Goal: Transaction & Acquisition: Purchase product/service

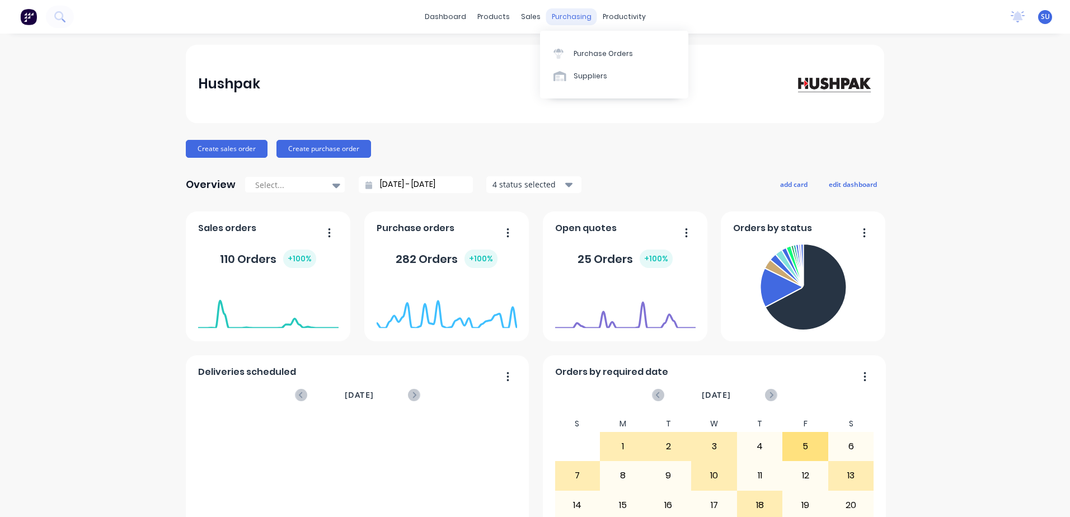
click at [566, 17] on div "purchasing" at bounding box center [571, 16] width 51 height 17
click at [588, 54] on div "Purchase Orders" at bounding box center [602, 54] width 59 height 10
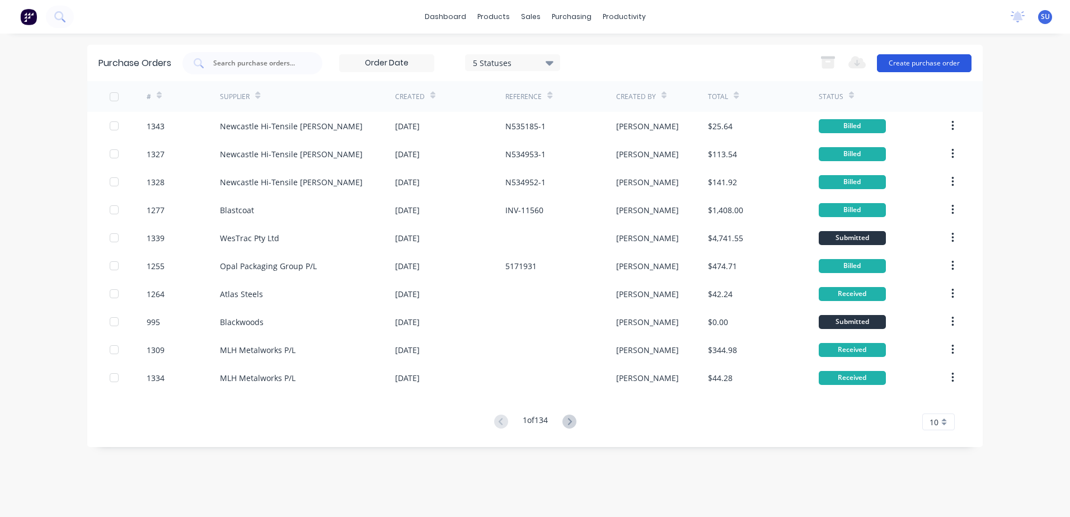
click at [927, 64] on button "Create purchase order" at bounding box center [924, 63] width 95 height 18
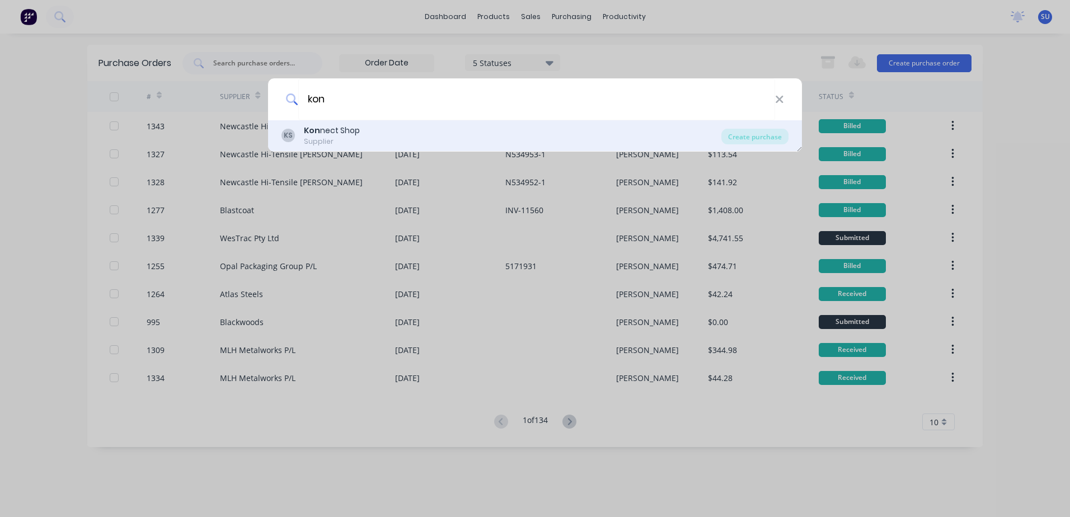
type input "kon"
click at [338, 134] on div "Kon nect Shop" at bounding box center [332, 131] width 56 height 12
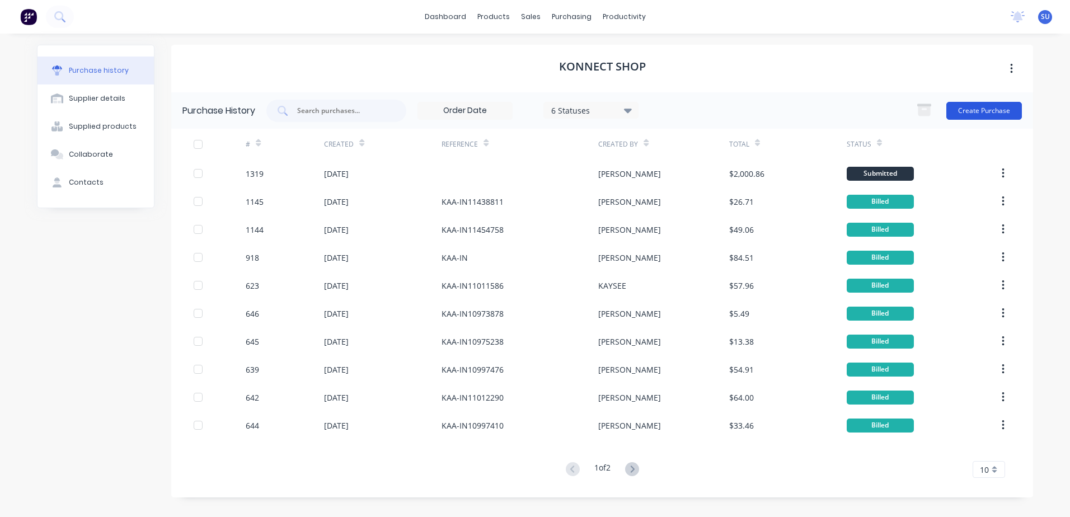
click at [977, 107] on button "Create Purchase" at bounding box center [984, 111] width 76 height 18
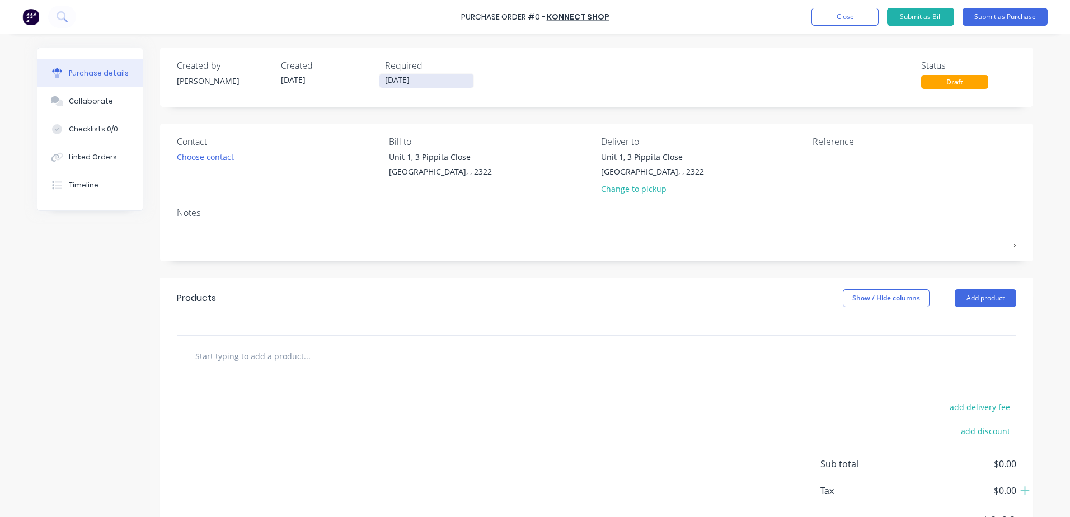
click at [437, 76] on input "[DATE]" at bounding box center [426, 81] width 94 height 14
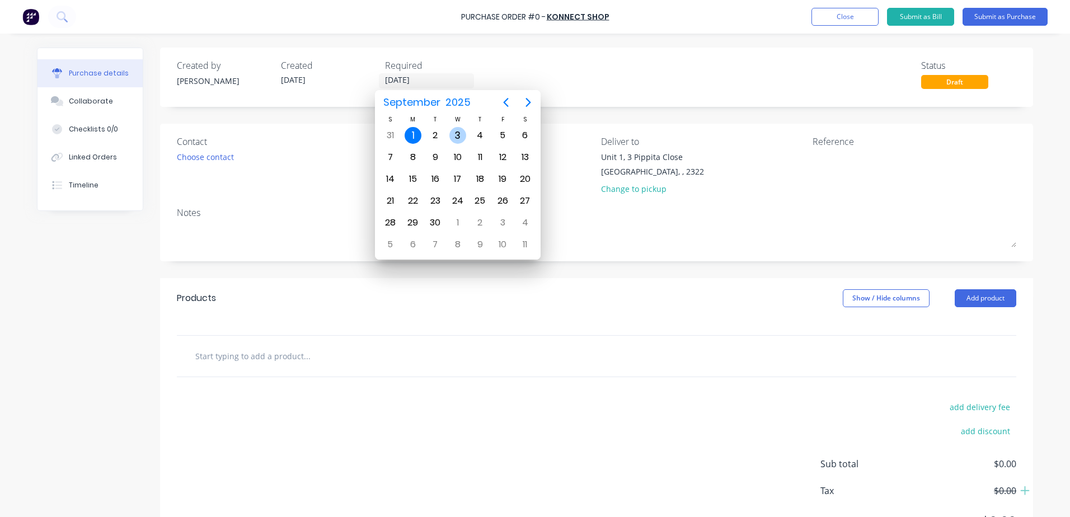
click at [456, 137] on div "3" at bounding box center [457, 135] width 17 height 17
type input "[DATE]"
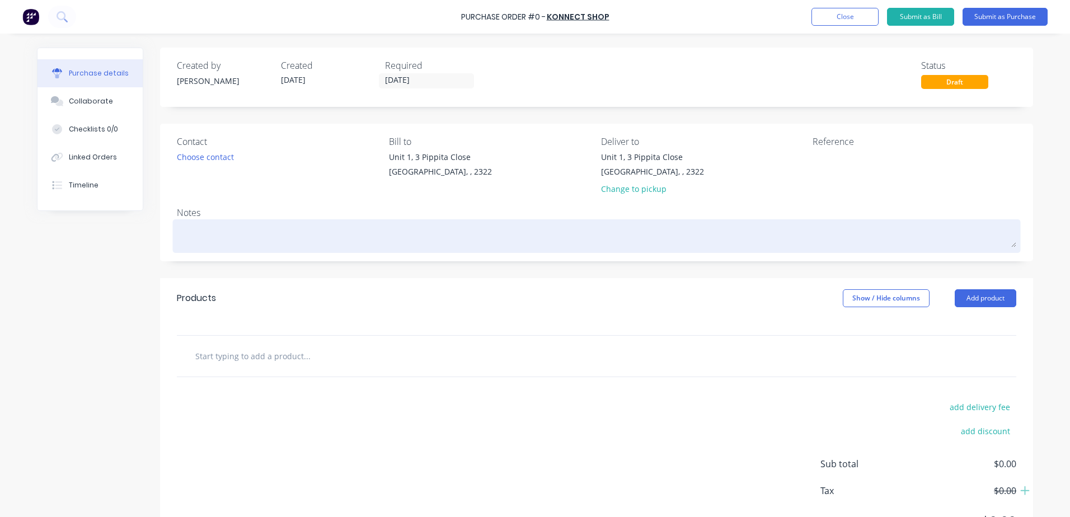
click at [269, 234] on textarea at bounding box center [596, 234] width 839 height 25
type textarea "x"
type textarea "C"
type textarea "x"
type textarea "Co"
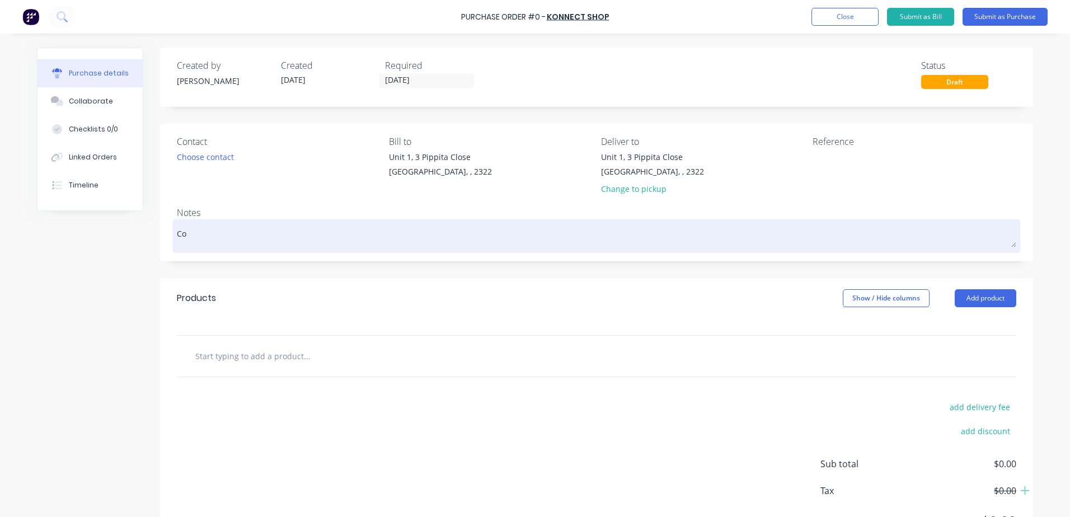
type textarea "x"
type textarea "Col"
type textarea "x"
type textarea "Cold"
type textarea "x"
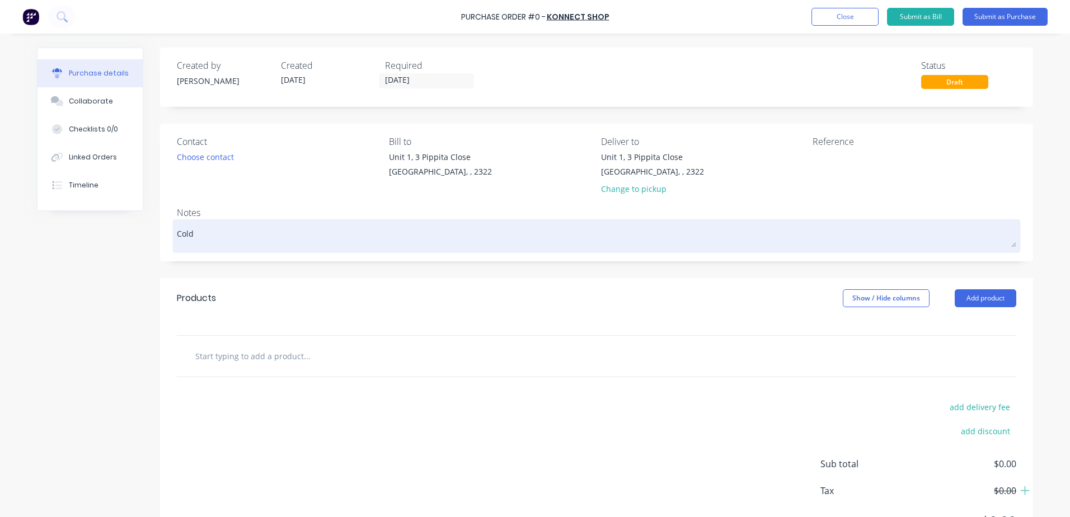
type textarea "Cold"
type textarea "x"
type textarea "Cold G"
type textarea "x"
type textarea "Cold Ga"
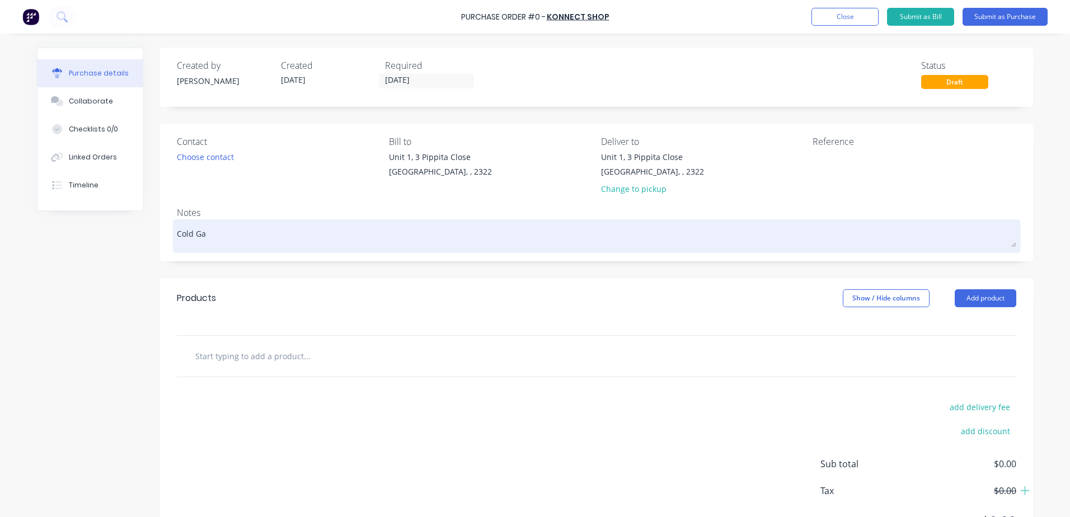
type textarea "x"
type textarea "Cold Gal"
type textarea "x"
type textarea "Cold Gal"
type textarea "x"
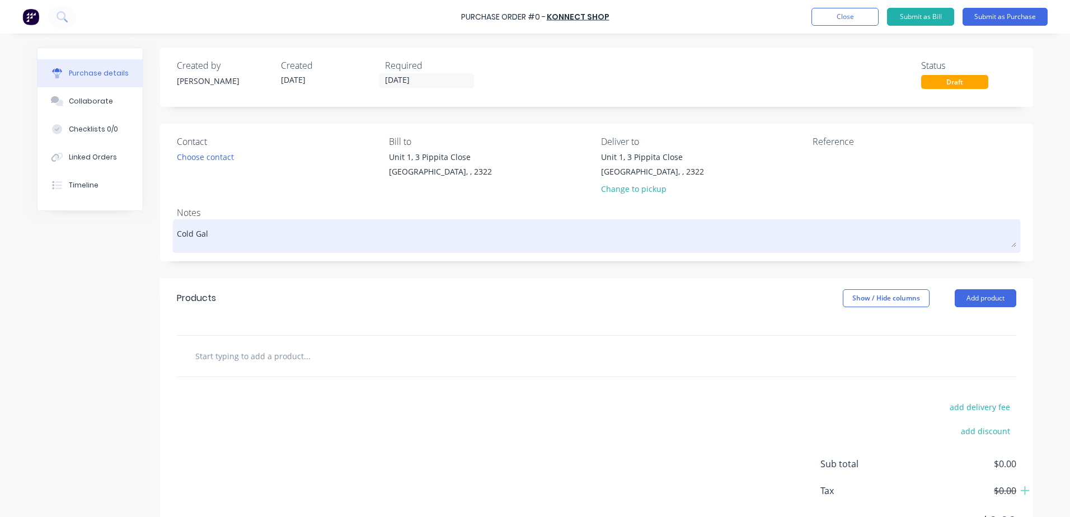
type textarea "Cold Gal s"
type textarea "x"
type textarea "Cold Gal sp"
type textarea "x"
type textarea "Cold Gal spr"
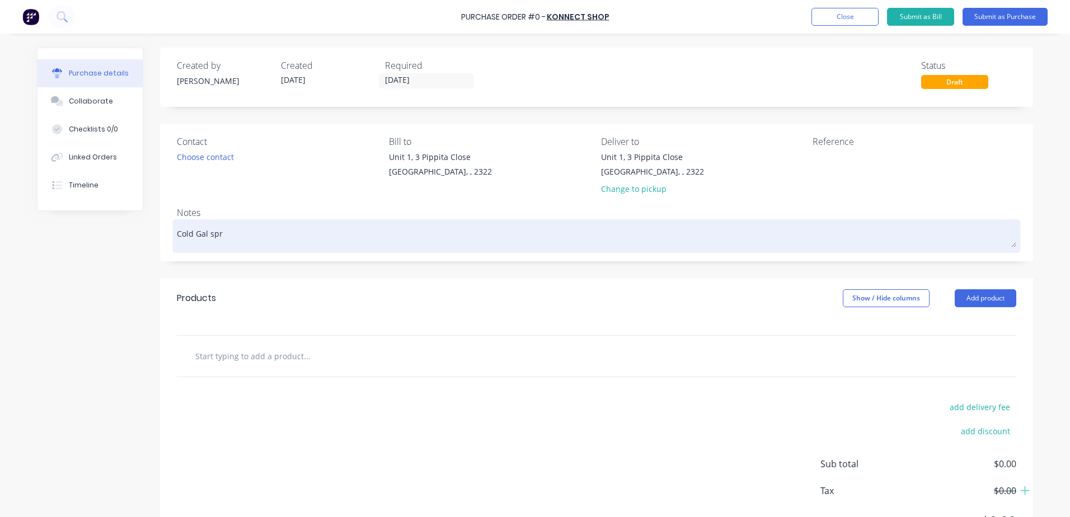
type textarea "x"
type textarea "Cold Gal spra"
type textarea "x"
type textarea "Cold Gal spray"
type textarea "x"
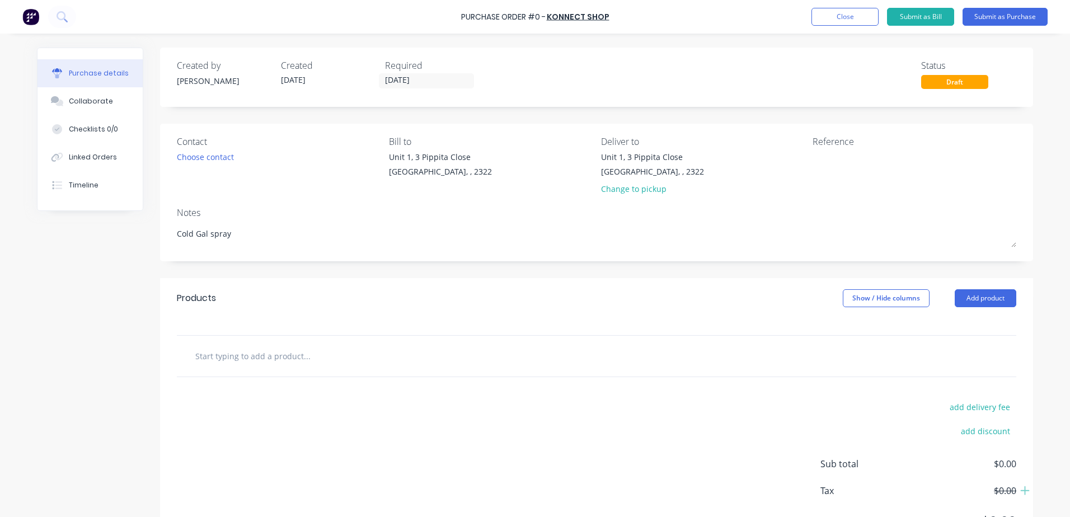
type textarea "Cold Gal spray"
type textarea "x"
type textarea "Cold Gal spray"
click at [246, 357] on input "text" at bounding box center [307, 356] width 224 height 22
type textarea "x"
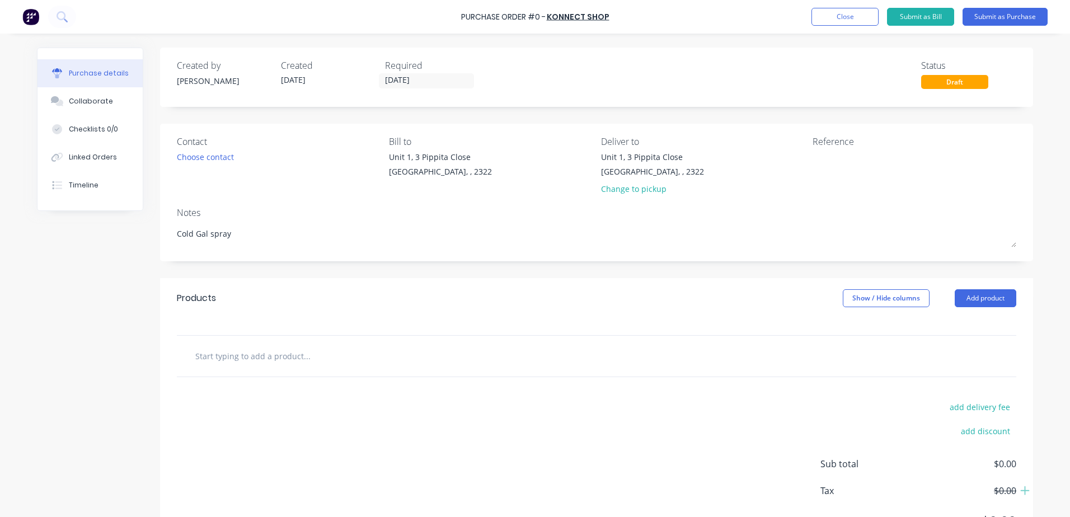
type input "S"
type textarea "x"
type input "Su"
type textarea "x"
type input "Sup"
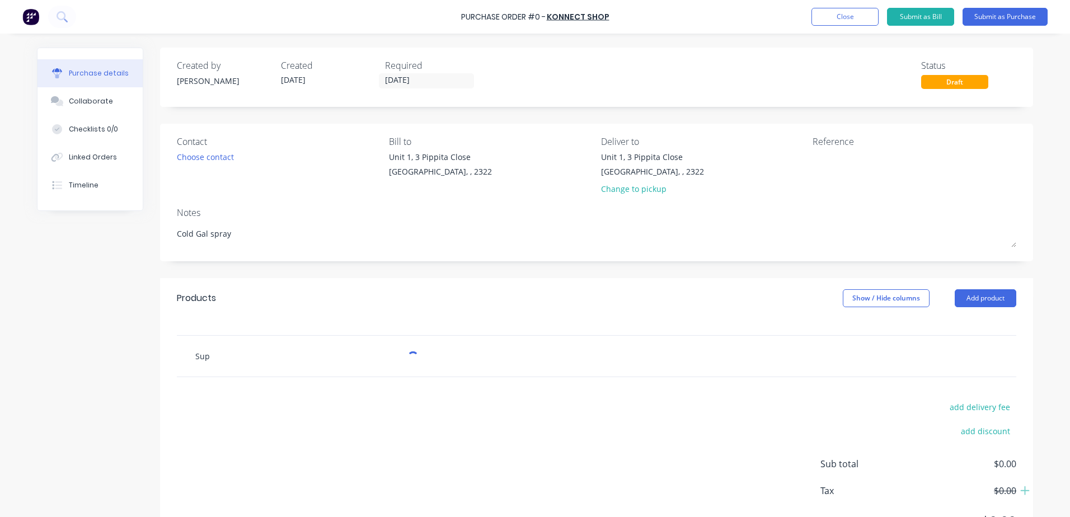
type textarea "x"
type input "Supp"
type textarea "x"
type input "Suppp"
type textarea "x"
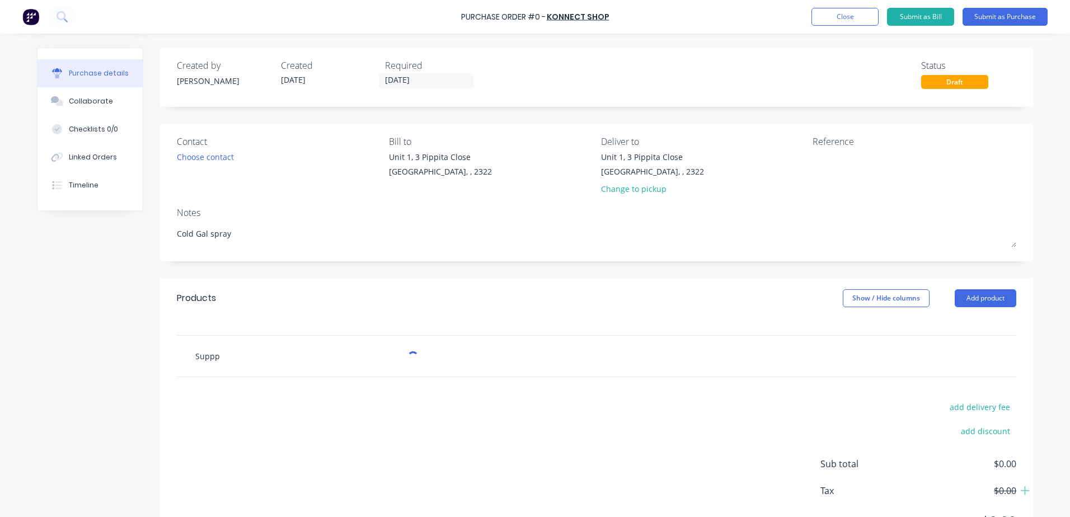
type input "Supppl"
type textarea "x"
type input "Suppply"
type textarea "x"
type input "Suppply"
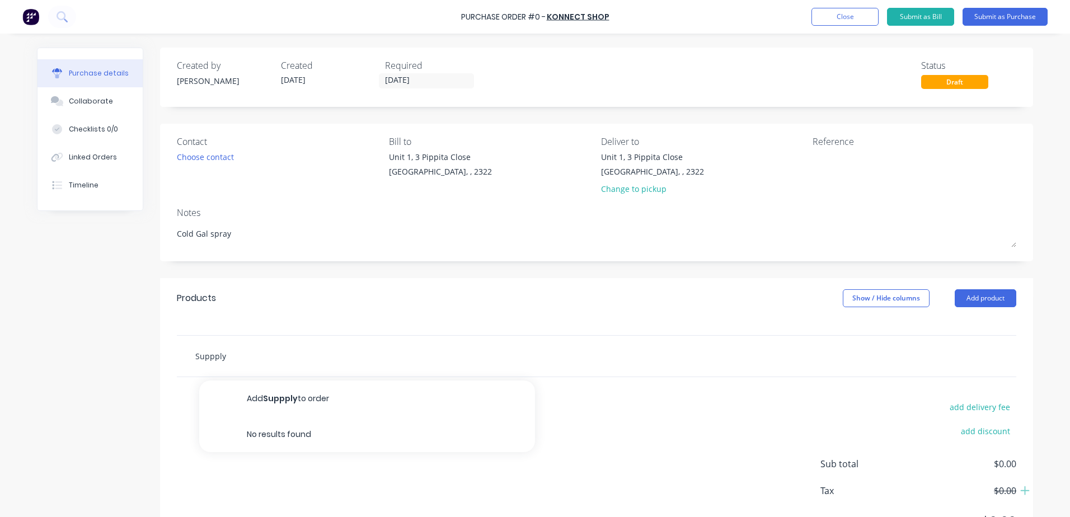
type textarea "x"
type input "Suppply"
type textarea "x"
type input "Supppl"
type textarea "x"
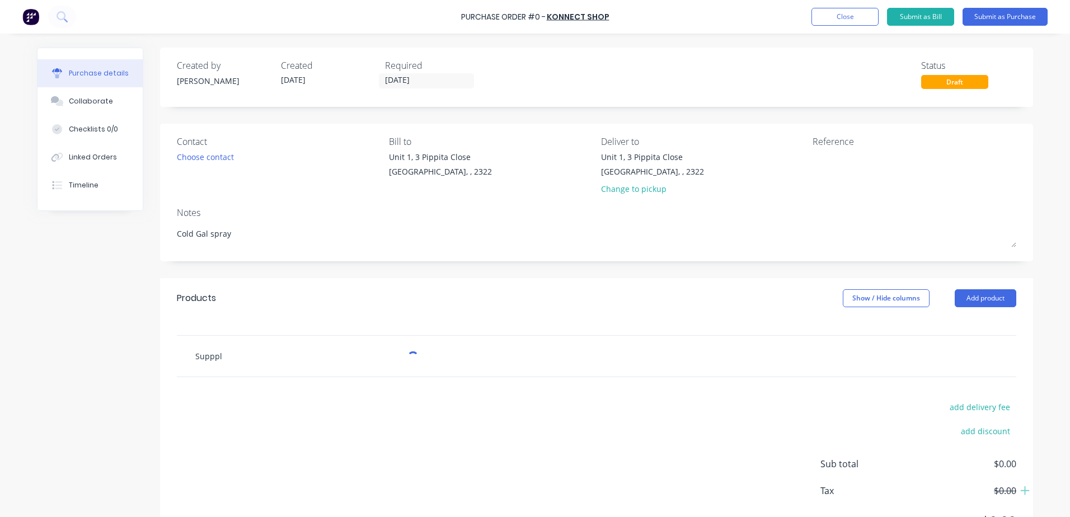
type input "Suppp"
type textarea "x"
type input "Supp"
type textarea "x"
type input "Suppl"
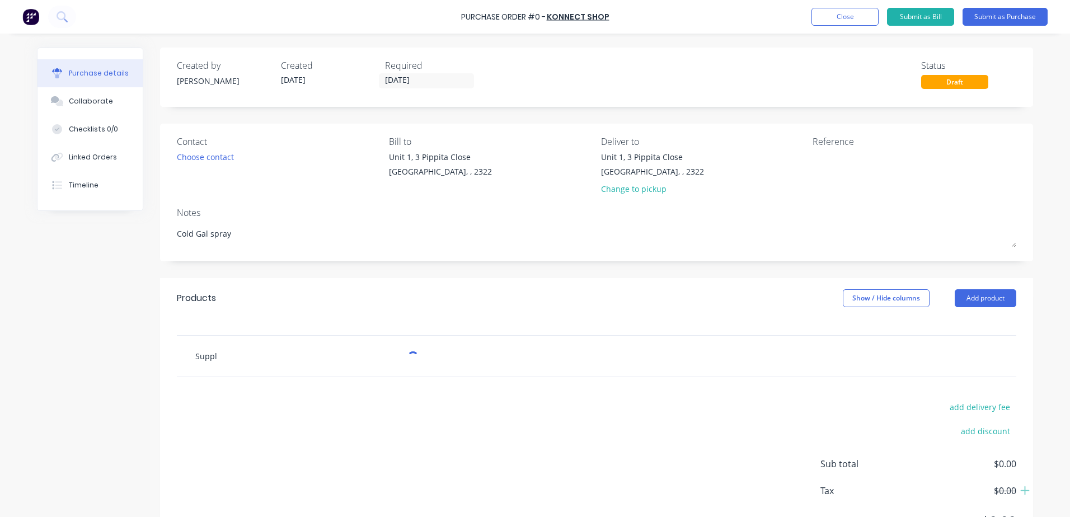
type textarea "x"
type input "Supply"
type textarea "x"
type input "Supply"
type textarea "x"
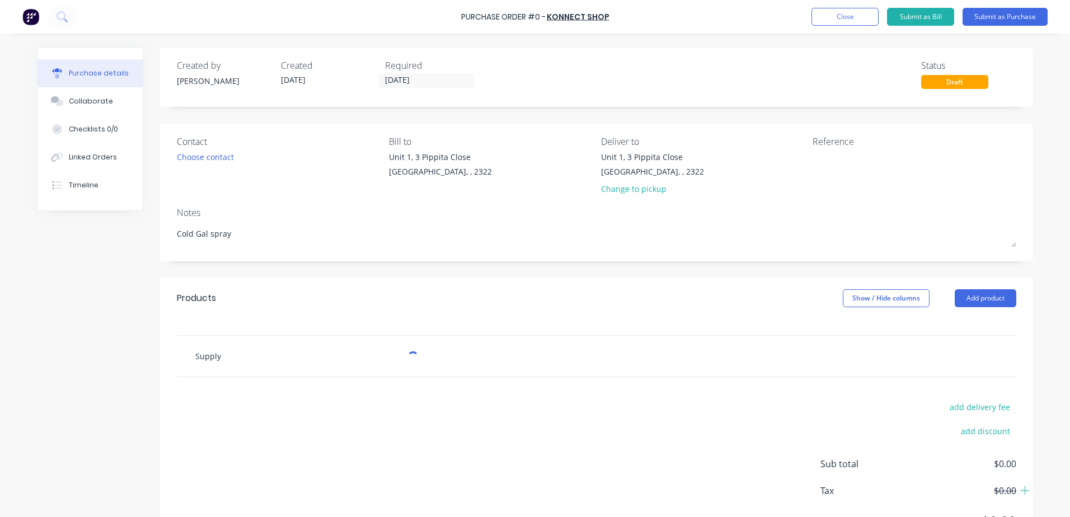
type input "Supply 6"
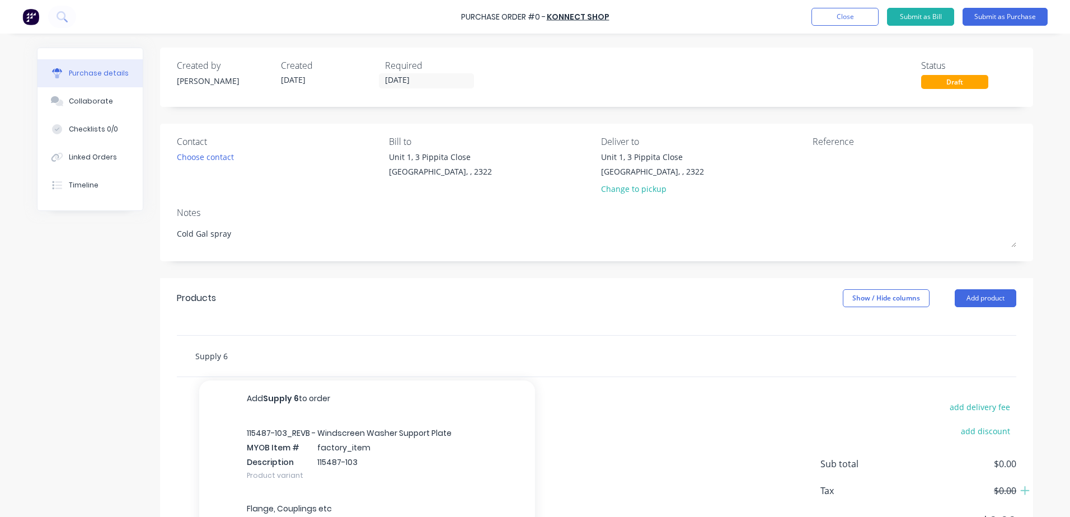
type textarea "x"
type input "Supply 6"
type textarea "x"
type input "Supply 6 c"
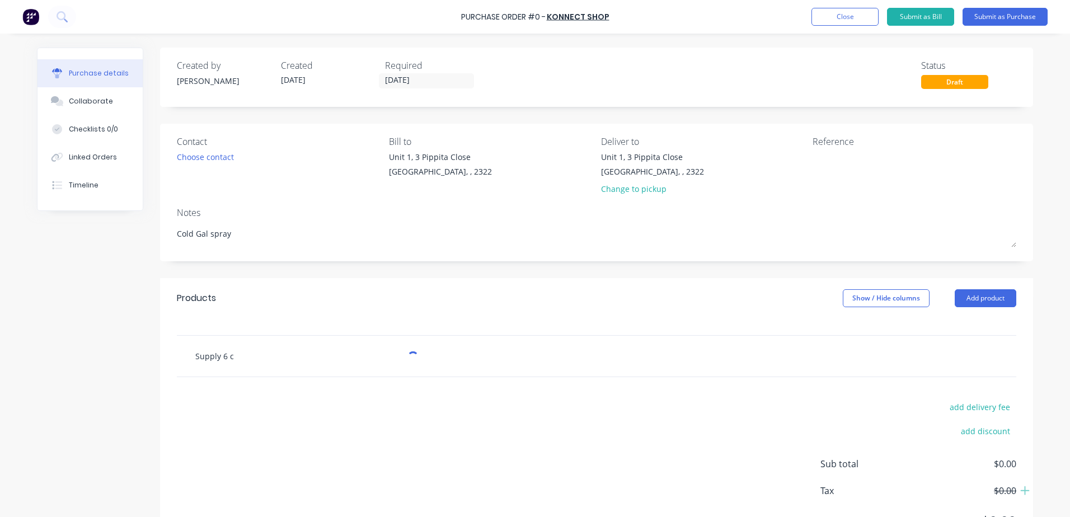
type textarea "x"
type input "Supply 6 ca"
type textarea "x"
type input "Supply 6 can"
type textarea "x"
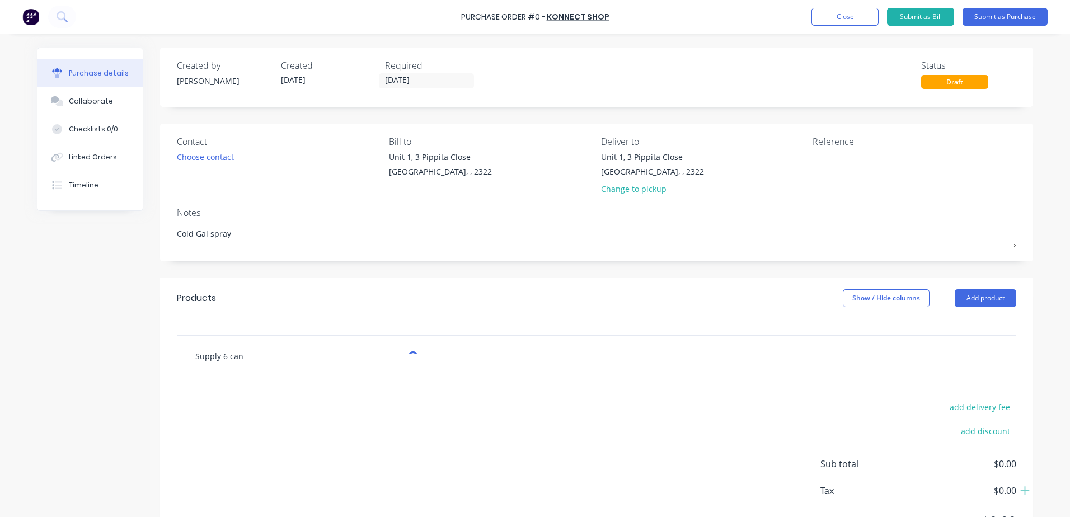
type input "Supply 6 cans"
type textarea "x"
type input "Supply 6 cans"
type textarea "x"
type input "Supply 6 cans o"
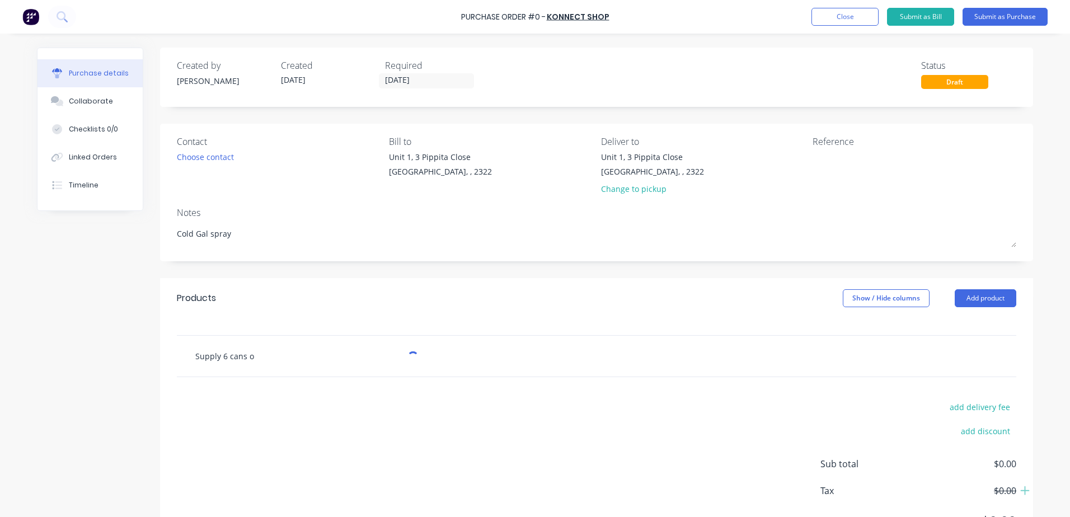
type textarea "x"
type input "Supply 6 cans of"
type textarea "x"
type input "Supply 6 cans of"
type textarea "x"
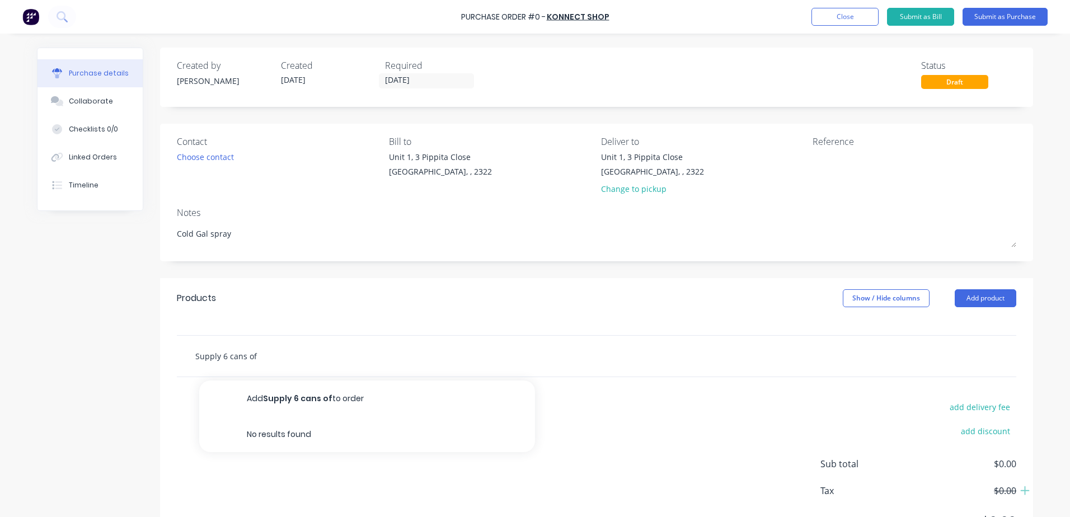
type input "Supply 6 cans of c"
type textarea "x"
type input "Supply 6 cans of col"
type textarea "x"
type input "Supply 6 cans of cold"
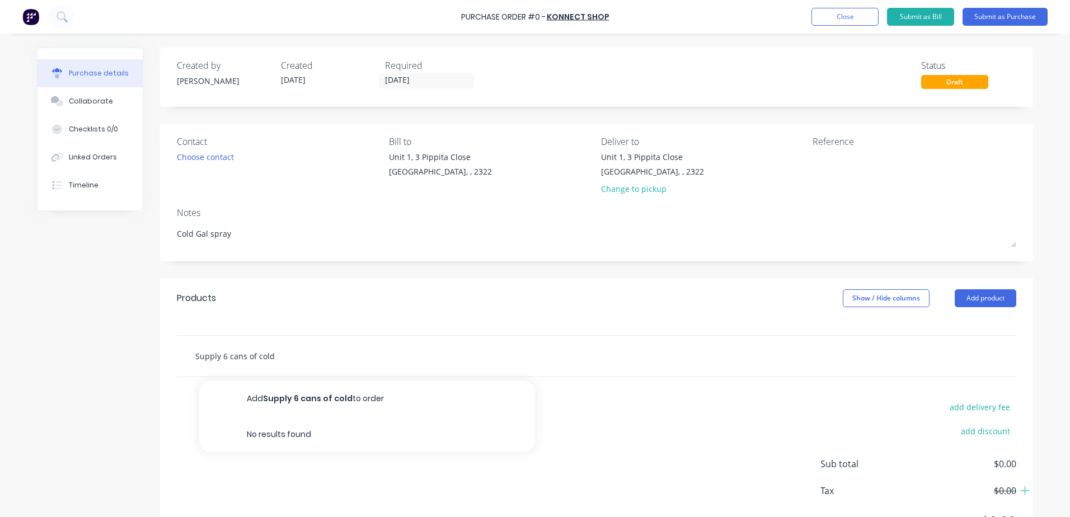
type textarea "x"
type input "Supply 6 cans of cold"
type textarea "x"
type input "Supply 6 cans of cold g"
type textarea "x"
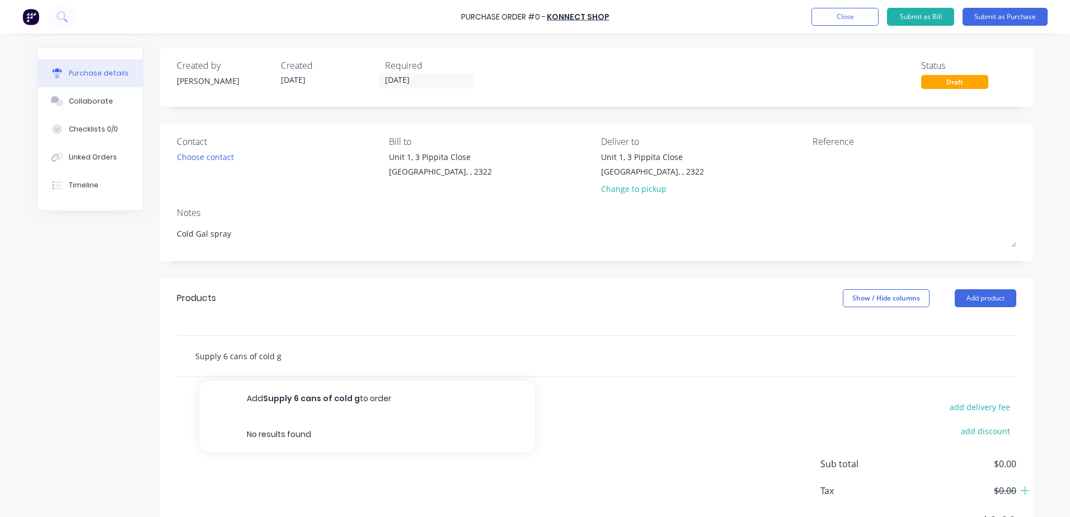
type input "Supply 6 cans of cold ga"
type textarea "x"
type input "Supply 6 cans of cold gal"
type textarea "x"
type input "Supply 6 cans of cold gal"
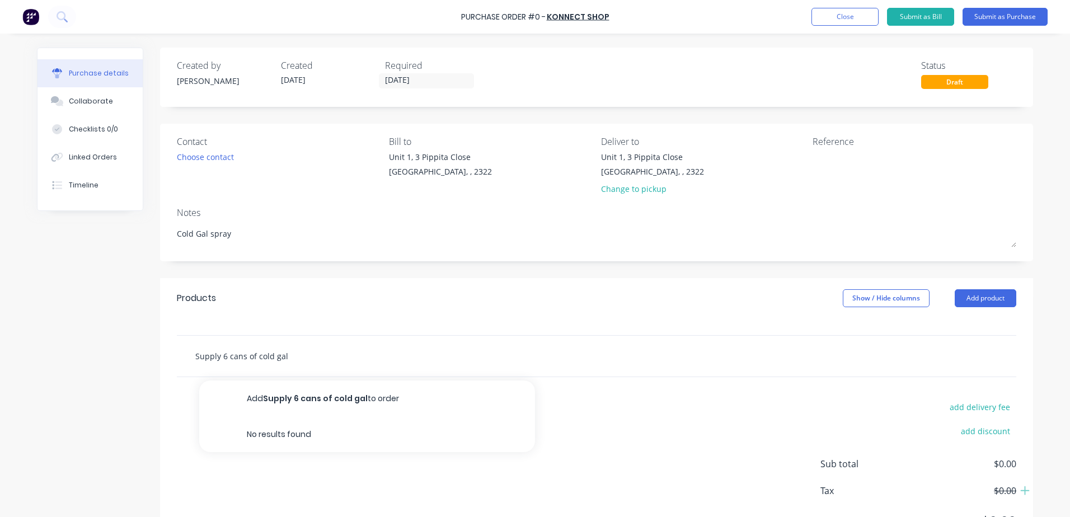
type textarea "x"
type input "Supply 6 cans of cold gal s"
type textarea "x"
type input "Supply 6 cans of cold gal sp"
type textarea "x"
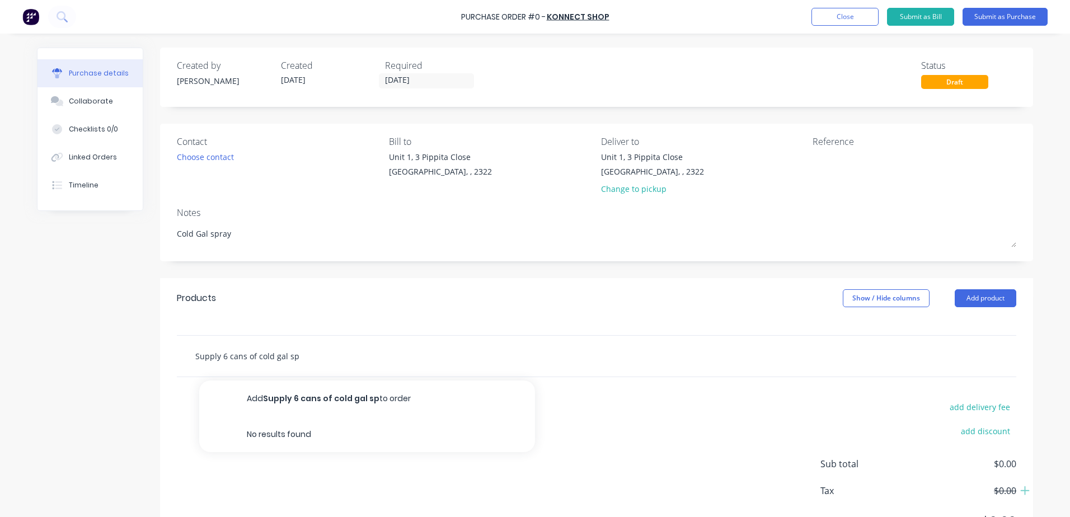
type input "Supply 6 cans of cold gal spr"
type textarea "x"
type input "Supply 6 cans of cold gal spra"
type textarea "x"
type input "Supply 6 cans of cold gal spray"
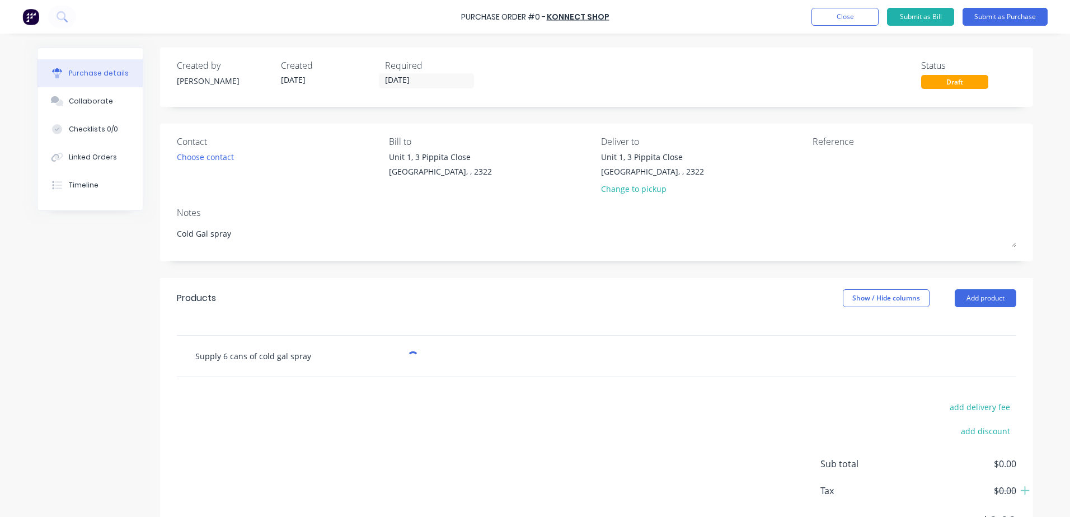
type textarea "x"
type input "Supply 6 cans of cold gal spray"
type textarea "x"
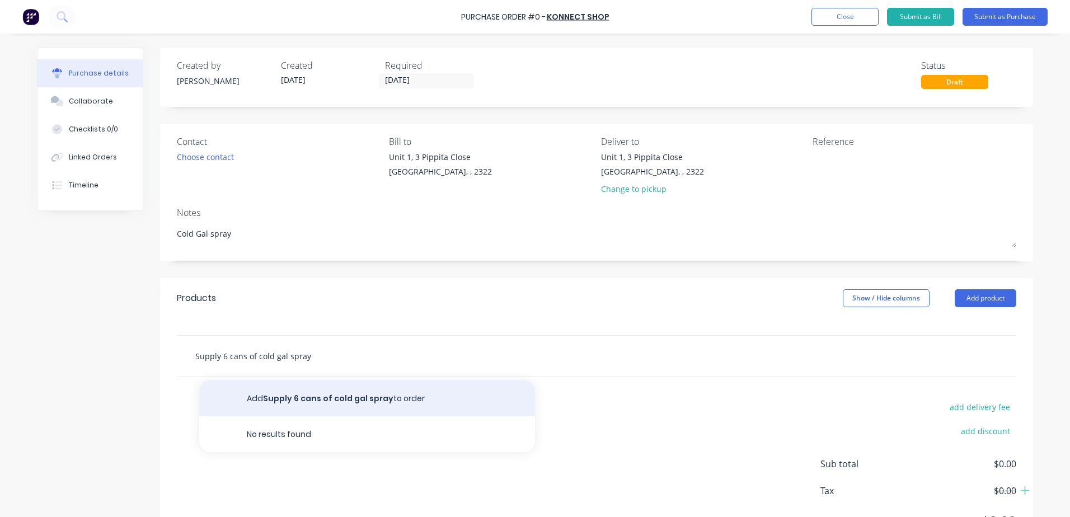
type input "Supply 6 cans of cold gal spray"
click at [280, 404] on button "Add Supply 6 cans of cold gal spray to order" at bounding box center [367, 398] width 336 height 36
type textarea "x"
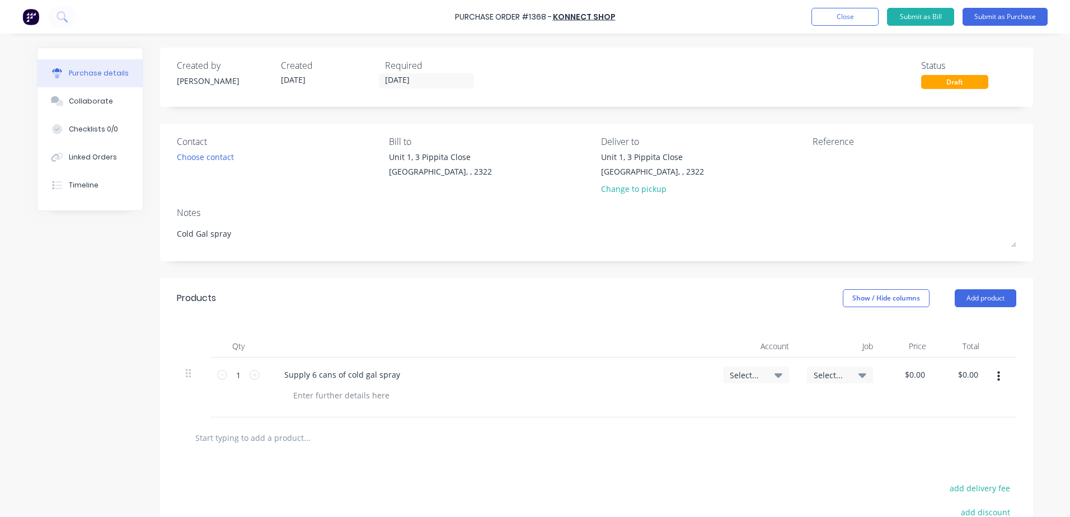
click at [754, 377] on span "Select..." at bounding box center [747, 375] width 34 height 12
type textarea "x"
click at [696, 407] on input at bounding box center [719, 408] width 115 height 22
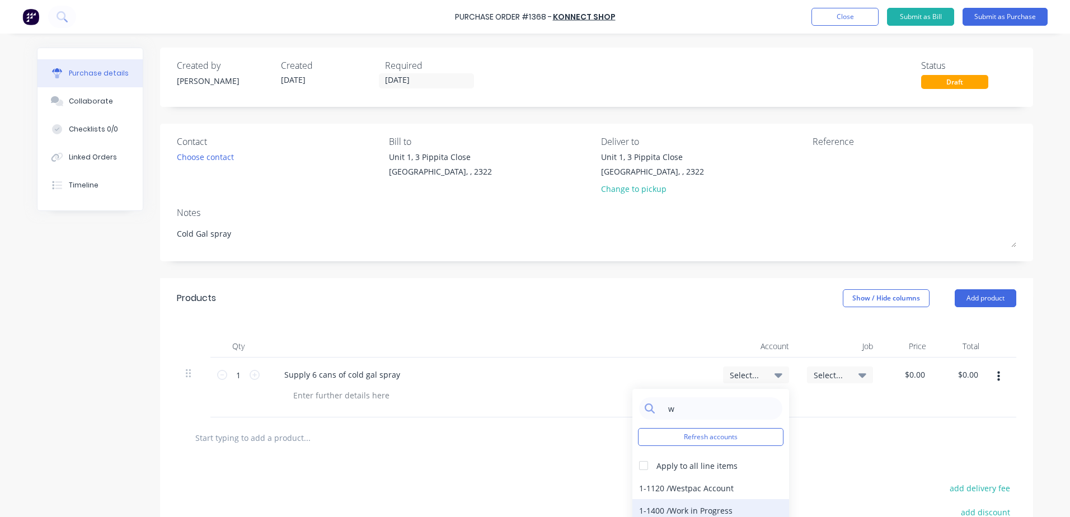
type input "w"
click at [674, 508] on div "1-1400 / Work in Progress" at bounding box center [710, 510] width 157 height 22
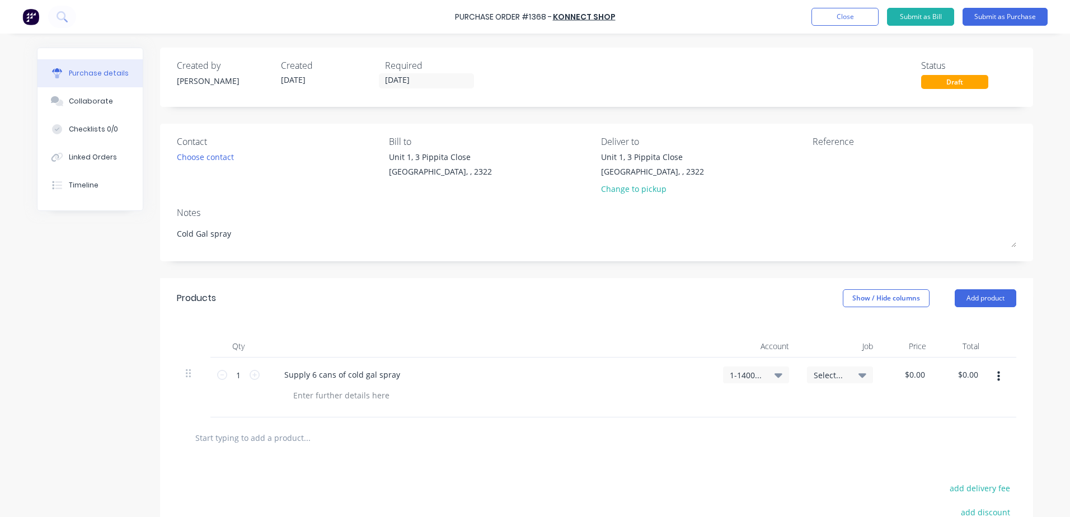
click at [842, 373] on span "Select..." at bounding box center [830, 375] width 34 height 12
click at [935, 406] on div "$0.00 $0.00" at bounding box center [961, 388] width 53 height 60
type textarea "x"
type input "0.0000"
click at [917, 375] on input "0.0000" at bounding box center [914, 374] width 26 height 16
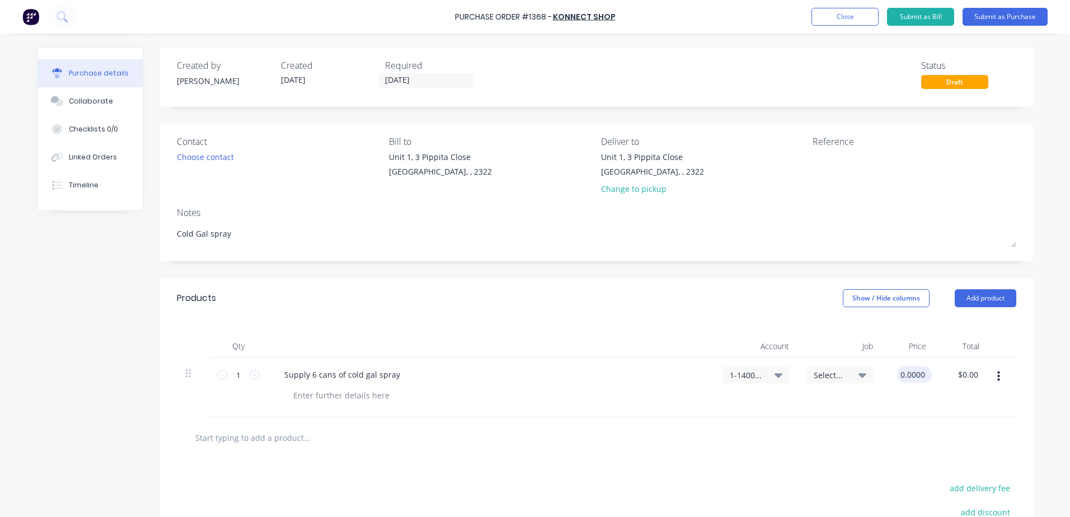
type textarea "x"
type input "$0.00"
click at [925, 372] on div "$0.00 0.0000" at bounding box center [914, 374] width 35 height 16
type textarea "x"
type input "0"
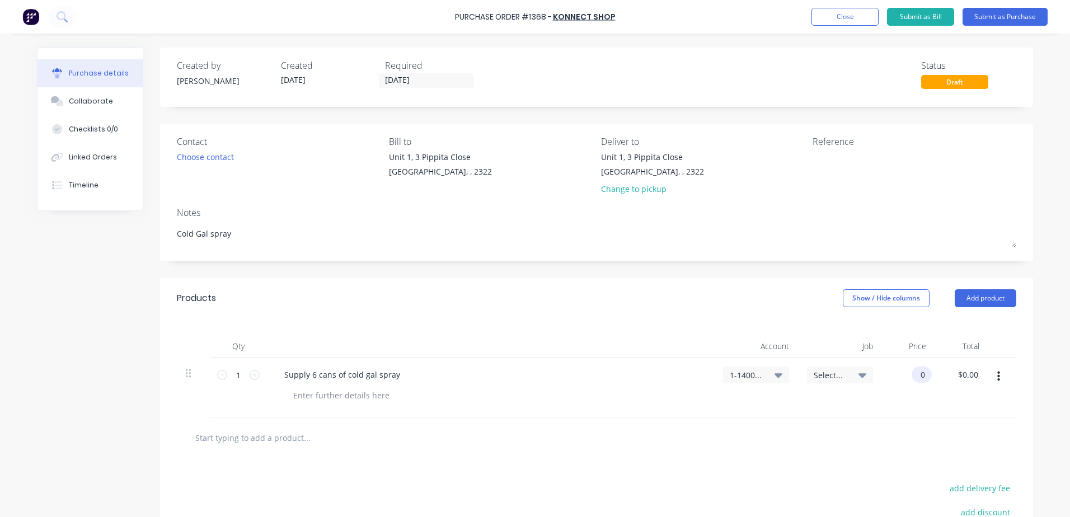
click at [912, 375] on input "0" at bounding box center [919, 374] width 16 height 16
type input "12"
type textarea "x"
type input "$12.00"
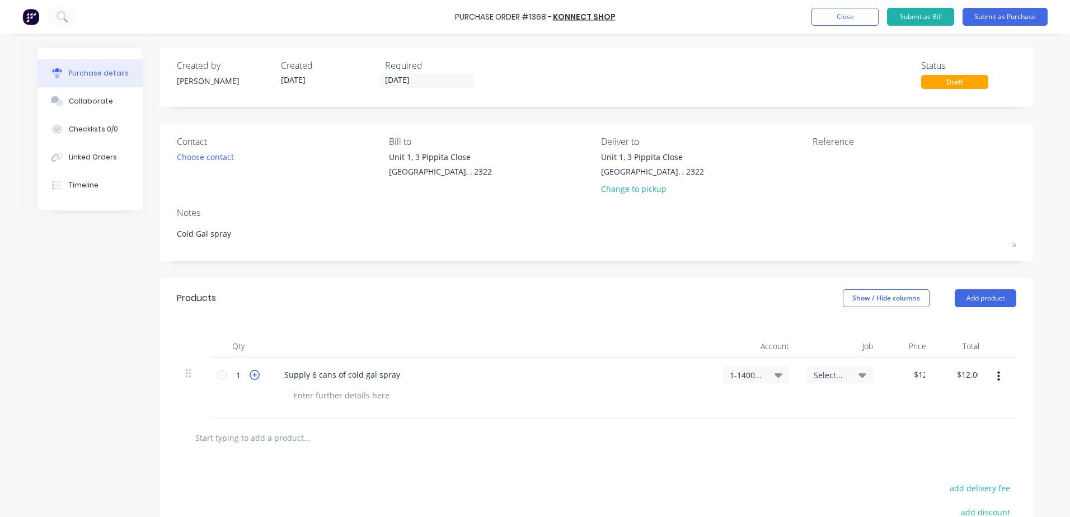
click at [251, 375] on icon at bounding box center [255, 375] width 10 height 10
type textarea "x"
type input "2"
type input "$24.00"
click at [251, 375] on icon at bounding box center [255, 375] width 10 height 10
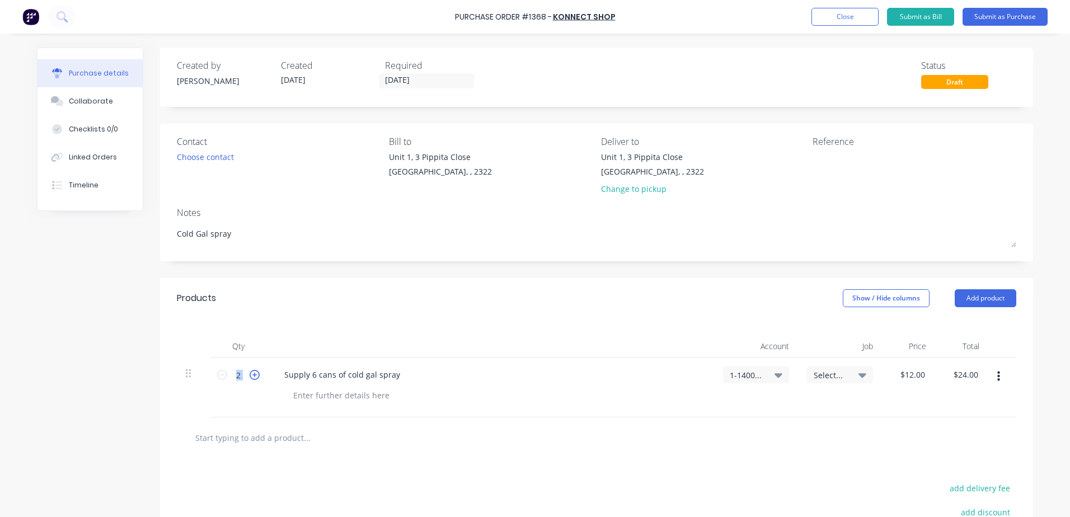
type textarea "x"
type input "3"
type input "$36.00"
click at [251, 375] on icon at bounding box center [255, 375] width 10 height 10
type textarea "x"
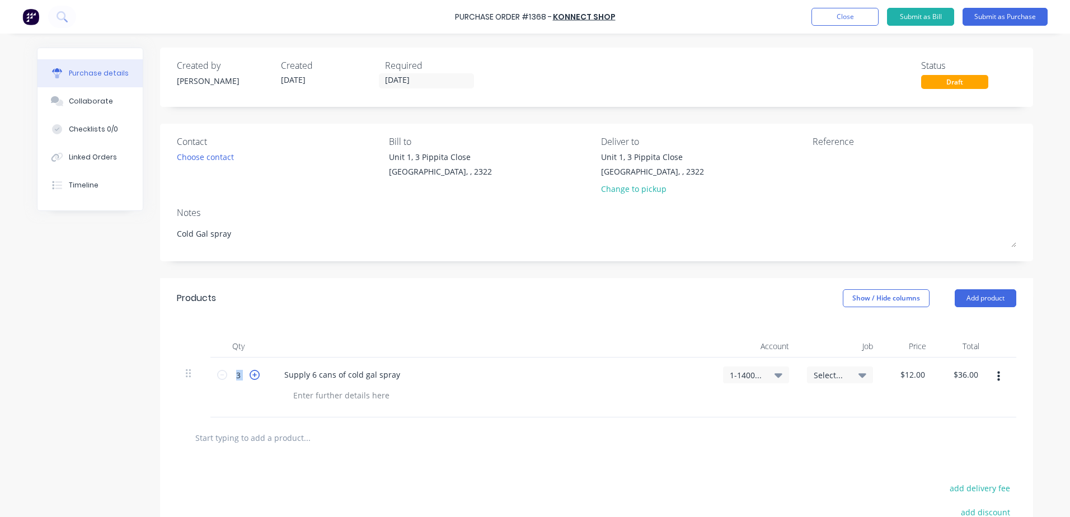
type input "4"
type input "$48.00"
click at [251, 375] on icon at bounding box center [255, 375] width 10 height 10
type textarea "x"
type input "5"
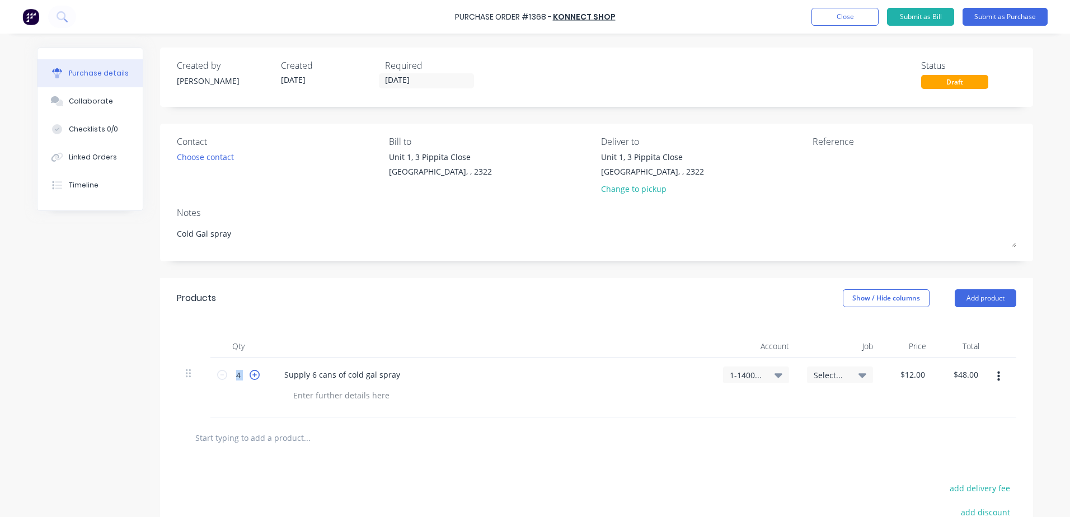
type input "$60.00"
click at [251, 375] on icon at bounding box center [255, 375] width 10 height 10
type textarea "x"
type input "6"
type input "$72.00"
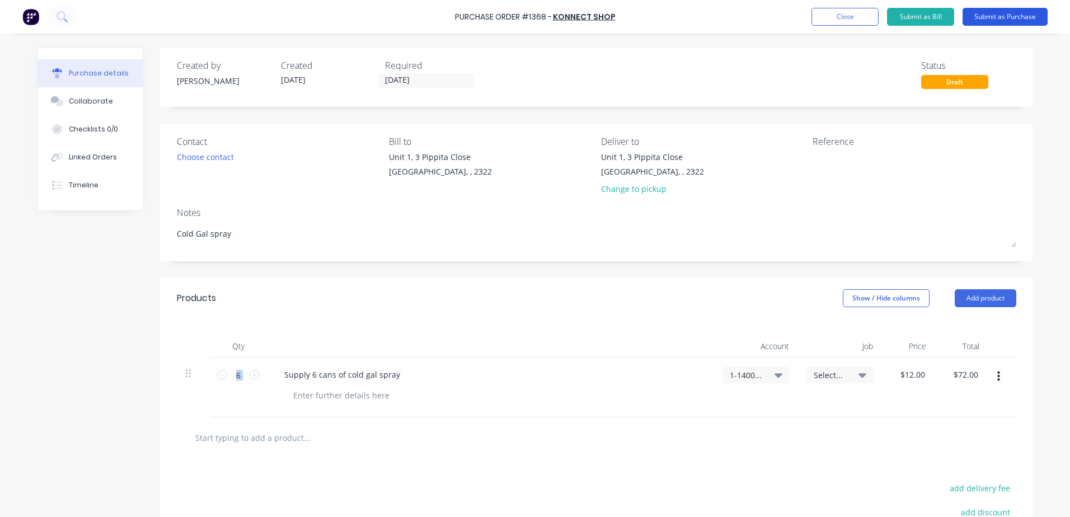
click at [998, 15] on button "Submit as Purchase" at bounding box center [1004, 17] width 85 height 18
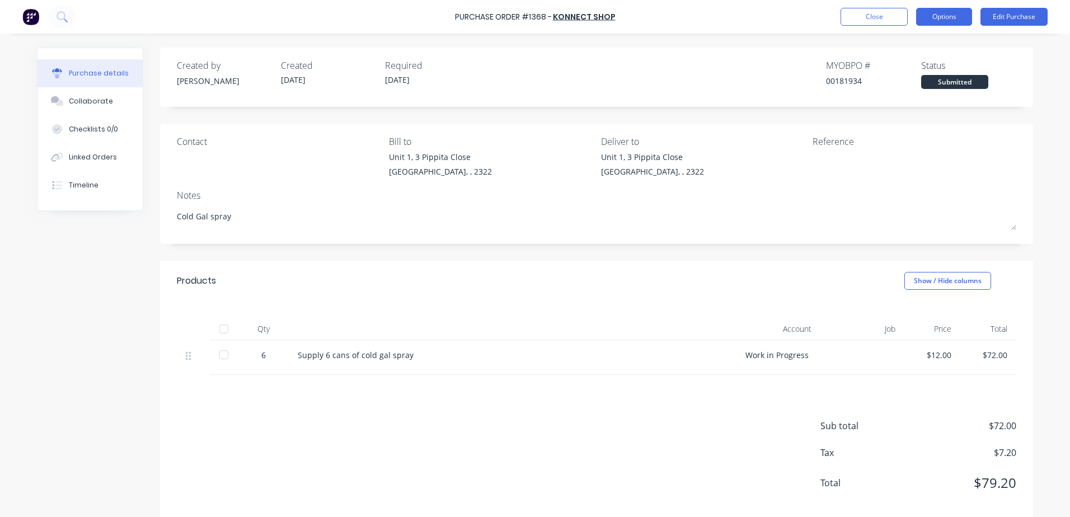
click at [949, 19] on button "Options" at bounding box center [944, 17] width 56 height 18
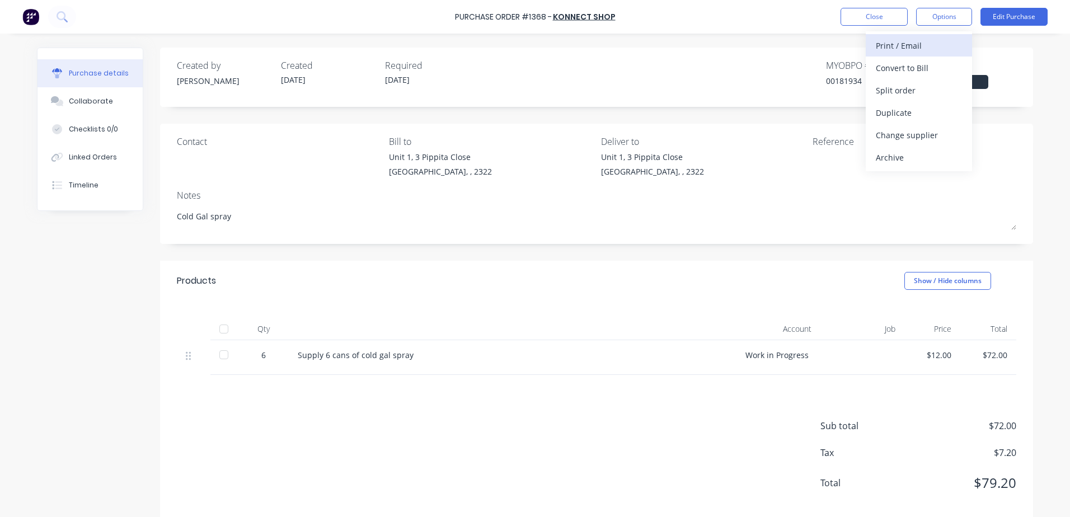
click at [915, 46] on div "Print / Email" at bounding box center [919, 45] width 86 height 16
click at [919, 63] on div "With pricing" at bounding box center [919, 68] width 86 height 16
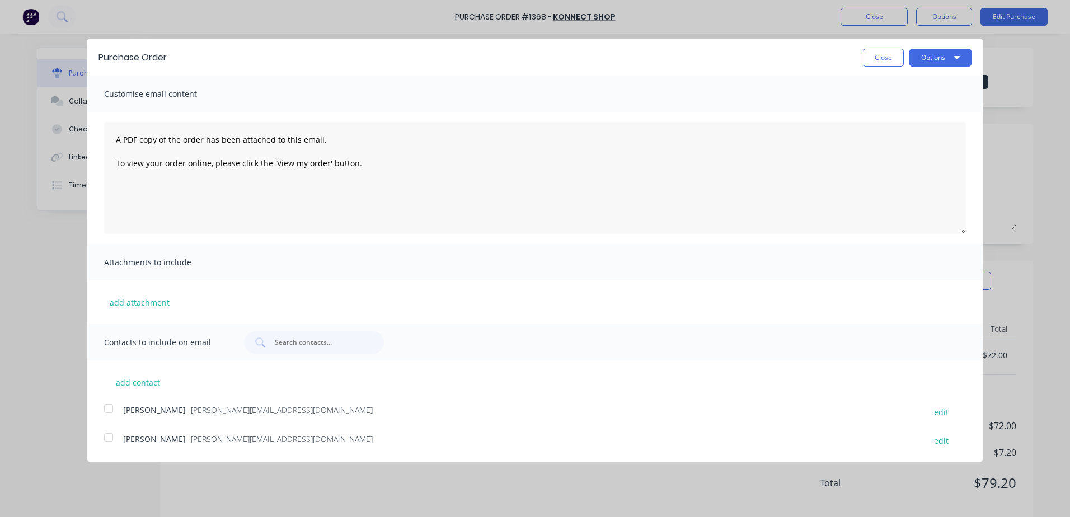
click at [108, 410] on div at bounding box center [108, 408] width 22 height 22
click at [111, 435] on div at bounding box center [108, 437] width 22 height 22
click at [938, 60] on button "Options" at bounding box center [940, 58] width 62 height 18
click at [905, 114] on div "Email" at bounding box center [918, 108] width 86 height 16
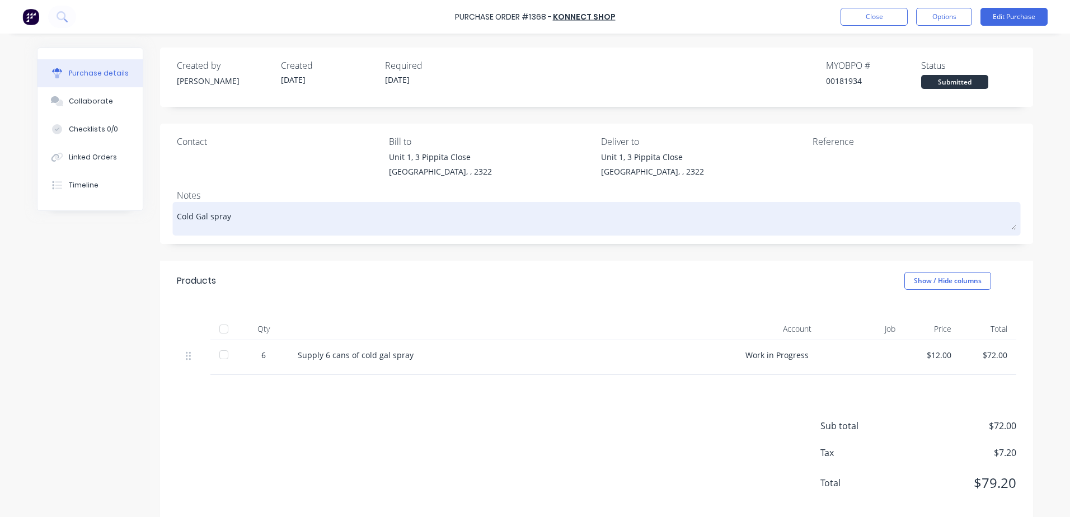
click at [238, 220] on textarea "Cold Gal spray" at bounding box center [596, 217] width 839 height 25
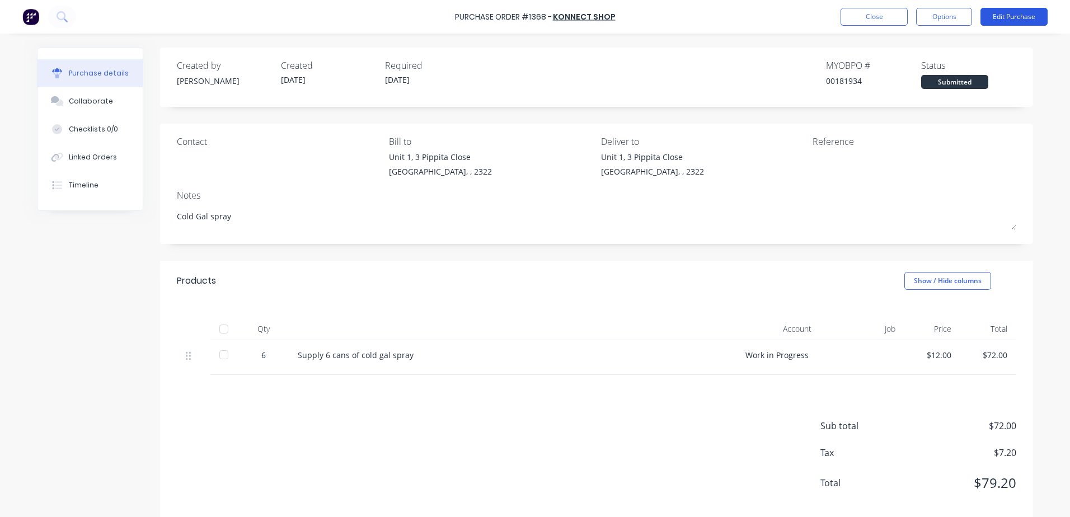
click at [1013, 11] on button "Edit Purchase" at bounding box center [1013, 17] width 67 height 18
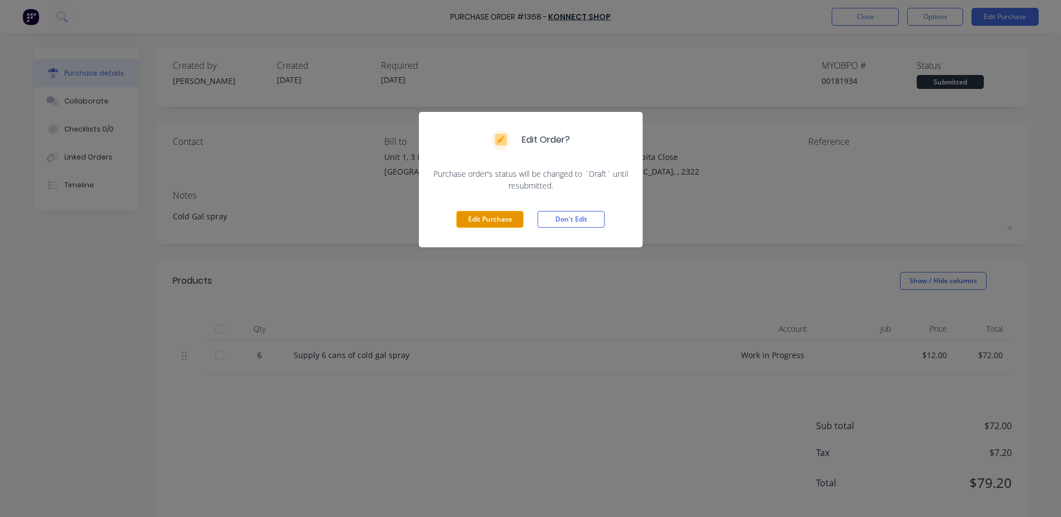
click at [498, 220] on button "Edit Purchase" at bounding box center [490, 219] width 67 height 17
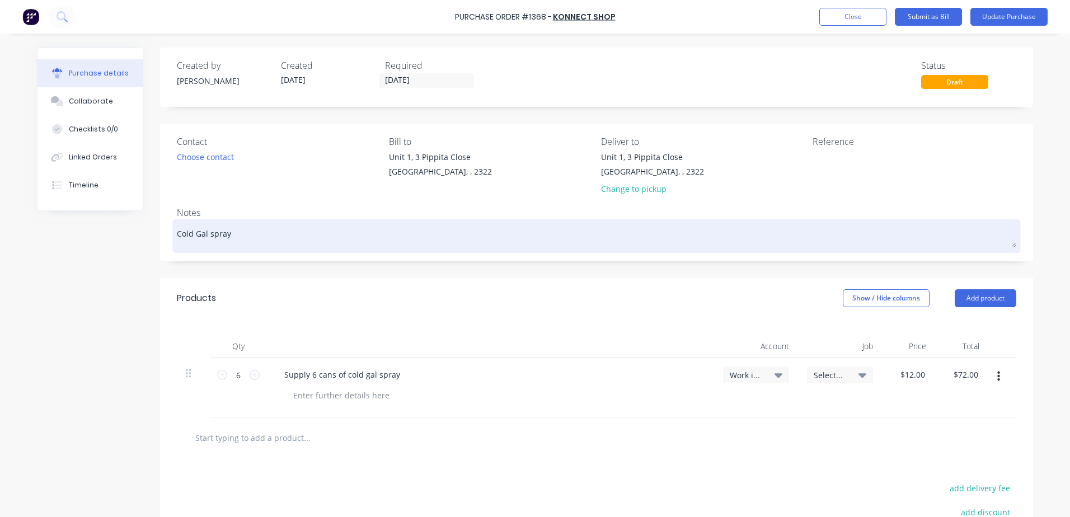
click at [231, 234] on textarea "Cold Gal spray" at bounding box center [596, 234] width 839 height 25
type textarea "x"
type textarea "Cold Gal spray"
type textarea "x"
type textarea "Cold Gal spray J"
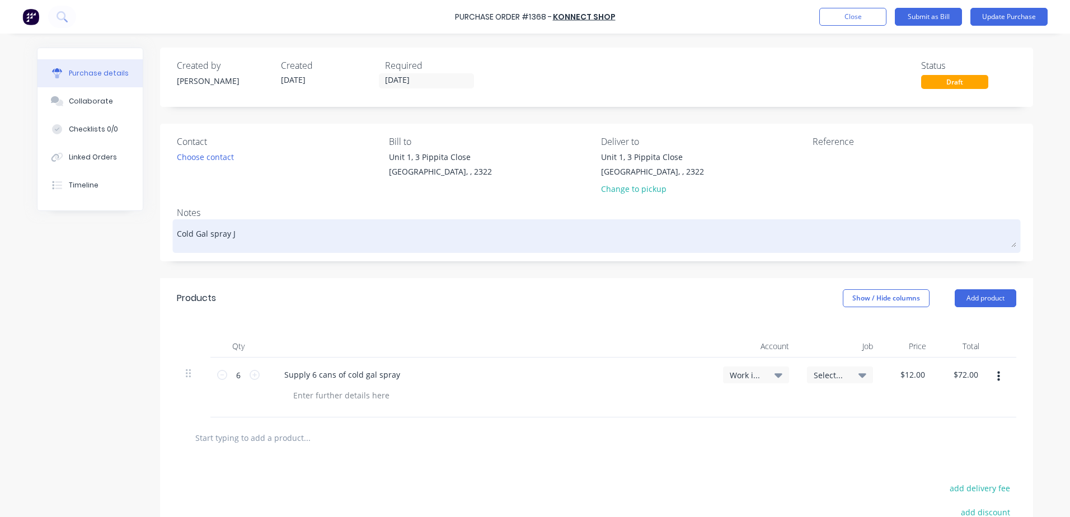
type textarea "x"
type textarea "Cold Gal spray JB"
type textarea "x"
type textarea "Cold Gal spray JB"
type textarea "x"
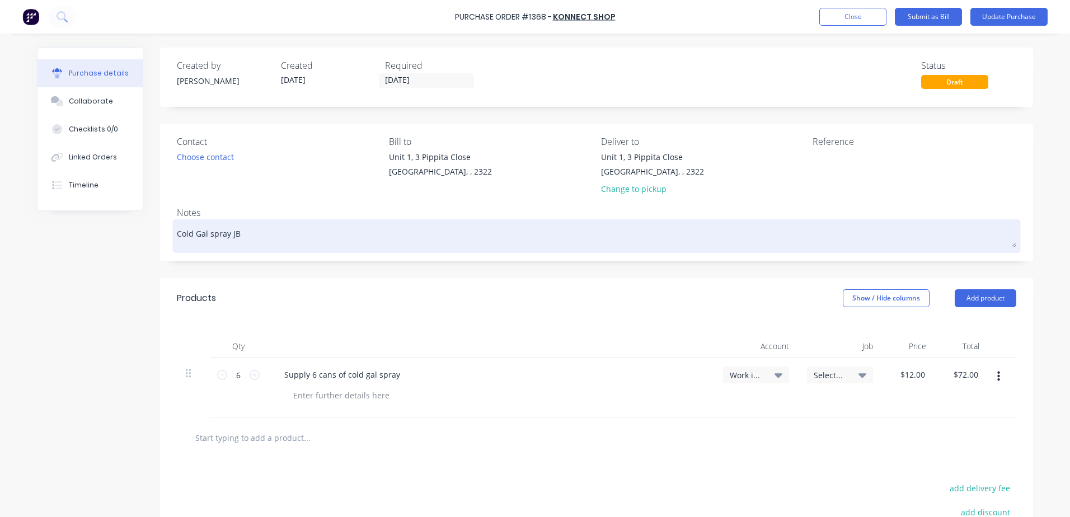
type textarea "Cold Gal spray JB 1"
type textarea "x"
type textarea "Cold Gal spray JB 17"
type textarea "x"
type textarea "Cold Gal spray JB 177"
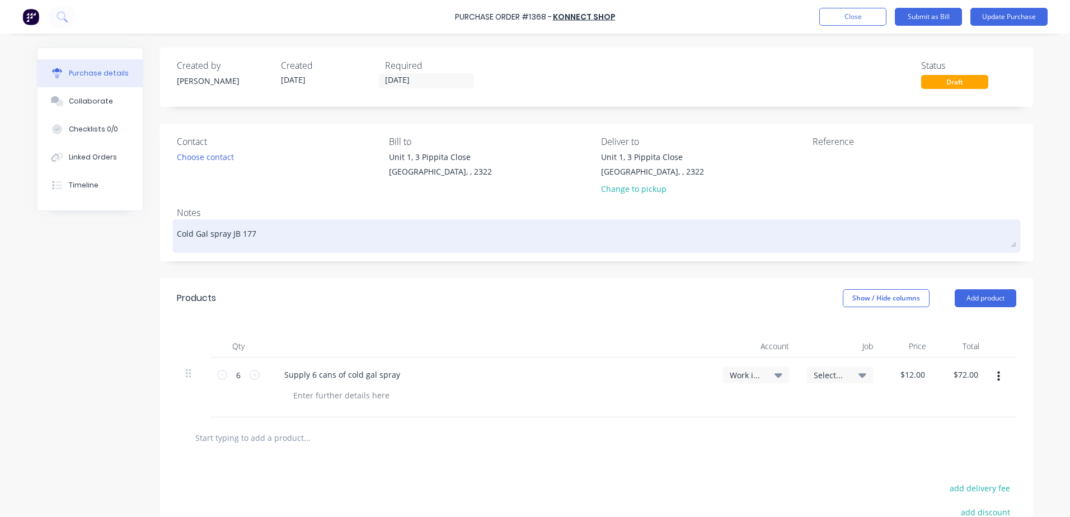
type textarea "x"
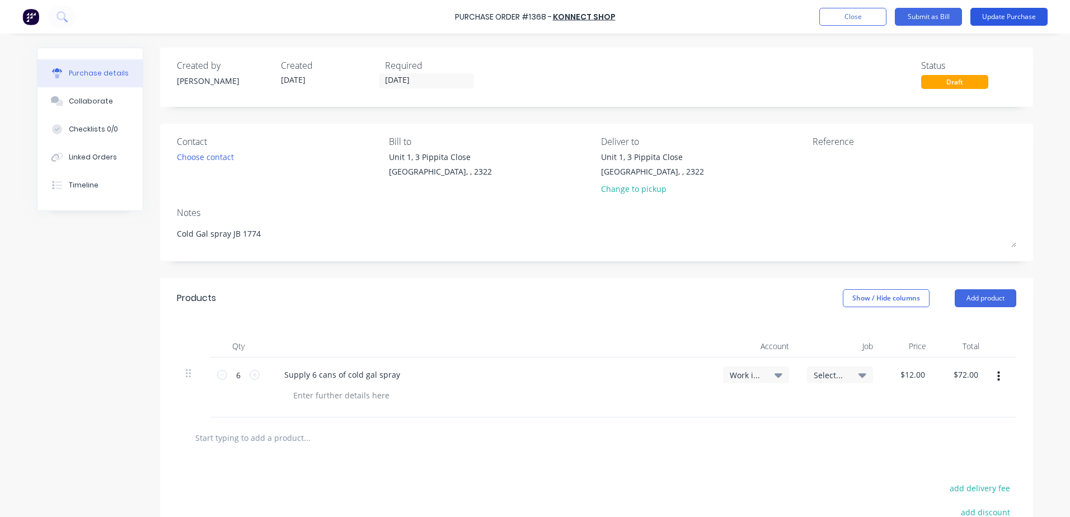
type textarea "Cold Gal spray JB 1774"
type textarea "x"
type textarea "Cold Gal spray JB 1774"
click at [1020, 17] on button "Update Purchase" at bounding box center [1008, 17] width 77 height 18
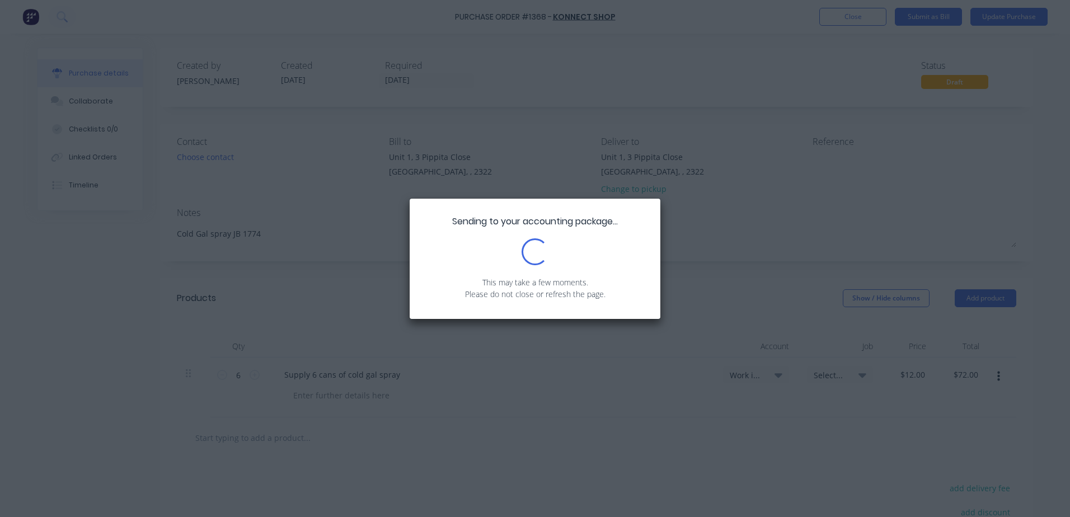
type textarea "x"
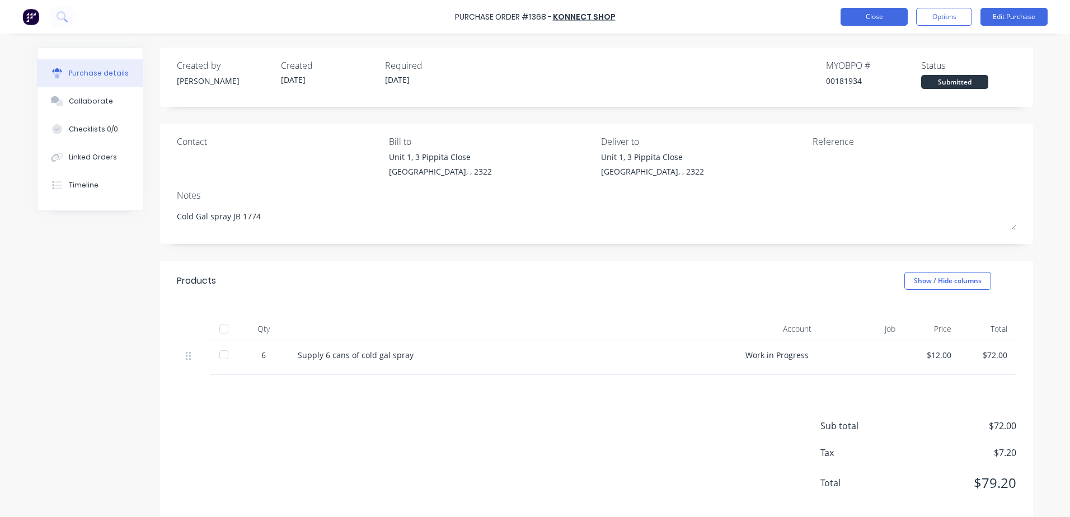
click at [888, 19] on button "Close" at bounding box center [873, 17] width 67 height 18
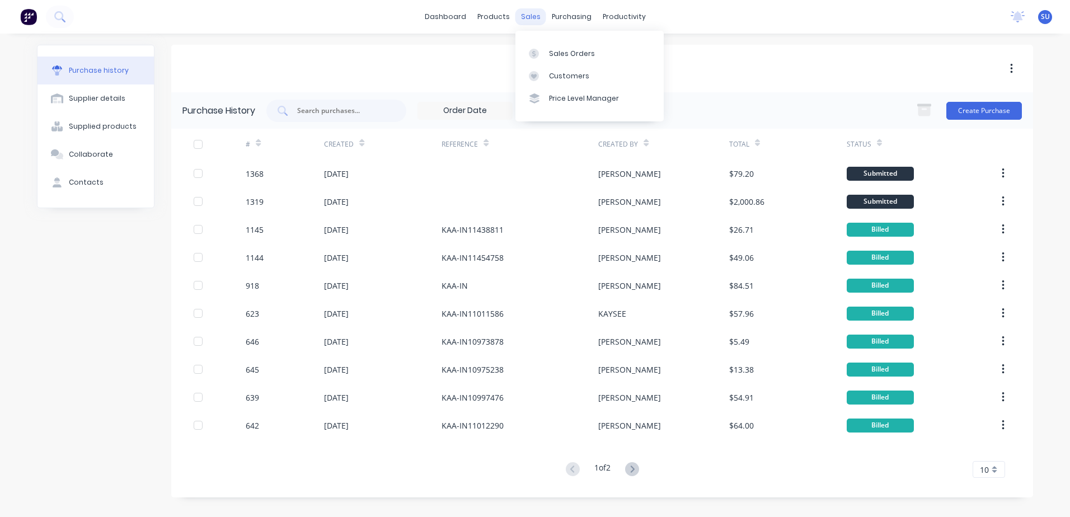
click at [533, 18] on div "sales" at bounding box center [530, 16] width 31 height 17
click at [558, 55] on div "Sales Orders" at bounding box center [572, 54] width 46 height 10
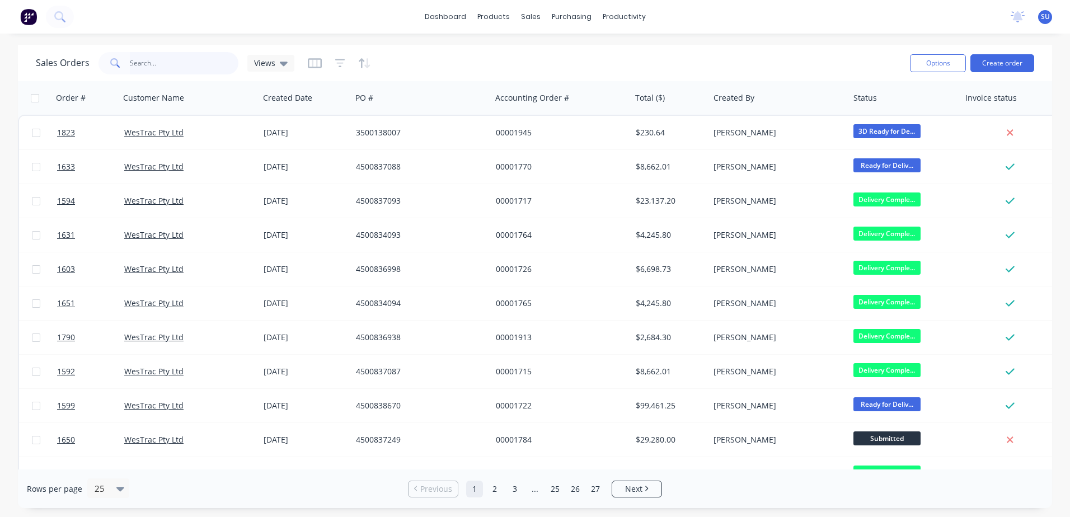
click at [152, 63] on input "text" at bounding box center [184, 63] width 109 height 22
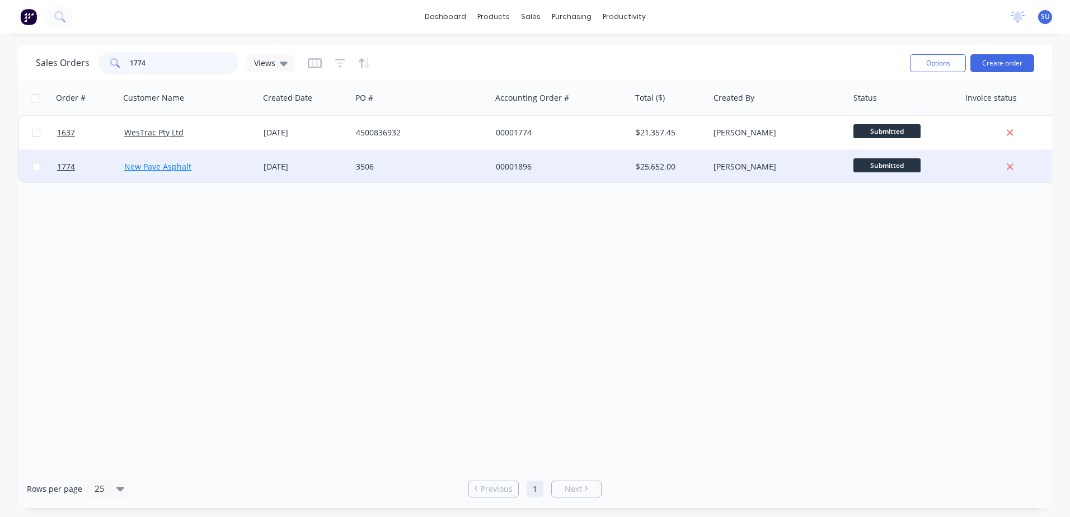
type input "1774"
click at [143, 168] on link "New Pave Asphalt" at bounding box center [157, 166] width 67 height 11
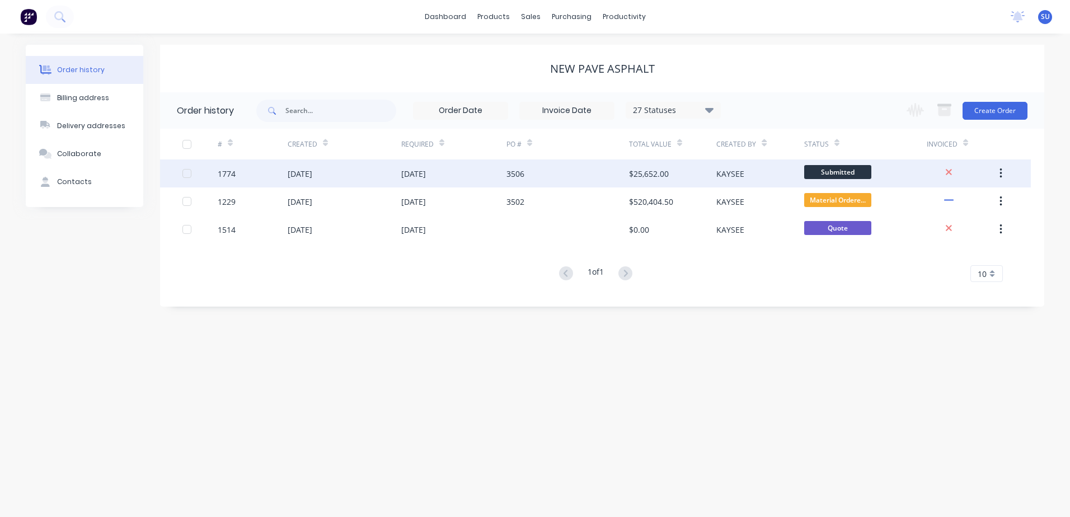
click at [224, 173] on div "1774" at bounding box center [227, 174] width 18 height 12
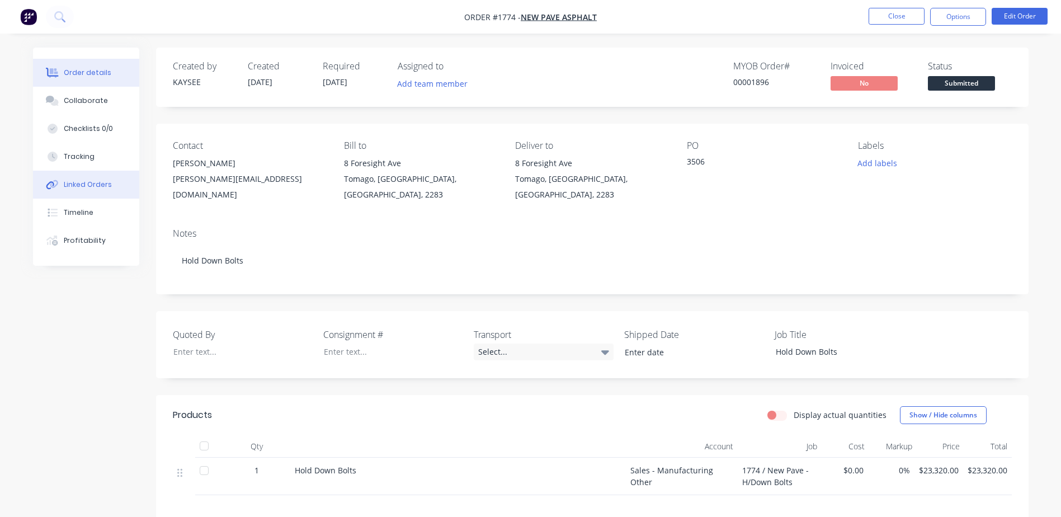
click at [84, 189] on div "Linked Orders" at bounding box center [88, 185] width 48 height 10
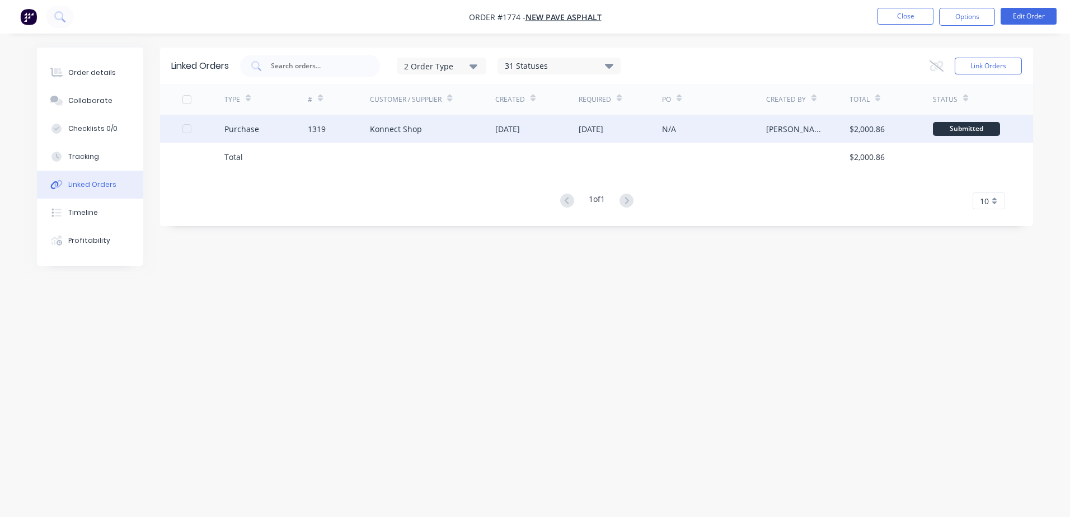
click at [187, 127] on div at bounding box center [187, 128] width 22 height 22
click at [183, 129] on div at bounding box center [187, 128] width 22 height 22
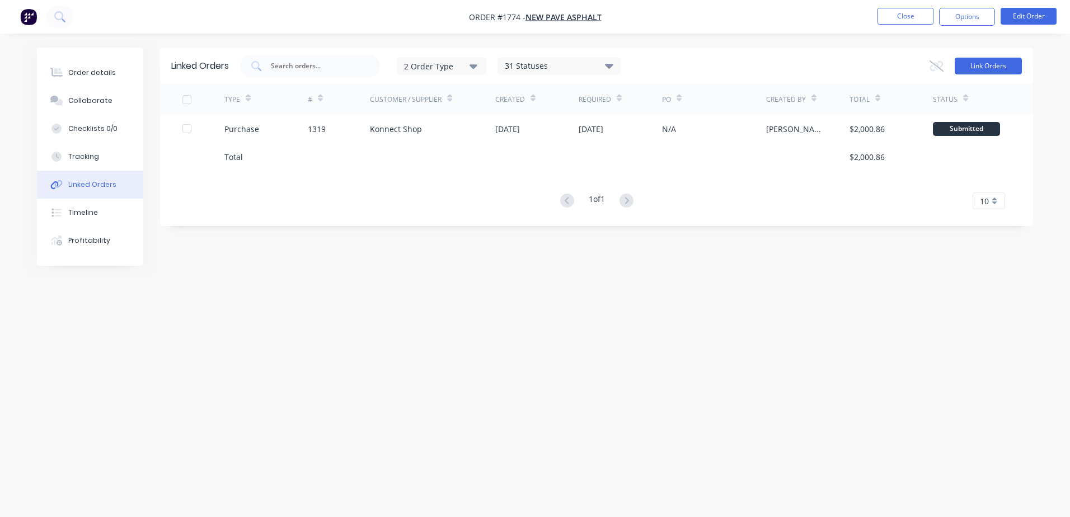
click at [1009, 68] on button "Link Orders" at bounding box center [987, 66] width 67 height 17
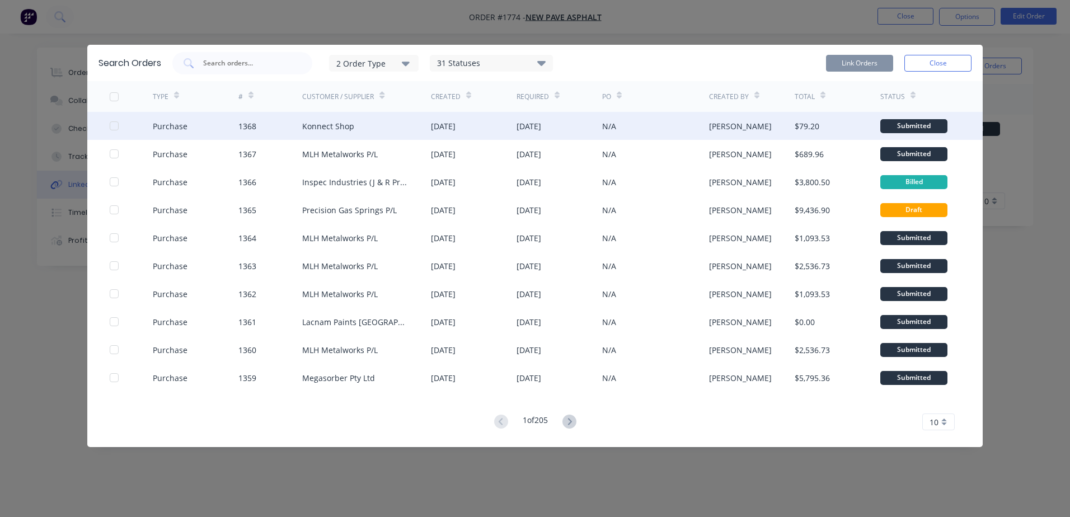
click at [116, 125] on div at bounding box center [114, 126] width 22 height 22
click at [871, 68] on button "Link Orders" at bounding box center [859, 63] width 67 height 17
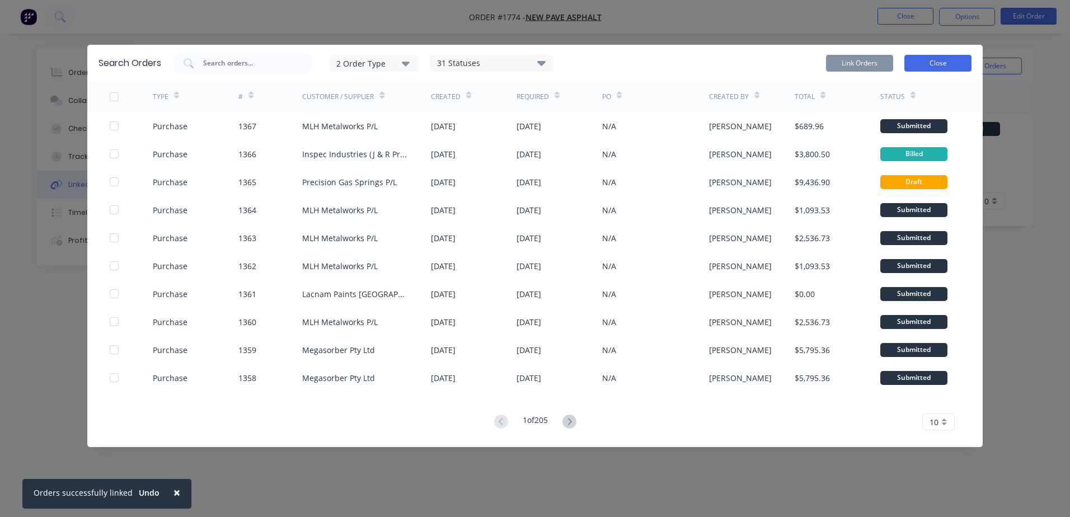
click at [924, 62] on button "Close" at bounding box center [937, 63] width 67 height 17
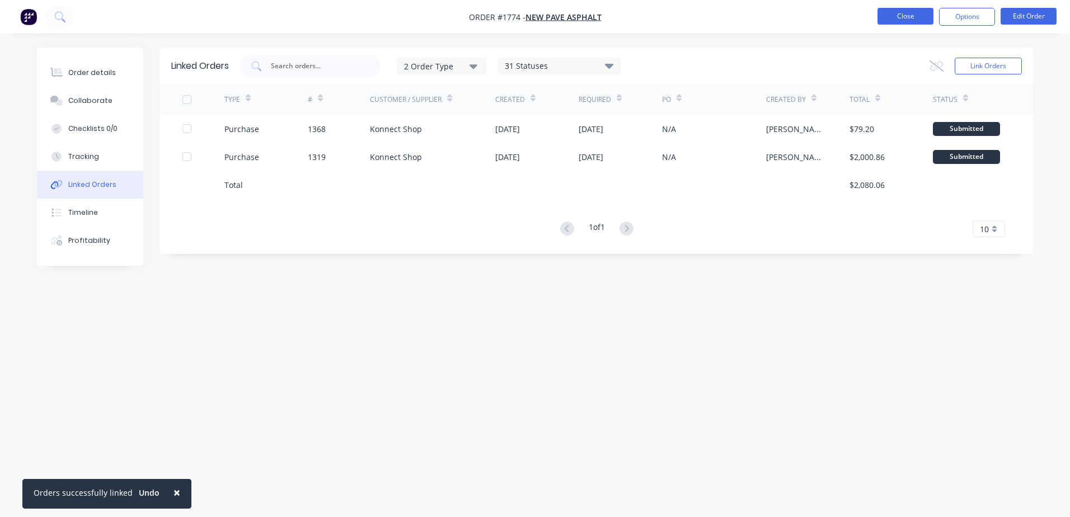
click at [915, 18] on button "Close" at bounding box center [905, 16] width 56 height 17
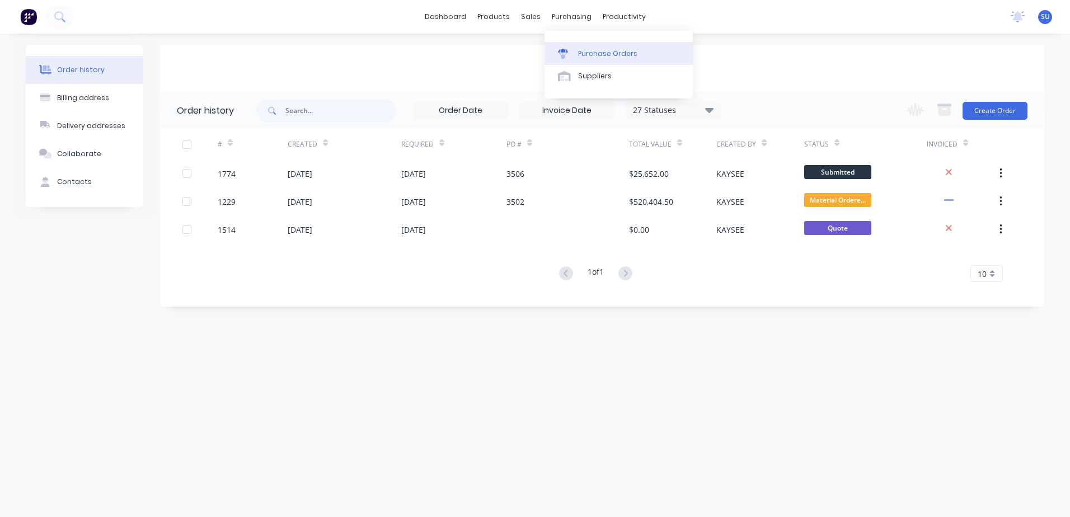
click at [598, 53] on div "Purchase Orders" at bounding box center [607, 54] width 59 height 10
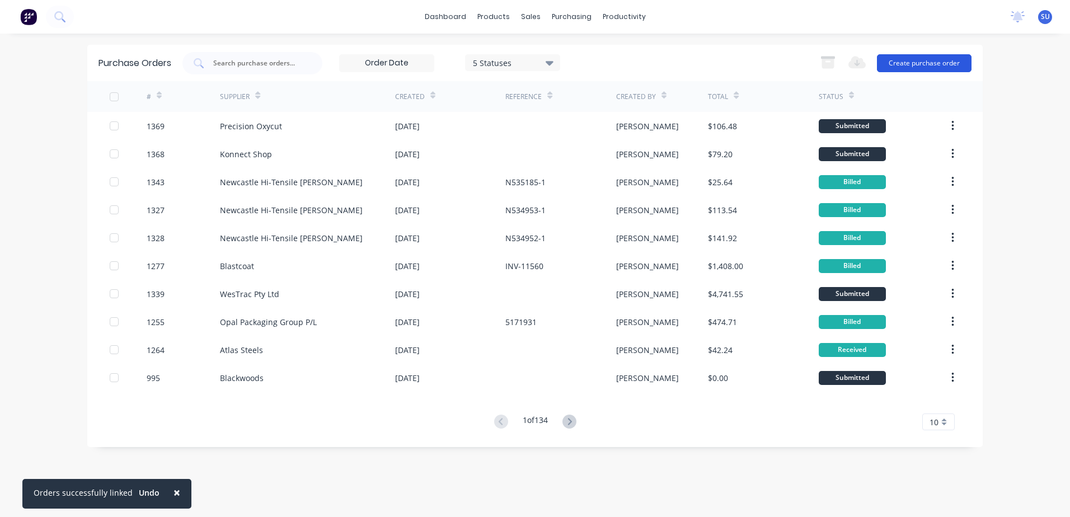
click at [906, 68] on button "Create purchase order" at bounding box center [924, 63] width 95 height 18
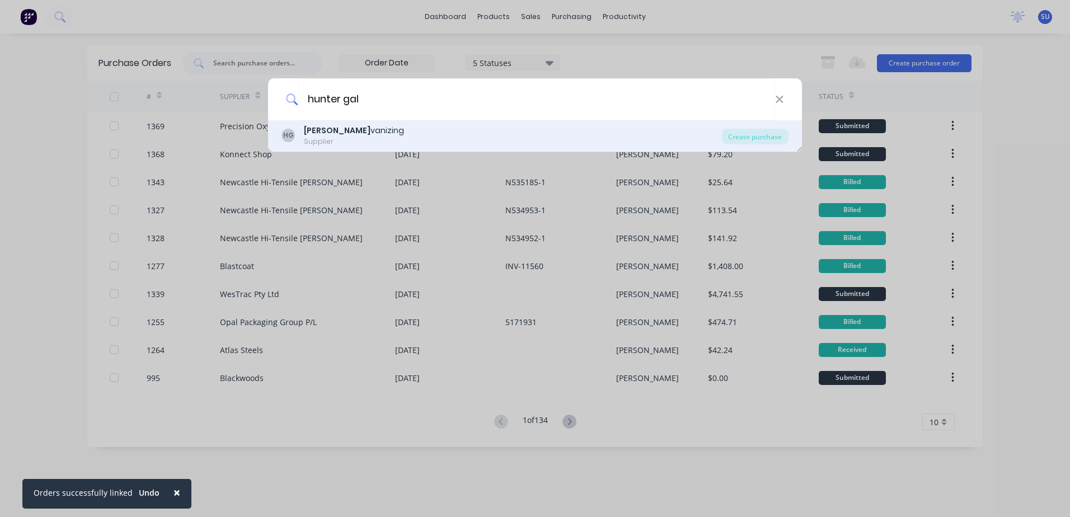
type input "hunter gal"
click at [391, 139] on div "[PERSON_NAME] Gal vanizing Supplier" at bounding box center [501, 136] width 440 height 22
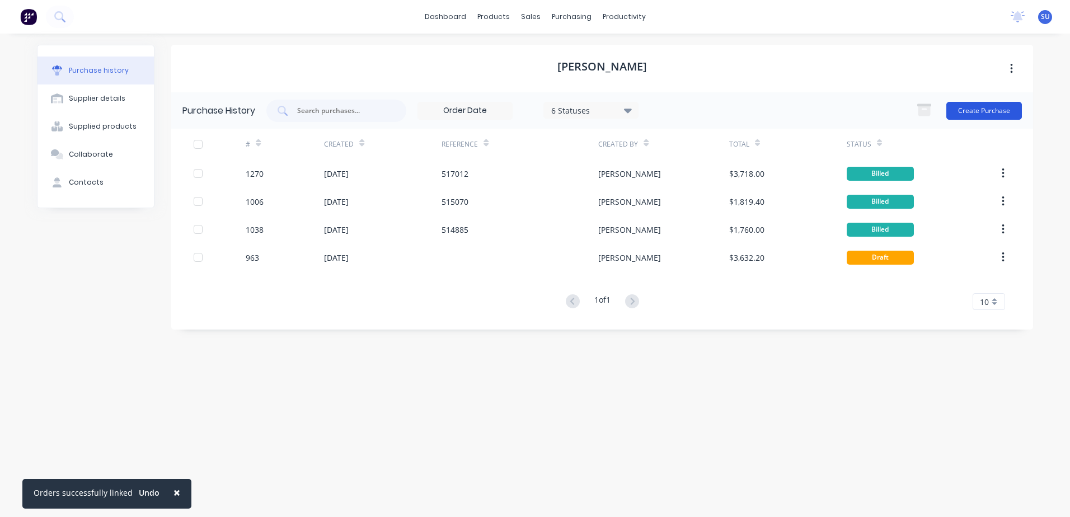
click at [975, 108] on button "Create Purchase" at bounding box center [984, 111] width 76 height 18
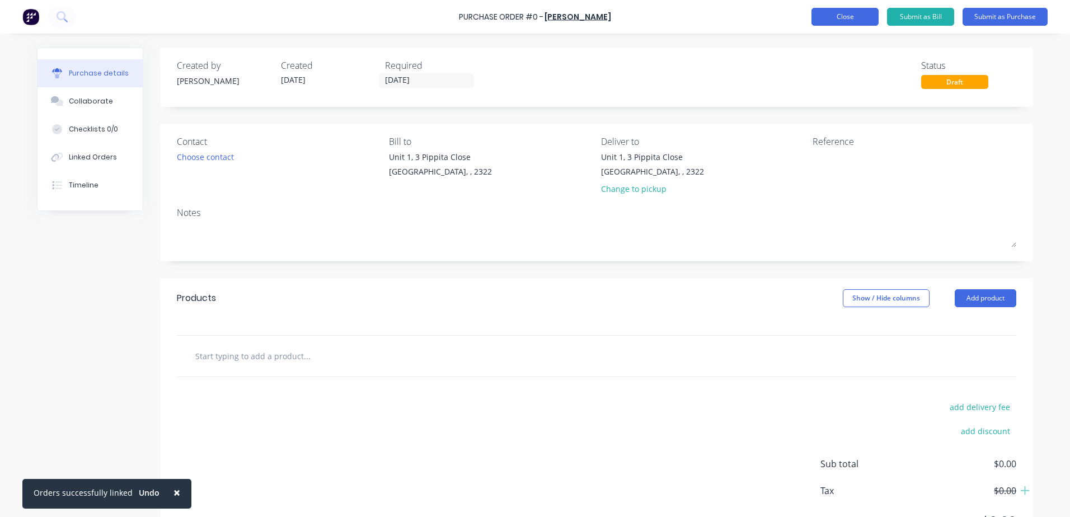
click at [834, 18] on button "Close" at bounding box center [844, 17] width 67 height 18
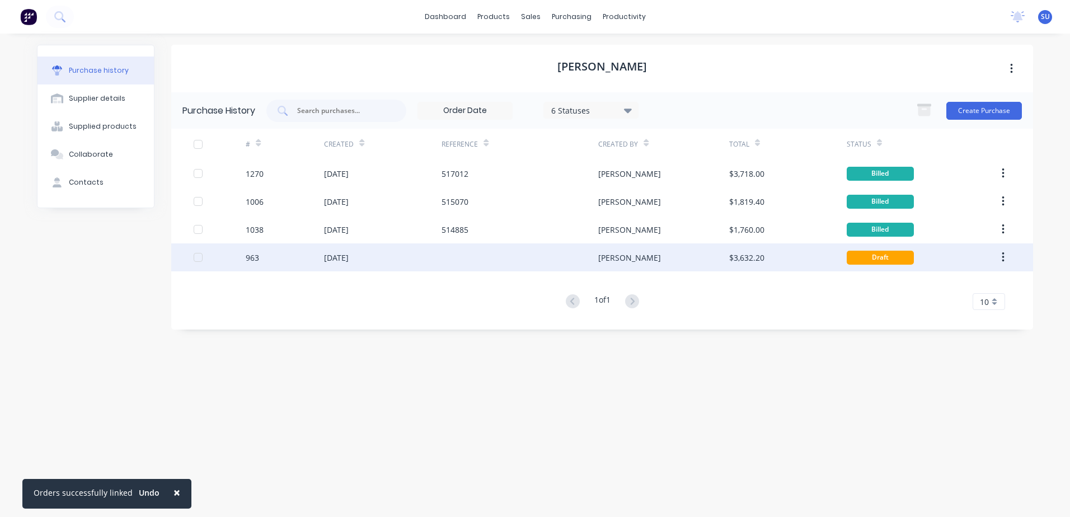
click at [349, 257] on div "[DATE]" at bounding box center [336, 258] width 25 height 12
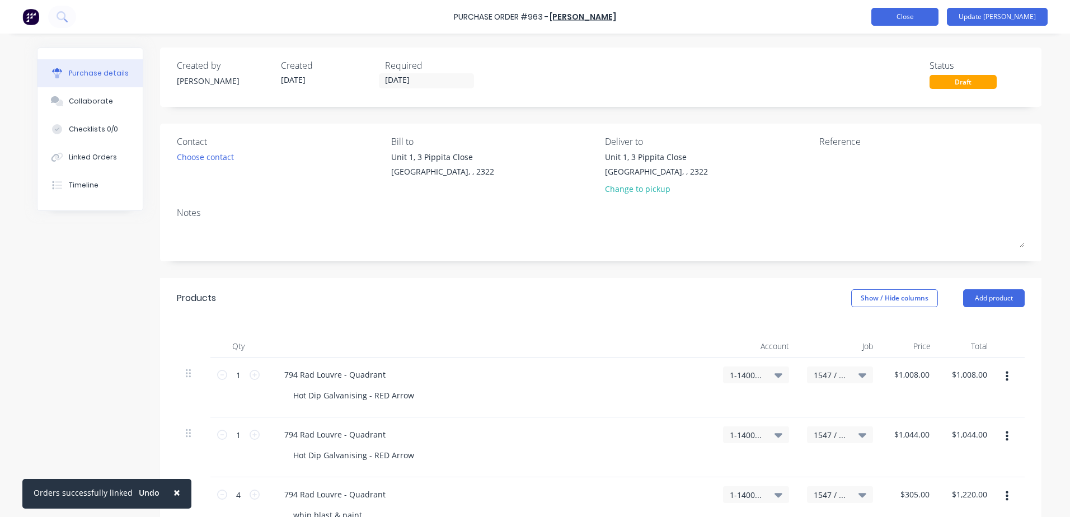
click at [938, 23] on button "Close" at bounding box center [904, 17] width 67 height 18
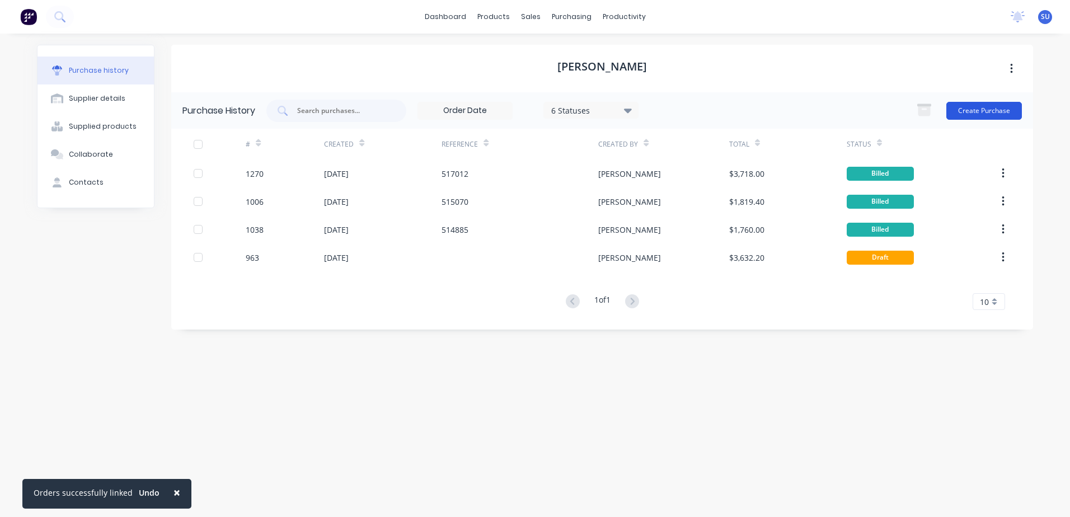
click at [965, 111] on button "Create Purchase" at bounding box center [984, 111] width 76 height 18
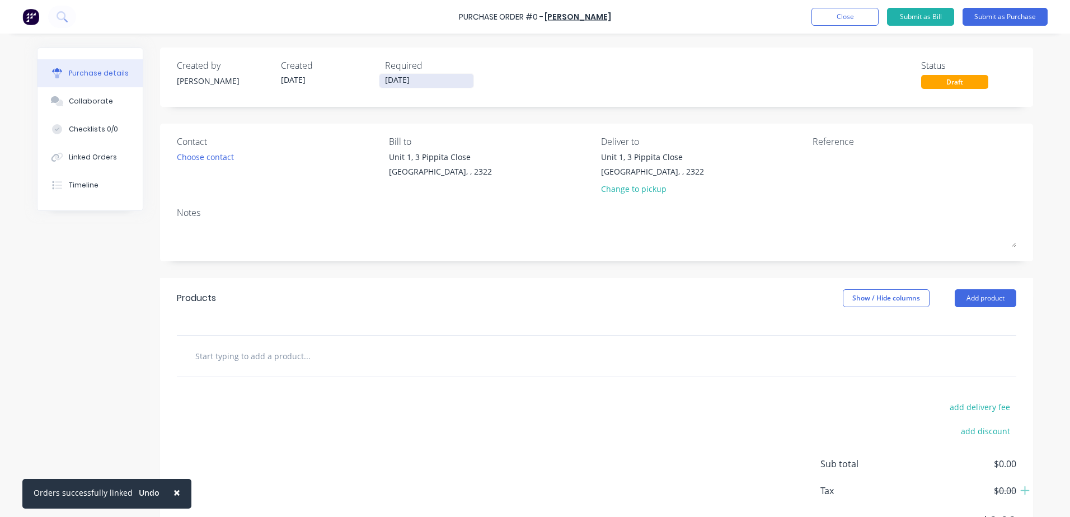
click at [426, 81] on input "[DATE]" at bounding box center [426, 81] width 94 height 14
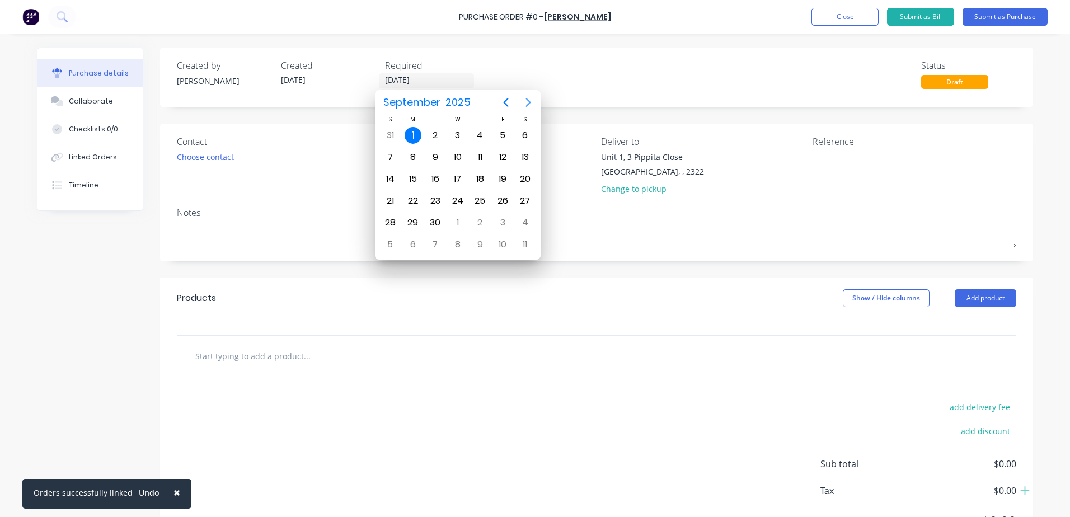
click at [529, 104] on icon "Next page" at bounding box center [528, 102] width 5 height 9
click at [457, 198] on div "22" at bounding box center [457, 200] width 17 height 17
type input "[DATE]"
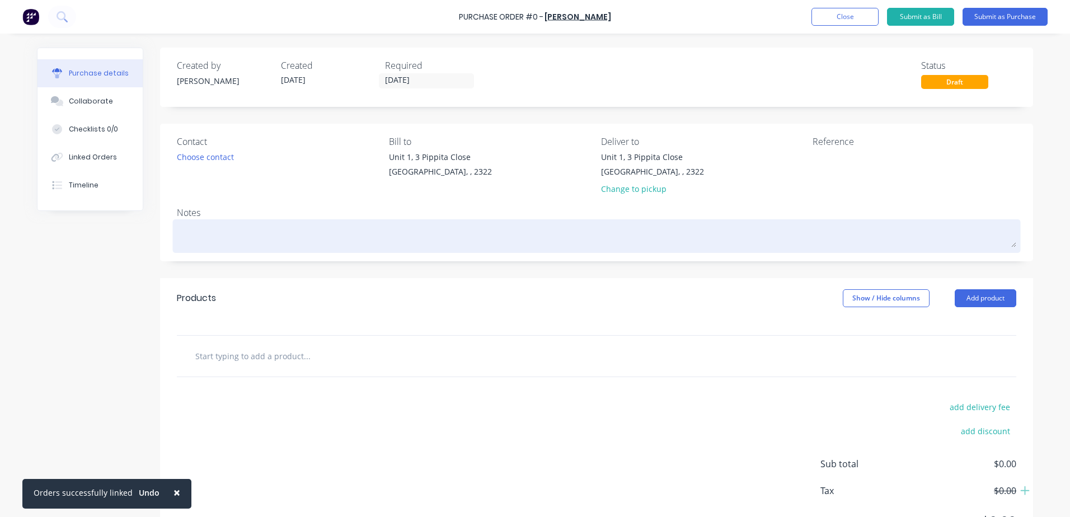
click at [246, 235] on textarea at bounding box center [596, 234] width 839 height 25
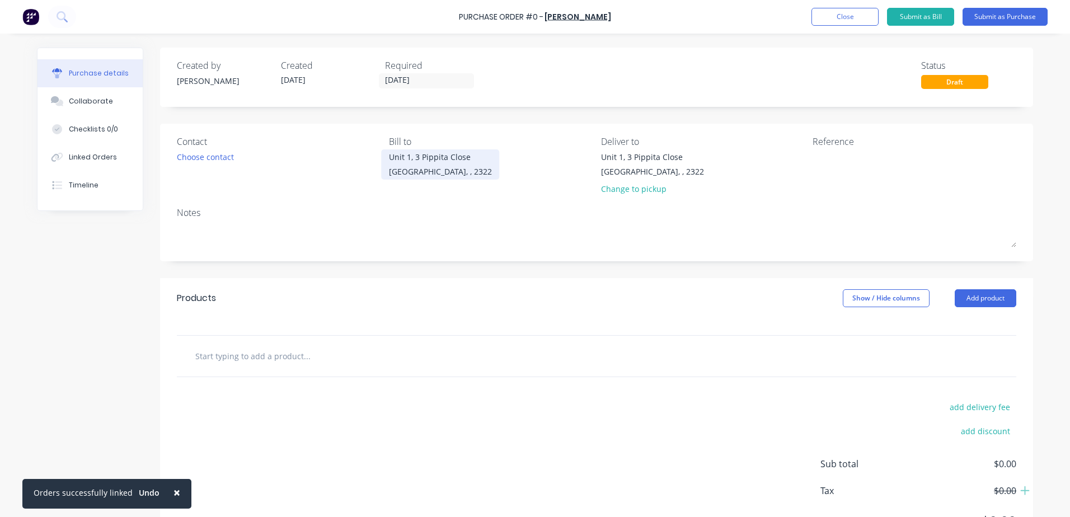
type textarea "x"
type textarea "H"
type textarea "x"
type textarea "Ho"
type textarea "x"
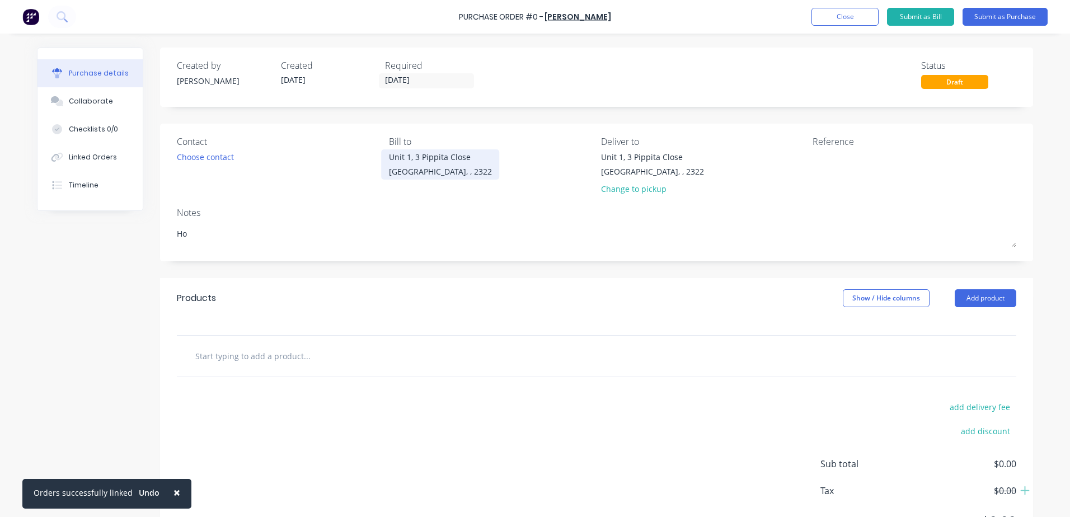
type textarea "Hot"
type textarea "x"
type textarea "Hot"
type textarea "x"
type textarea "Hot D"
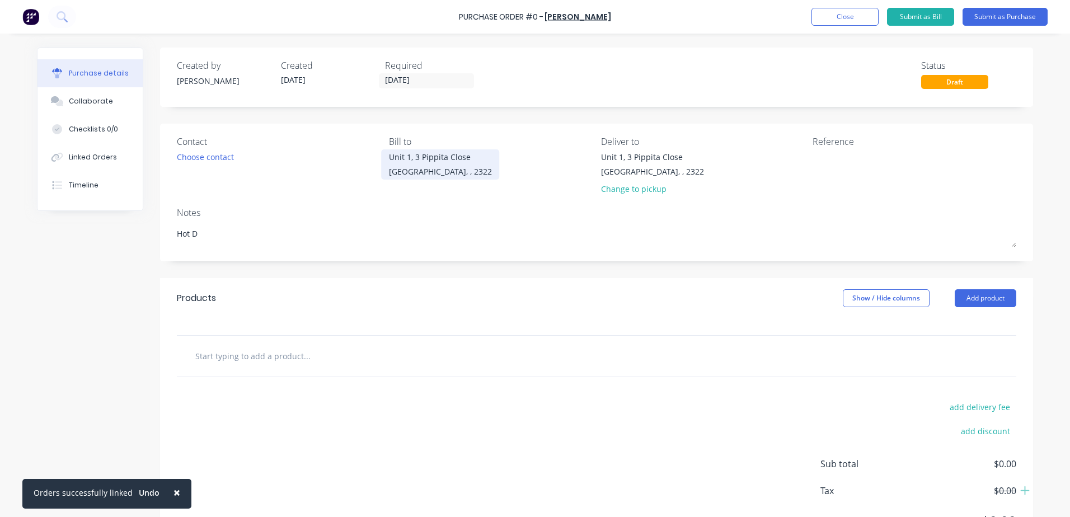
type textarea "x"
type textarea "Hot Di"
type textarea "x"
type textarea "Hot Dip"
type textarea "x"
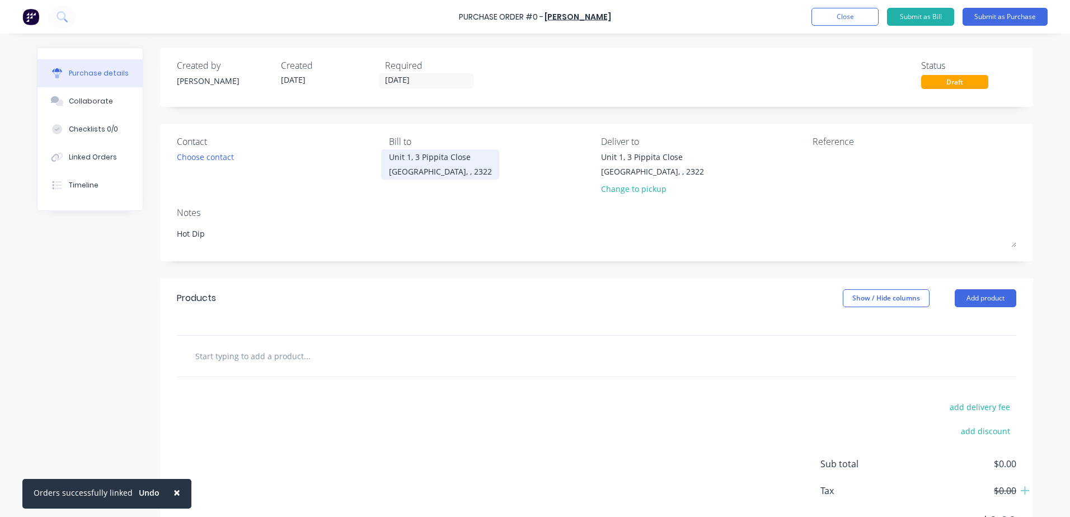
type textarea "Hot Dip"
type textarea "x"
type textarea "Hot Dip G"
type textarea "x"
type textarea "Hot Dip Ga"
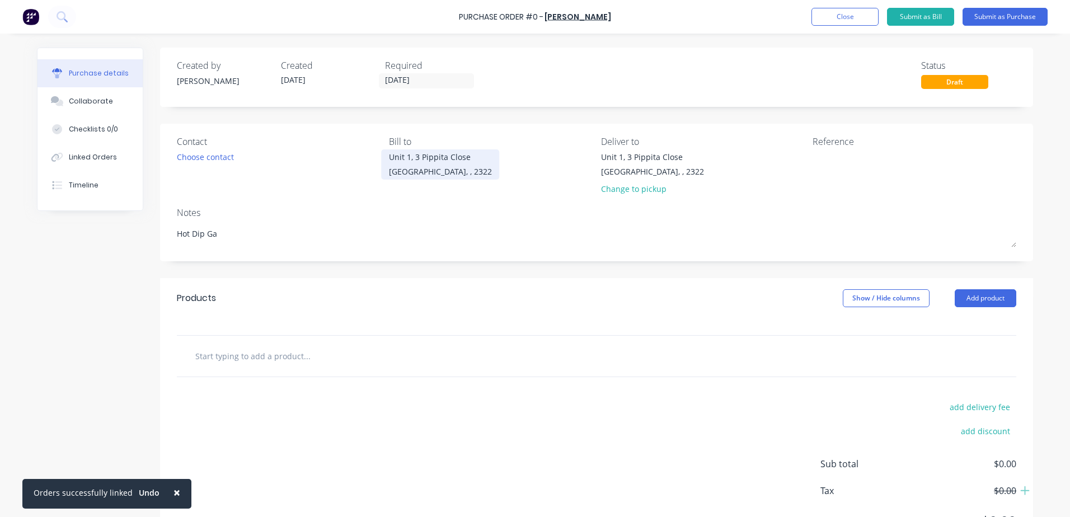
type textarea "x"
type textarea "Hot Dip Gal"
type textarea "x"
type textarea "Hot Dip Galv"
type textarea "x"
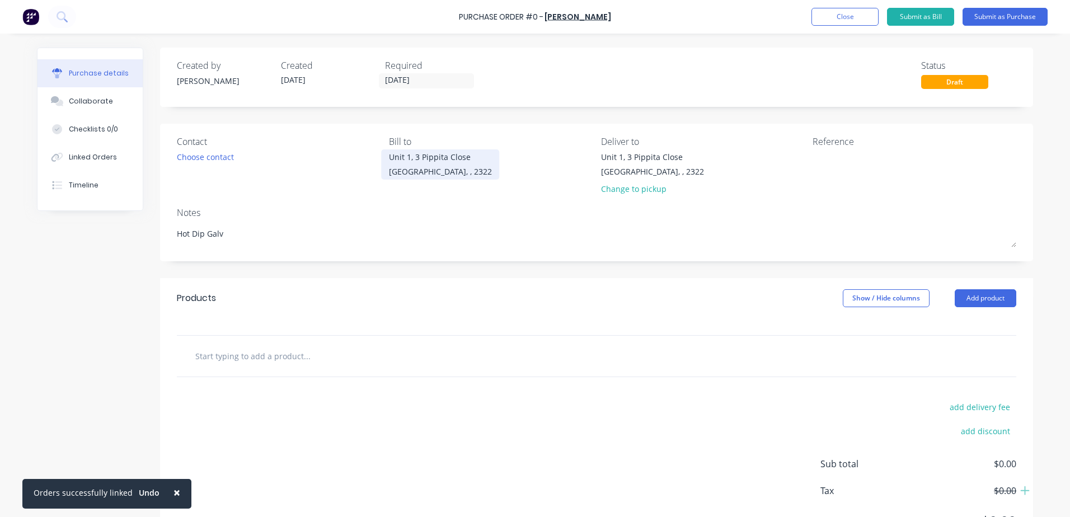
type textarea "Hot Dip Galva"
type textarea "x"
type textarea "Hot Dip [PERSON_NAME]"
type textarea "x"
type textarea "Hot Dip [PERSON_NAME]"
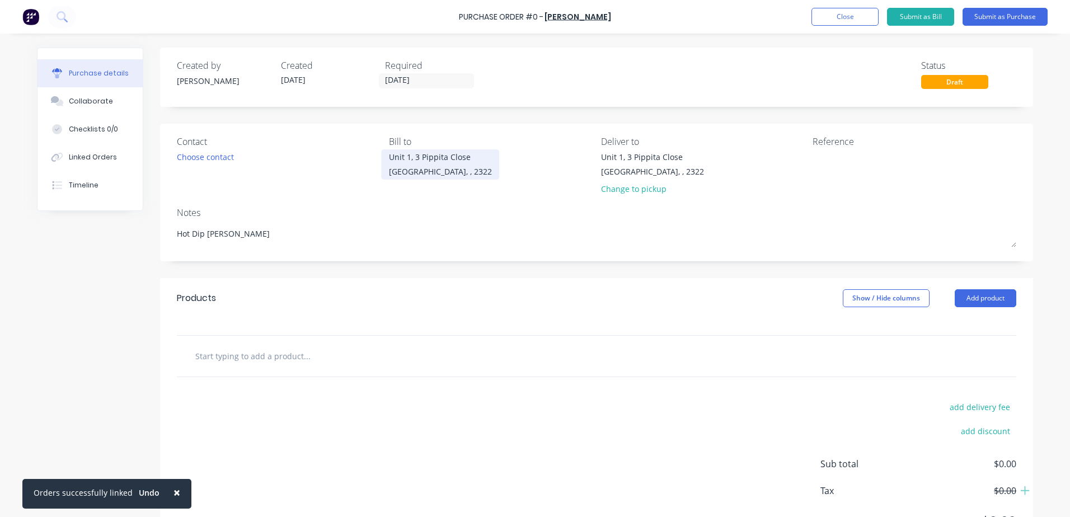
type textarea "x"
type textarea "Hot Dip Galvanis"
type textarea "x"
type textarea "Hot Dip Galvanisi"
type textarea "x"
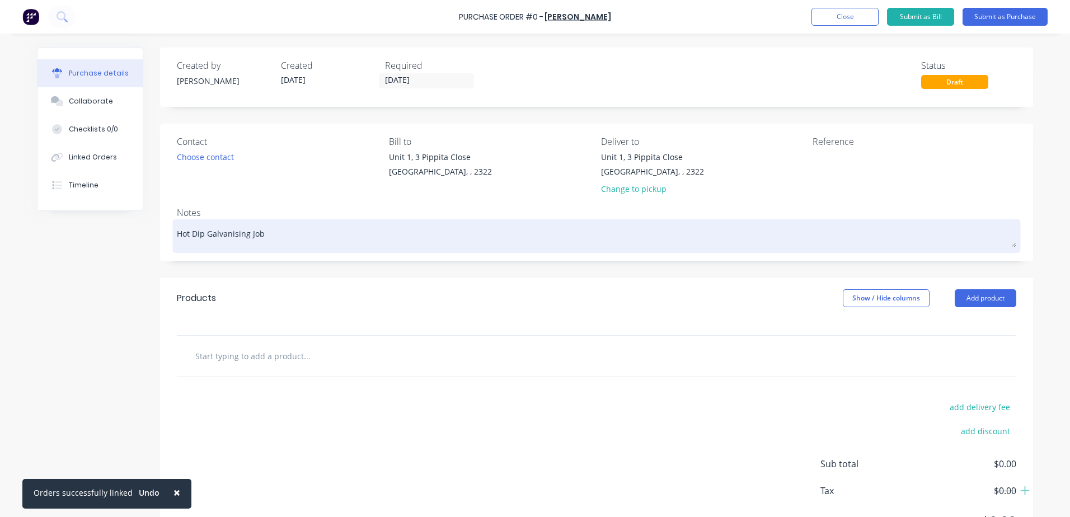
click at [271, 236] on textarea "Hot Dip Galvanising Job" at bounding box center [596, 234] width 839 height 25
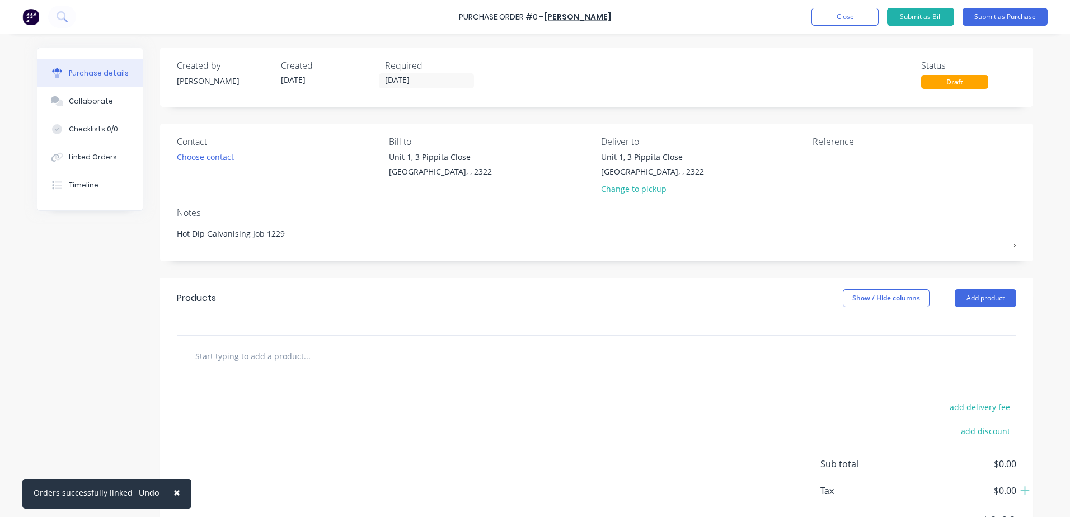
click at [239, 358] on input "text" at bounding box center [307, 356] width 224 height 22
click at [496, 302] on div "Products Show / Hide columns Add product" at bounding box center [596, 298] width 873 height 40
click at [836, 368] on div "Single dip $1,100 per ton 106 posts approx 100kg ea" at bounding box center [596, 356] width 839 height 41
click at [803, 355] on div "Single dip $1,100 per ton 106 posts approx 100kg ea" at bounding box center [596, 356] width 821 height 22
click at [391, 361] on input "Single dip $1,100 per ton 106 posts approx 100kg ea" at bounding box center [307, 356] width 224 height 22
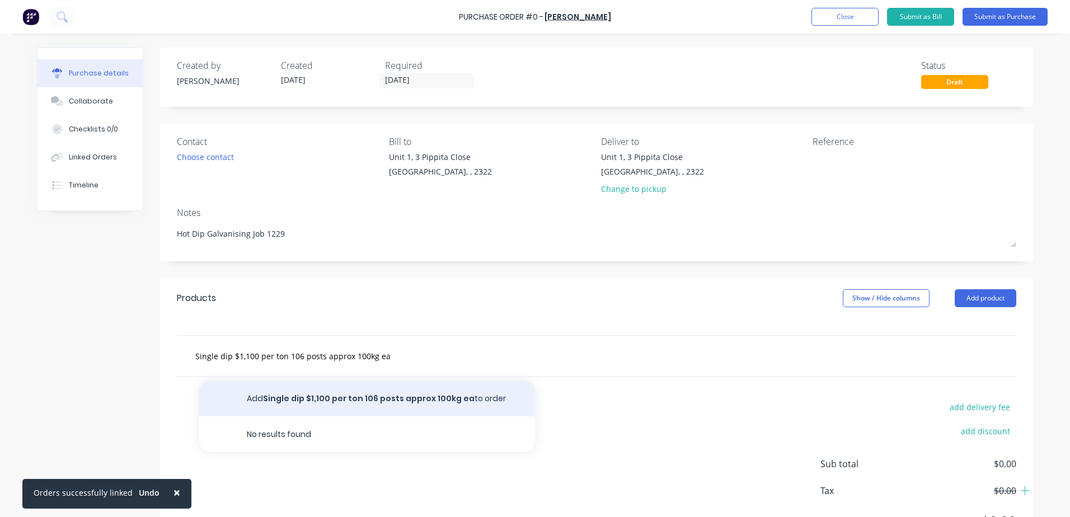
click at [393, 399] on button "Add Single dip $1,100 per ton 106 posts approx 100kg ea to order" at bounding box center [367, 398] width 336 height 36
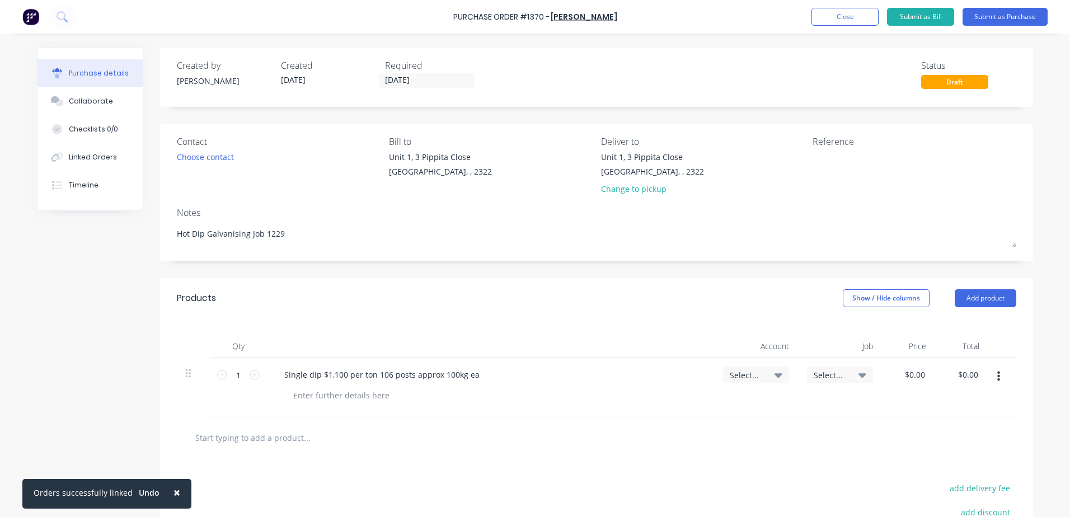
click at [774, 375] on icon at bounding box center [778, 375] width 8 height 4
click at [705, 406] on input at bounding box center [719, 408] width 115 height 22
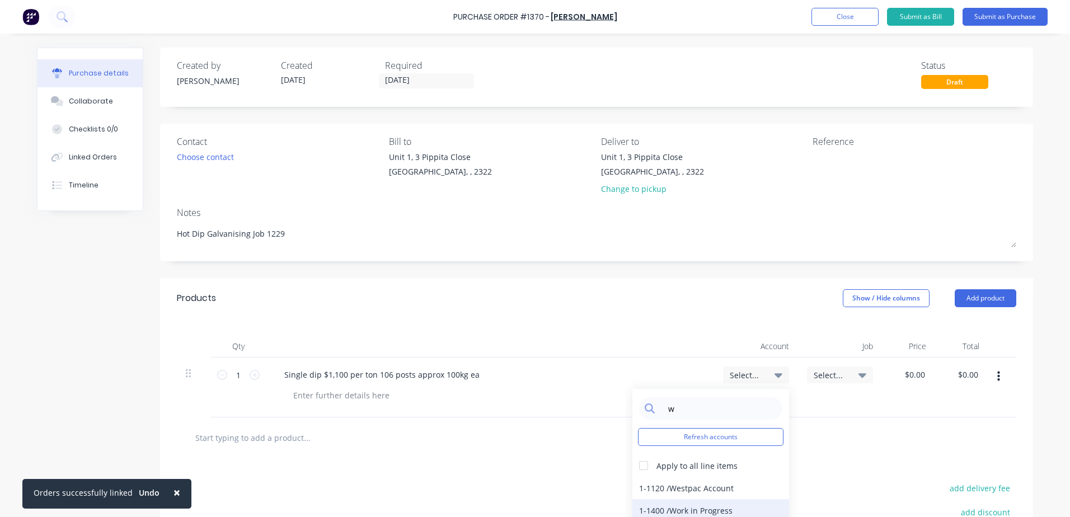
click at [720, 512] on div "1-1400 / Work in Progress" at bounding box center [710, 510] width 157 height 22
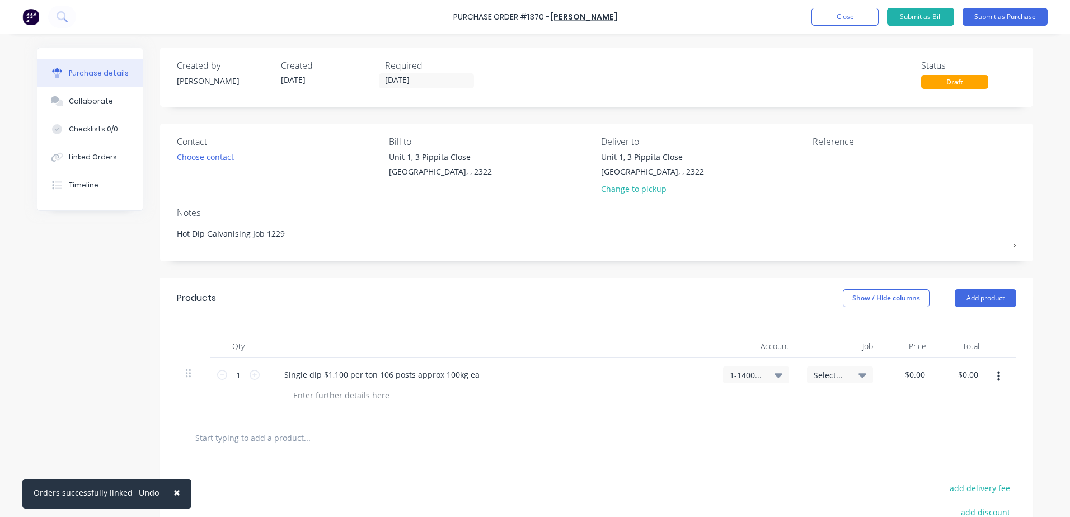
click at [833, 375] on span "Select..." at bounding box center [830, 375] width 34 height 12
click at [819, 374] on span "Select..." at bounding box center [830, 375] width 34 height 12
click at [858, 377] on icon at bounding box center [862, 375] width 8 height 4
click at [834, 377] on span "Select..." at bounding box center [830, 375] width 34 height 12
click at [859, 379] on icon at bounding box center [862, 375] width 8 height 12
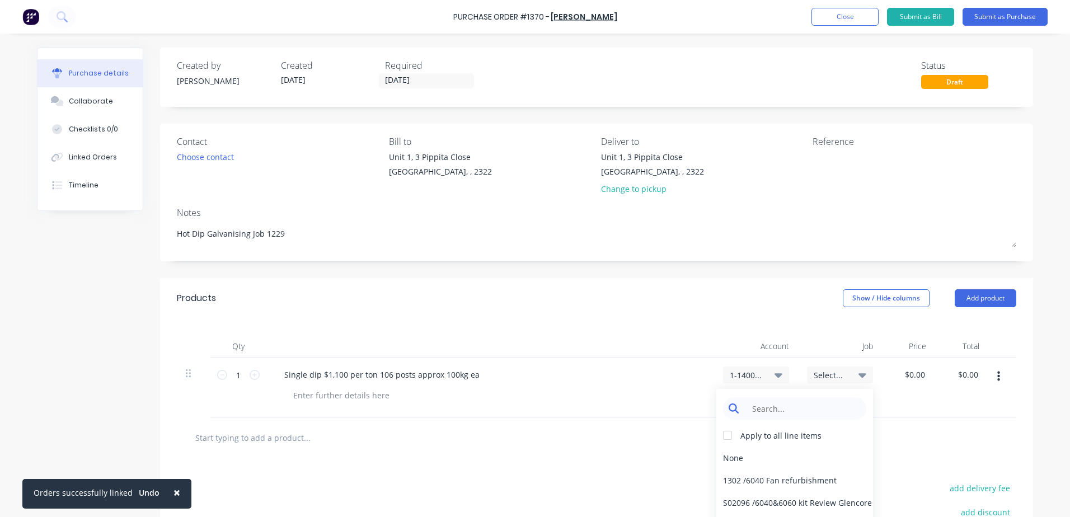
click at [764, 413] on input at bounding box center [803, 408] width 115 height 22
click at [769, 454] on div "1229 / New Pave - [GEOGRAPHIC_DATA]" at bounding box center [794, 457] width 157 height 22
click at [882, 400] on div "$0.00 $0.00" at bounding box center [908, 388] width 53 height 60
click at [997, 16] on button "Submit as Purchase" at bounding box center [1004, 17] width 85 height 18
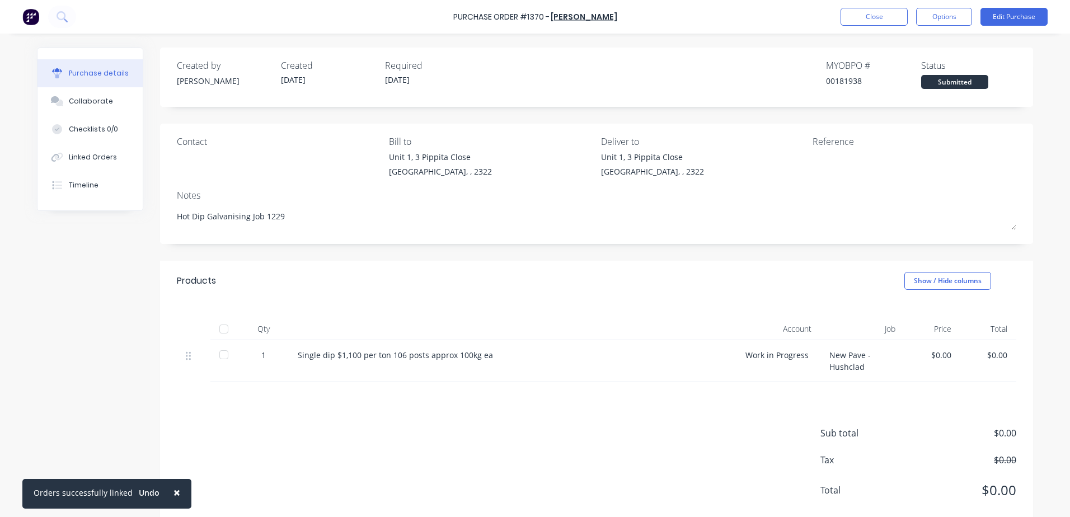
click at [492, 357] on div "Single dip $1,100 per ton 106 posts approx 100kg ea" at bounding box center [513, 355] width 430 height 12
click at [485, 357] on div "Single dip $1,100 per ton 106 posts approx 100kg ea" at bounding box center [513, 355] width 430 height 12
click at [1005, 17] on button "Edit Purchase" at bounding box center [1013, 17] width 67 height 18
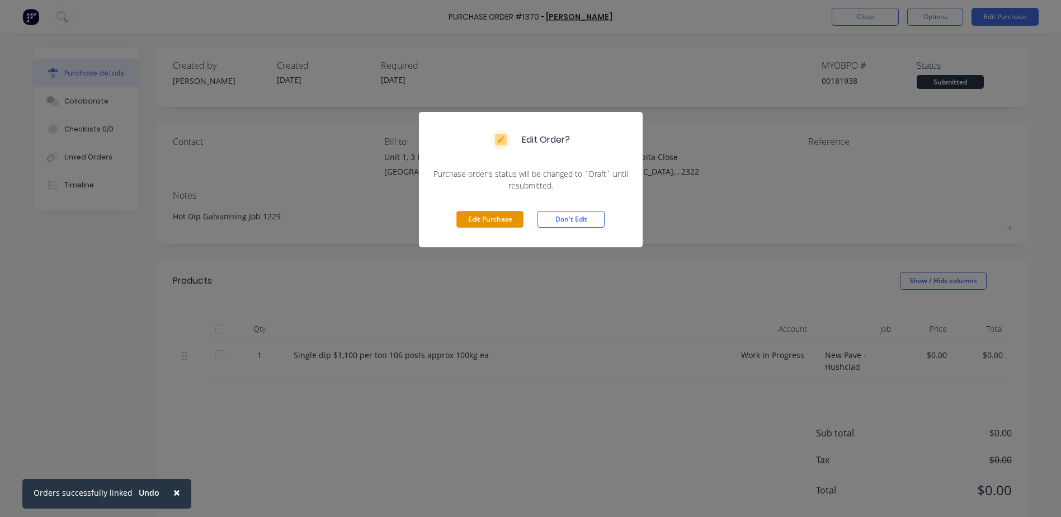
click at [502, 221] on button "Edit Purchase" at bounding box center [490, 219] width 67 height 17
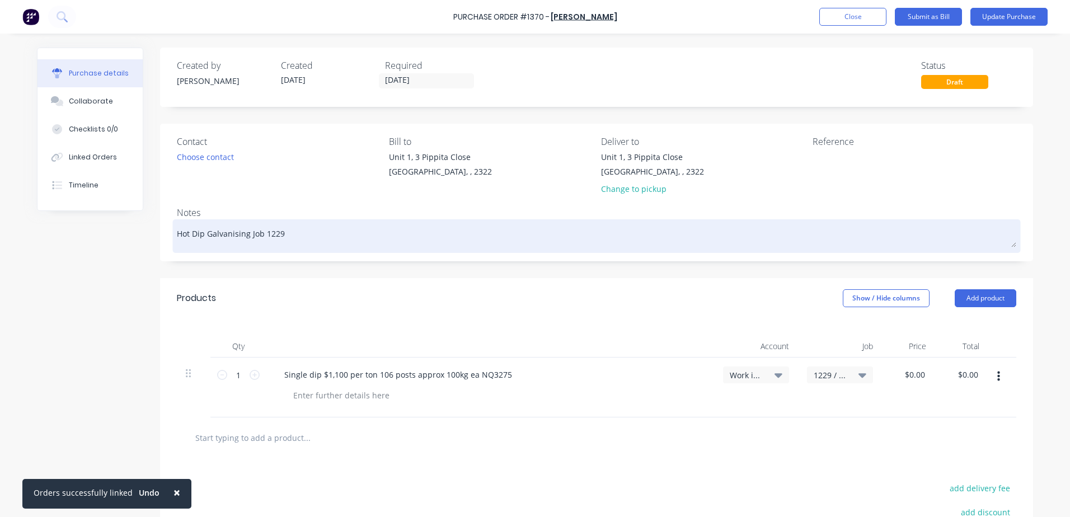
click at [282, 234] on textarea "Hot Dip Galvanising Job 1229" at bounding box center [596, 234] width 839 height 25
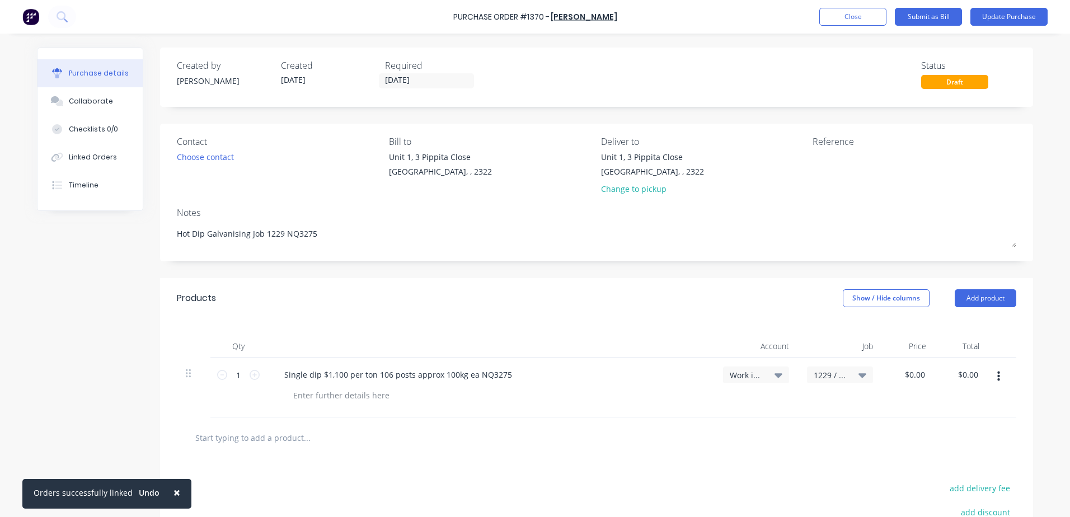
click at [458, 402] on div at bounding box center [494, 395] width 421 height 16
click at [1005, 16] on button "Update Purchase" at bounding box center [1008, 17] width 77 height 18
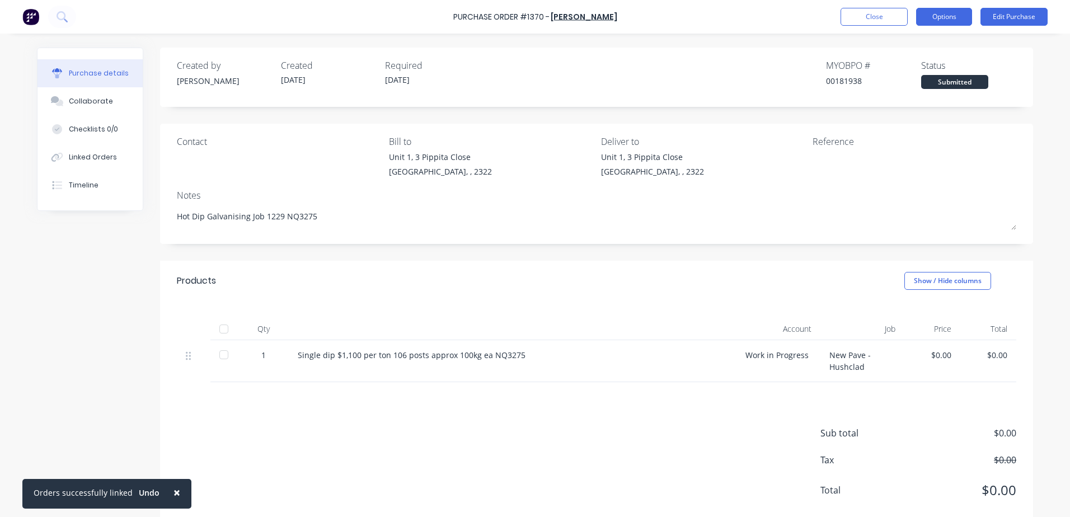
click at [940, 14] on button "Options" at bounding box center [944, 17] width 56 height 18
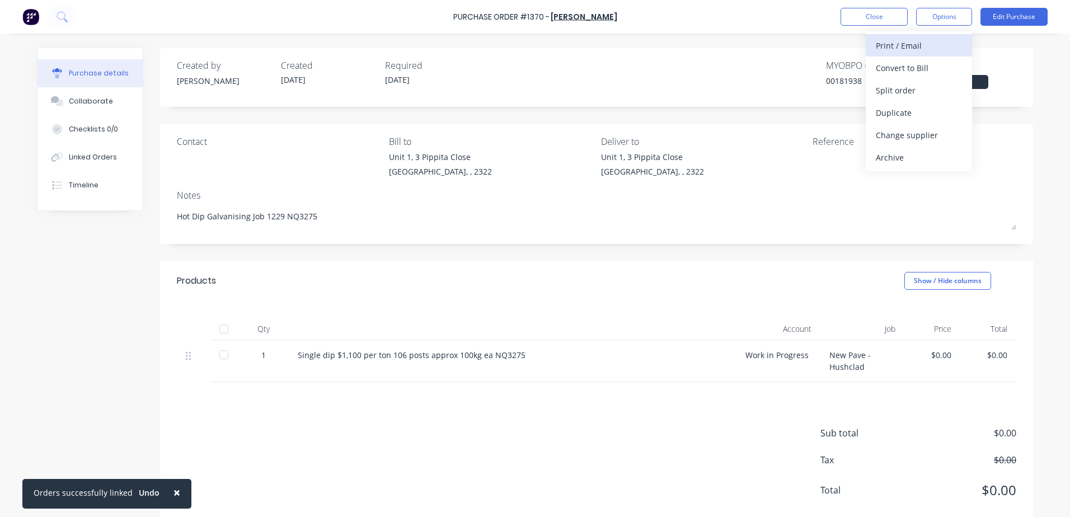
click at [913, 48] on div "Print / Email" at bounding box center [919, 45] width 86 height 16
click at [915, 71] on div "With pricing" at bounding box center [919, 68] width 86 height 16
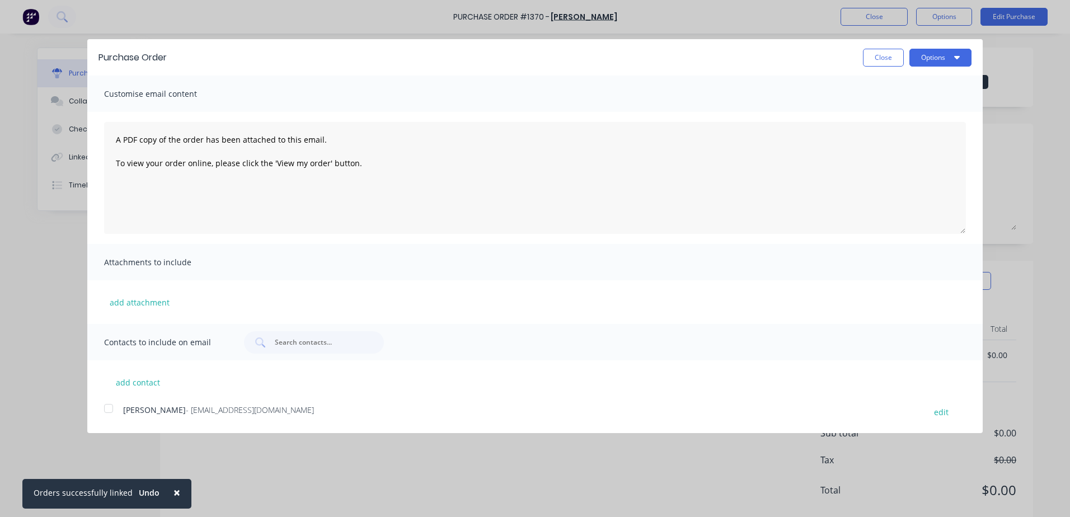
click at [107, 410] on div at bounding box center [108, 408] width 22 height 22
click at [138, 383] on button "add contact" at bounding box center [137, 382] width 67 height 17
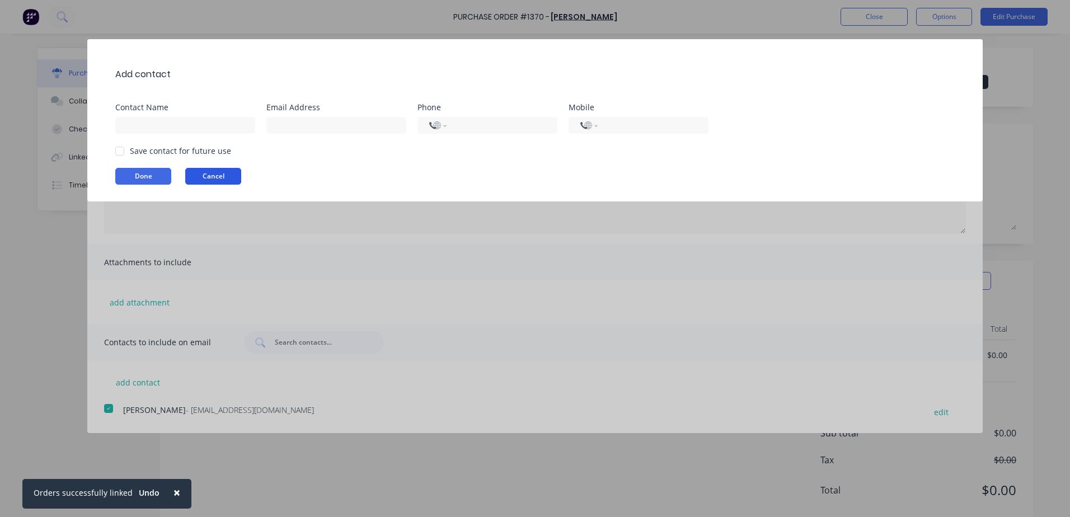
click at [229, 176] on button "Cancel" at bounding box center [213, 176] width 56 height 17
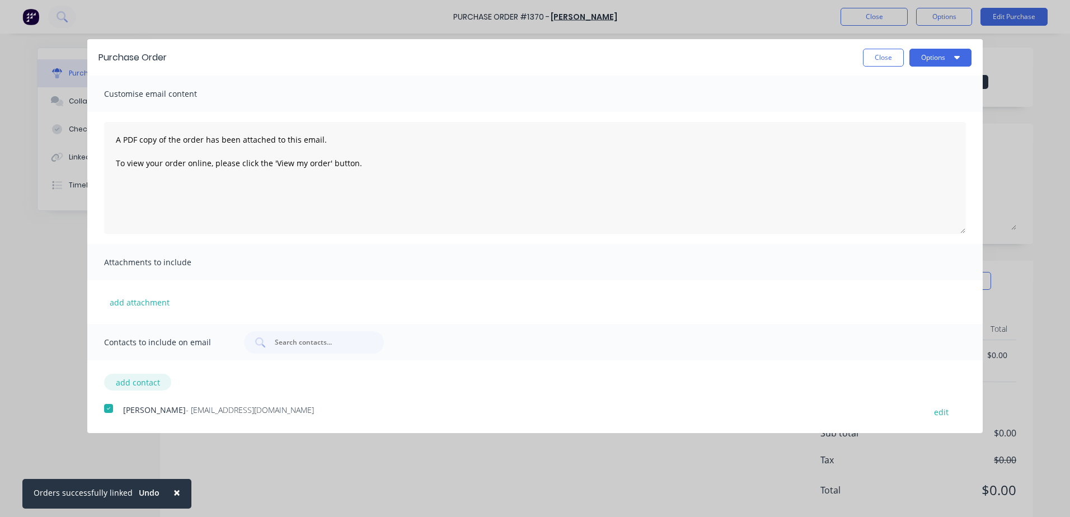
click at [148, 381] on button "add contact" at bounding box center [137, 382] width 67 height 17
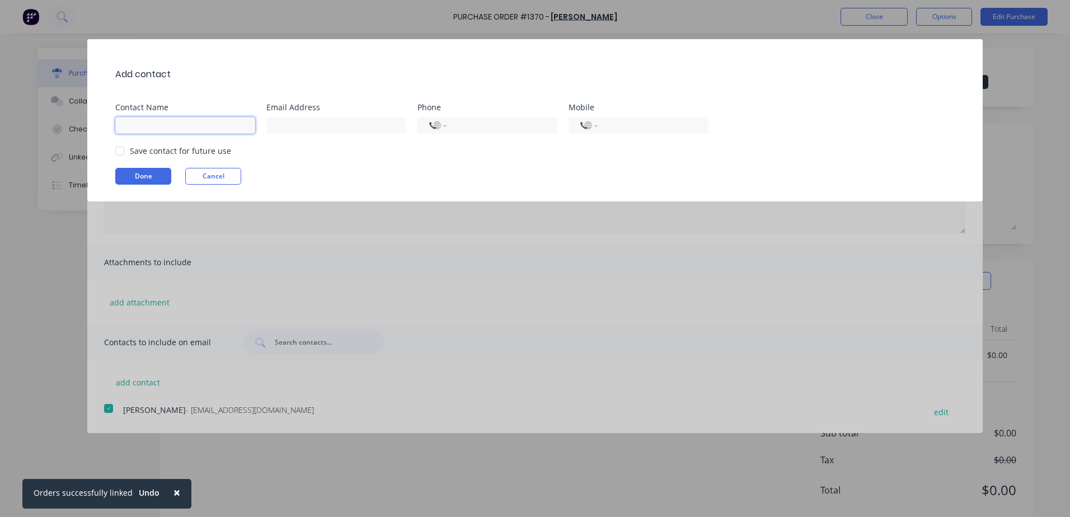
click at [166, 126] on input at bounding box center [185, 125] width 140 height 17
click at [122, 150] on div at bounding box center [120, 151] width 22 height 22
click at [144, 178] on button "Done" at bounding box center [143, 176] width 56 height 17
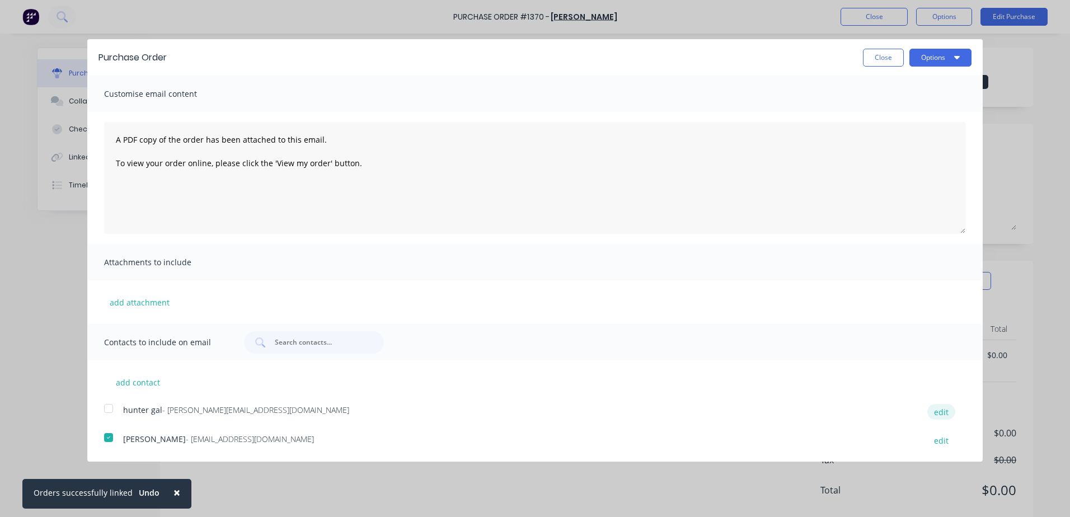
click at [940, 411] on button "edit" at bounding box center [941, 411] width 28 height 15
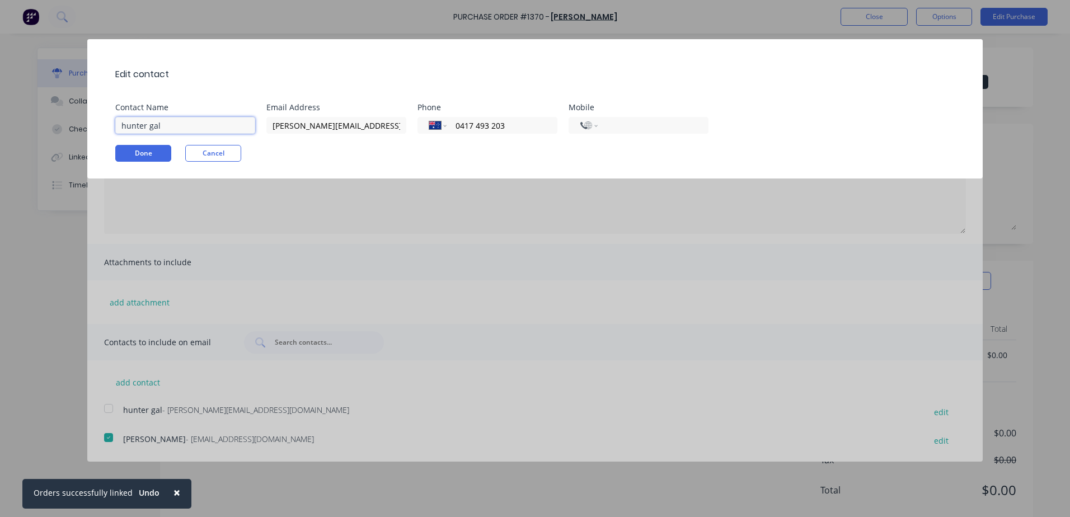
drag, startPoint x: 180, startPoint y: 123, endPoint x: 111, endPoint y: 121, distance: 68.3
click at [111, 121] on div "Edit contact Contact Name hunter gal Email Address [PERSON_NAME][EMAIL_ADDRESS]…" at bounding box center [534, 108] width 895 height 139
click at [359, 144] on div "Edit contact Contact Name [PERSON_NAME] Email Address [PERSON_NAME][EMAIL_ADDRE…" at bounding box center [534, 108] width 895 height 139
click at [159, 152] on button "Done" at bounding box center [143, 153] width 56 height 17
click at [149, 154] on button "Done" at bounding box center [143, 153] width 56 height 17
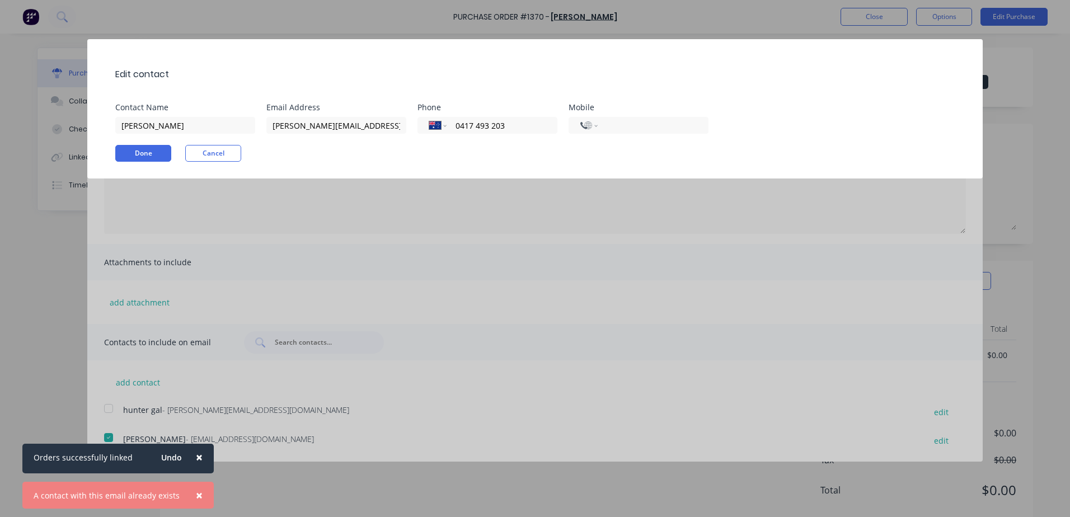
click at [408, 315] on div "Edit contact Contact Name [PERSON_NAME] Email Address [PERSON_NAME][EMAIL_ADDRE…" at bounding box center [535, 258] width 1070 height 517
click at [196, 459] on span "×" at bounding box center [199, 457] width 7 height 16
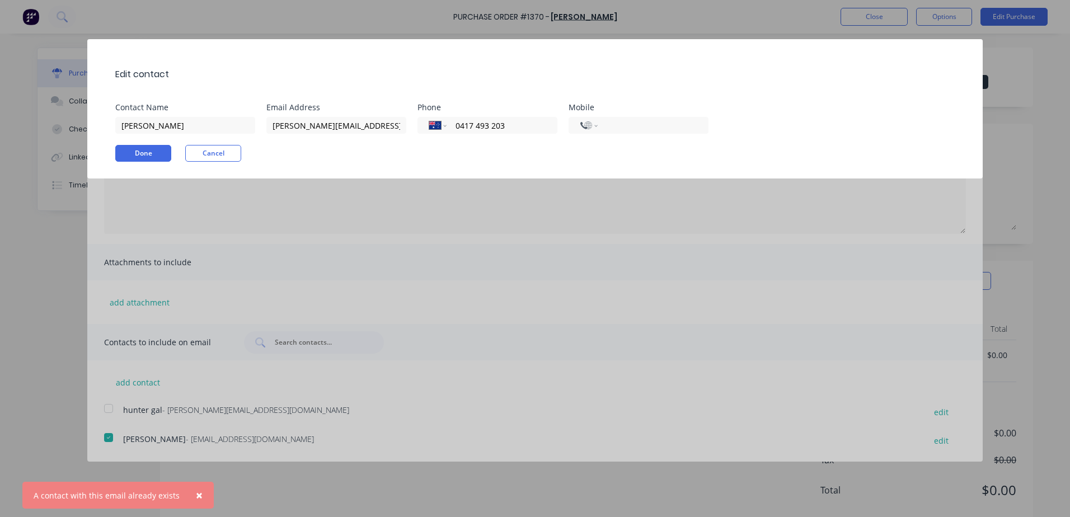
click at [565, 373] on div "Edit contact Contact Name [PERSON_NAME] Email Address [PERSON_NAME][EMAIL_ADDRE…" at bounding box center [535, 258] width 1070 height 517
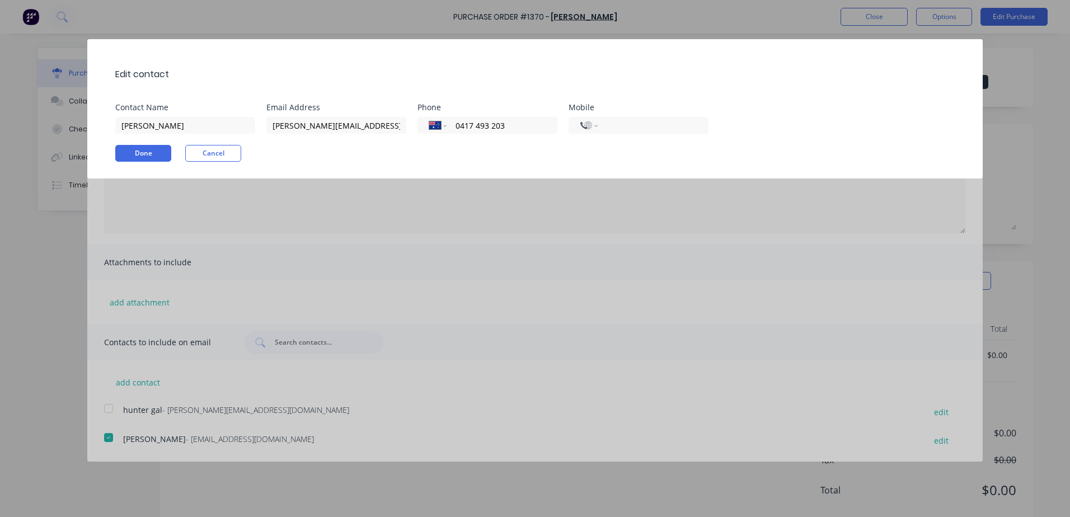
click at [228, 410] on div "Edit contact Contact Name [PERSON_NAME] Email Address [PERSON_NAME][EMAIL_ADDRE…" at bounding box center [535, 258] width 1070 height 517
click at [226, 153] on button "Cancel" at bounding box center [213, 153] width 56 height 17
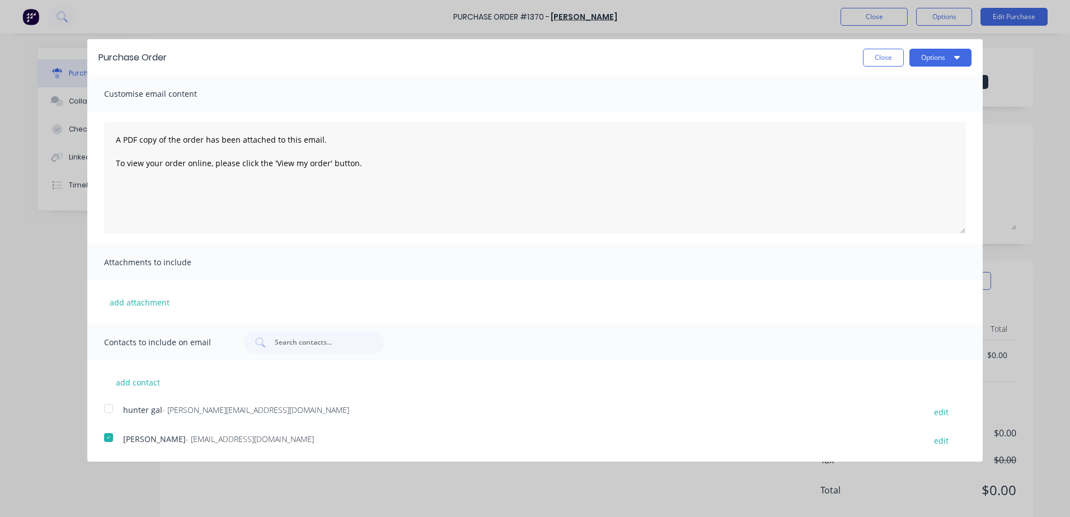
click at [111, 405] on div at bounding box center [108, 408] width 22 height 22
click at [112, 409] on div at bounding box center [108, 408] width 22 height 22
click at [942, 415] on button "edit" at bounding box center [941, 411] width 28 height 15
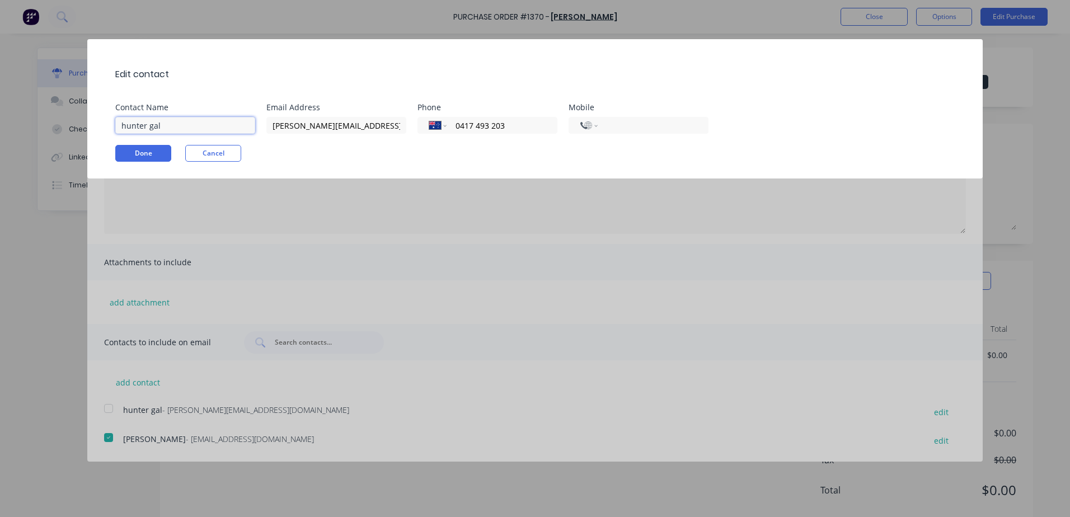
click at [189, 124] on input "hunter gal" at bounding box center [185, 125] width 140 height 17
click at [398, 160] on div "Done Cancel" at bounding box center [540, 153] width 850 height 17
drag, startPoint x: 163, startPoint y: 156, endPoint x: 226, endPoint y: 200, distance: 77.5
click at [163, 155] on button "Done" at bounding box center [143, 153] width 56 height 17
click at [154, 497] on div "Edit contact Contact Name [PERSON_NAME] Email Address [PERSON_NAME][EMAIL_ADDRE…" at bounding box center [535, 258] width 1070 height 517
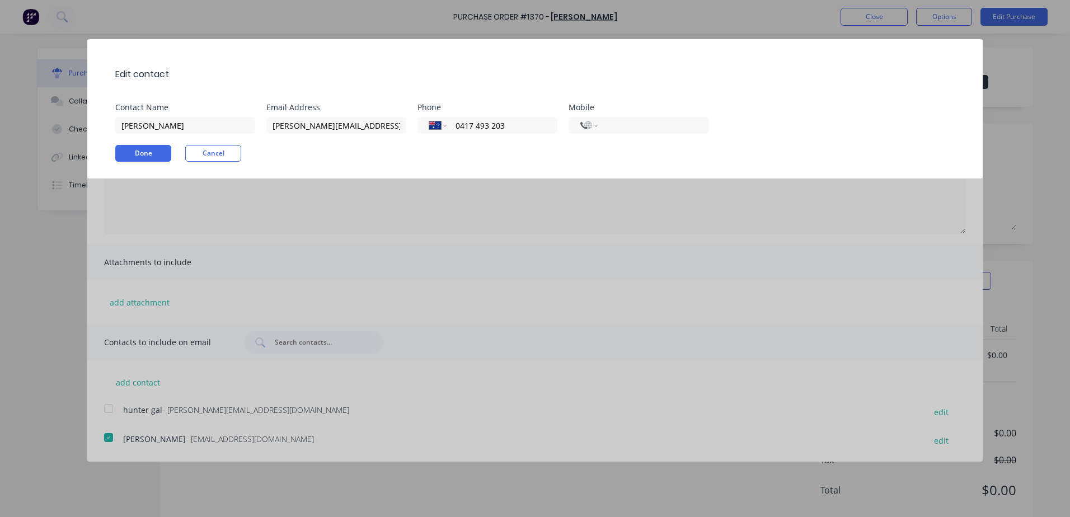
click at [320, 406] on div "Edit contact Contact Name [PERSON_NAME] Email Address [PERSON_NAME][EMAIL_ADDRE…" at bounding box center [535, 258] width 1070 height 517
click at [948, 416] on div "Edit contact Contact Name [PERSON_NAME] Email Address [PERSON_NAME][EMAIL_ADDRE…" at bounding box center [535, 258] width 1070 height 517
click at [214, 150] on button "Cancel" at bounding box center [213, 153] width 56 height 17
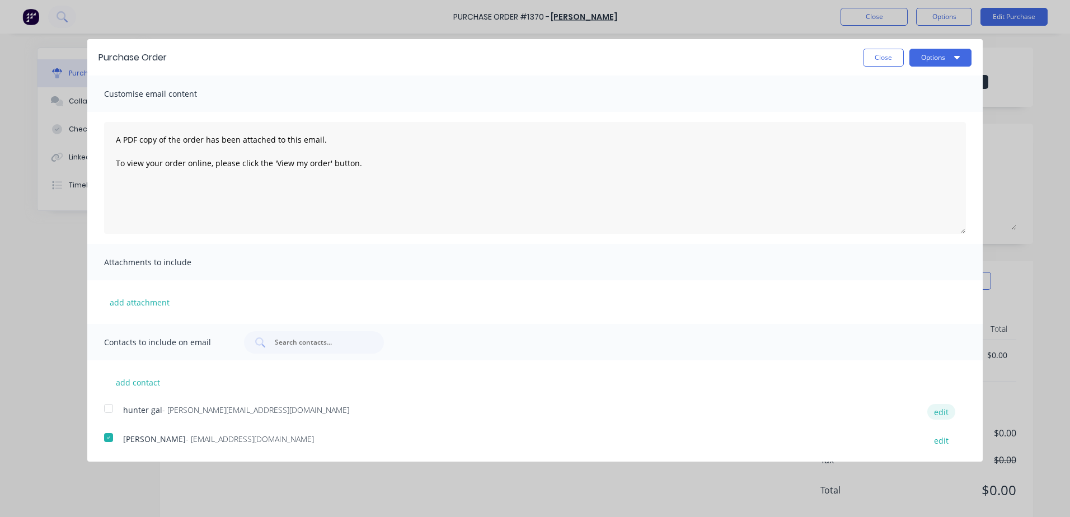
click at [944, 414] on button "edit" at bounding box center [941, 411] width 28 height 15
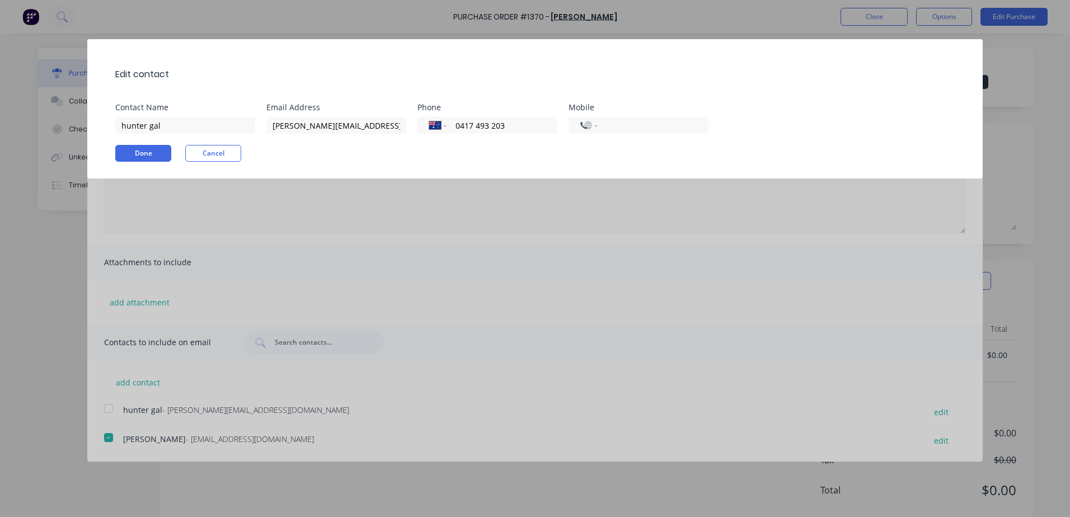
click at [439, 252] on div "Edit contact Contact Name hunter gal Email Address [PERSON_NAME][EMAIL_ADDRESS]…" at bounding box center [535, 258] width 1070 height 517
click at [222, 153] on button "Cancel" at bounding box center [213, 153] width 56 height 17
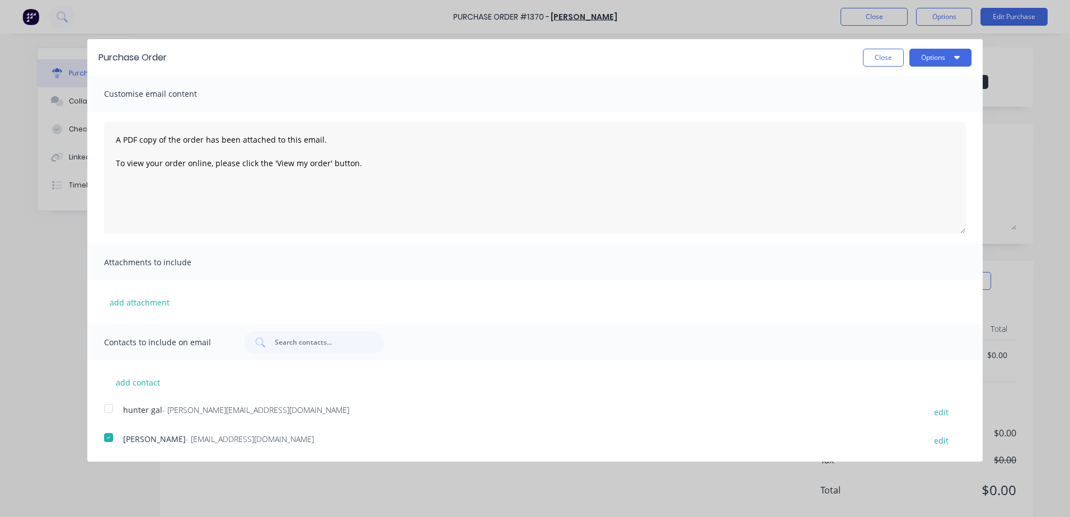
drag, startPoint x: 257, startPoint y: 411, endPoint x: 246, endPoint y: 418, distance: 13.0
click at [248, 415] on span "- [PERSON_NAME][EMAIL_ADDRESS][DOMAIN_NAME]" at bounding box center [255, 409] width 187 height 11
click at [110, 437] on div at bounding box center [108, 437] width 22 height 22
drag, startPoint x: 138, startPoint y: 412, endPoint x: 109, endPoint y: 410, distance: 29.2
click at [109, 410] on div at bounding box center [108, 408] width 22 height 22
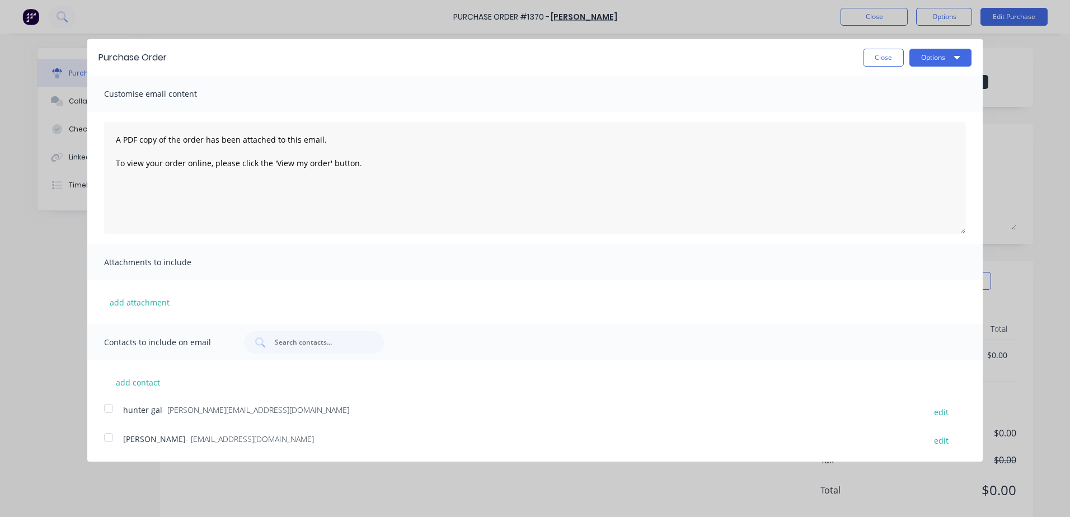
click at [110, 410] on div at bounding box center [108, 408] width 22 height 22
click at [932, 415] on button "edit" at bounding box center [941, 411] width 28 height 15
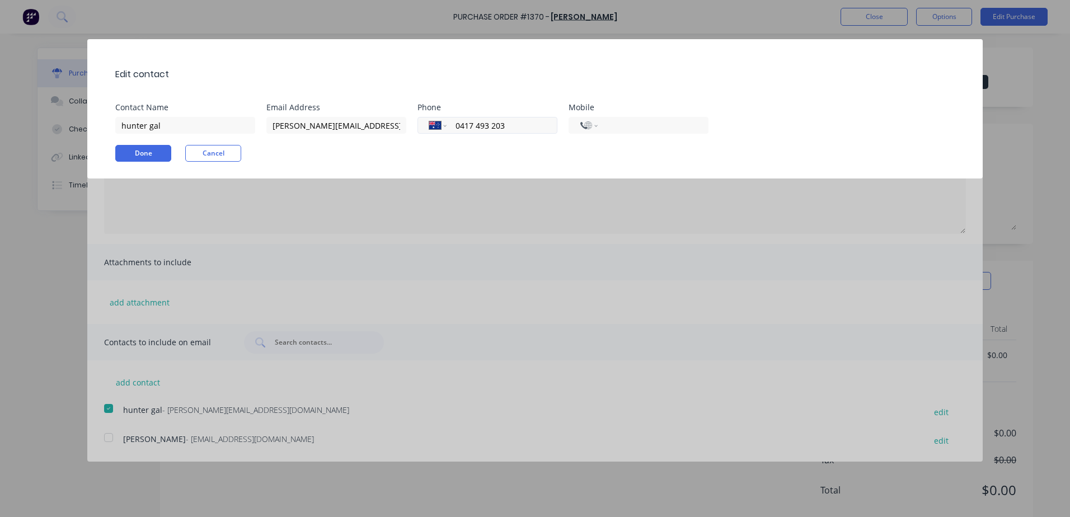
drag, startPoint x: 507, startPoint y: 126, endPoint x: 446, endPoint y: 127, distance: 60.4
click at [446, 127] on div "International [GEOGRAPHIC_DATA] [GEOGRAPHIC_DATA] [GEOGRAPHIC_DATA] [GEOGRAPHIC…" at bounding box center [487, 125] width 140 height 17
drag, startPoint x: 385, startPoint y: 124, endPoint x: 269, endPoint y: 124, distance: 116.4
click at [269, 124] on input "[PERSON_NAME][EMAIL_ADDRESS][DOMAIN_NAME]" at bounding box center [336, 125] width 140 height 17
drag, startPoint x: 205, startPoint y: 124, endPoint x: 84, endPoint y: 126, distance: 120.3
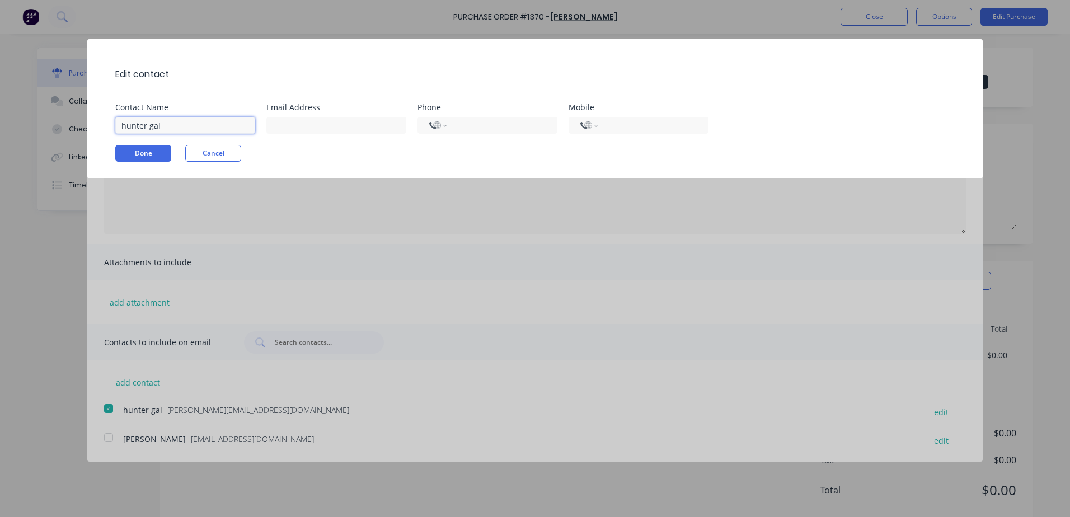
click at [84, 126] on div "Edit contact Contact Name hunter gal Email Address Phone International [GEOGRAP…" at bounding box center [535, 258] width 1070 height 517
click at [134, 152] on div "Edit contact Contact Name Email Address Phone International [GEOGRAPHIC_DATA] […" at bounding box center [534, 108] width 895 height 139
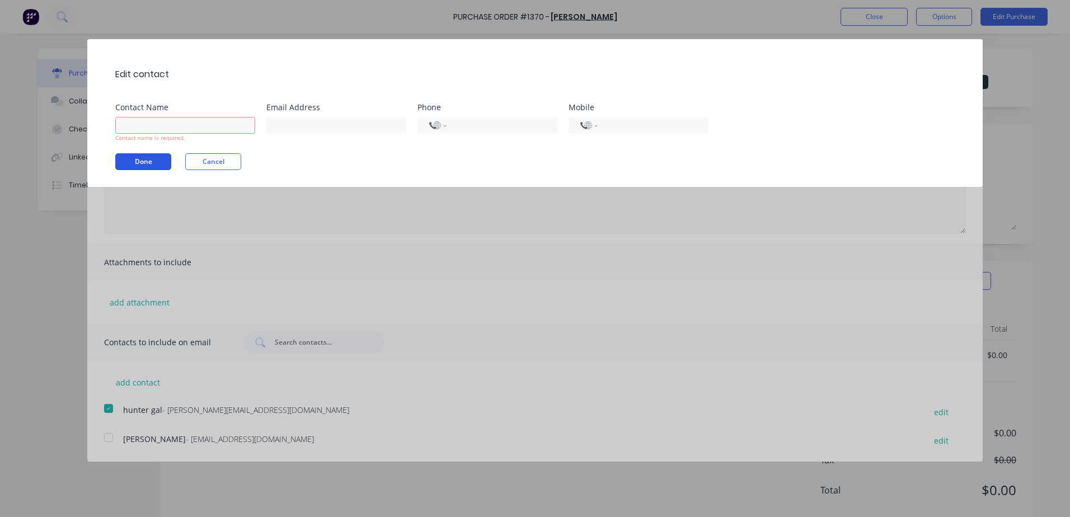
click at [152, 161] on button "Done" at bounding box center [143, 161] width 56 height 17
click at [115, 153] on button "Done" at bounding box center [143, 161] width 56 height 17
click at [185, 122] on input at bounding box center [185, 125] width 140 height 17
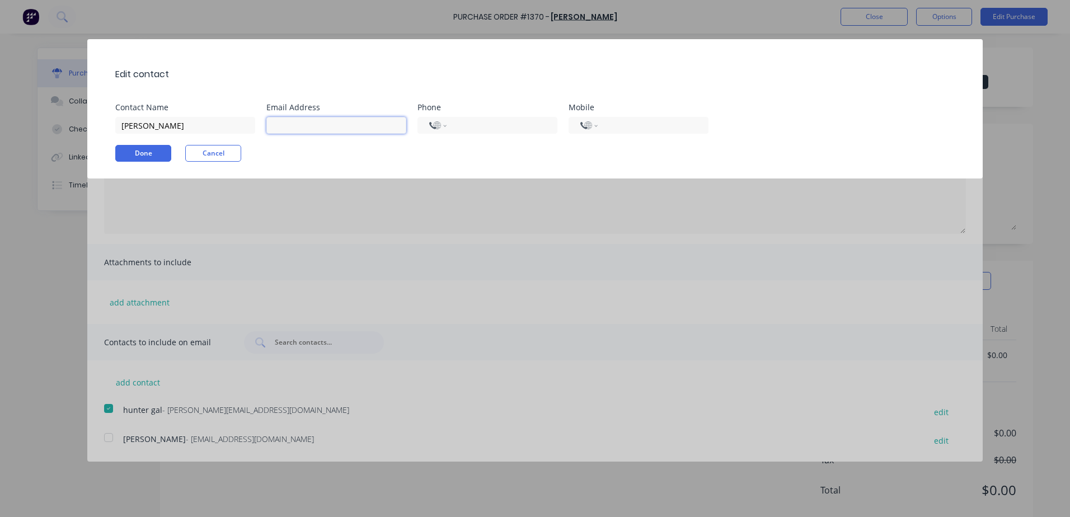
click at [329, 123] on input at bounding box center [336, 125] width 140 height 17
click at [473, 121] on input "tel" at bounding box center [499, 125] width 91 height 13
click at [626, 127] on input "tel" at bounding box center [650, 125] width 91 height 13
click at [674, 125] on input "[PHONE_NUMBER]" at bounding box center [650, 125] width 91 height 13
drag, startPoint x: 674, startPoint y: 125, endPoint x: 599, endPoint y: 118, distance: 75.3
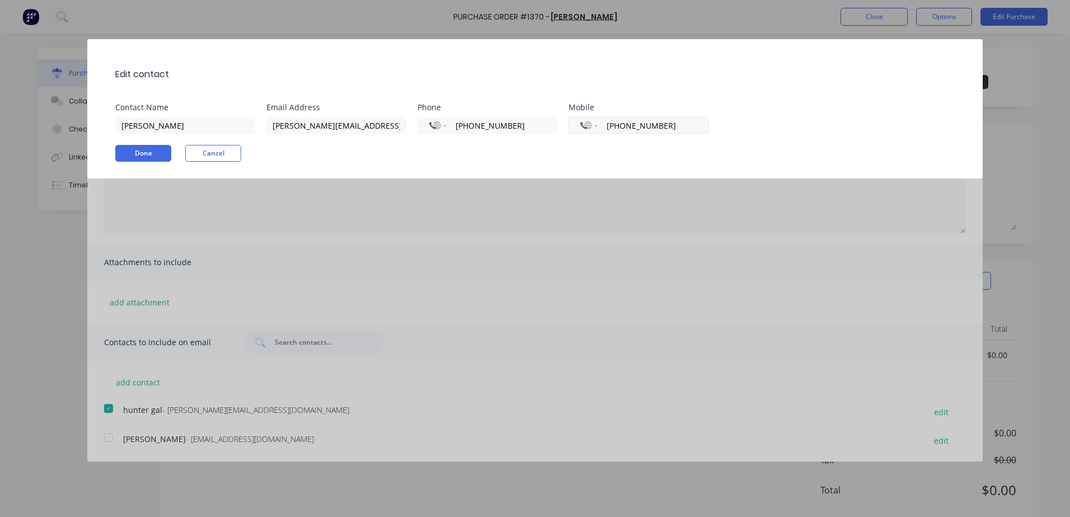
click at [599, 118] on div "International [GEOGRAPHIC_DATA] [GEOGRAPHIC_DATA] [GEOGRAPHIC_DATA] [GEOGRAPHIC…" at bounding box center [638, 125] width 140 height 17
click at [617, 127] on input "tel" at bounding box center [650, 125] width 91 height 13
click at [139, 151] on button "Done" at bounding box center [143, 153] width 56 height 17
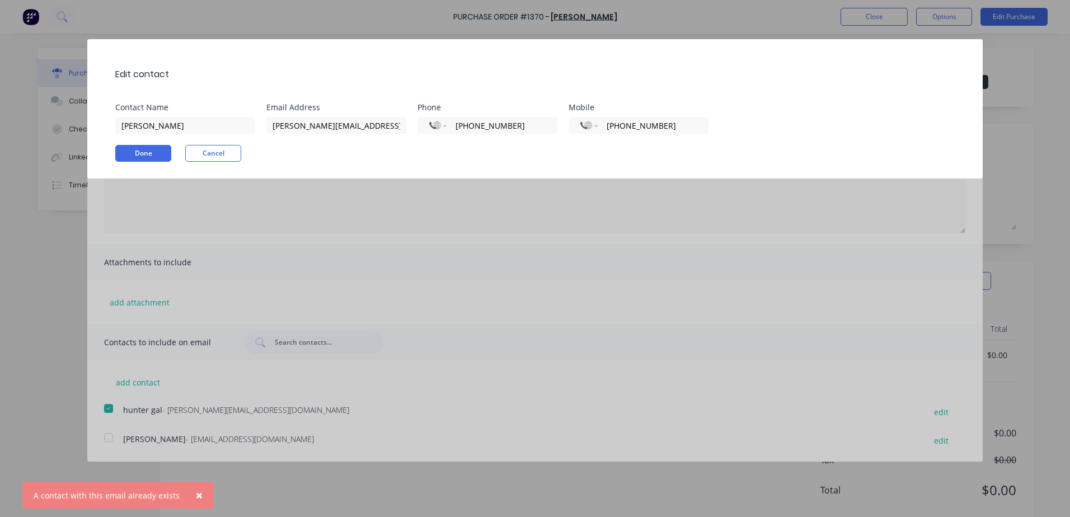
click at [157, 490] on div "A contact with this email already exists" at bounding box center [107, 496] width 146 height 12
drag, startPoint x: 157, startPoint y: 490, endPoint x: 197, endPoint y: 499, distance: 40.7
click at [197, 499] on button "×" at bounding box center [199, 495] width 29 height 27
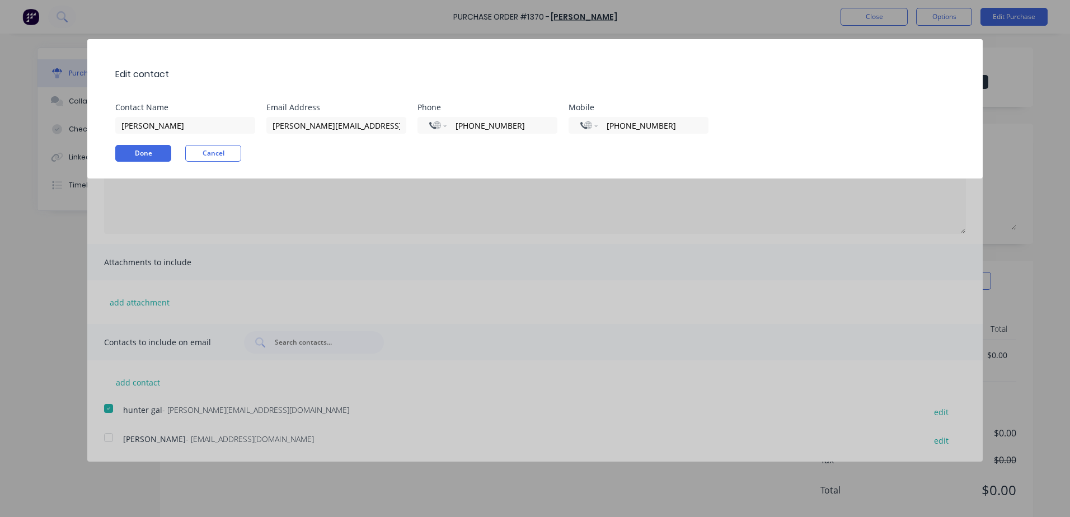
drag, startPoint x: 317, startPoint y: 409, endPoint x: 463, endPoint y: 420, distance: 145.9
click at [317, 408] on div "Edit contact Contact Name [PERSON_NAME] Email Address [PERSON_NAME][EMAIL_ADDRE…" at bounding box center [535, 258] width 1070 height 517
click at [545, 405] on div "Edit contact Contact Name [PERSON_NAME] Email Address [PERSON_NAME][EMAIL_ADDRE…" at bounding box center [535, 258] width 1070 height 517
click at [223, 156] on button "Cancel" at bounding box center [213, 153] width 56 height 17
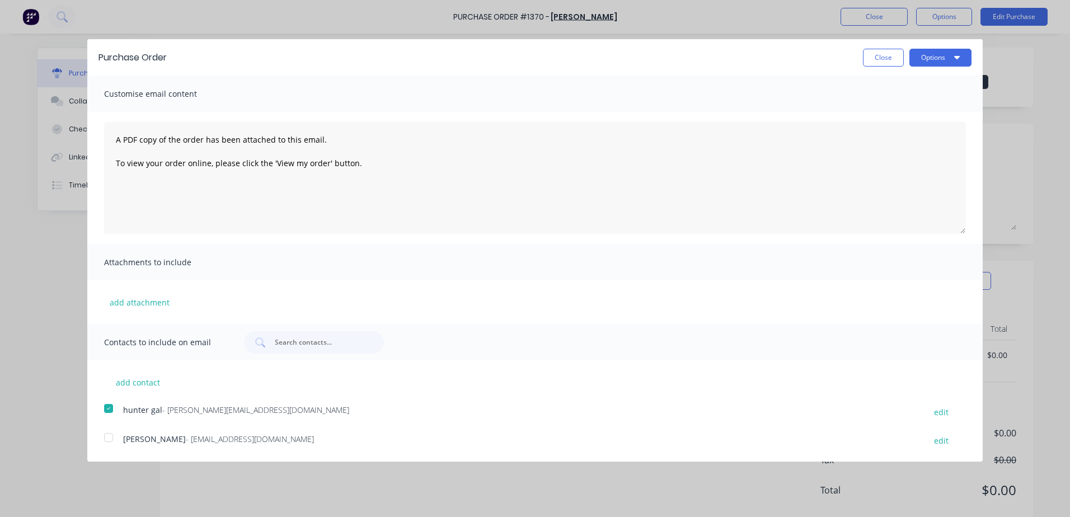
click at [110, 441] on div at bounding box center [108, 437] width 22 height 22
click at [940, 59] on button "Options" at bounding box center [940, 58] width 62 height 18
click at [904, 107] on div "Email" at bounding box center [918, 108] width 86 height 16
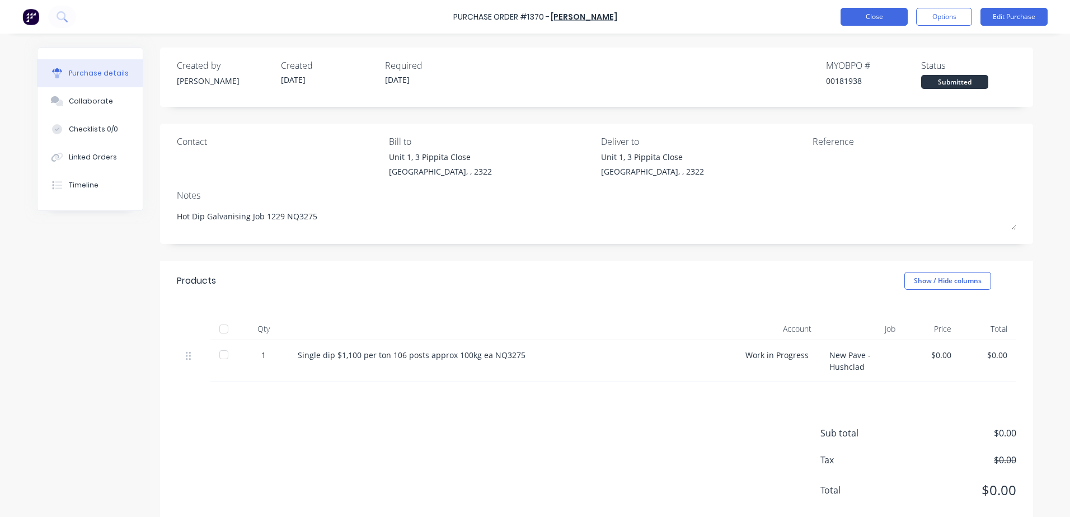
click at [890, 17] on button "Close" at bounding box center [873, 17] width 67 height 18
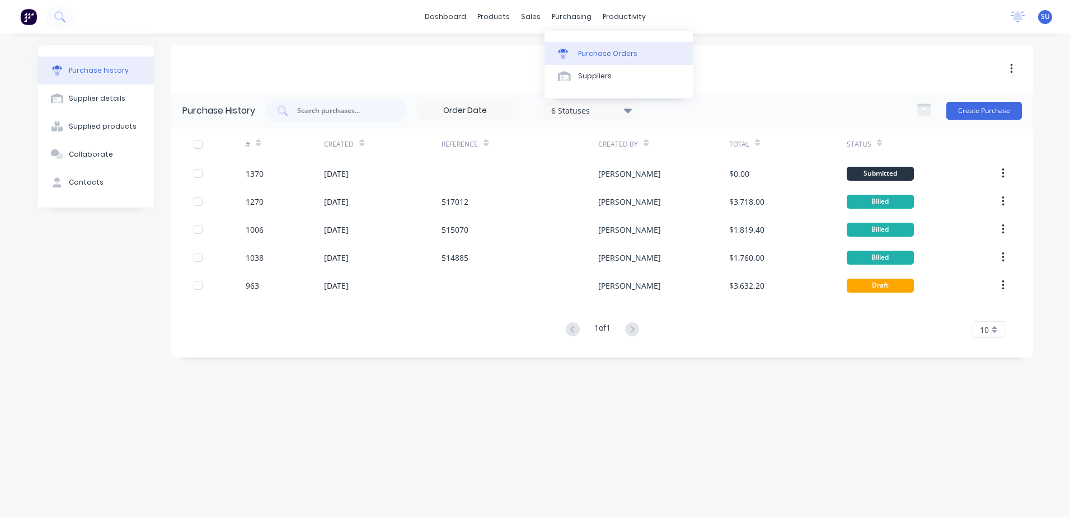
click at [589, 55] on div "Purchase Orders" at bounding box center [607, 54] width 59 height 10
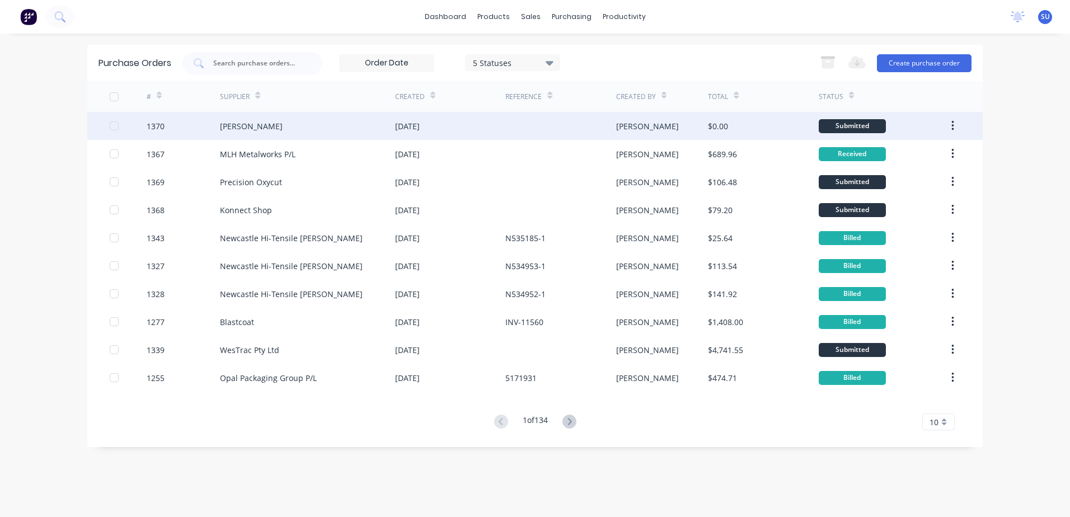
click at [267, 126] on div "[PERSON_NAME]" at bounding box center [251, 126] width 63 height 12
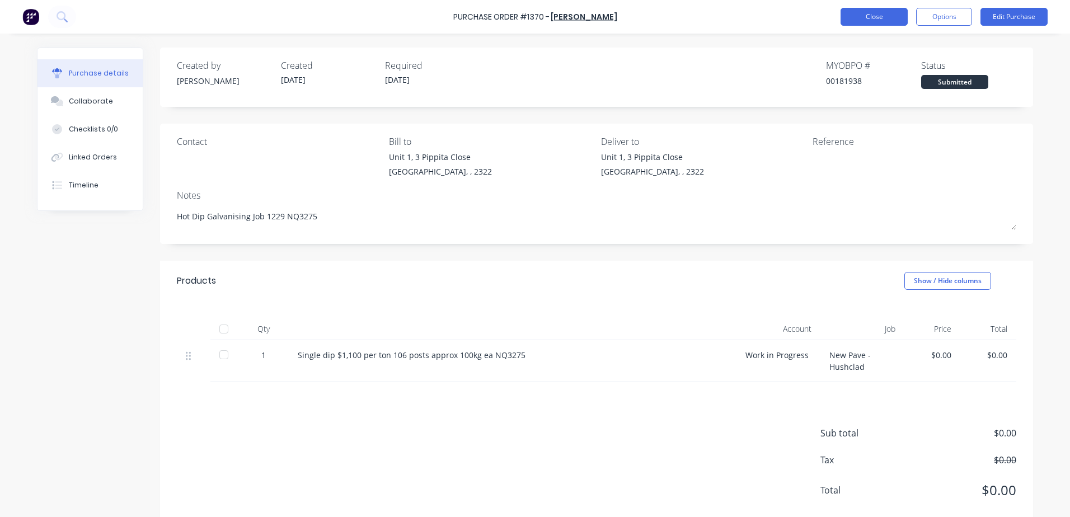
click at [870, 18] on button "Close" at bounding box center [873, 17] width 67 height 18
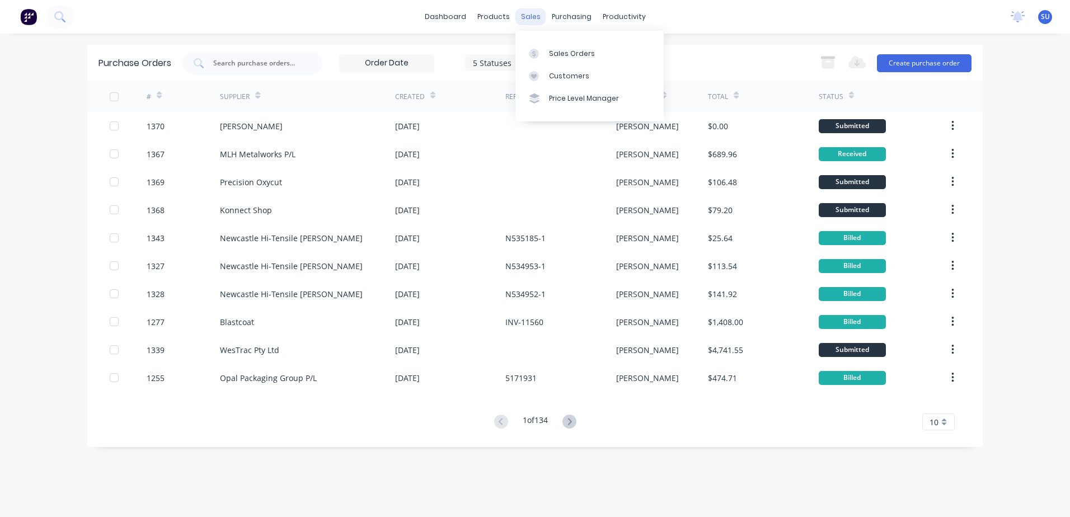
click at [520, 19] on div "sales" at bounding box center [530, 16] width 31 height 17
click at [565, 63] on link "Sales Orders" at bounding box center [589, 53] width 148 height 22
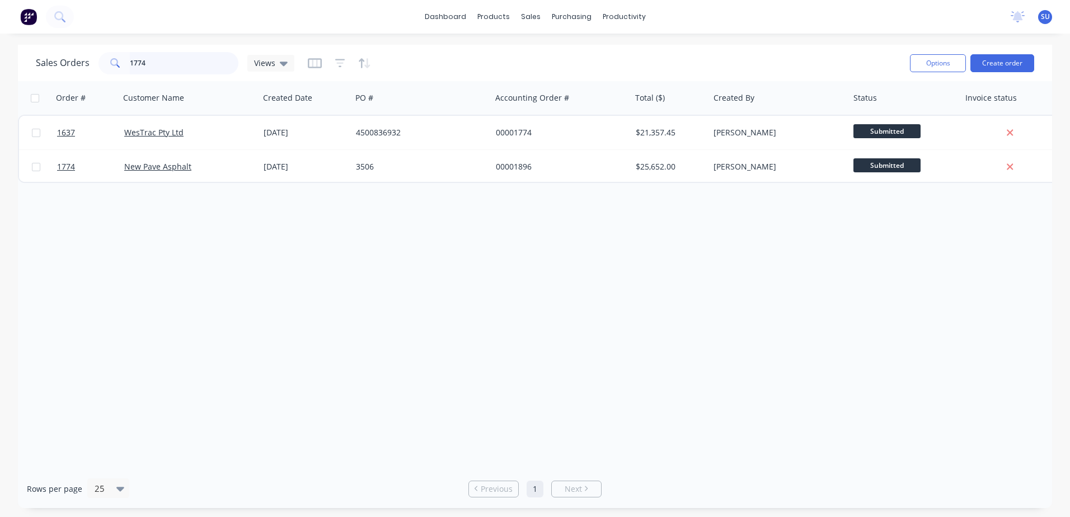
click at [164, 67] on input "1774" at bounding box center [184, 63] width 109 height 22
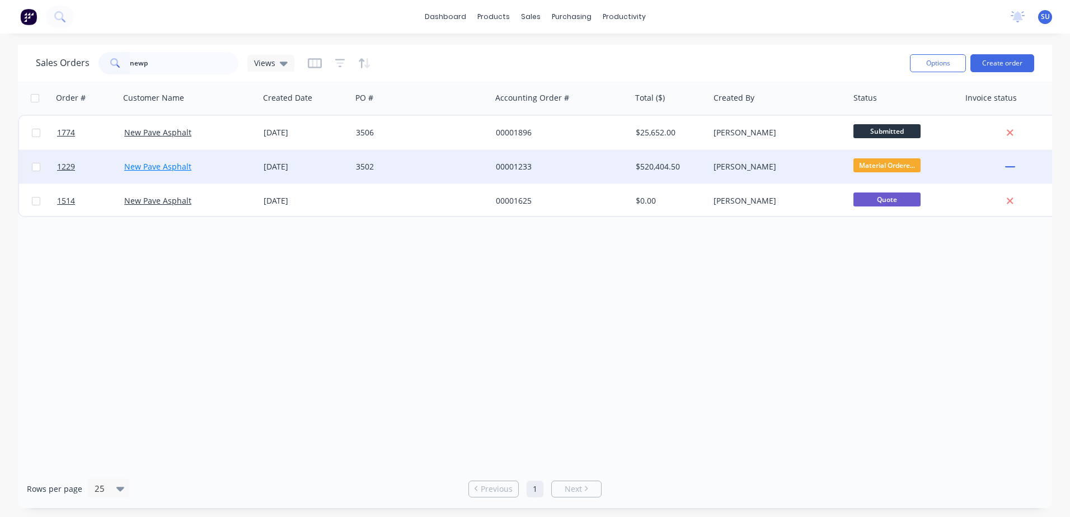
click at [167, 164] on link "New Pave Asphalt" at bounding box center [157, 166] width 67 height 11
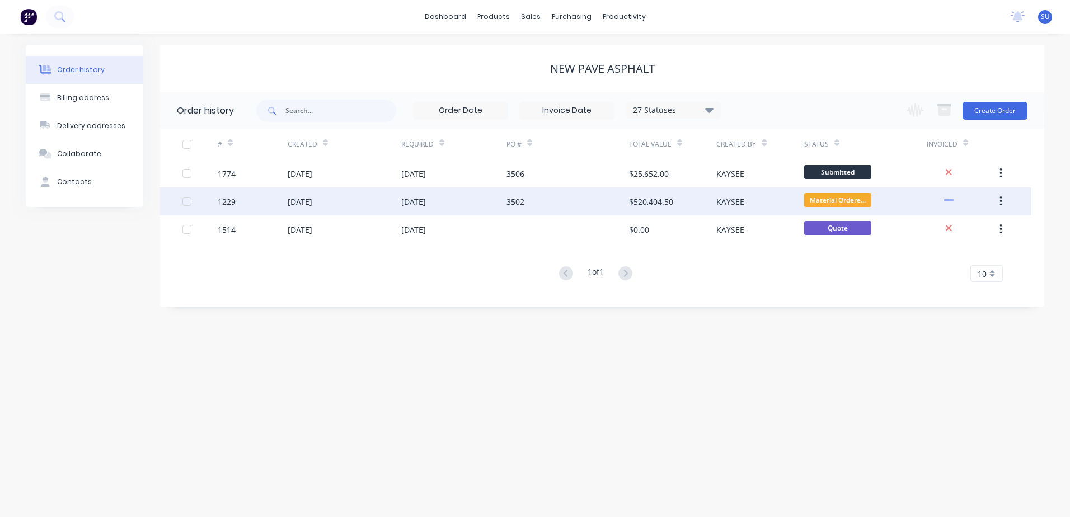
click at [189, 200] on div at bounding box center [187, 201] width 22 height 22
click at [305, 203] on div "[DATE]" at bounding box center [300, 202] width 25 height 12
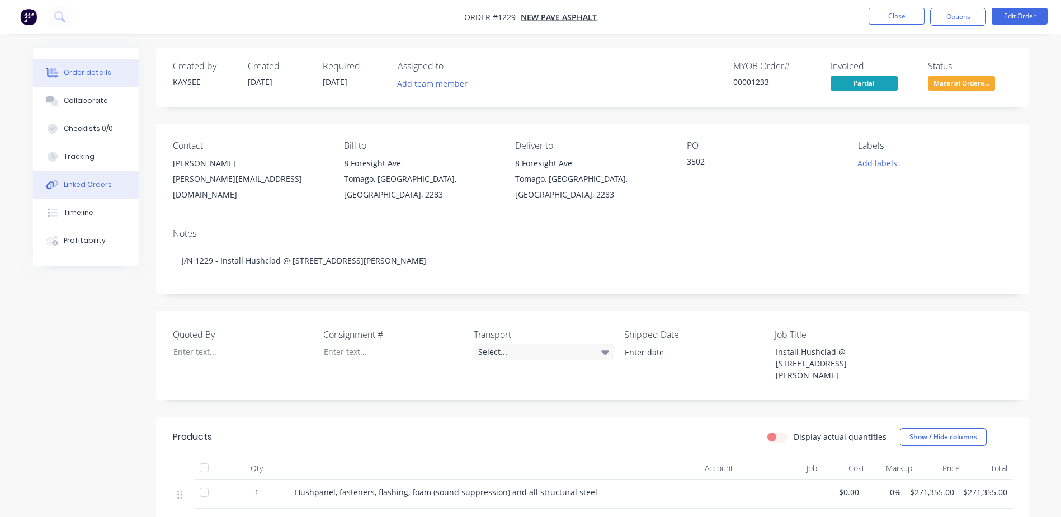
click at [93, 182] on div "Linked Orders" at bounding box center [88, 185] width 48 height 10
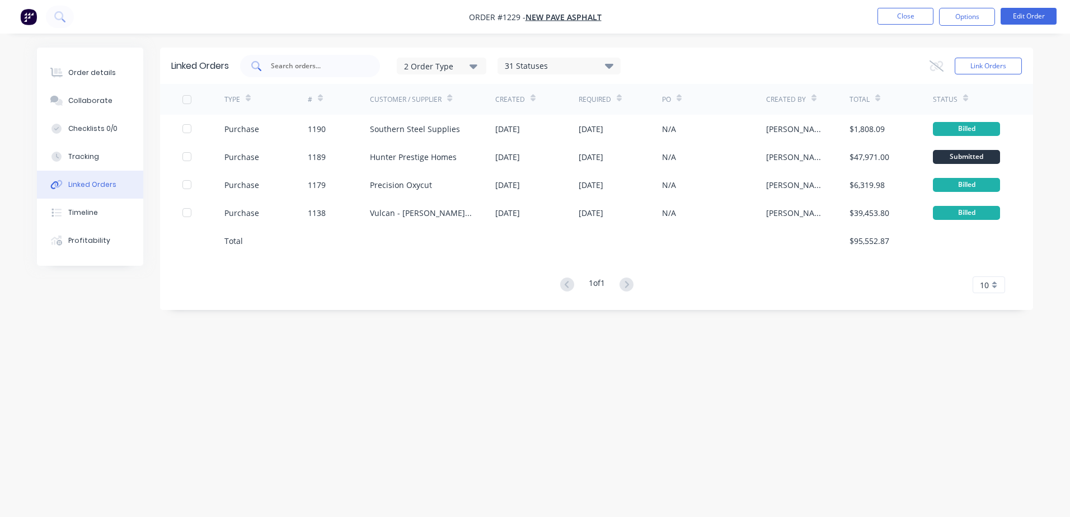
click at [304, 69] on input "text" at bounding box center [316, 65] width 93 height 11
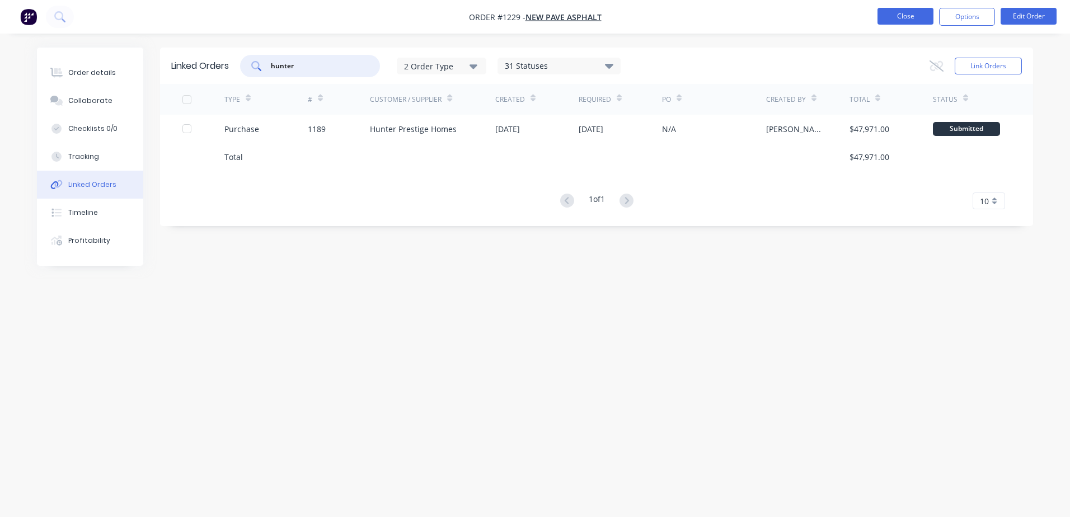
click at [901, 19] on button "Close" at bounding box center [905, 16] width 56 height 17
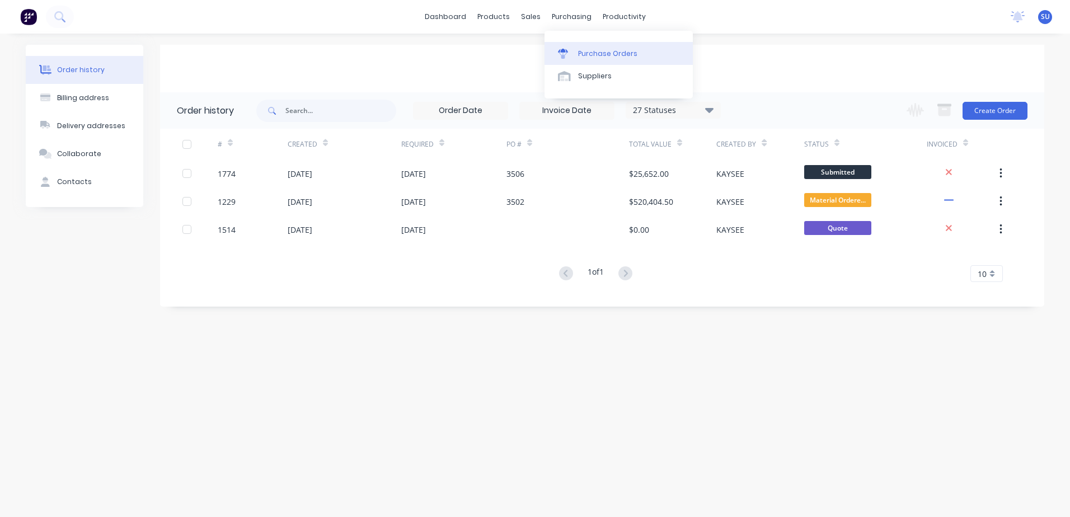
click at [586, 55] on div "Purchase Orders" at bounding box center [607, 54] width 59 height 10
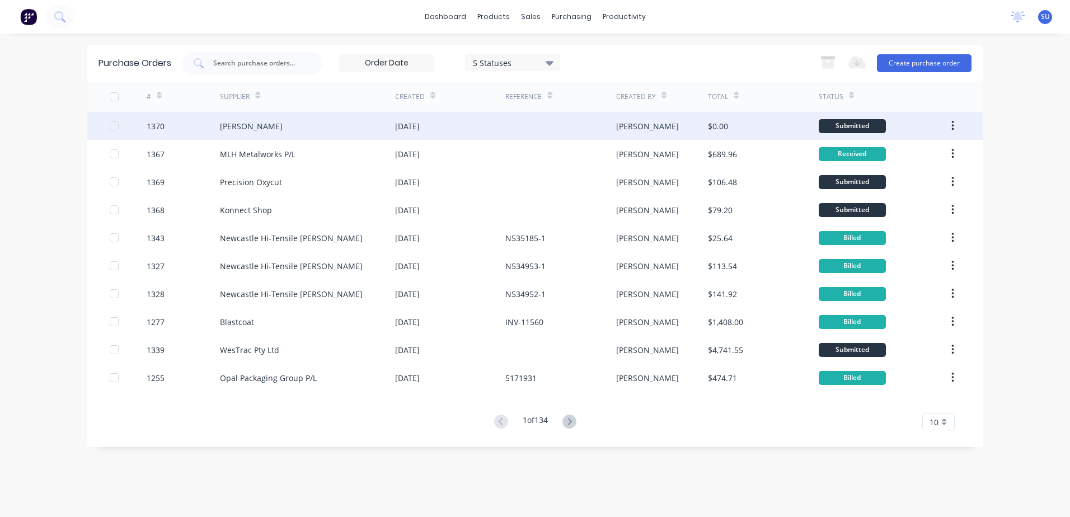
click at [117, 123] on div at bounding box center [114, 126] width 22 height 22
click at [112, 128] on div at bounding box center [114, 126] width 22 height 22
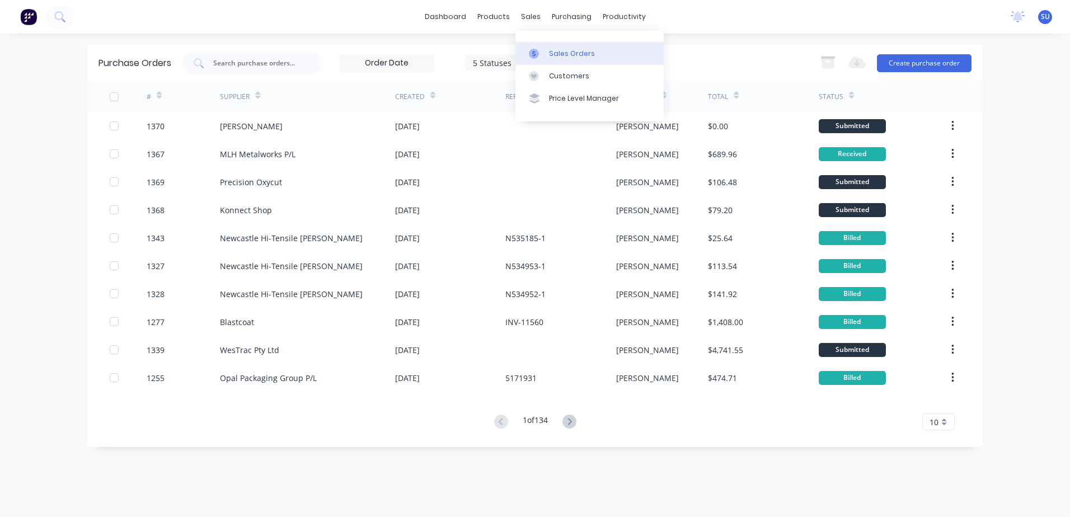
click at [557, 53] on div "Sales Orders" at bounding box center [572, 54] width 46 height 10
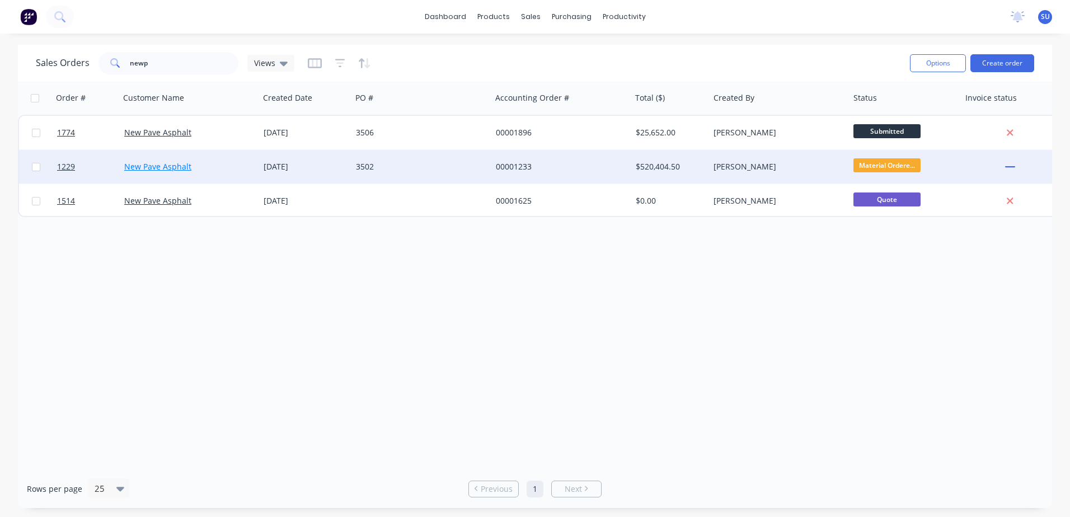
click at [149, 166] on link "New Pave Asphalt" at bounding box center [157, 166] width 67 height 11
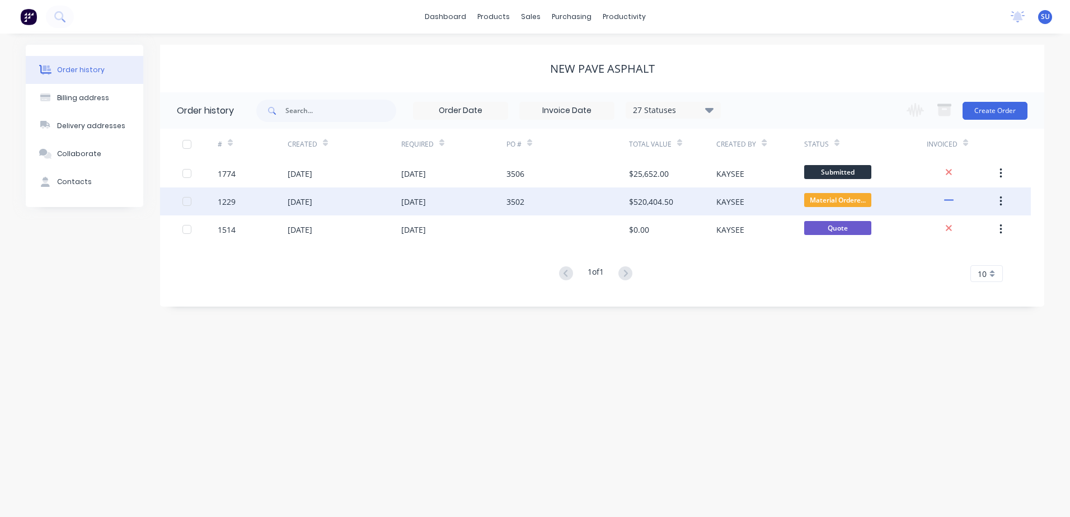
click at [312, 204] on div "[DATE]" at bounding box center [300, 202] width 25 height 12
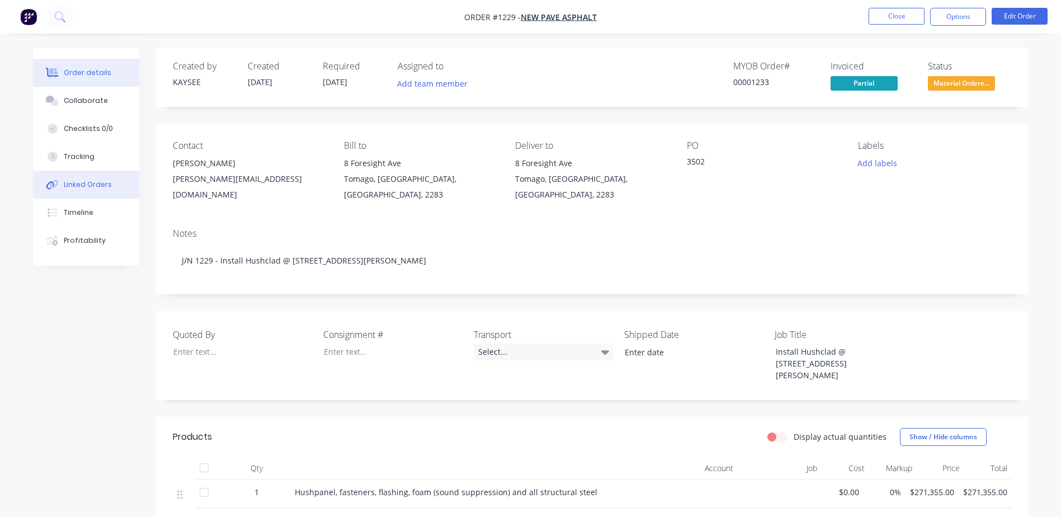
click at [74, 187] on div "Linked Orders" at bounding box center [88, 185] width 48 height 10
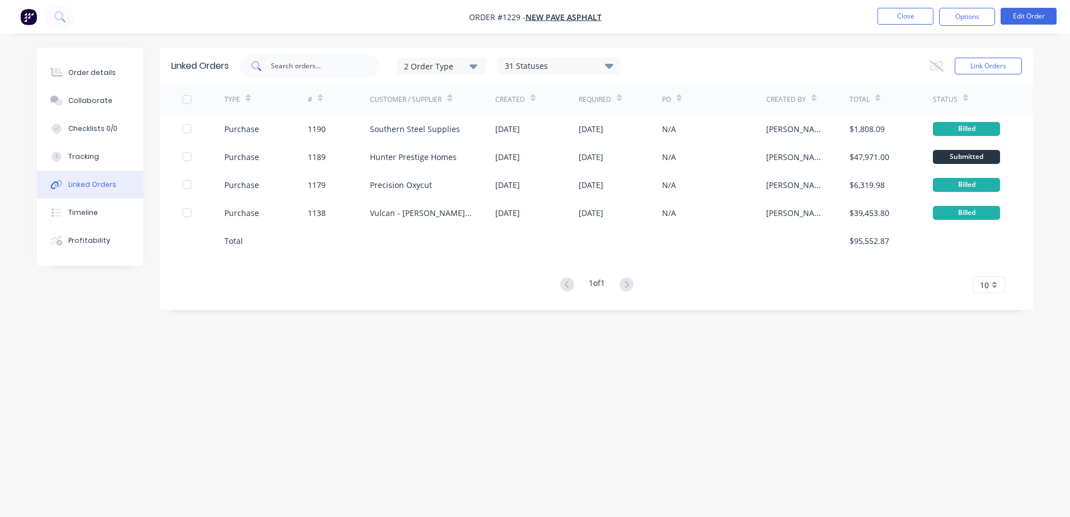
click at [320, 64] on input "text" at bounding box center [316, 65] width 93 height 11
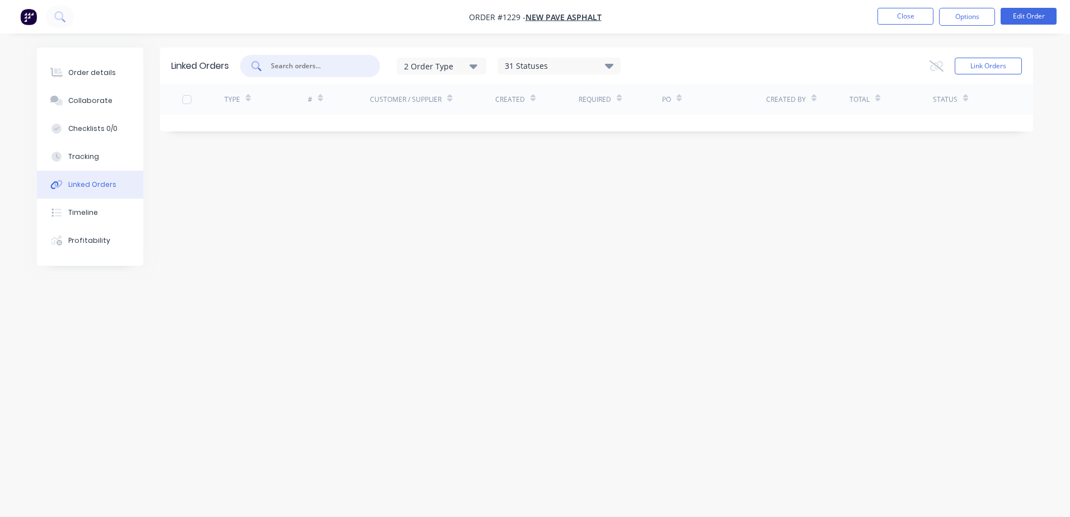
click at [535, 224] on div "Linked Orders 2 Order Type 31 Statuses Sales Order Status All Archived Draft Qu…" at bounding box center [535, 237] width 996 height 379
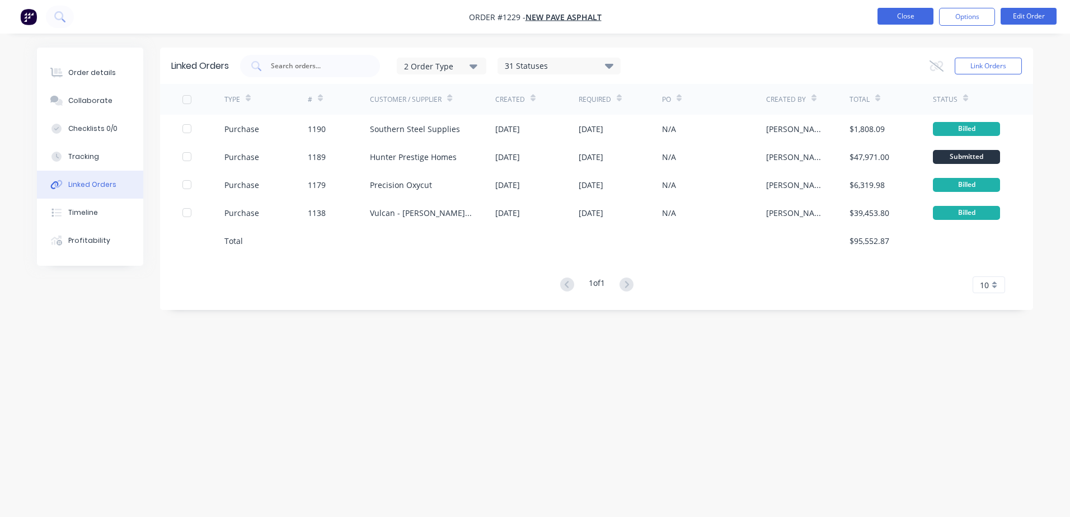
click at [916, 18] on button "Close" at bounding box center [905, 16] width 56 height 17
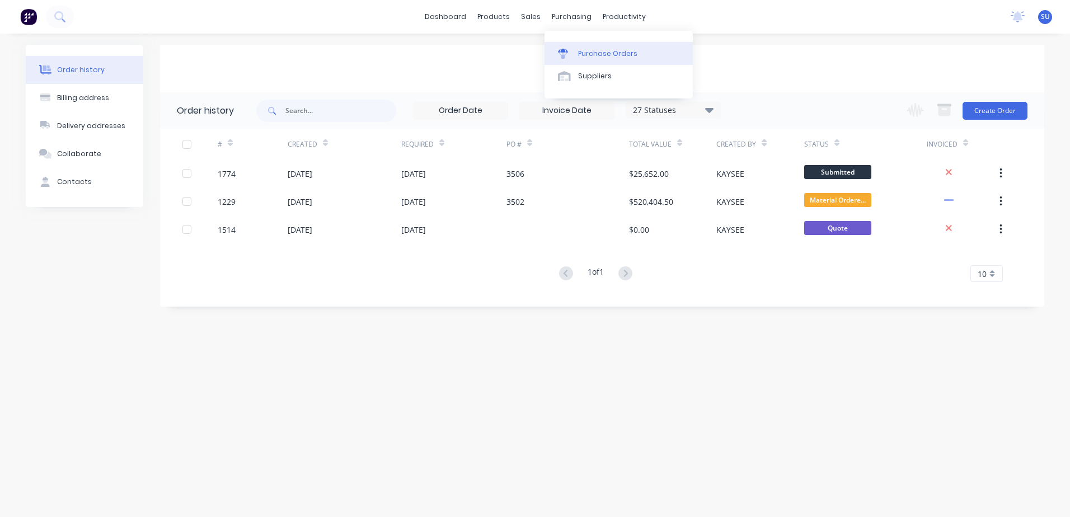
click at [585, 53] on div "Purchase Orders" at bounding box center [607, 54] width 59 height 10
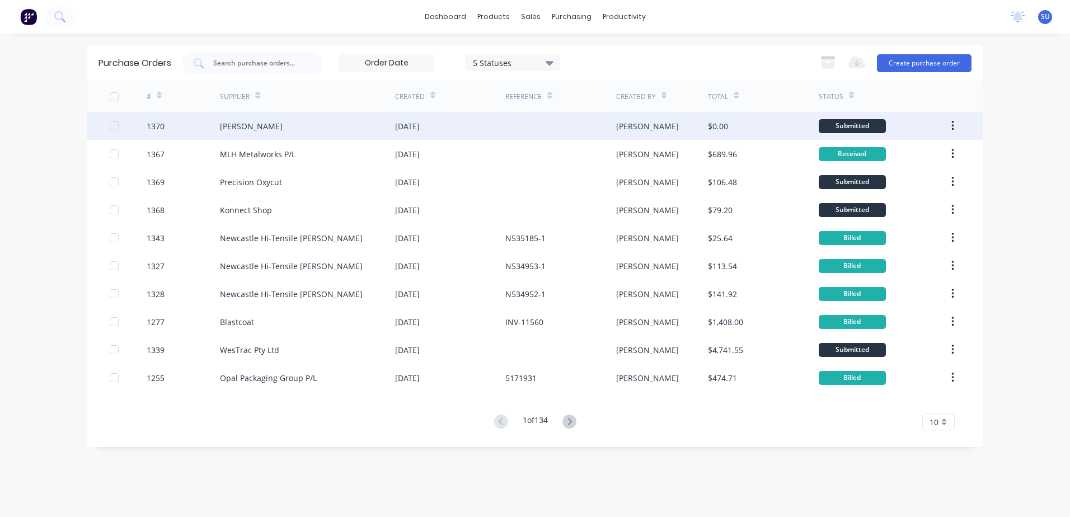
click at [283, 129] on div "[PERSON_NAME]" at bounding box center [251, 126] width 63 height 12
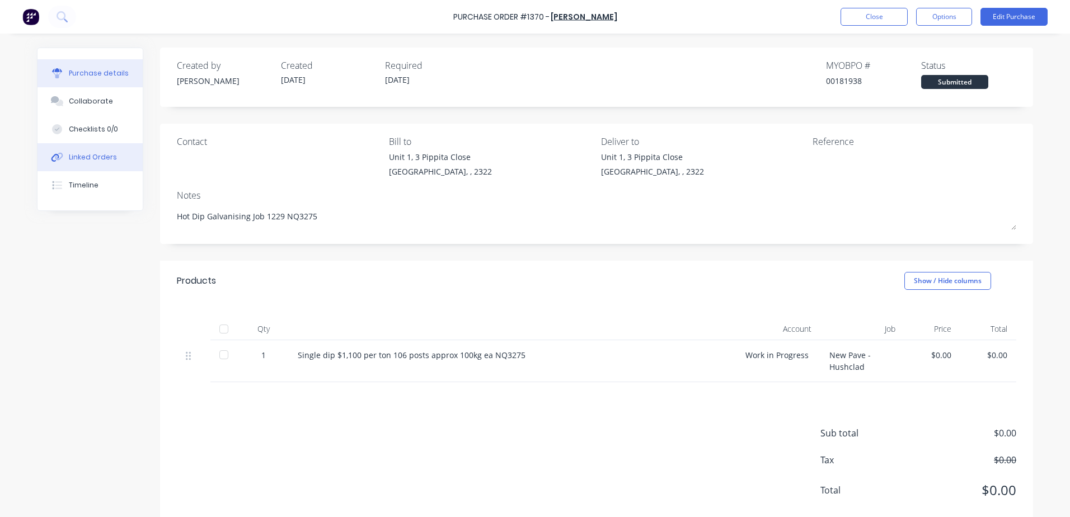
click at [99, 160] on div "Linked Orders" at bounding box center [93, 157] width 48 height 10
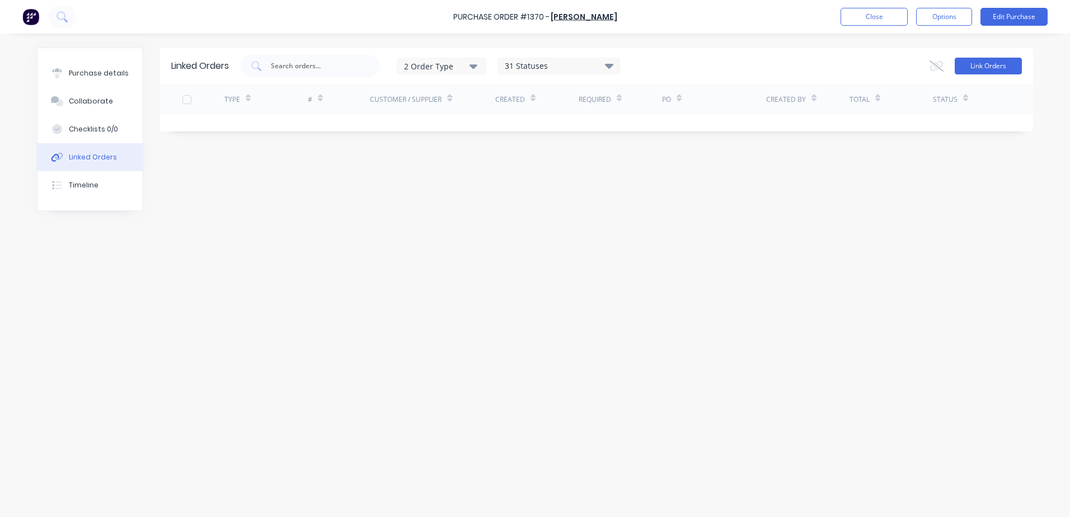
click at [992, 67] on button "Link Orders" at bounding box center [987, 66] width 67 height 17
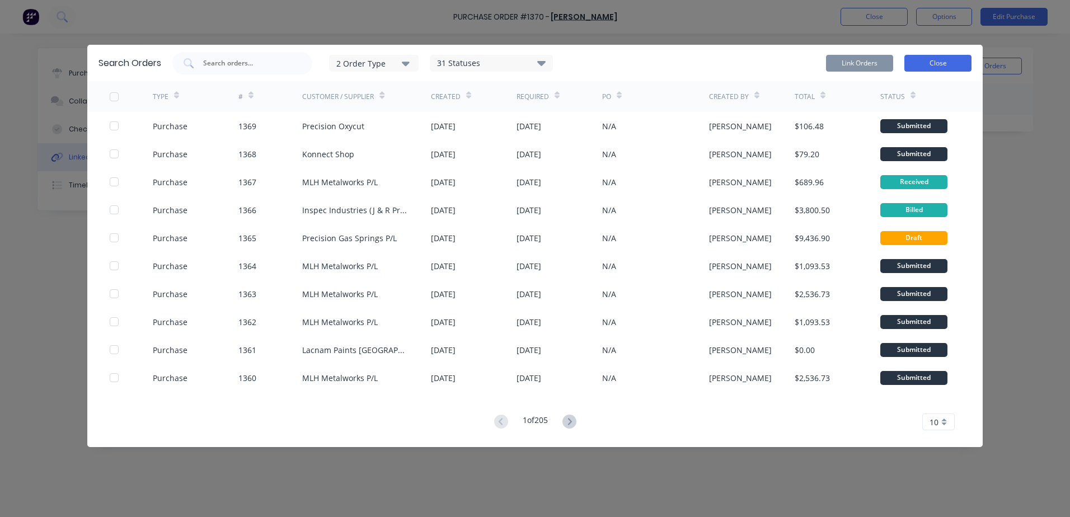
click at [928, 61] on button "Close" at bounding box center [937, 63] width 67 height 17
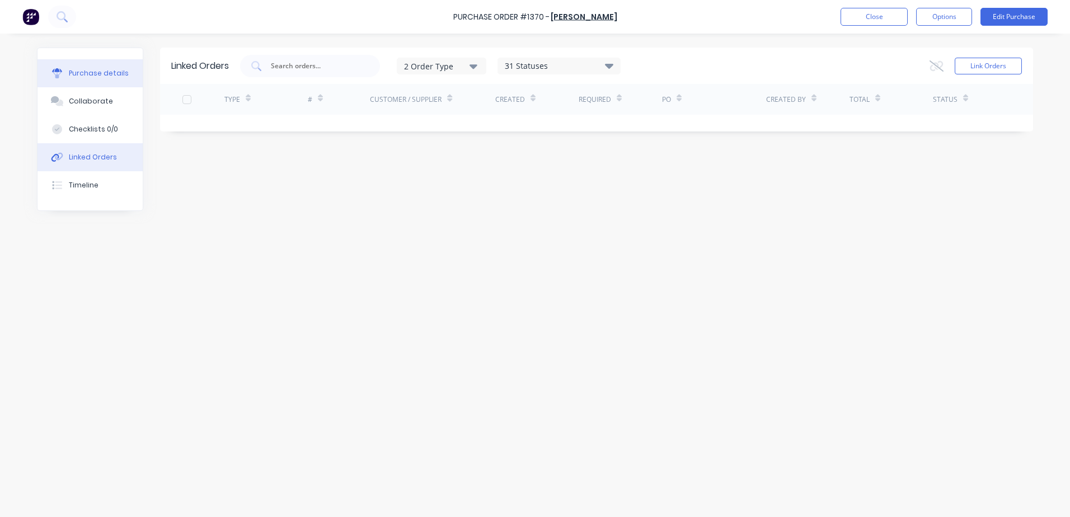
click at [104, 78] on div "Purchase details" at bounding box center [99, 73] width 60 height 10
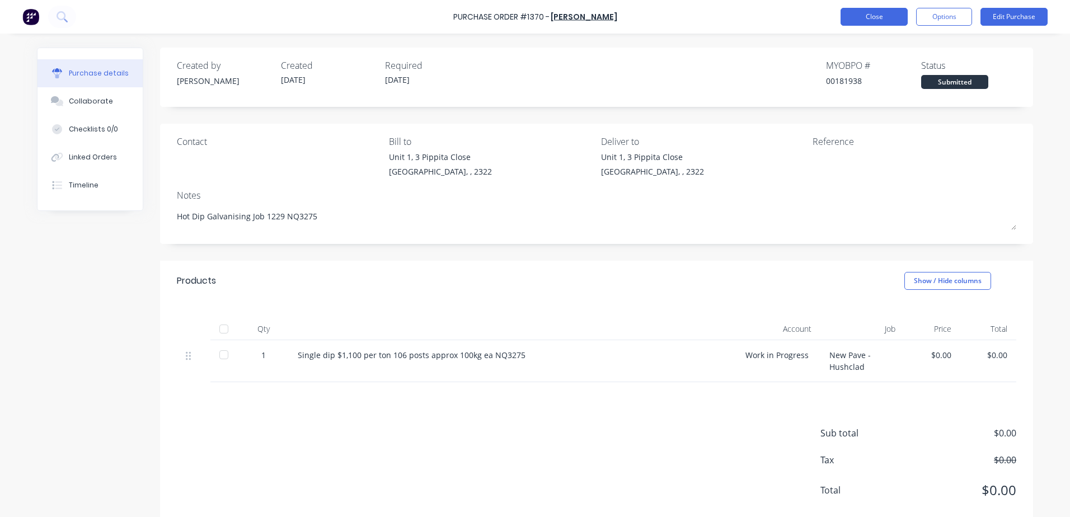
click at [880, 18] on button "Close" at bounding box center [873, 17] width 67 height 18
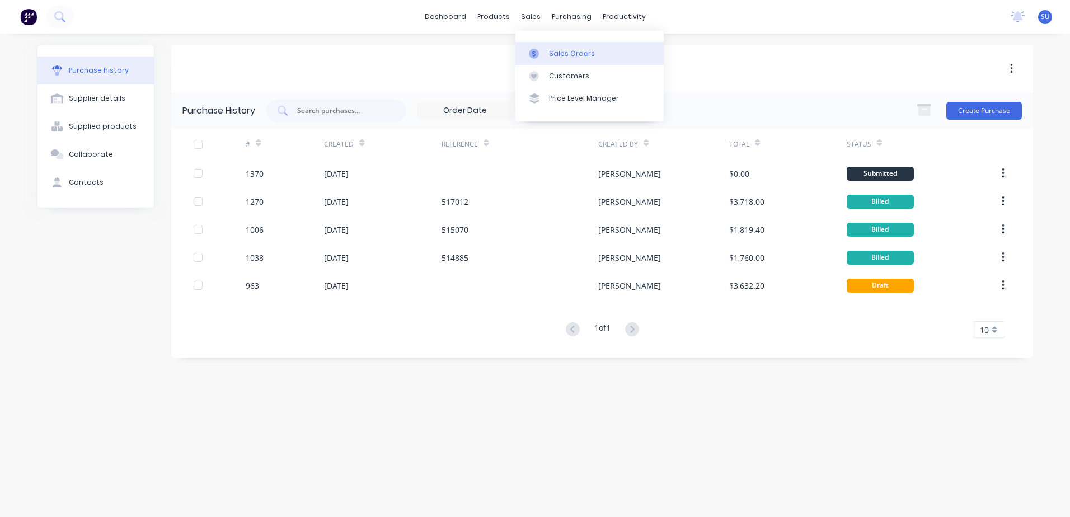
click at [557, 58] on div "Sales Orders" at bounding box center [572, 54] width 46 height 10
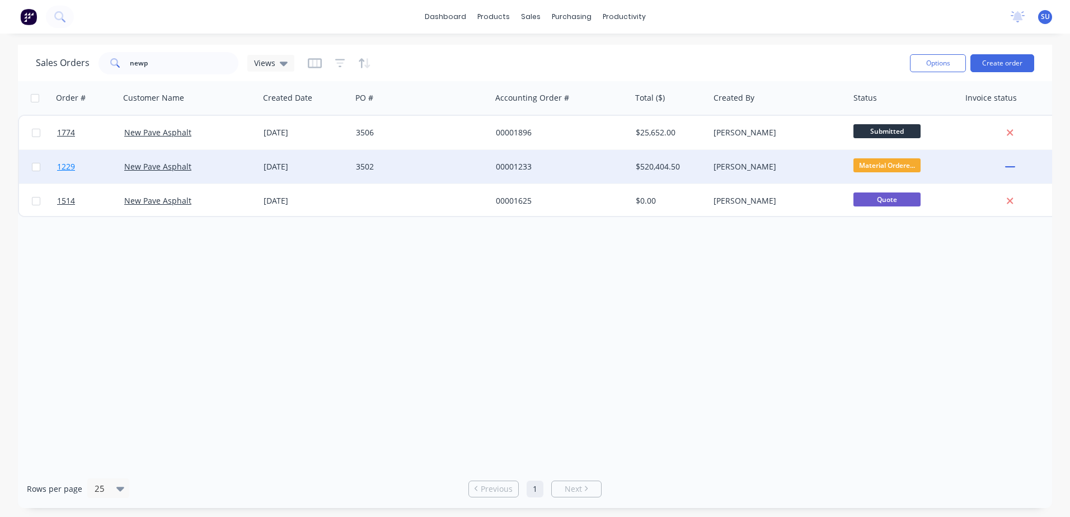
click at [60, 166] on span "1229" at bounding box center [66, 166] width 18 height 11
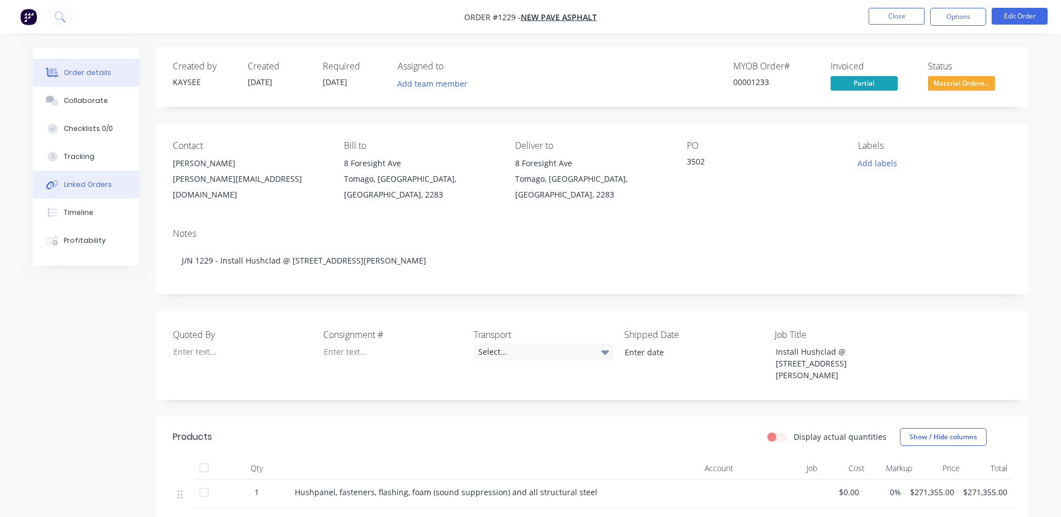
drag, startPoint x: 82, startPoint y: 194, endPoint x: 95, endPoint y: 186, distance: 14.6
click at [86, 192] on button "Linked Orders" at bounding box center [86, 185] width 106 height 28
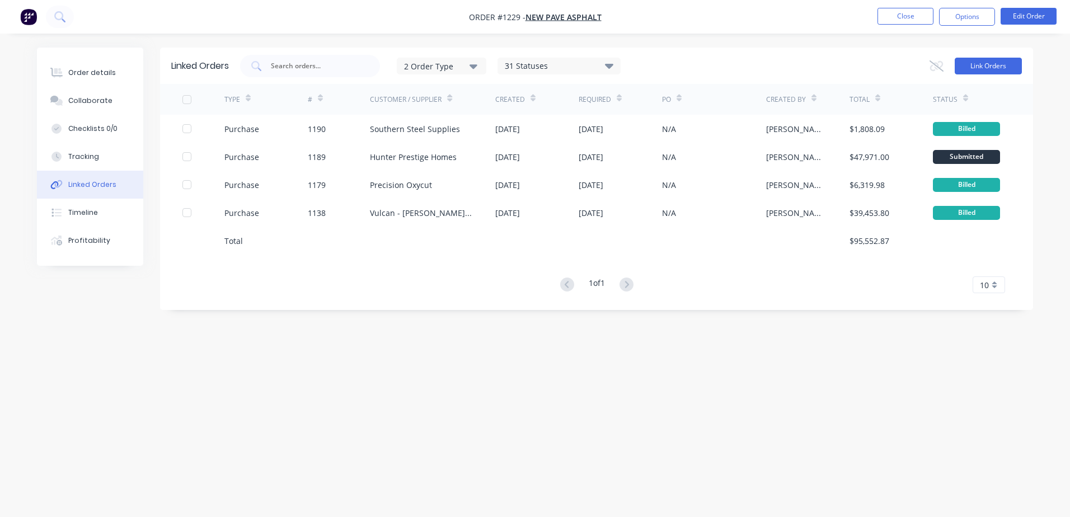
click at [1000, 66] on button "Link Orders" at bounding box center [987, 66] width 67 height 17
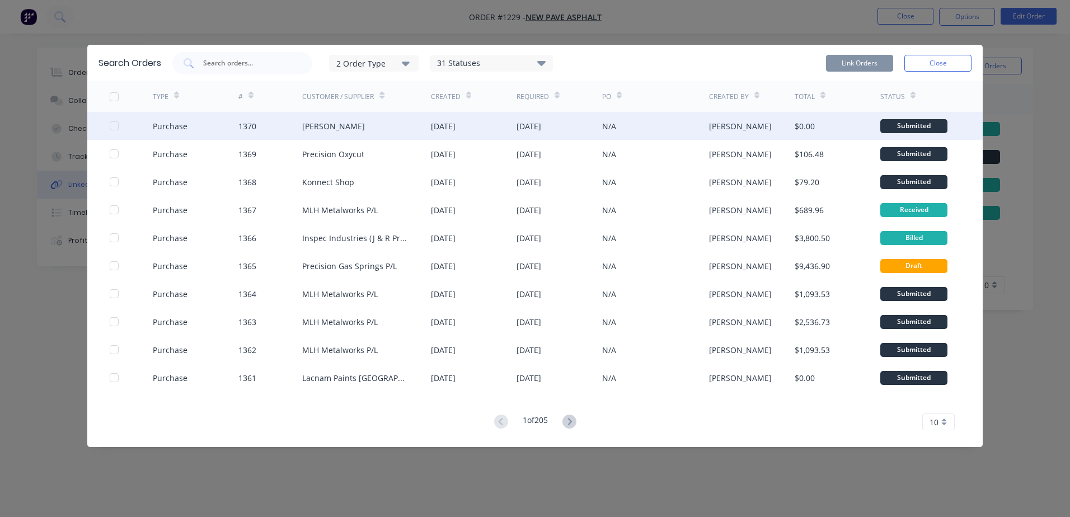
click at [108, 124] on div "Purchase 1370 [PERSON_NAME] [DATE] [DATE] N/A [PERSON_NAME] $0.00 Submitted" at bounding box center [534, 126] width 895 height 28
click at [113, 126] on div at bounding box center [114, 126] width 22 height 22
click at [867, 66] on button "Link Orders" at bounding box center [859, 63] width 67 height 17
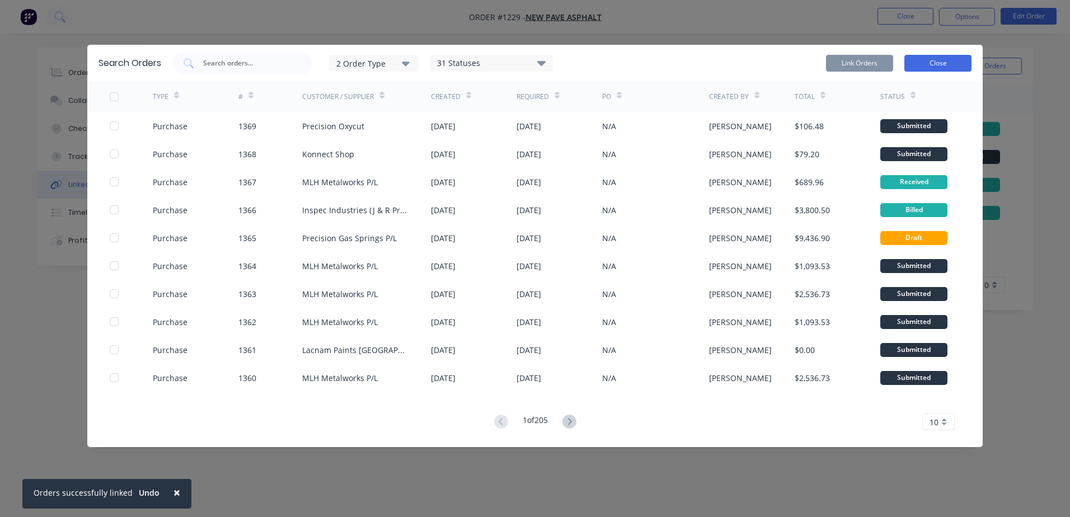
click at [935, 68] on button "Close" at bounding box center [937, 63] width 67 height 17
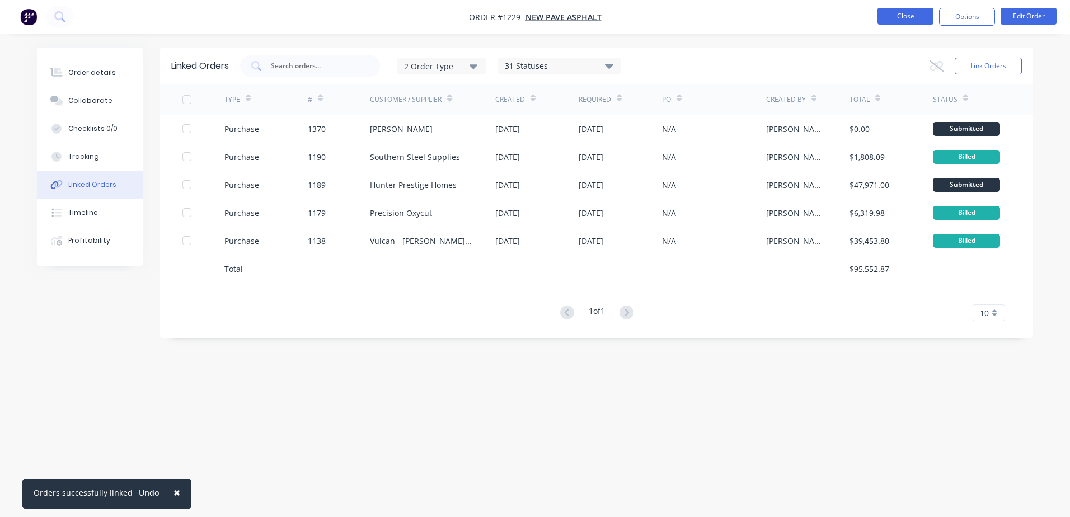
click at [922, 16] on button "Close" at bounding box center [905, 16] width 56 height 17
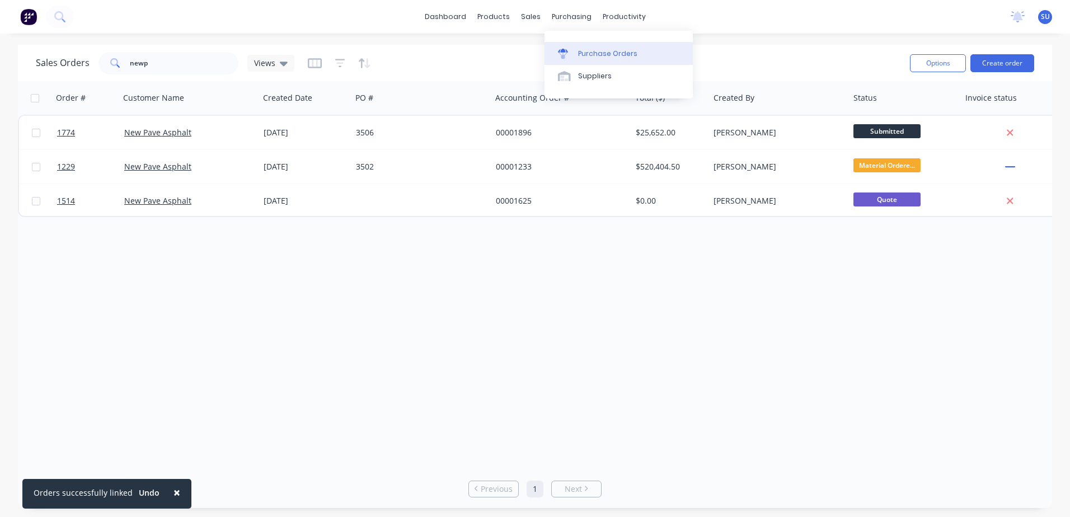
click at [599, 54] on div "Purchase Orders" at bounding box center [607, 54] width 59 height 10
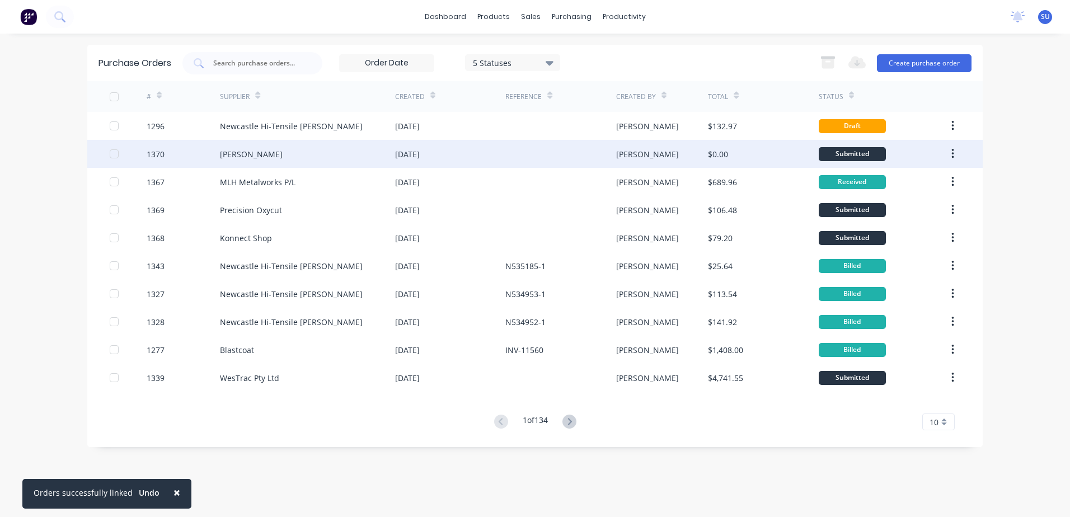
click at [277, 156] on div "[PERSON_NAME]" at bounding box center [251, 154] width 63 height 12
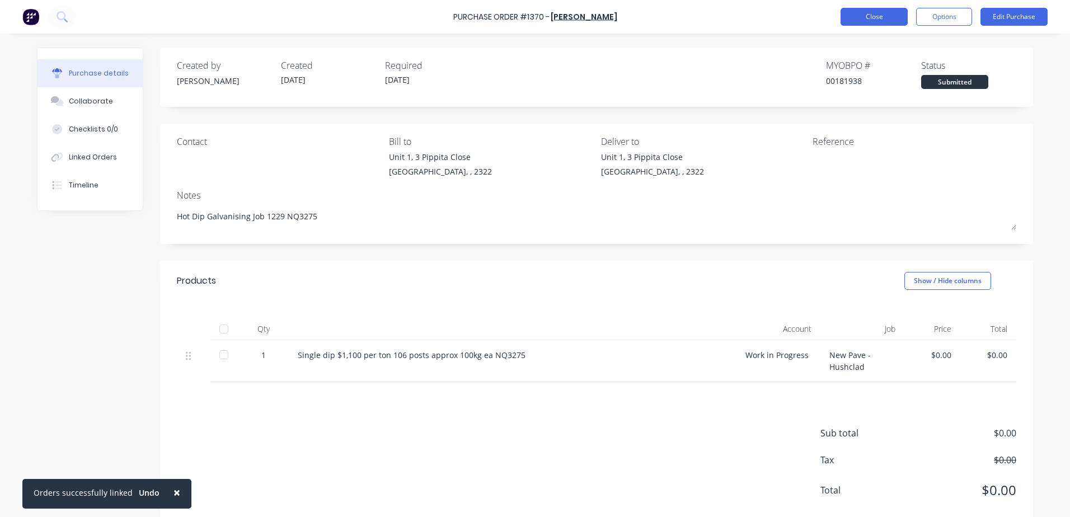
click at [871, 17] on button "Close" at bounding box center [873, 17] width 67 height 18
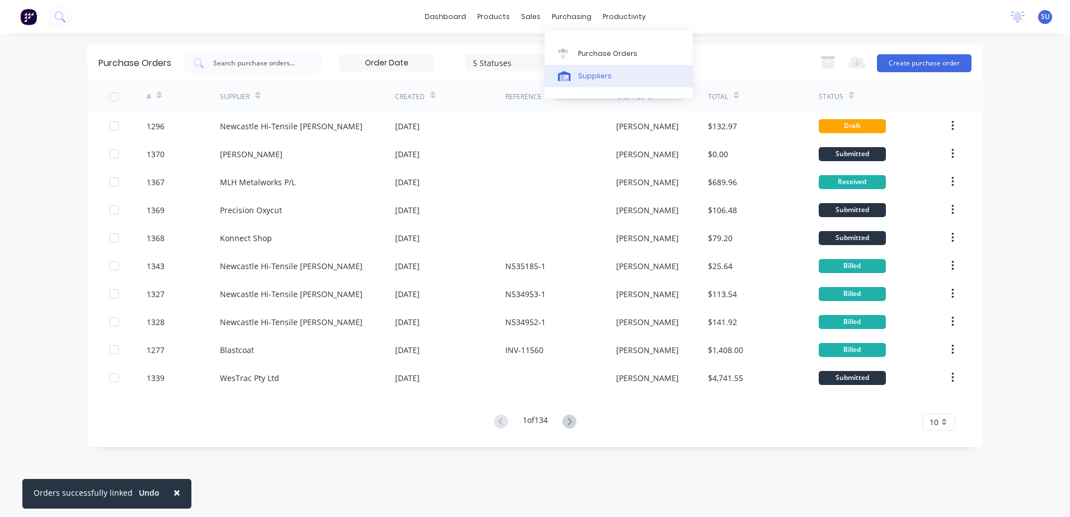
click at [599, 76] on div "Suppliers" at bounding box center [595, 76] width 34 height 10
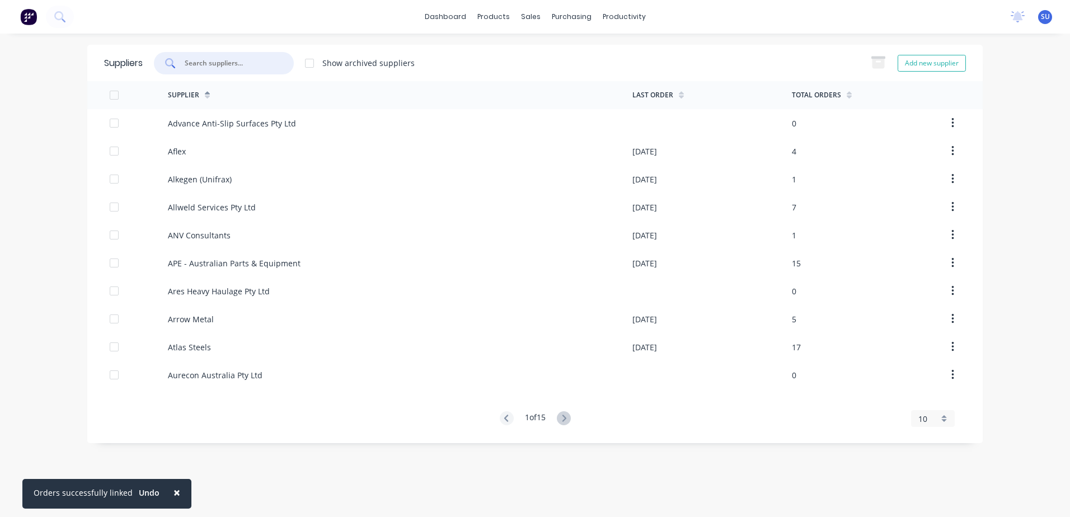
click at [219, 68] on input "text" at bounding box center [230, 63] width 93 height 11
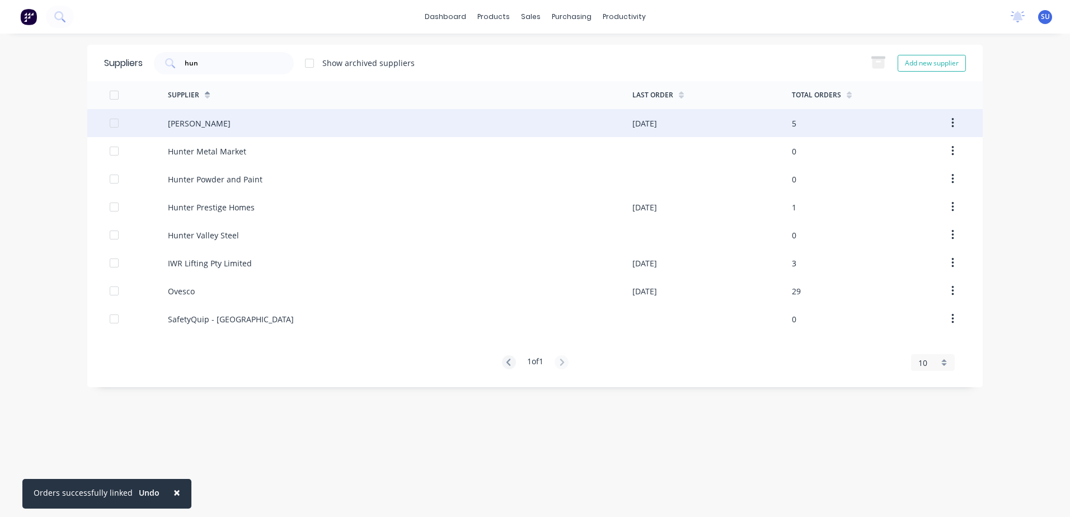
click at [211, 128] on div "[PERSON_NAME]" at bounding box center [199, 123] width 63 height 12
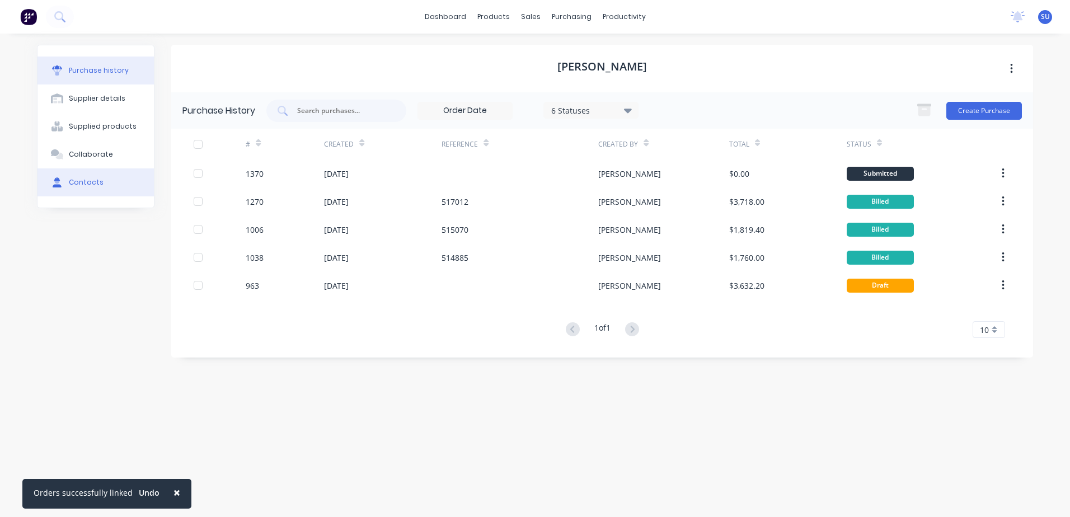
click at [79, 184] on div "Contacts" at bounding box center [86, 182] width 35 height 10
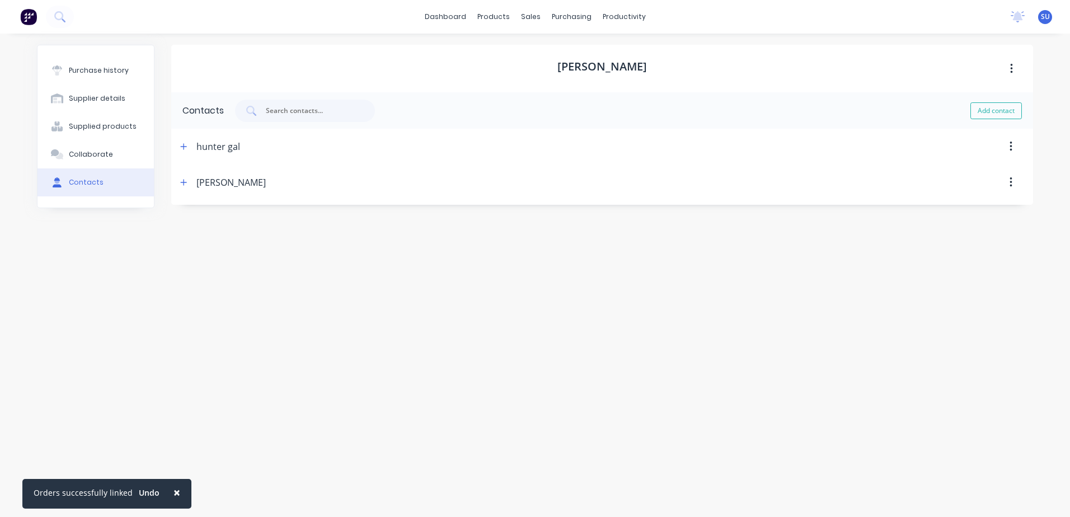
click at [1012, 148] on button "button" at bounding box center [1011, 147] width 26 height 20
click at [954, 178] on div "Delete" at bounding box center [971, 176] width 86 height 16
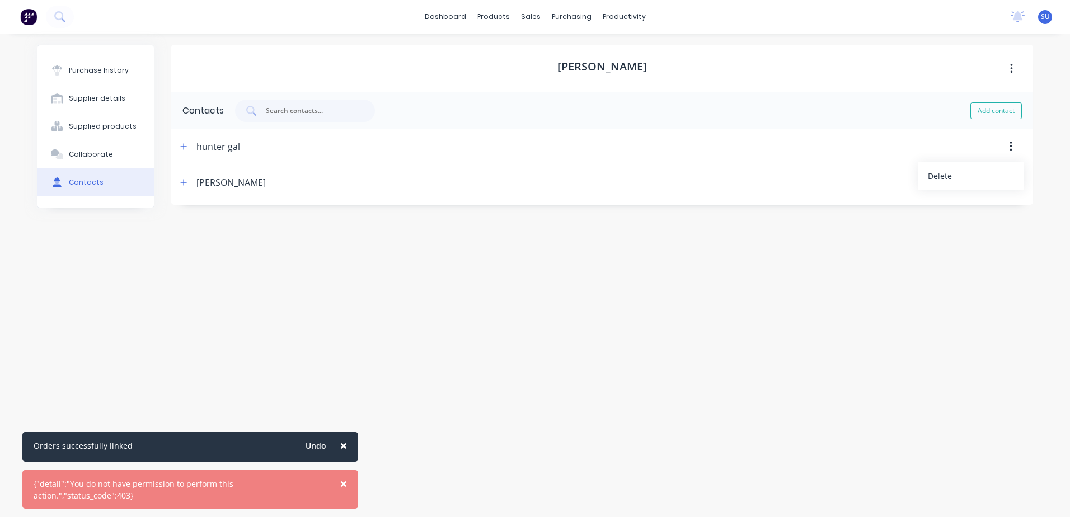
click at [342, 443] on span "×" at bounding box center [343, 446] width 7 height 16
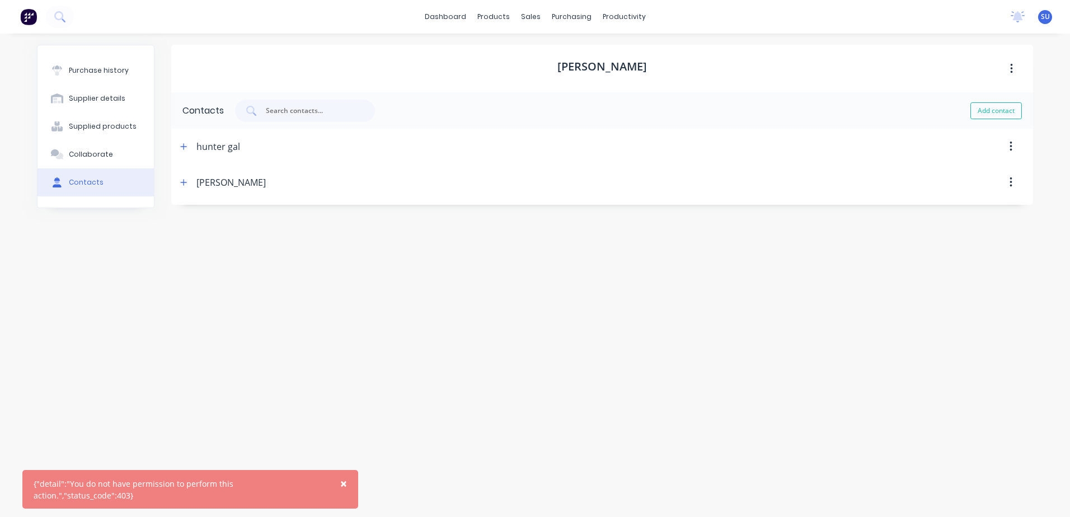
click at [346, 490] on span "×" at bounding box center [343, 484] width 7 height 16
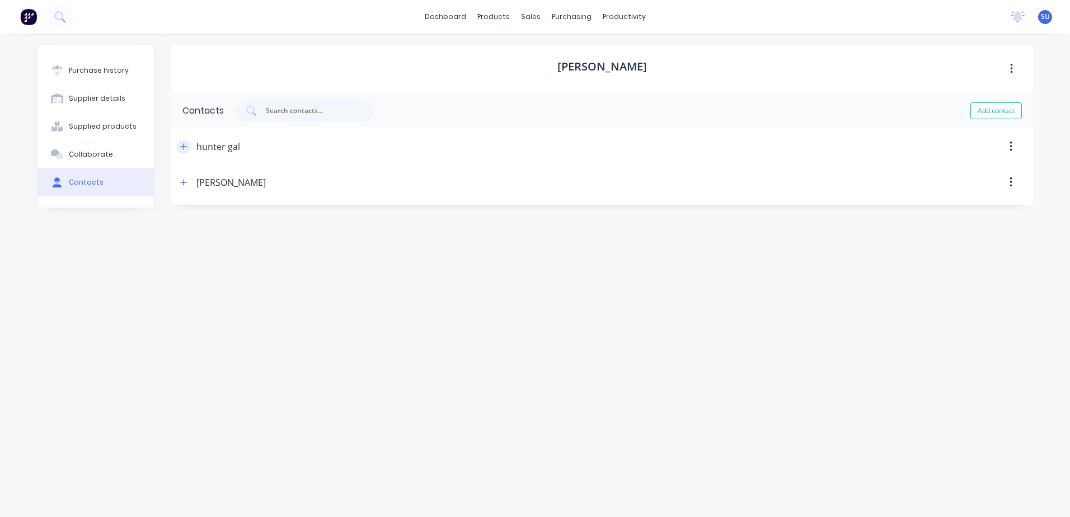
click at [186, 148] on icon "button" at bounding box center [183, 147] width 7 height 8
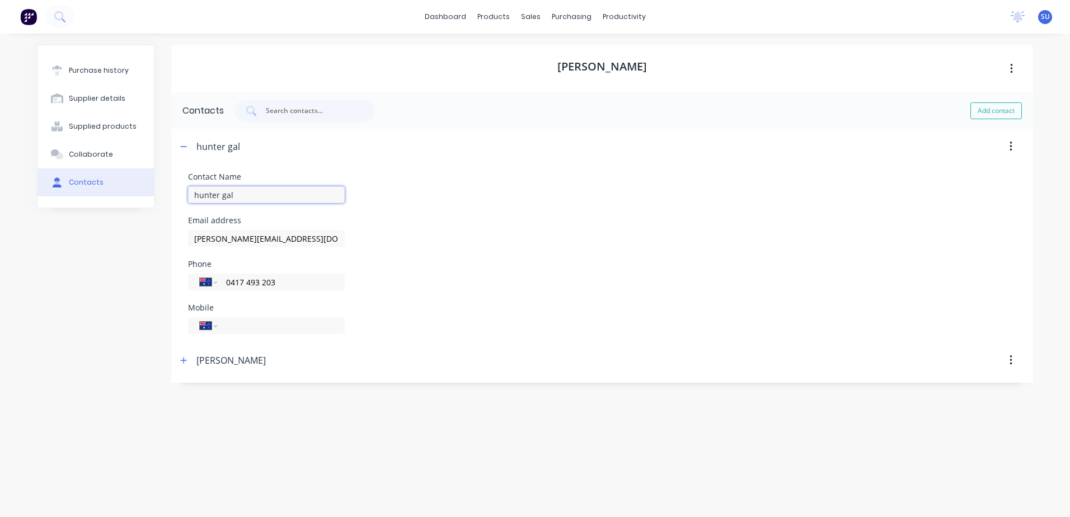
click at [252, 196] on input "hunter gal" at bounding box center [266, 194] width 157 height 17
drag, startPoint x: 243, startPoint y: 196, endPoint x: 177, endPoint y: 199, distance: 65.5
click at [177, 199] on form "Contact Name hunter gal Email address [PERSON_NAME][EMAIL_ADDRESS][DOMAIN_NAME]…" at bounding box center [602, 253] width 862 height 178
click at [381, 161] on div "hunter gal Contact Name [PERSON_NAME] Email address [PERSON_NAME][EMAIL_ADDRESS…" at bounding box center [602, 236] width 862 height 214
click at [995, 112] on button "Add contact" at bounding box center [995, 110] width 51 height 17
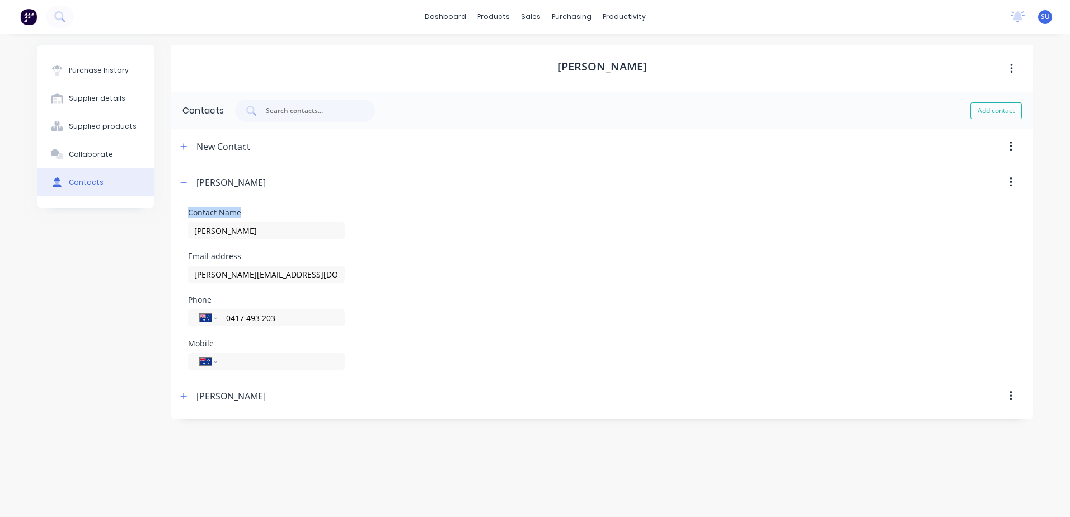
click at [542, 215] on div "Contact Name [PERSON_NAME]" at bounding box center [602, 224] width 828 height 30
click at [986, 109] on button "Add contact" at bounding box center [995, 110] width 51 height 17
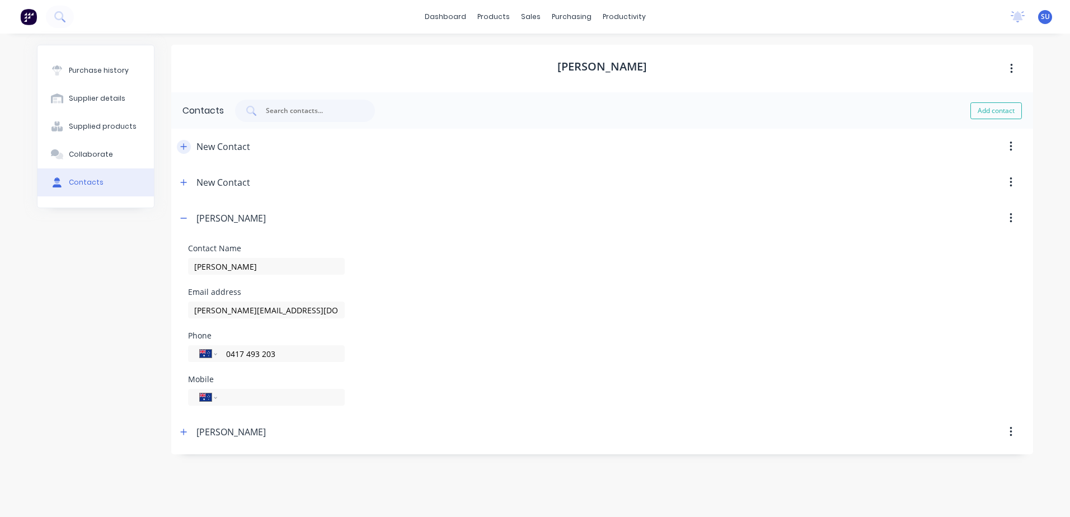
click at [185, 147] on icon "button" at bounding box center [183, 147] width 7 height 8
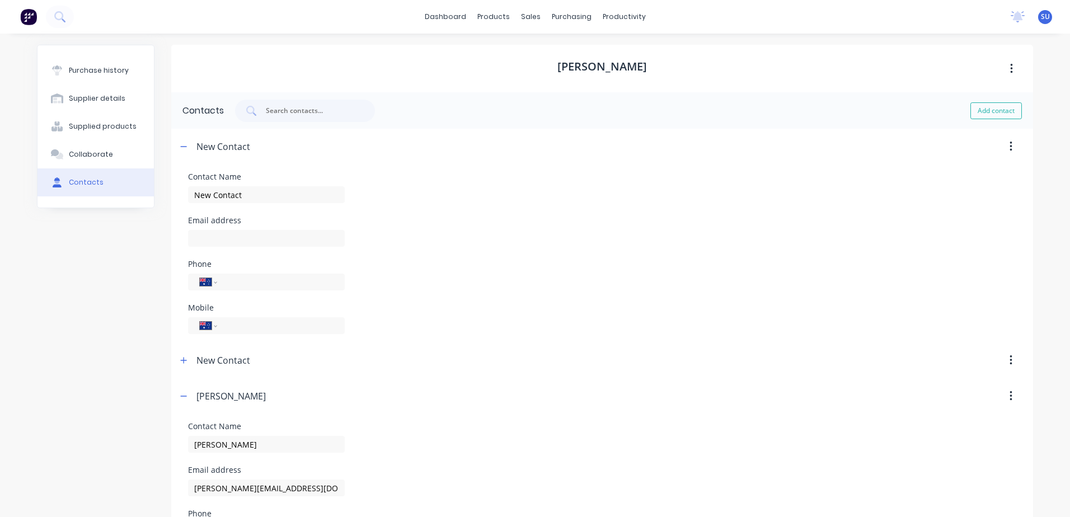
click at [1010, 143] on button "button" at bounding box center [1011, 147] width 26 height 20
click at [938, 188] on div "Delete" at bounding box center [971, 176] width 106 height 28
drag, startPoint x: 938, startPoint y: 188, endPoint x: 938, endPoint y: 177, distance: 10.6
click at [938, 177] on div "Delete" at bounding box center [971, 176] width 86 height 16
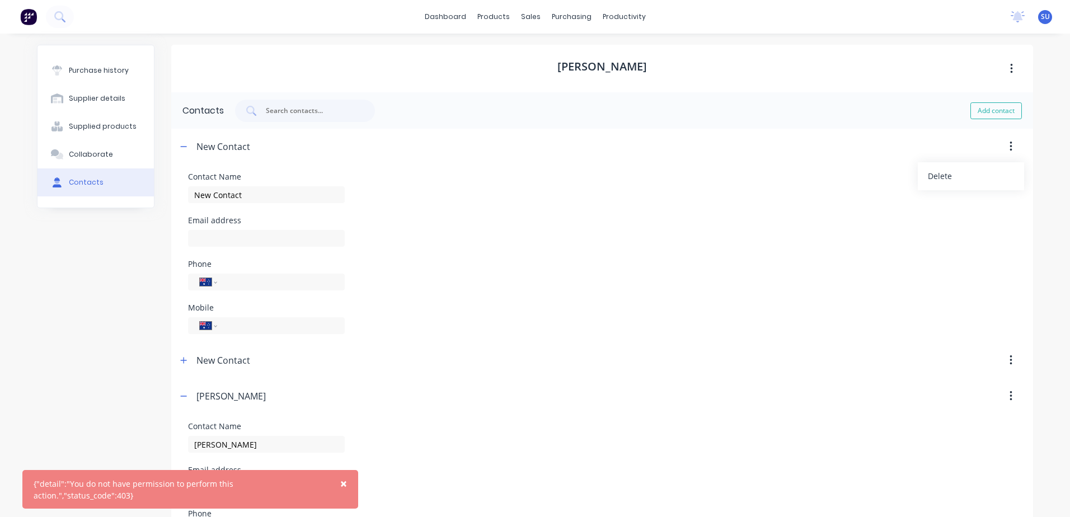
click at [747, 238] on div "Email address" at bounding box center [602, 232] width 828 height 30
click at [629, 244] on div "Email address" at bounding box center [602, 232] width 828 height 30
click at [88, 97] on div "Supplier details" at bounding box center [97, 98] width 57 height 10
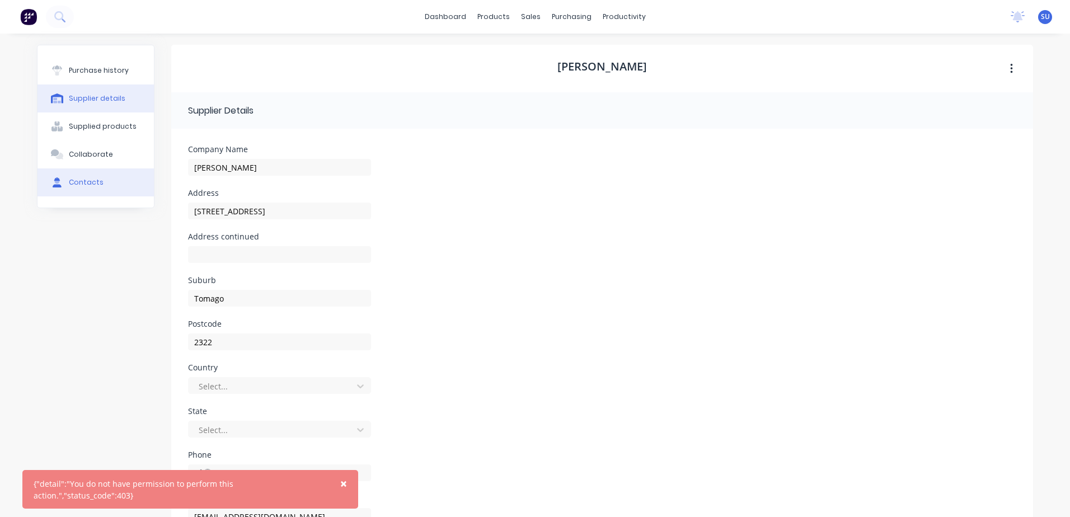
click at [74, 180] on div "Contacts" at bounding box center [86, 182] width 35 height 10
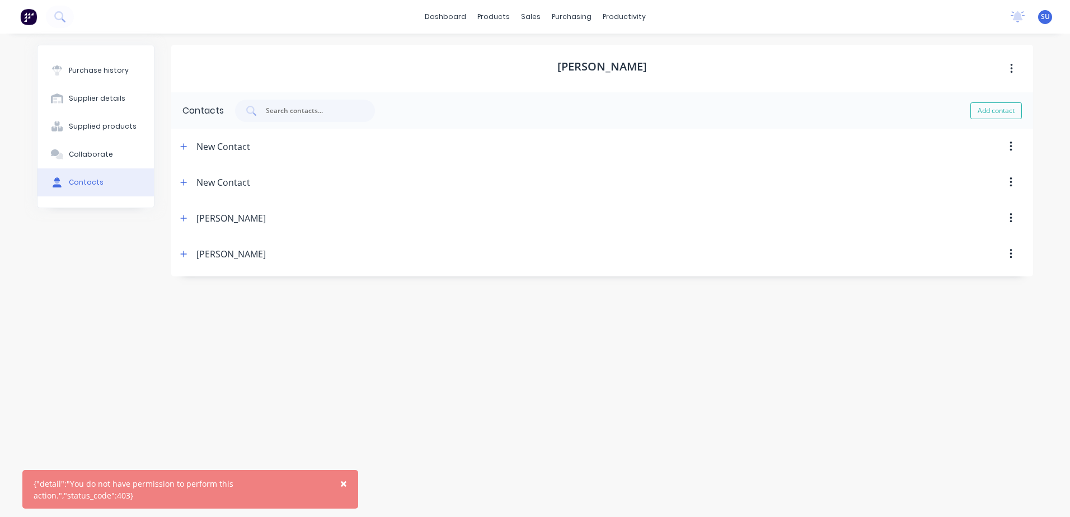
click at [1004, 222] on button "button" at bounding box center [1011, 218] width 26 height 20
click at [210, 219] on div "[PERSON_NAME]" at bounding box center [230, 218] width 69 height 36
click at [186, 217] on icon "button" at bounding box center [183, 218] width 7 height 8
click at [697, 289] on div "Email address [PERSON_NAME][EMAIL_ADDRESS][DOMAIN_NAME]" at bounding box center [602, 303] width 828 height 30
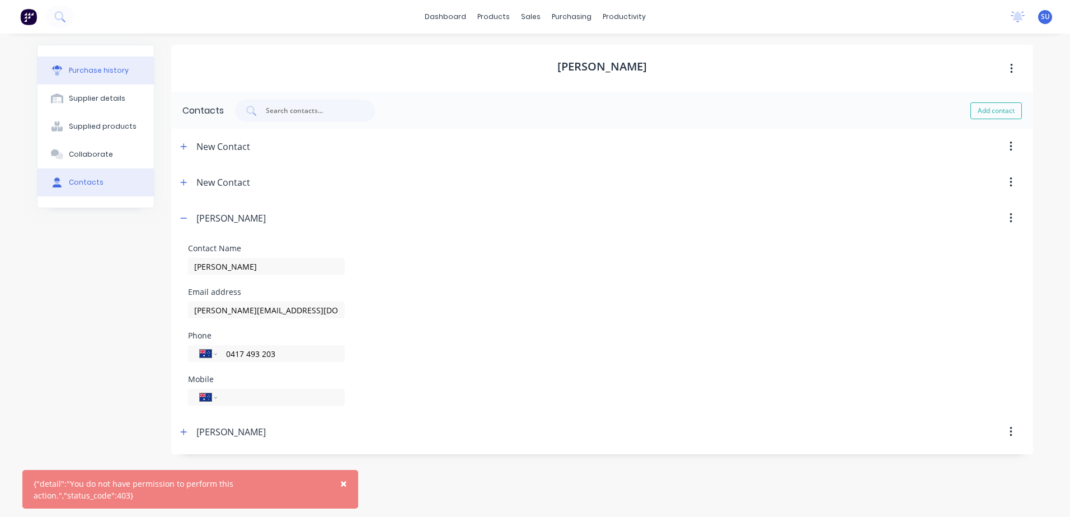
click at [83, 72] on div "Purchase history" at bounding box center [99, 70] width 60 height 10
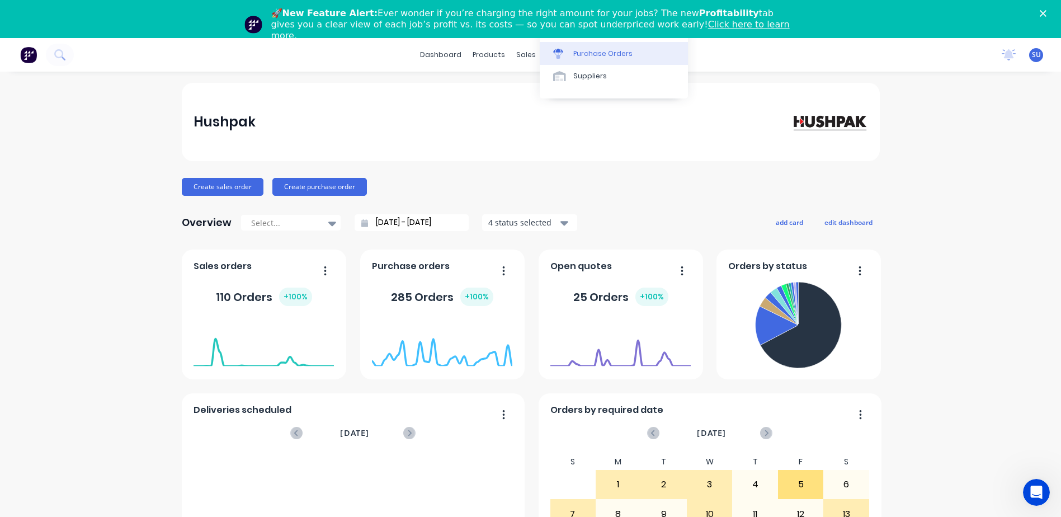
click at [603, 55] on div "Purchase Orders" at bounding box center [602, 54] width 59 height 10
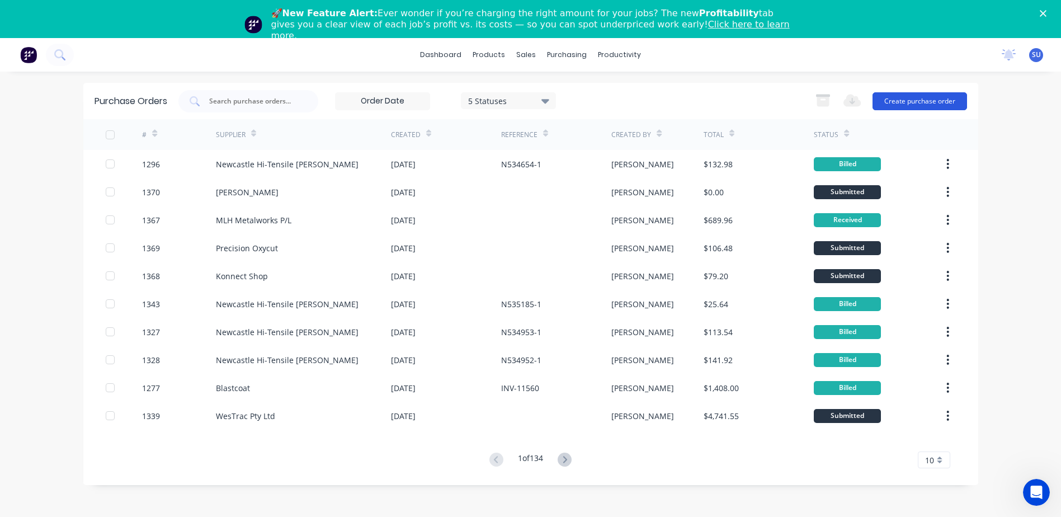
click at [916, 102] on button "Create purchase order" at bounding box center [920, 101] width 95 height 18
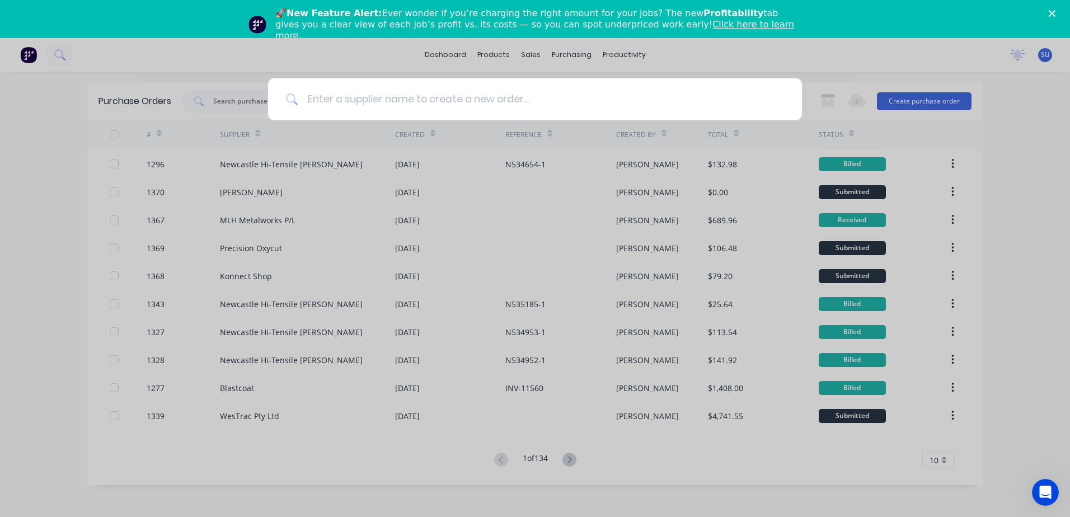
click at [382, 101] on input at bounding box center [541, 99] width 486 height 42
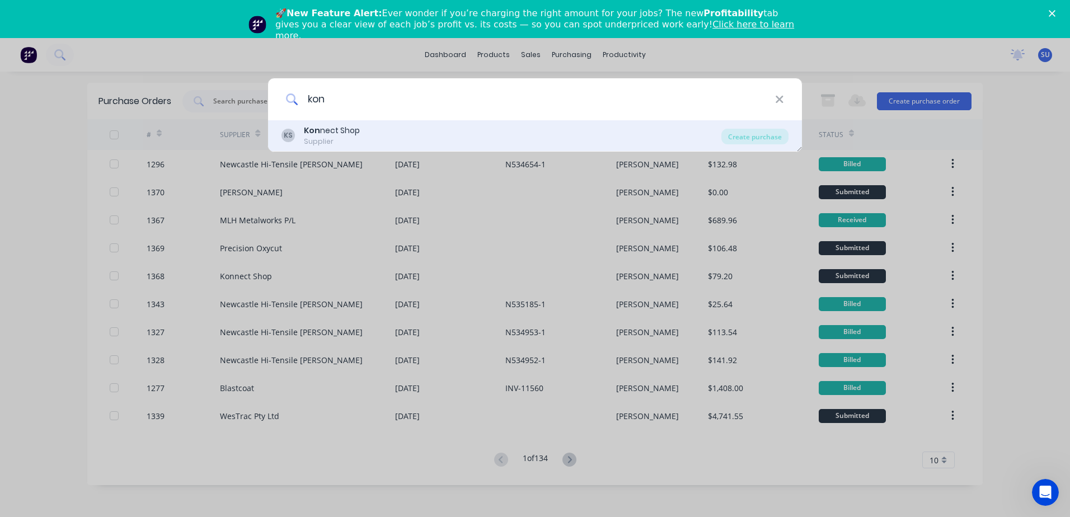
type input "kon"
click at [308, 134] on b "Kon" at bounding box center [312, 130] width 16 height 11
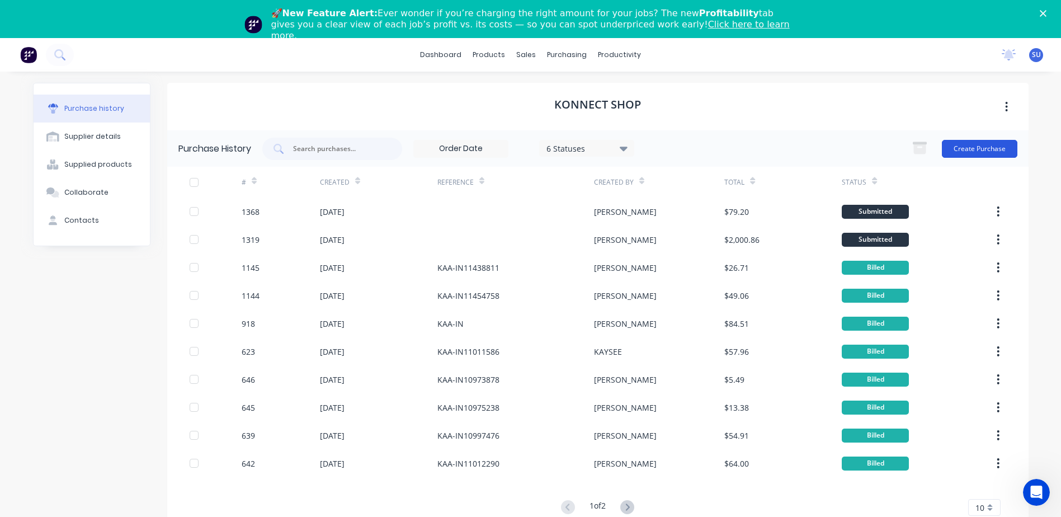
click at [992, 147] on button "Create Purchase" at bounding box center [980, 149] width 76 height 18
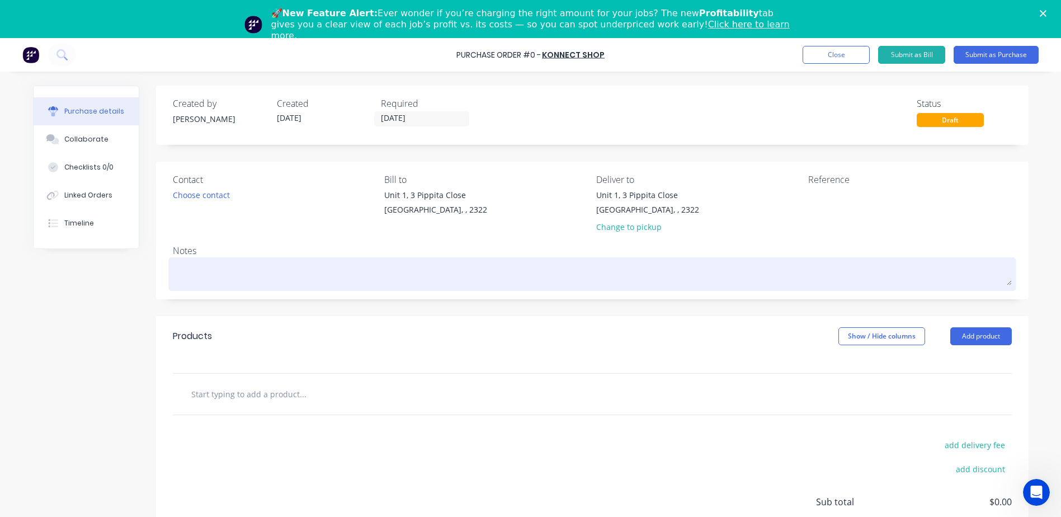
click at [204, 274] on textarea at bounding box center [592, 272] width 839 height 25
type textarea "x"
type textarea "S"
type textarea "x"
type textarea "Sq"
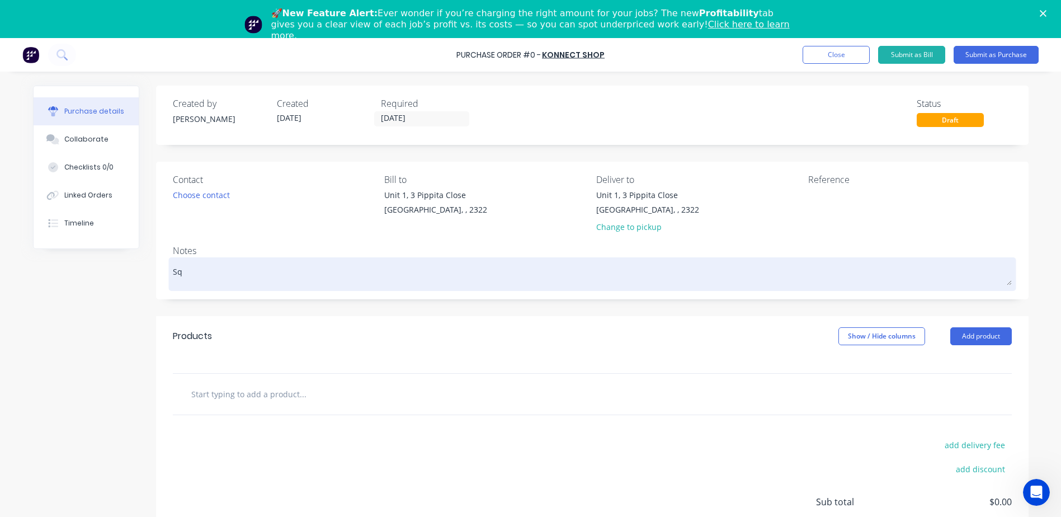
type textarea "x"
type textarea "Squ"
type textarea "x"
type textarea "Squa"
type textarea "x"
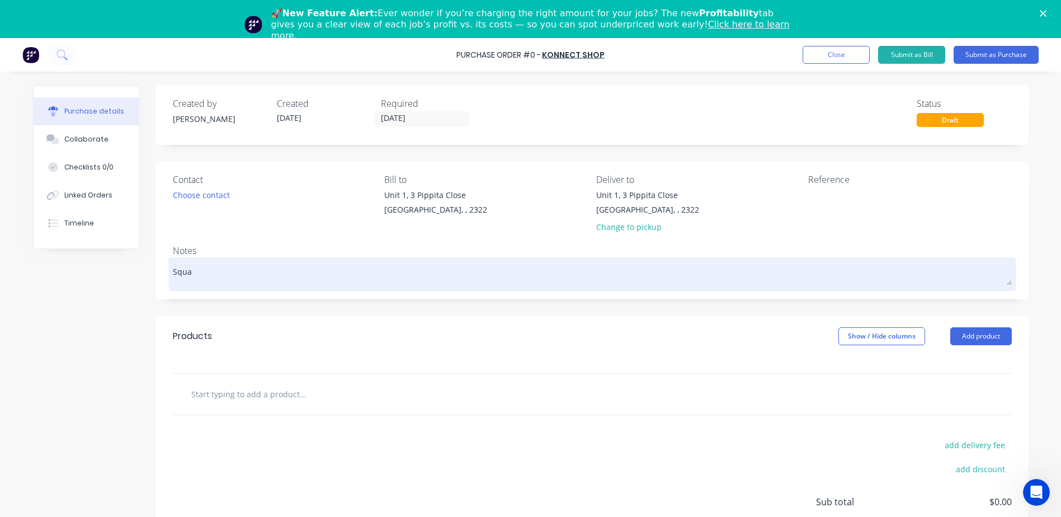
type textarea "Squar"
type textarea "x"
type textarea "Square"
type textarea "x"
type textarea "Square"
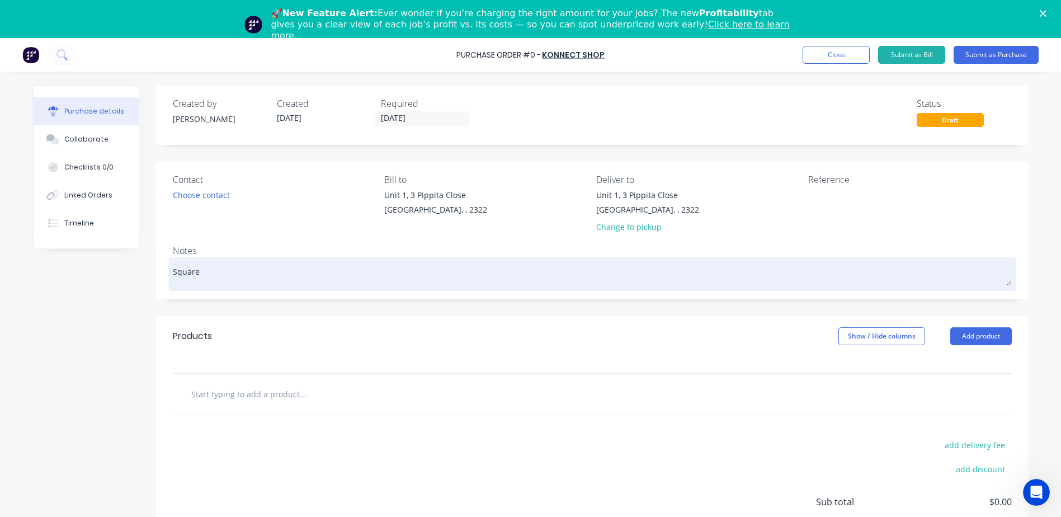
type textarea "x"
type textarea "Square G"
type textarea "x"
type textarea "Square Ga"
type textarea "x"
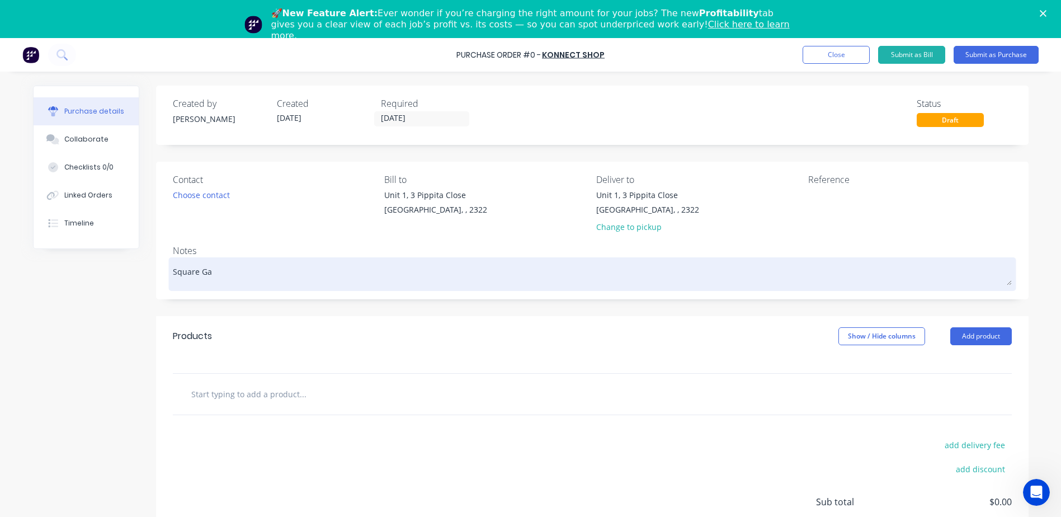
type textarea "Square Gal"
type textarea "x"
type textarea "Square Gal"
type textarea "x"
type textarea "Square Gal w"
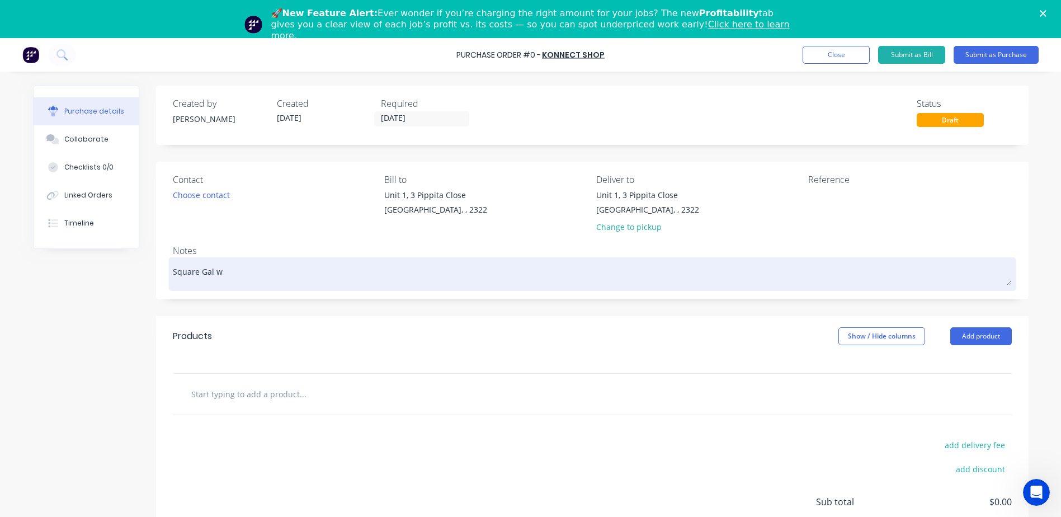
type textarea "x"
type textarea "Square Gal wa"
type textarea "x"
type textarea "Square Gal was"
type textarea "x"
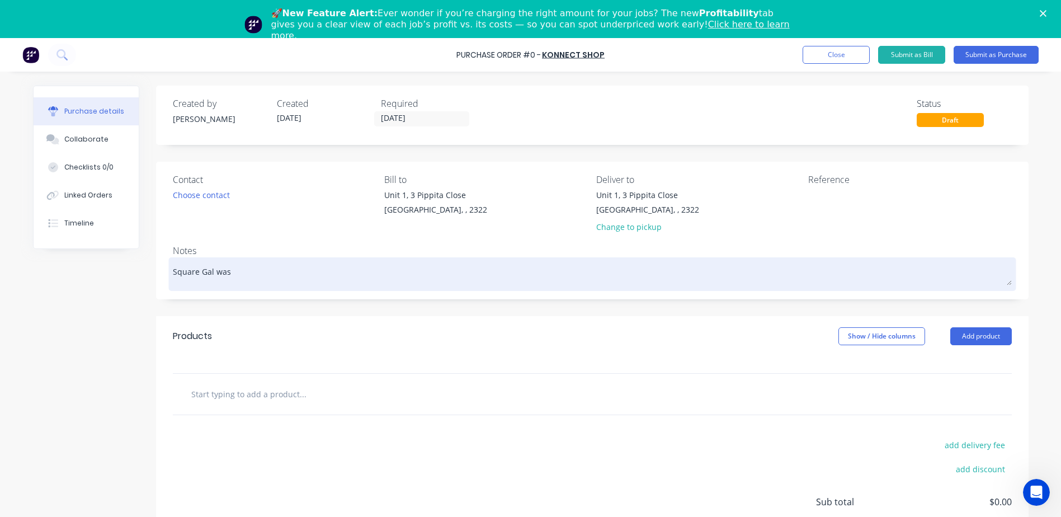
type textarea "Square Gal wash"
type textarea "x"
type textarea "Square Gal washe"
type textarea "x"
type textarea "Square Gal washer"
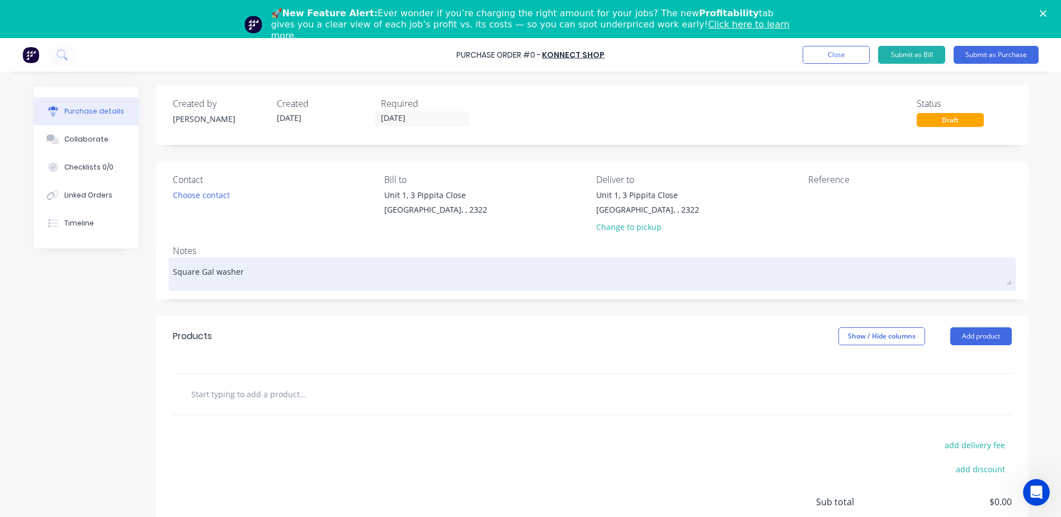
type textarea "x"
type textarea "Square Gal washers"
type textarea "x"
type textarea "Square Gal washers"
type textarea "x"
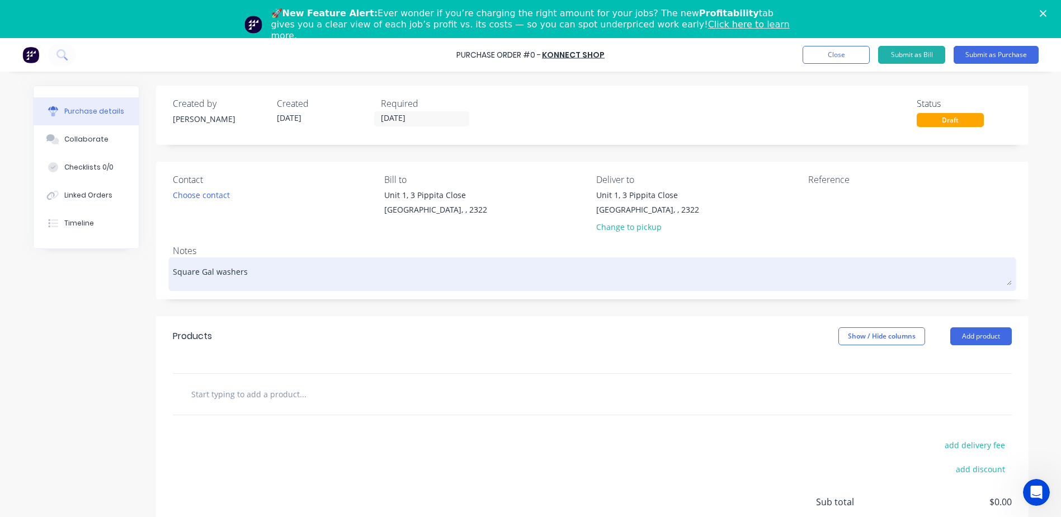
type textarea "Square Gal washers J"
type textarea "x"
type textarea "Square Gal washers JB"
type textarea "x"
type textarea "Square Gal washers JB"
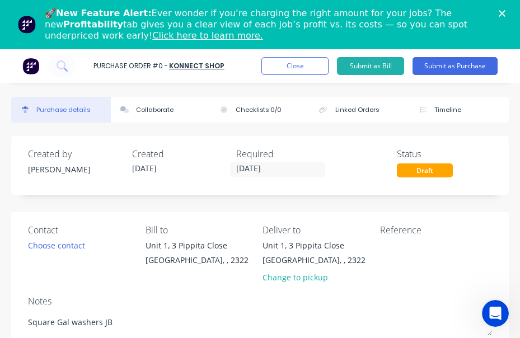
type textarea "x"
type textarea "Square Gal washers JB 1"
type textarea "x"
type textarea "Square Gal washers JB 17"
type textarea "x"
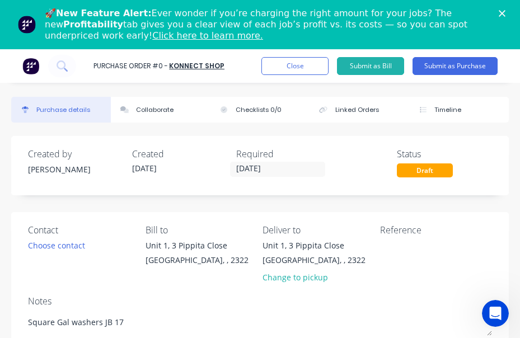
type textarea "Square Gal washers JB 177"
type textarea "x"
type textarea "Square Gal washers JB 1774"
type textarea "x"
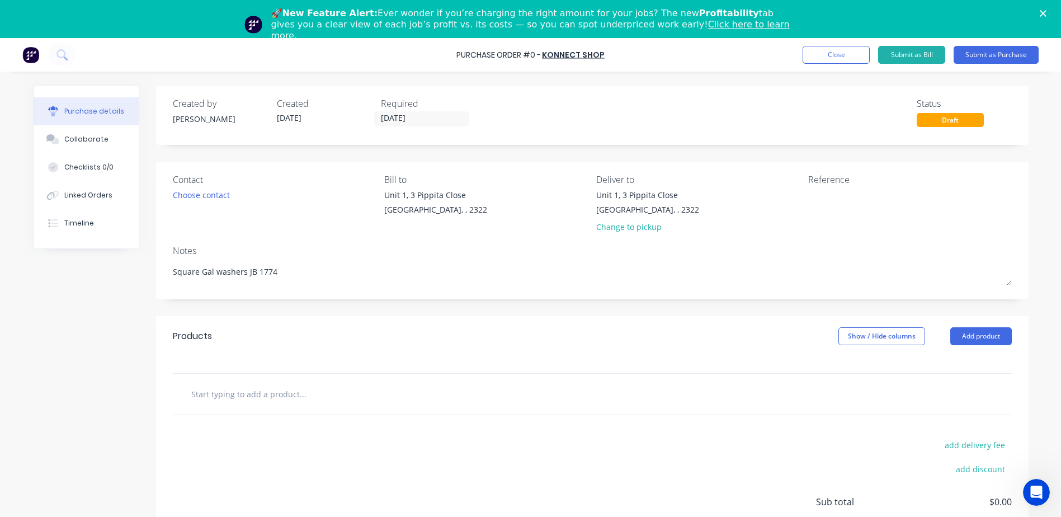
type textarea "Square Gal washers JB 1774"
type textarea "x"
type textarea "Square Gal washers JB 1774"
click at [267, 398] on input "text" at bounding box center [303, 394] width 224 height 22
type textarea "x"
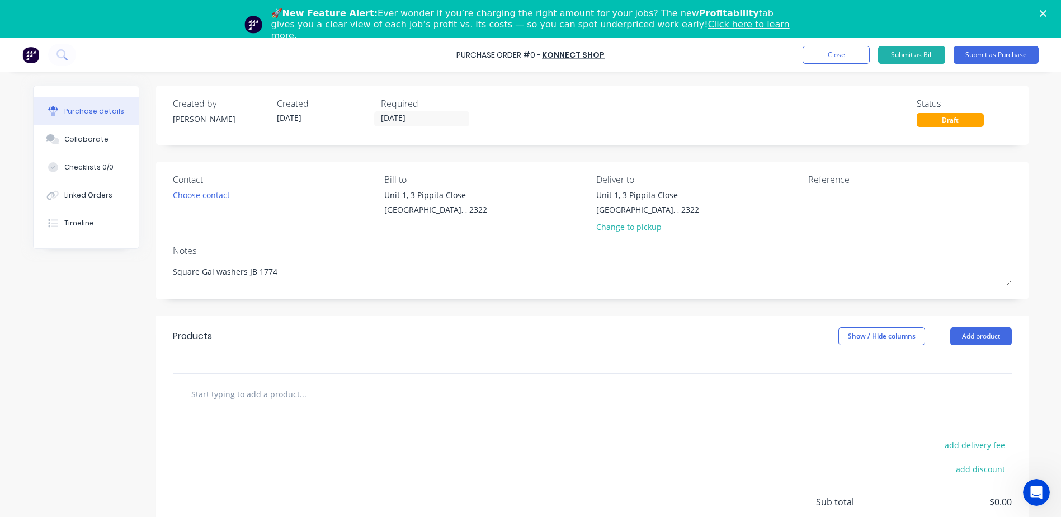
type input "s"
type textarea "x"
type input "sU"
type textarea "x"
type input "sUP"
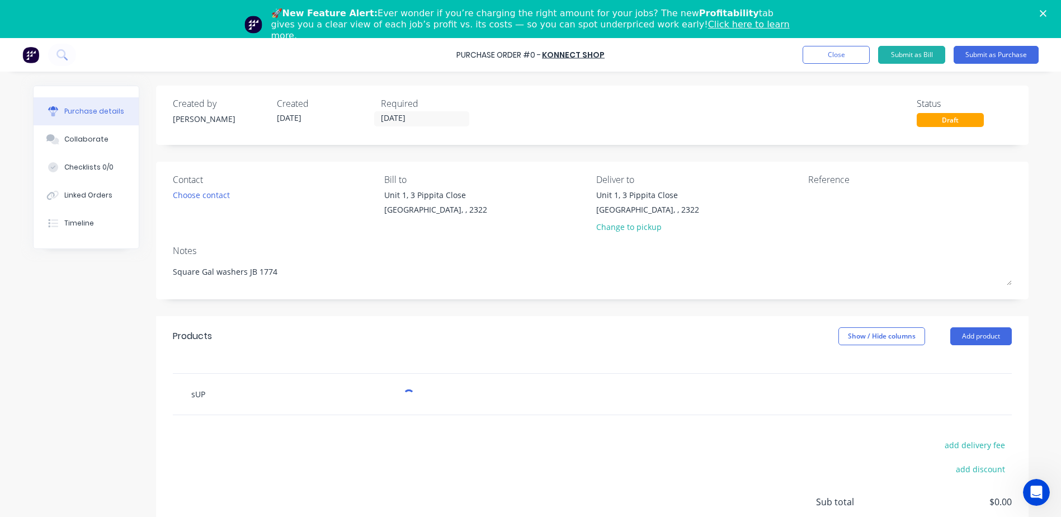
type textarea "x"
type input "sUPP"
type textarea "x"
type input "sUPPP"
type textarea "x"
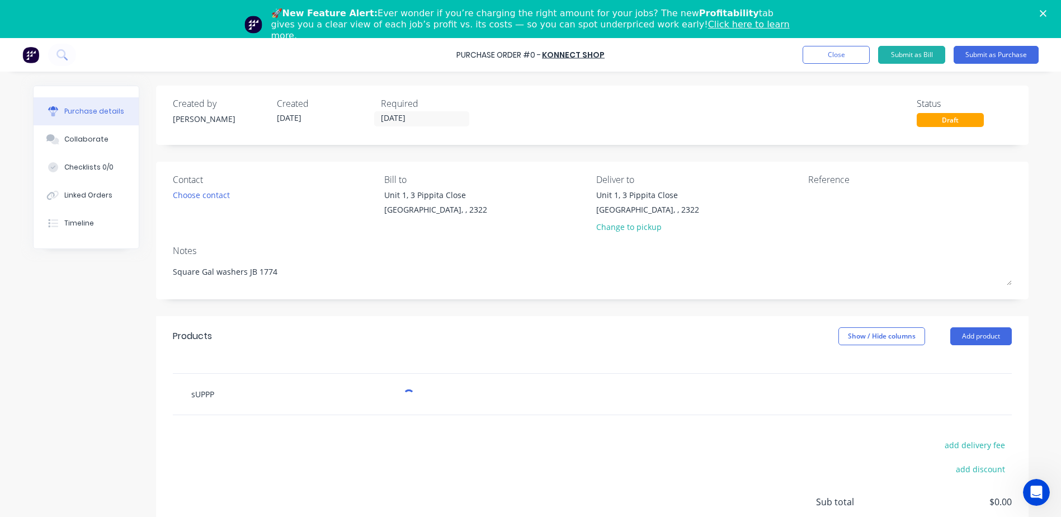
type input "sUPPPL"
type textarea "x"
type input "sUPPPLY"
type textarea "x"
type input "sUPPPLY"
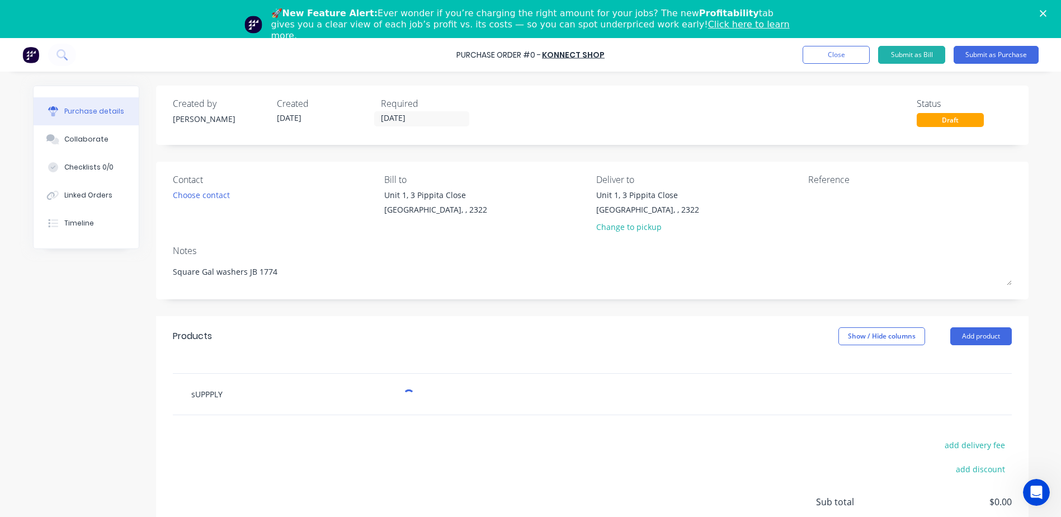
type textarea "x"
type input "sUPPPLY"
type textarea "x"
type input "supply"
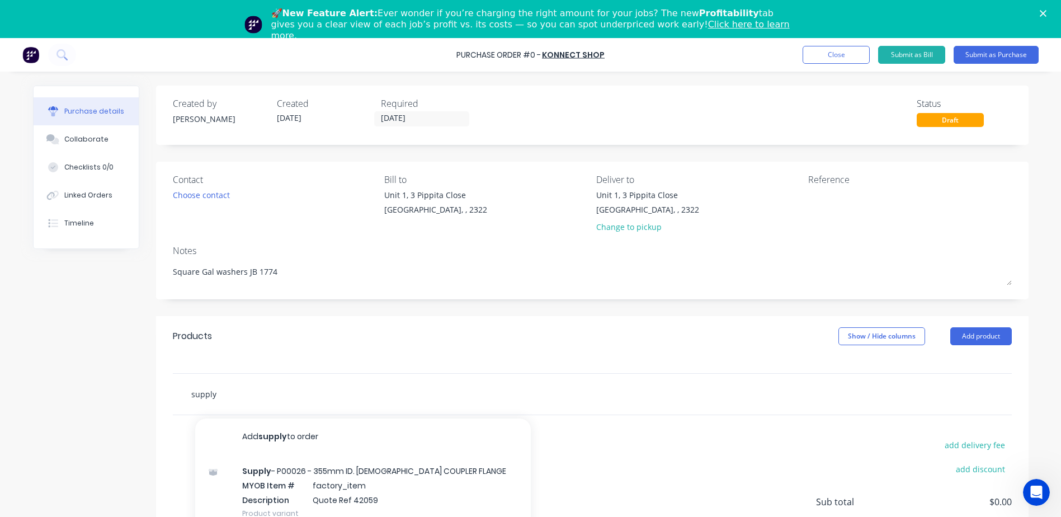
type textarea "x"
type input "supply"
type textarea "x"
type input "supply G"
type textarea "x"
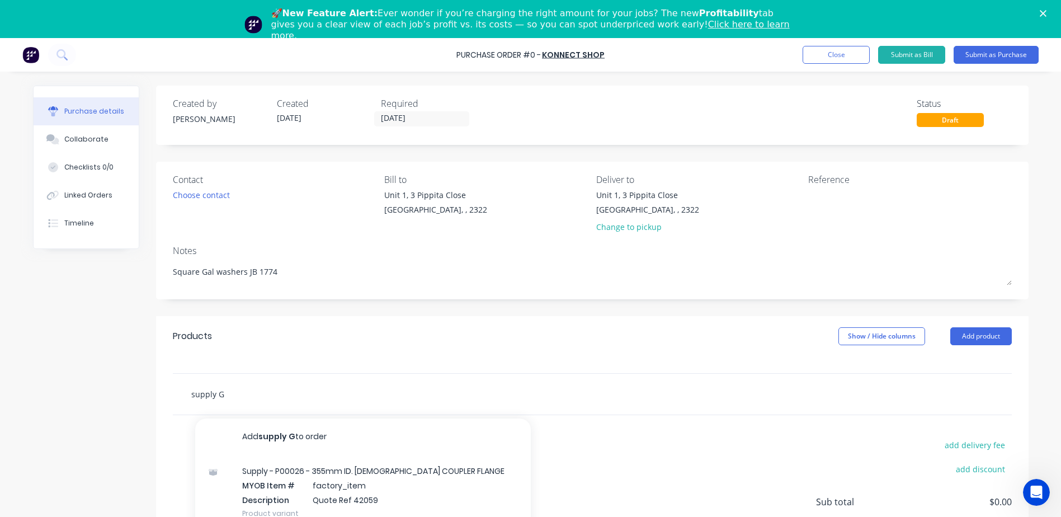
type input "supply GA"
type textarea "x"
type input "supply GAL"
type textarea "x"
type input "supply GAL"
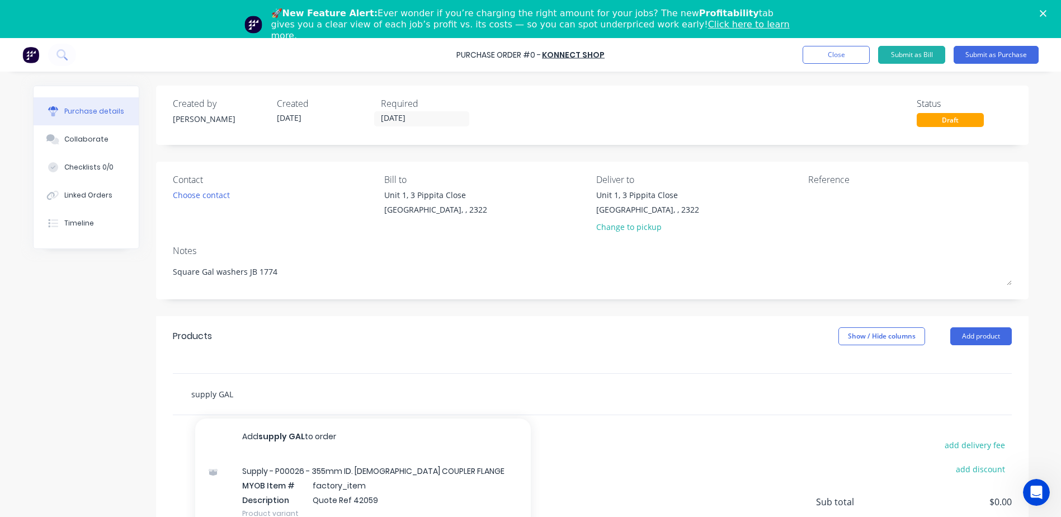
type textarea "x"
type input "supply GAL W"
type textarea "x"
type input "supply GAL WA"
type textarea "x"
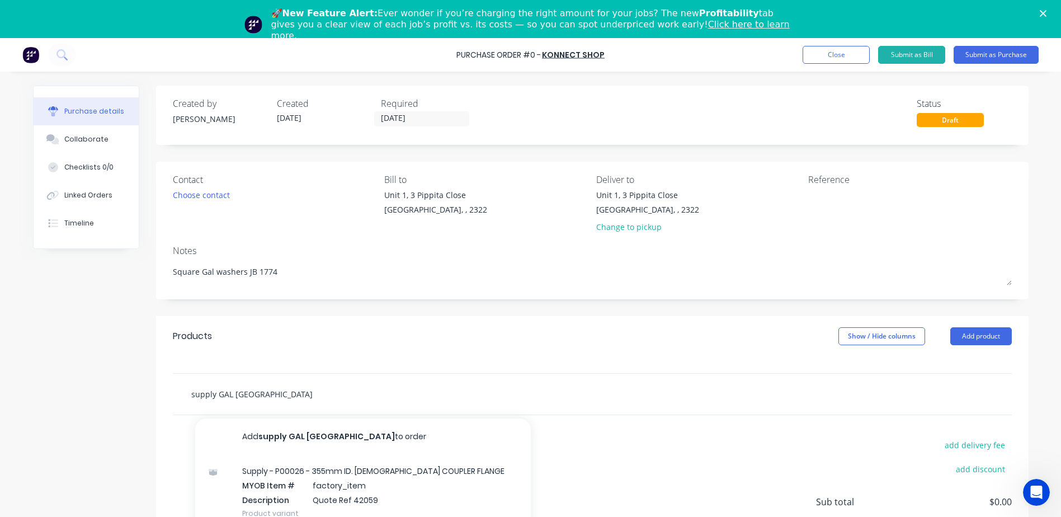
type input "supply GAL WAS"
type textarea "x"
type input "supply GAL WASJ"
type textarea "x"
type input "supply GAL WAS"
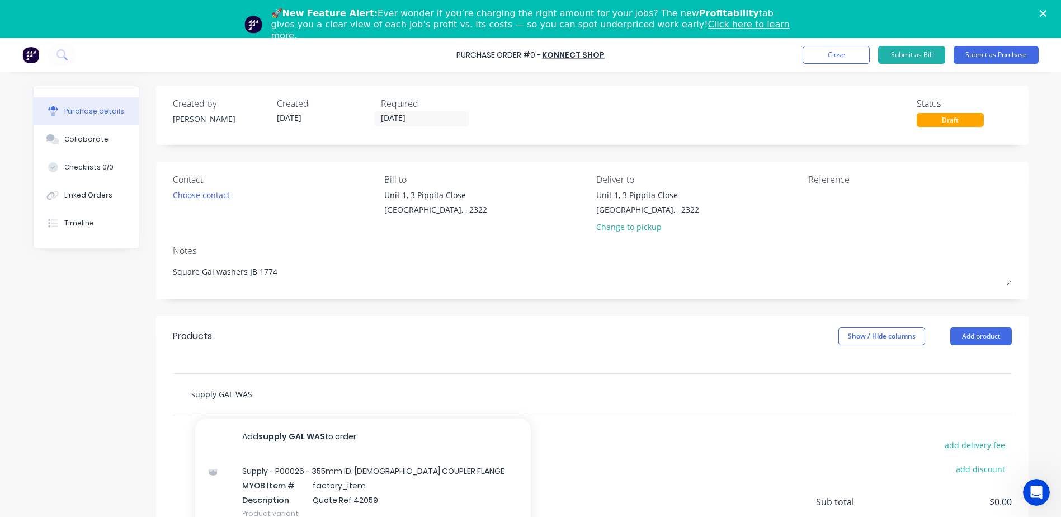
type textarea "x"
type input "supply GAL WASH"
type textarea "x"
type input "supply GAL WASHE"
type textarea "x"
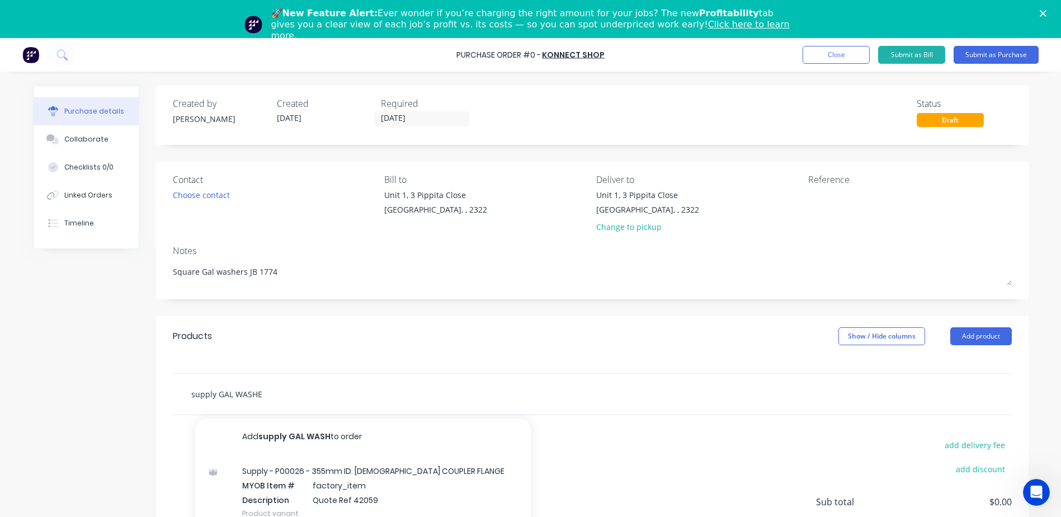
type input "supply GAL WASHER"
type textarea "x"
type input "supply GAL WASHERS"
type textarea "x"
type input "supply GAL WASHERS"
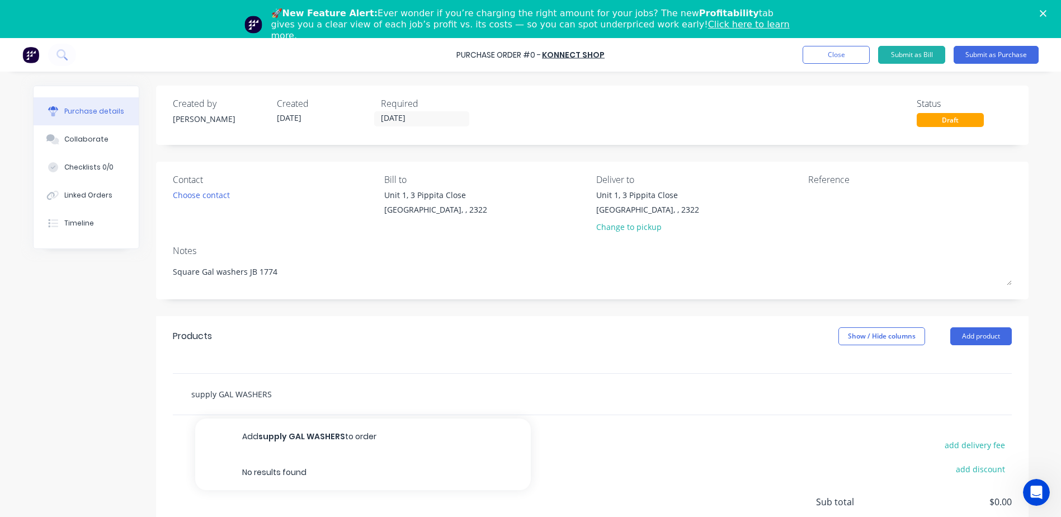
type textarea "x"
type input "supply GAL WASHER"
type textarea "x"
type input "supply GAL WASH"
type textarea "x"
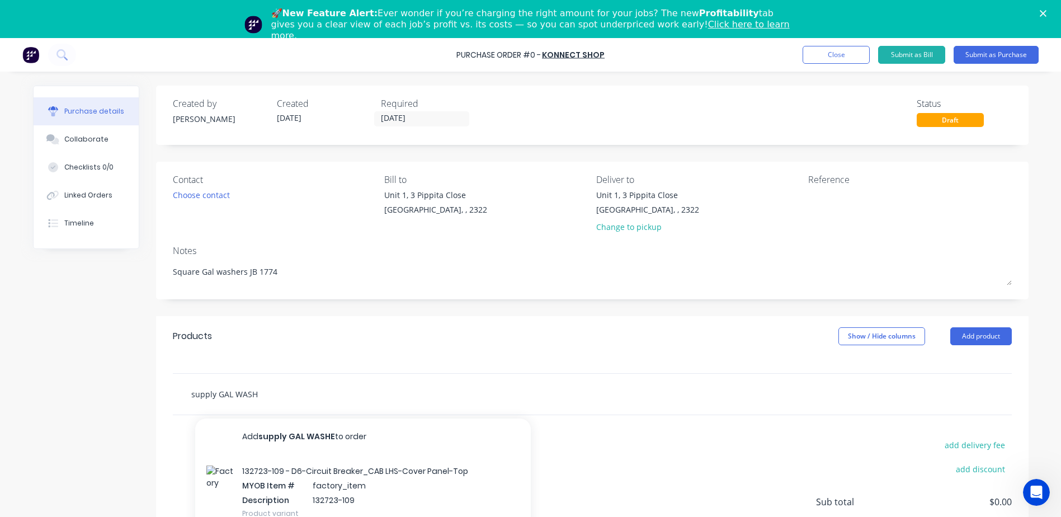
type input "supply GAL WAS"
type textarea "x"
type input "supply GAL WA"
type textarea "x"
type input "supply GAL W"
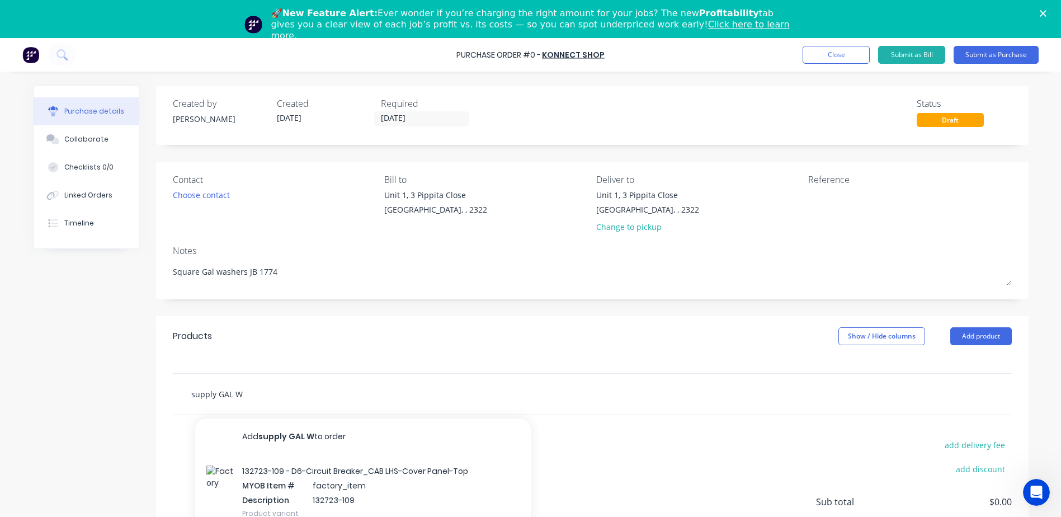
type textarea "x"
type input "supply GAL"
type textarea "x"
type input "supply GAL w"
type textarea "x"
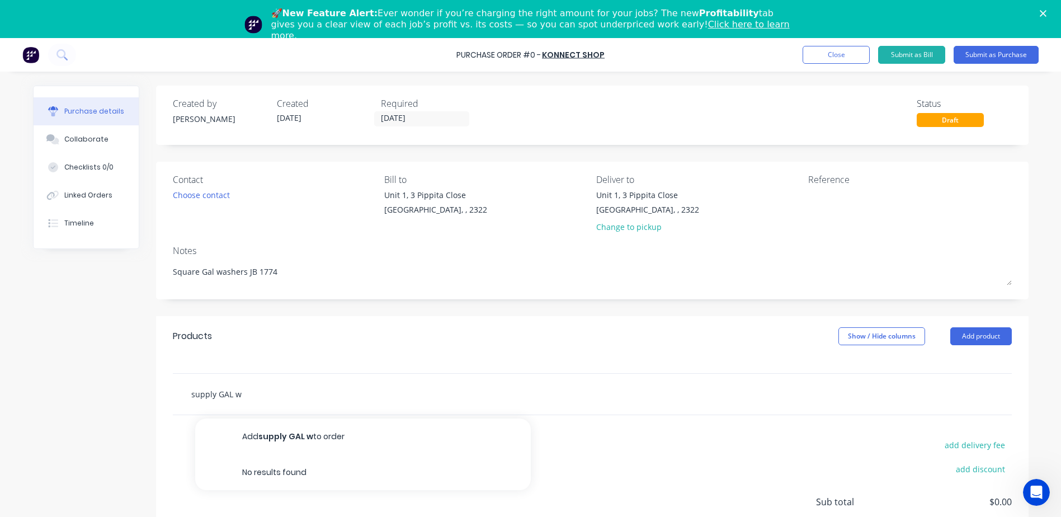
type input "supply GAL wa"
type textarea "x"
type input "supply GAL was"
type textarea "x"
type input "supply GAL wash"
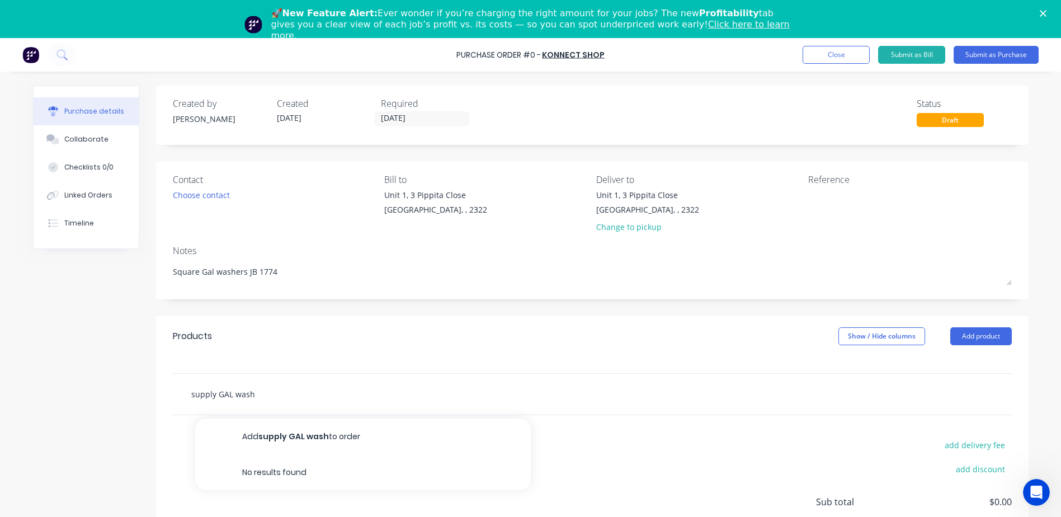
type textarea "x"
type input "supply GAL washe"
type textarea "x"
type input "supply GAL washer"
type textarea "x"
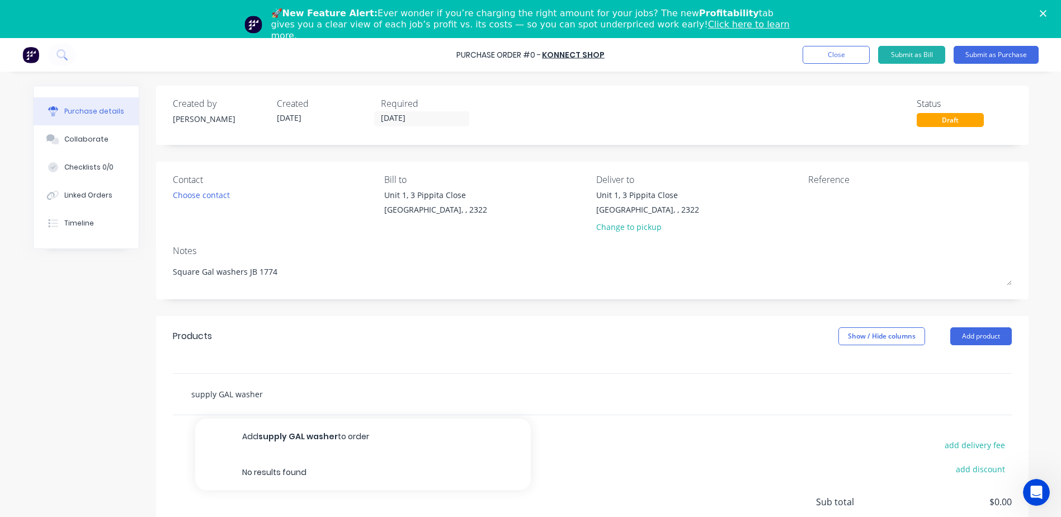
type input "supply GAL washers"
type textarea "x"
type input "supply GAL washers"
click at [191, 394] on input "supply GAL washers" at bounding box center [303, 394] width 224 height 22
type textarea "x"
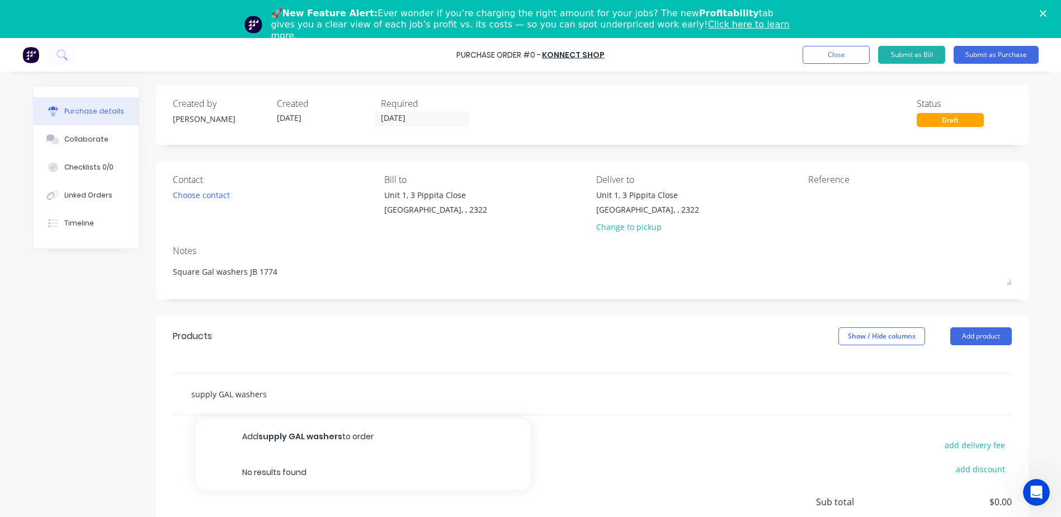
type input "upply GAL washers"
type textarea "x"
type input "Supply GAL washers"
click at [293, 395] on input "Supply GAL washers" at bounding box center [303, 394] width 224 height 22
click at [224, 392] on input "Supply GAL washers" at bounding box center [303, 394] width 224 height 22
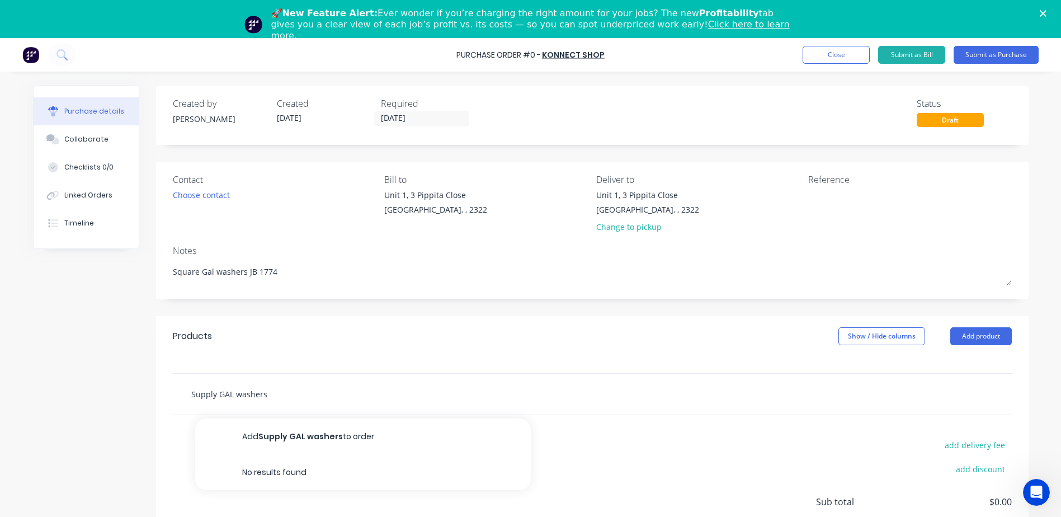
type textarea "x"
type input "Supply GA washers"
type textarea "x"
type input "Supply G washers"
type textarea "x"
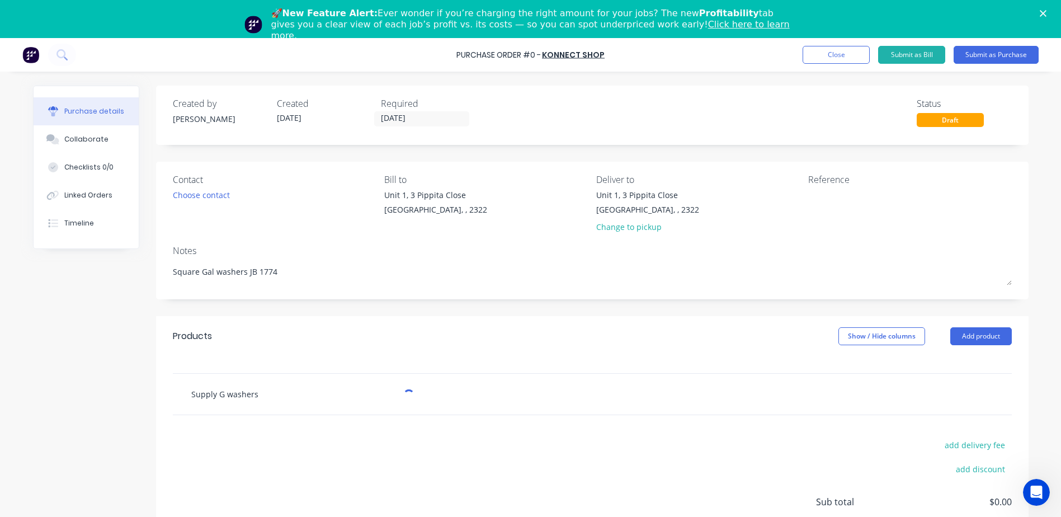
type input "Supply Ga washers"
type textarea "x"
type input "Supply Gal washers"
click at [267, 399] on input "Supply Gal washers" at bounding box center [303, 394] width 224 height 22
type textarea "x"
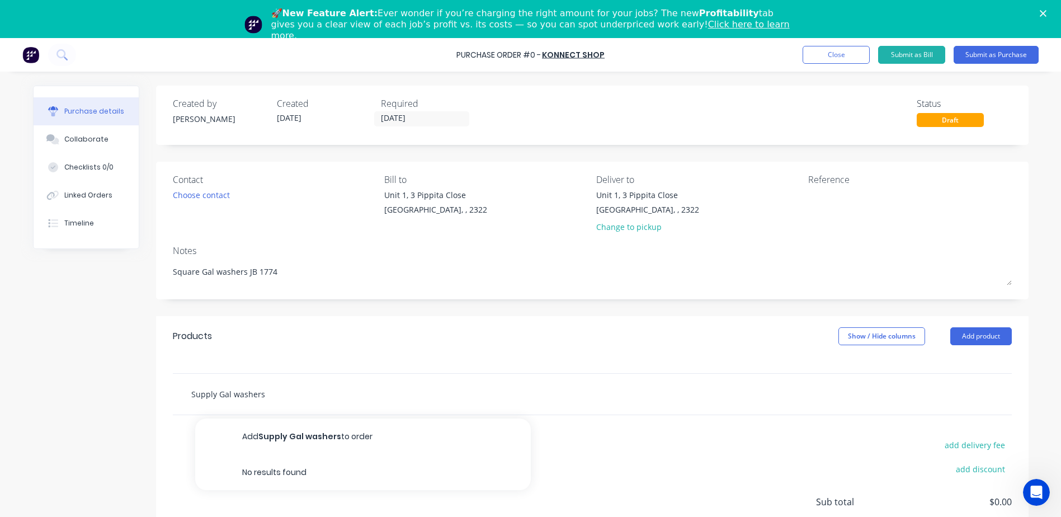
type input "Supply Gal washers"
type textarea "x"
type input "Supply Gal washers"
type textarea "x"
type input "Supply Gal washers"
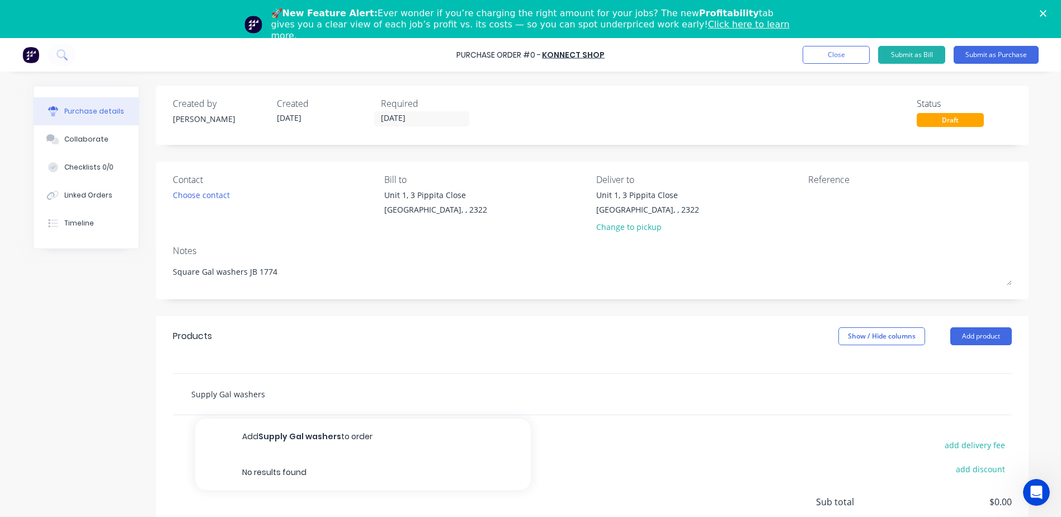
type textarea "x"
type input "Supply Gal washers a"
type textarea "x"
type input "Supply Gal washers as"
type textarea "x"
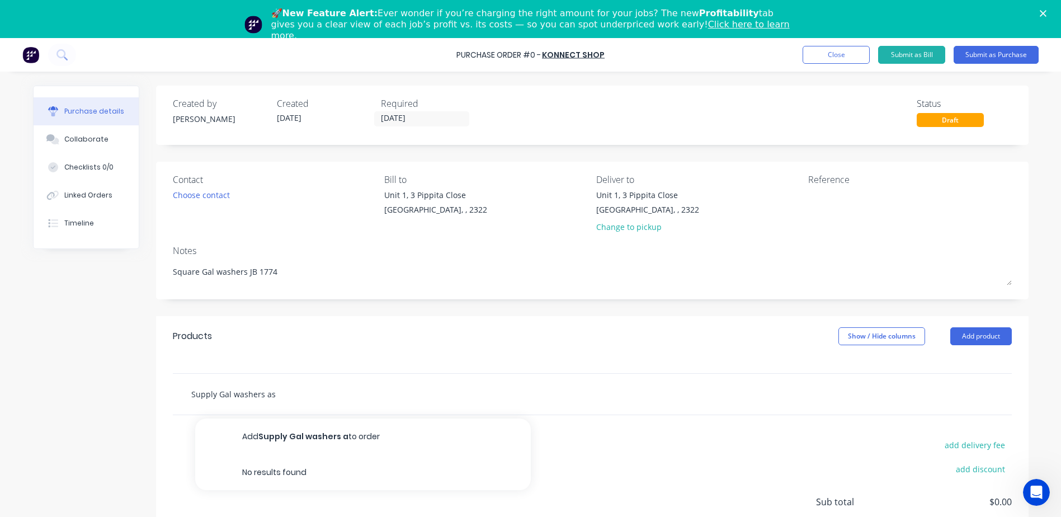
type input "Supply Gal washers as"
type textarea "x"
type input "Supply Gal washers as p"
type textarea "x"
type input "Supply Gal washers as pe"
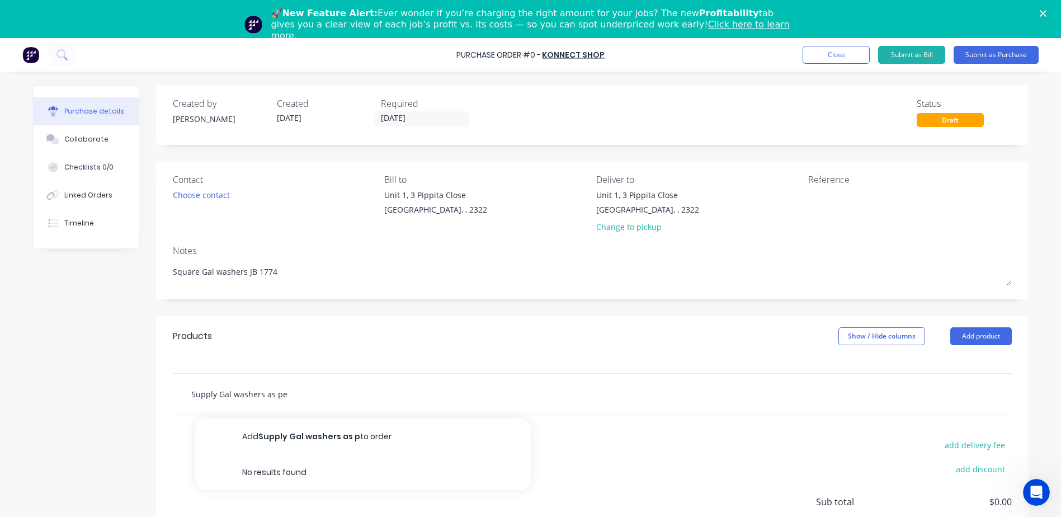
type textarea "x"
type input "Supply Gal washers as per"
type textarea "x"
type input "Supply Gal washers as per"
type textarea "x"
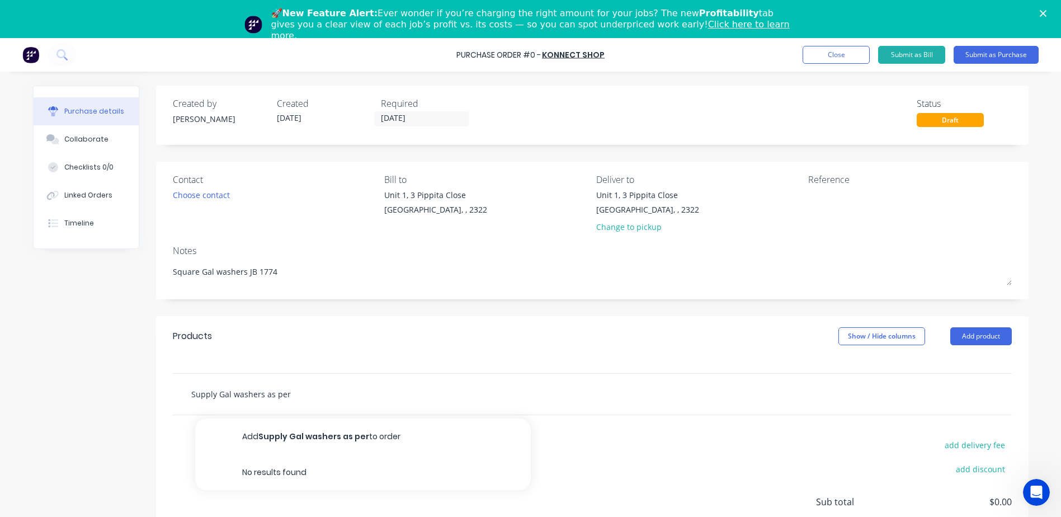
type input "Supply Gal washers as per q"
type textarea "x"
type input "Supply Gal washers as per qu"
type textarea "x"
type input "Supply Gal washers as per quo"
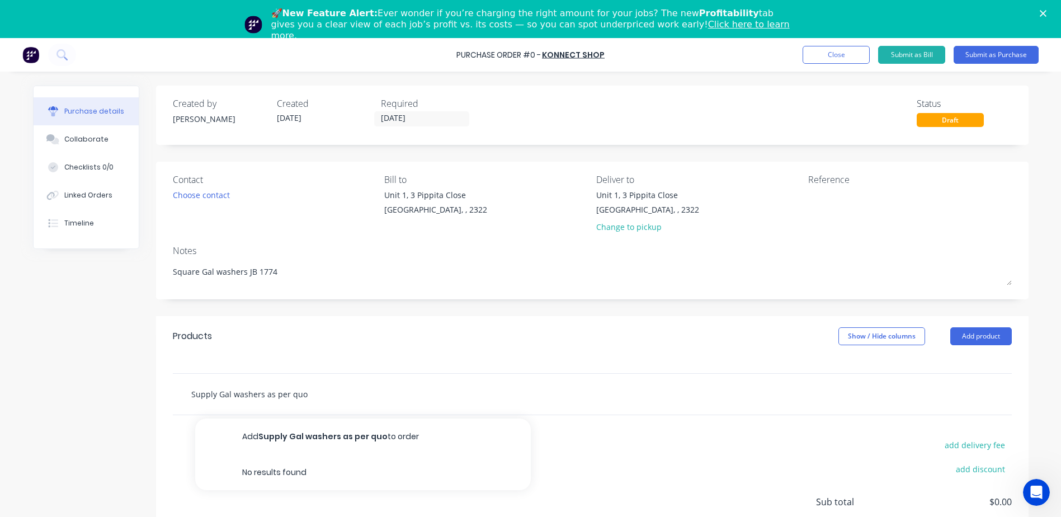
type textarea "x"
type input "Supply Gal washers as per quot"
type textarea "x"
type input "Supply Gal washers as per quote"
type textarea "x"
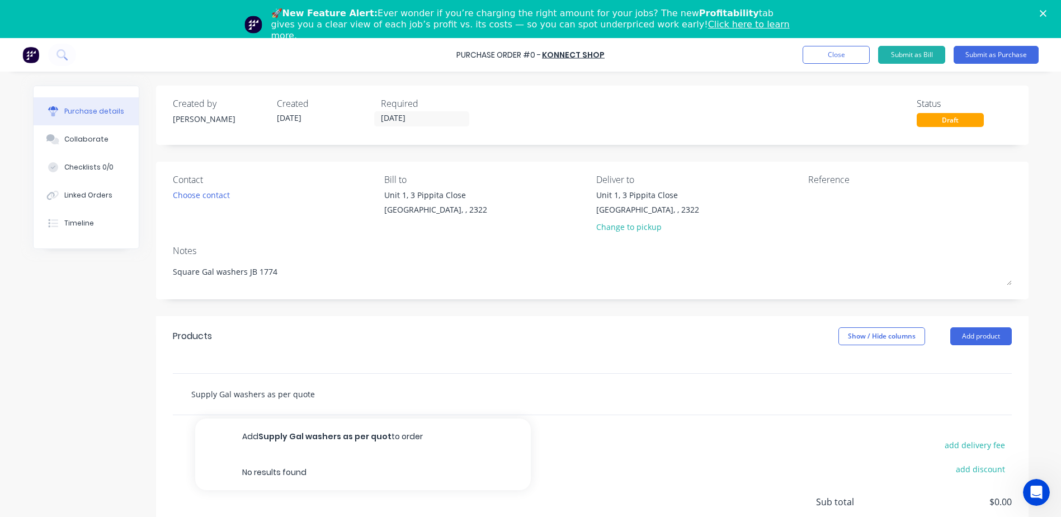
type input "Supply Gal washers as per quote"
type textarea "x"
type input "Supply Gal washers as per quote K"
type textarea "x"
type input "Supply Gal washers as per quote KA"
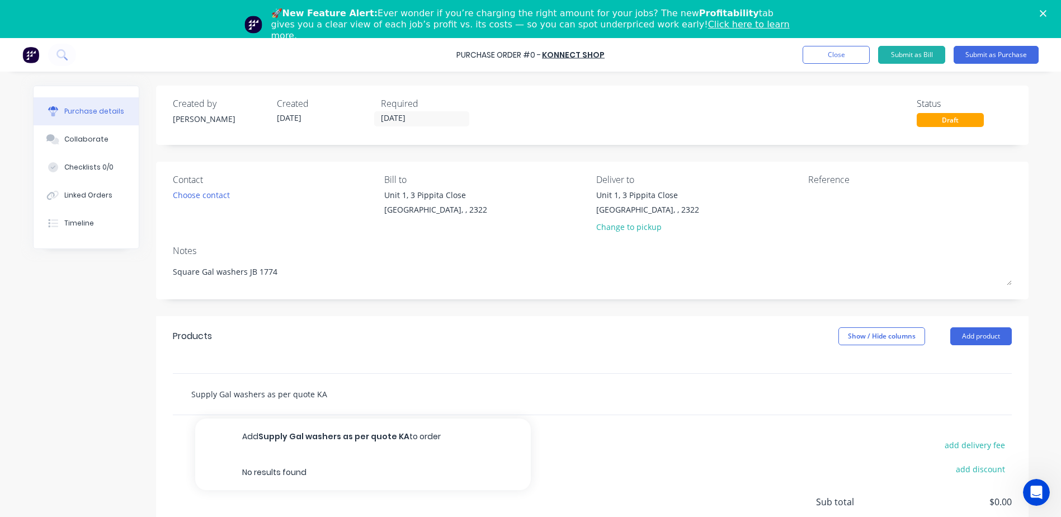
type textarea "x"
type input "Supply Gal washers as per quote KAA"
type textarea "x"
type input "Supply Gal washers as per quote KAA-"
type textarea "x"
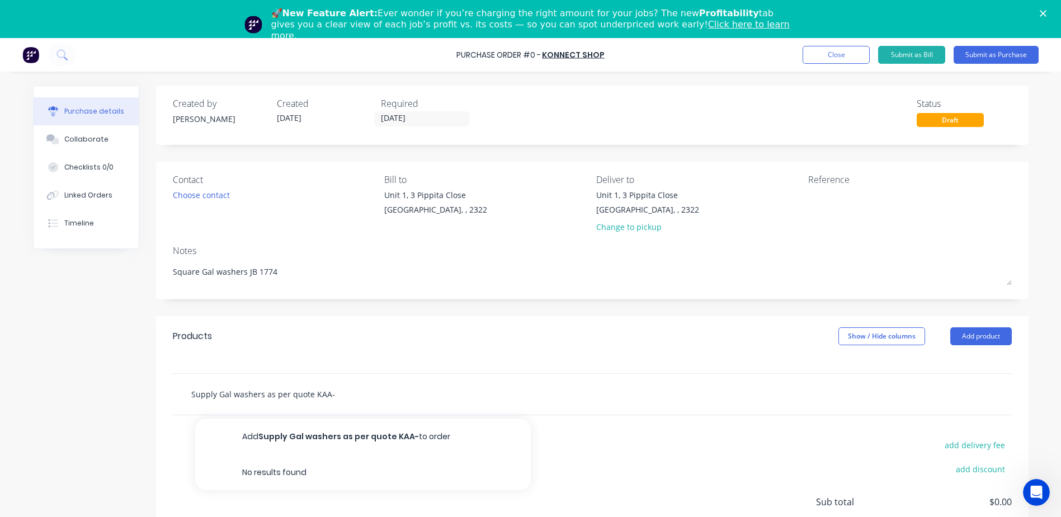
type input "Supply Gal washers as per quote KAA-Q"
type textarea "x"
type input "Supply Gal washers as per quote KAA-Q1"
type textarea "x"
type input "Supply Gal washers as per quote KAA-Q10"
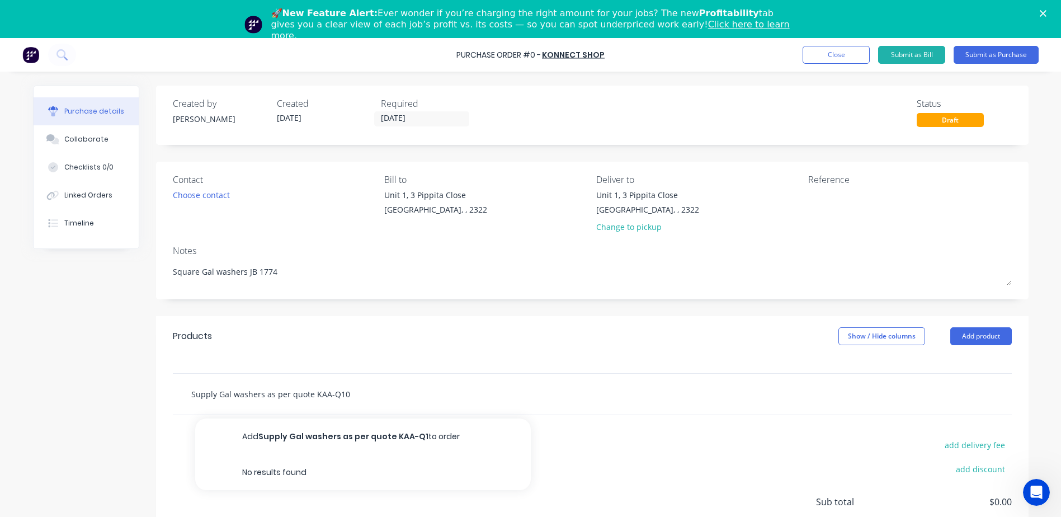
type textarea "x"
type input "Supply Gal washers as per quote KAA-Q100"
type textarea "x"
type input "Supply Gal washers as per quote KAA-Q1005"
type textarea "x"
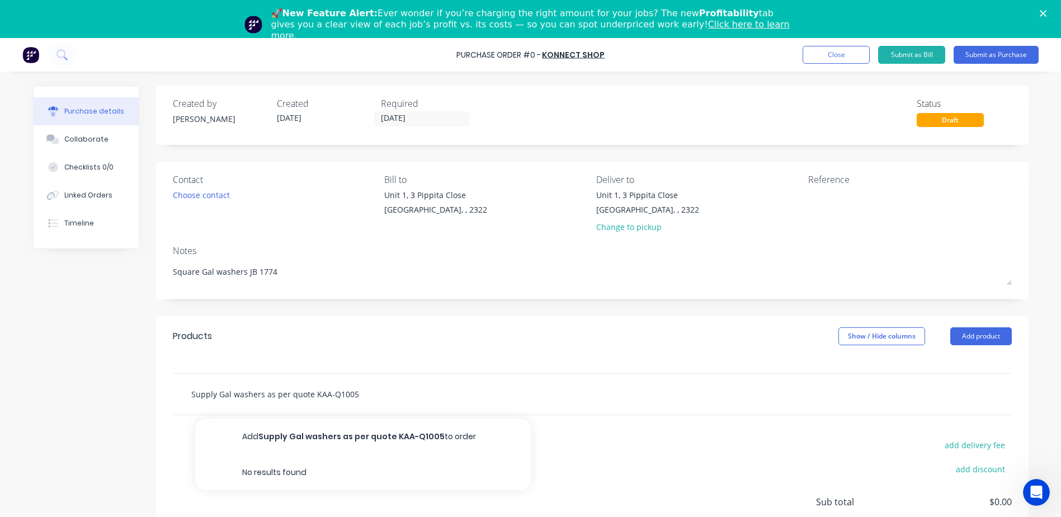
type input "Supply Gal washers as per quote KAA-Q10059"
type textarea "x"
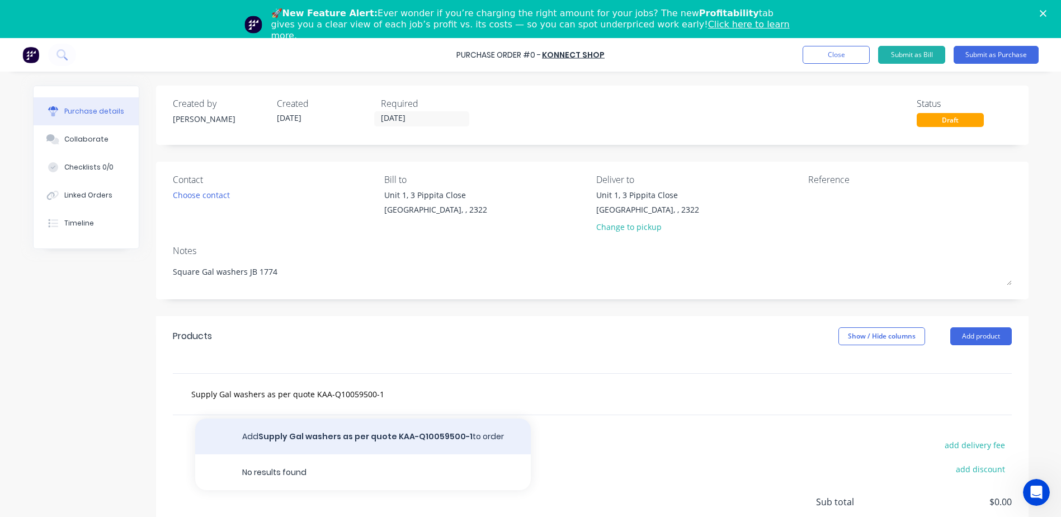
click at [398, 435] on button "Add Supply Gal washers as per quote KAA-Q10059500-1 to order" at bounding box center [363, 436] width 336 height 36
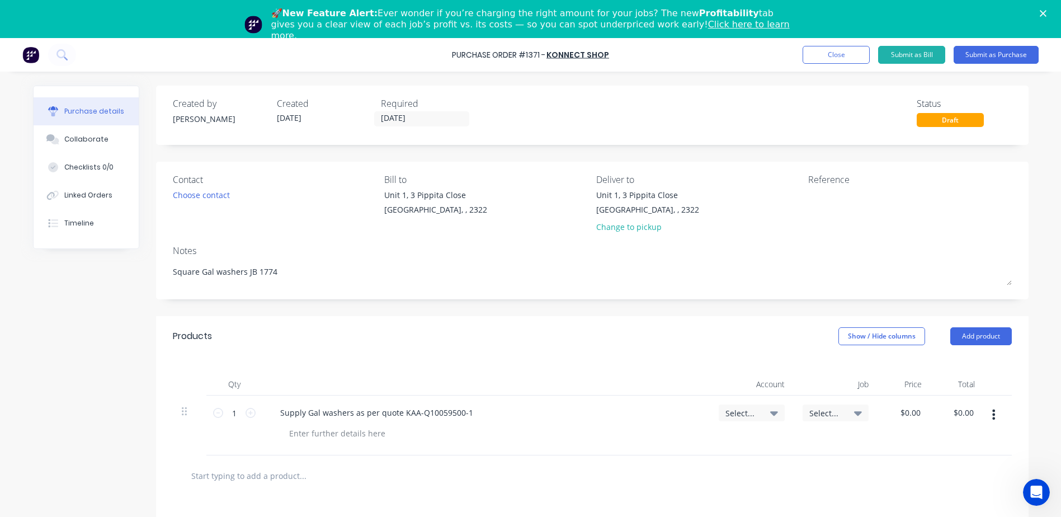
click at [770, 415] on icon at bounding box center [774, 413] width 8 height 12
click at [689, 446] on input at bounding box center [715, 446] width 115 height 22
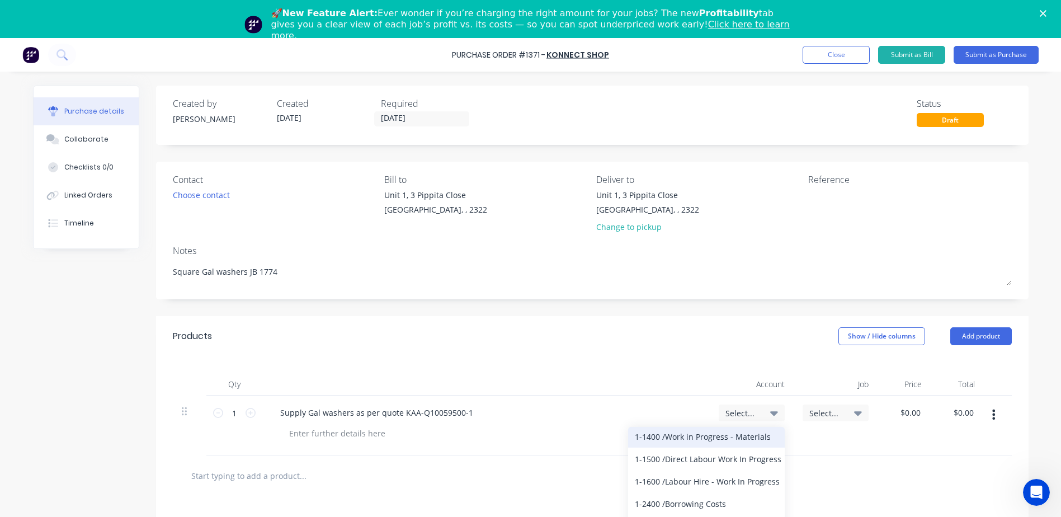
click at [697, 440] on div "1-1400 / Work in Progress - Materials" at bounding box center [706, 436] width 157 height 22
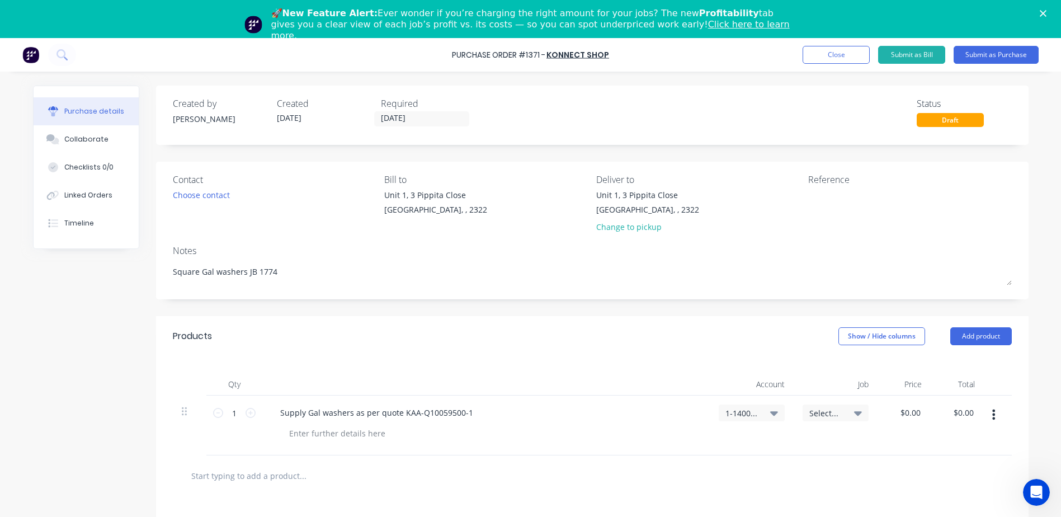
click at [849, 413] on div "Select..." at bounding box center [836, 413] width 53 height 10
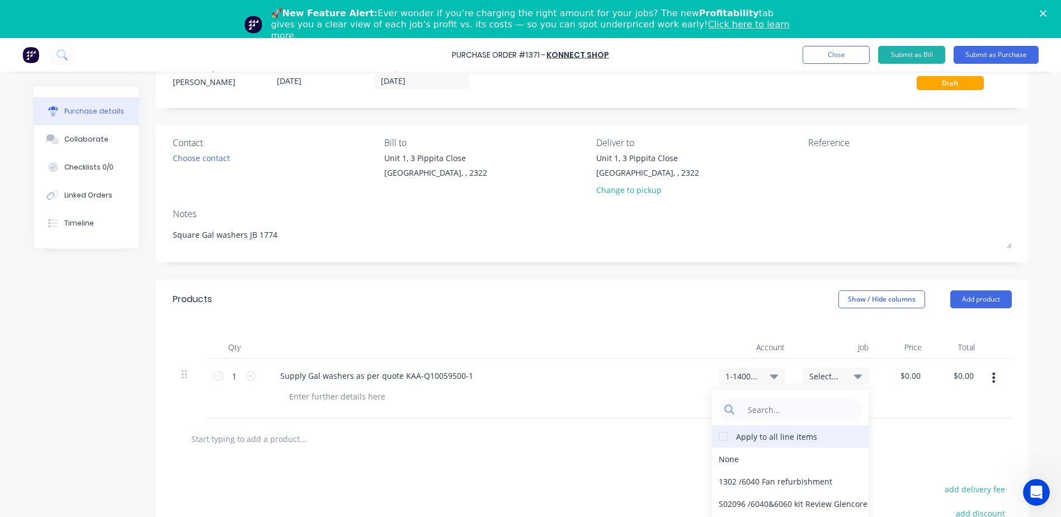
scroll to position [56, 0]
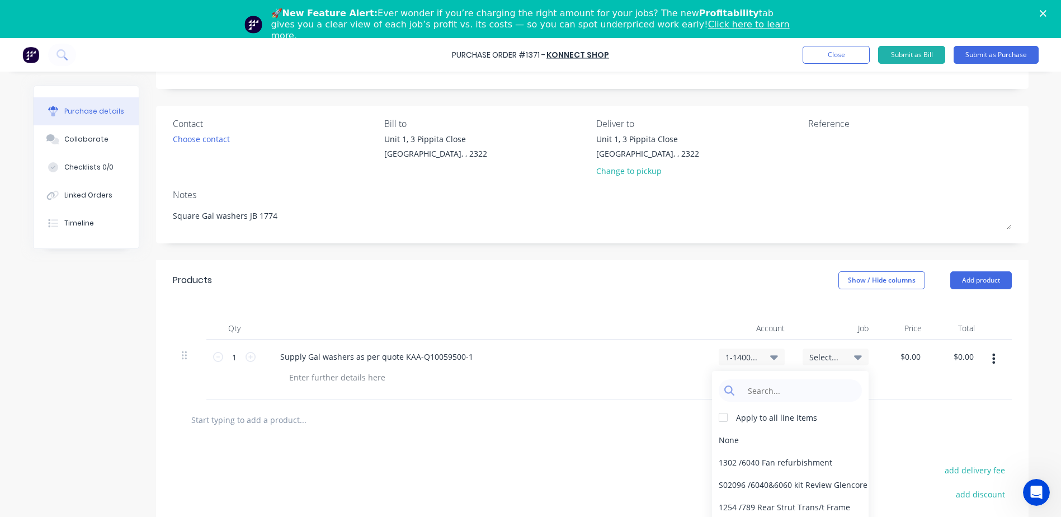
click at [817, 356] on span "Select..." at bounding box center [827, 357] width 34 height 12
click at [797, 391] on input at bounding box center [799, 390] width 115 height 22
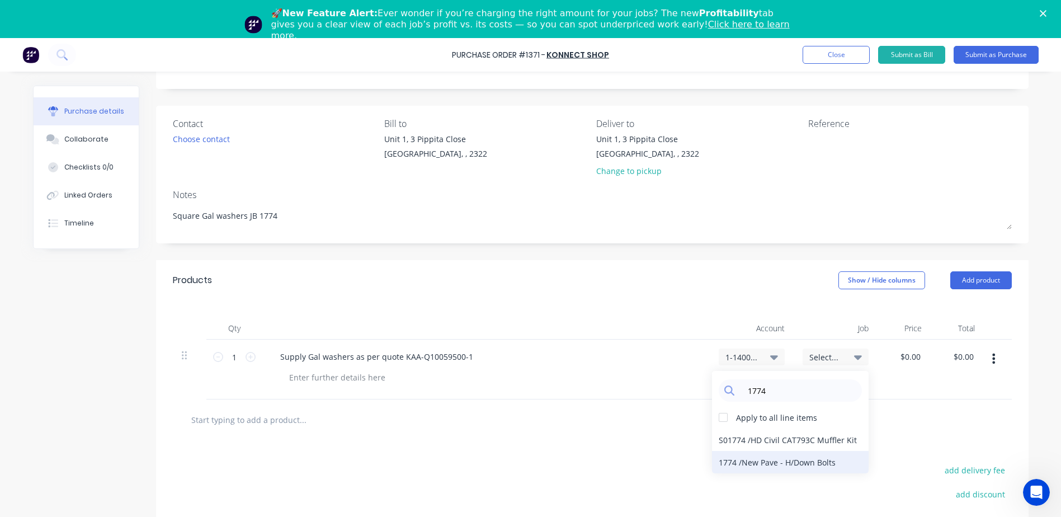
click at [770, 463] on div "1774 / New Pave - H/Down Bolts" at bounding box center [790, 462] width 157 height 22
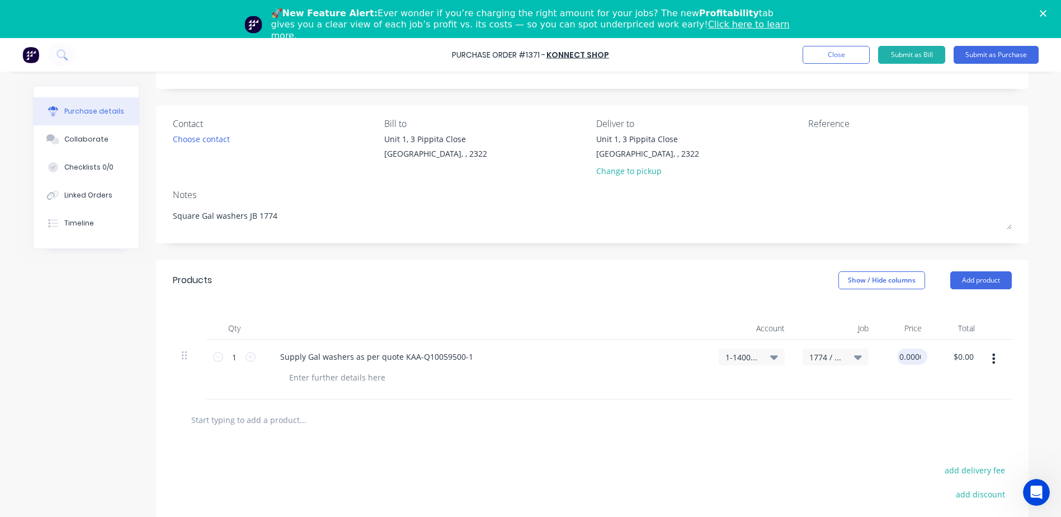
click at [913, 359] on input "0.0000" at bounding box center [910, 357] width 26 height 16
click at [915, 354] on input "0.0000" at bounding box center [908, 357] width 30 height 16
click at [878, 403] on div at bounding box center [592, 419] width 839 height 41
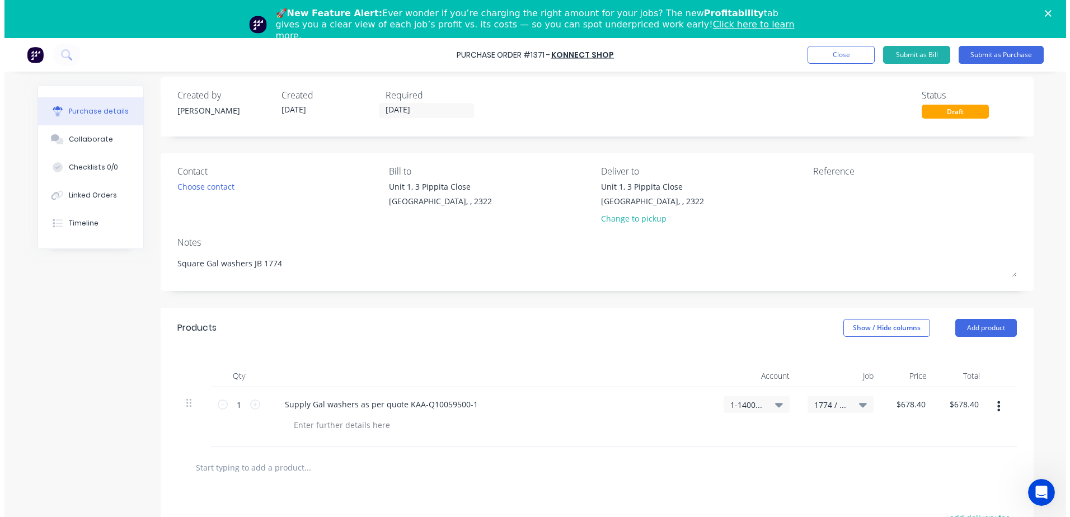
scroll to position [0, 0]
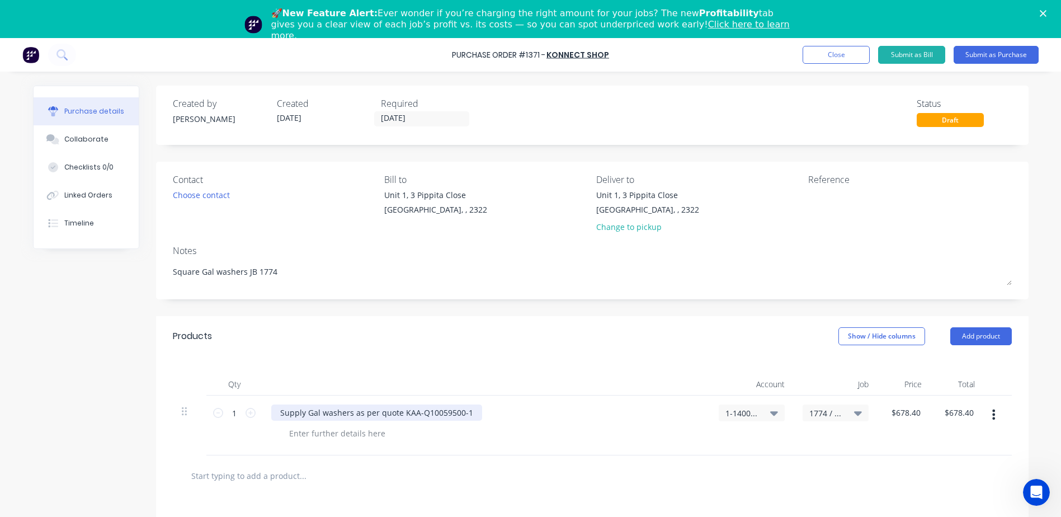
click at [466, 413] on div "Supply Gal washers as per quote KAA-Q10059500-1" at bounding box center [376, 412] width 211 height 16
click at [1008, 55] on button "Submit as Purchase" at bounding box center [996, 55] width 85 height 18
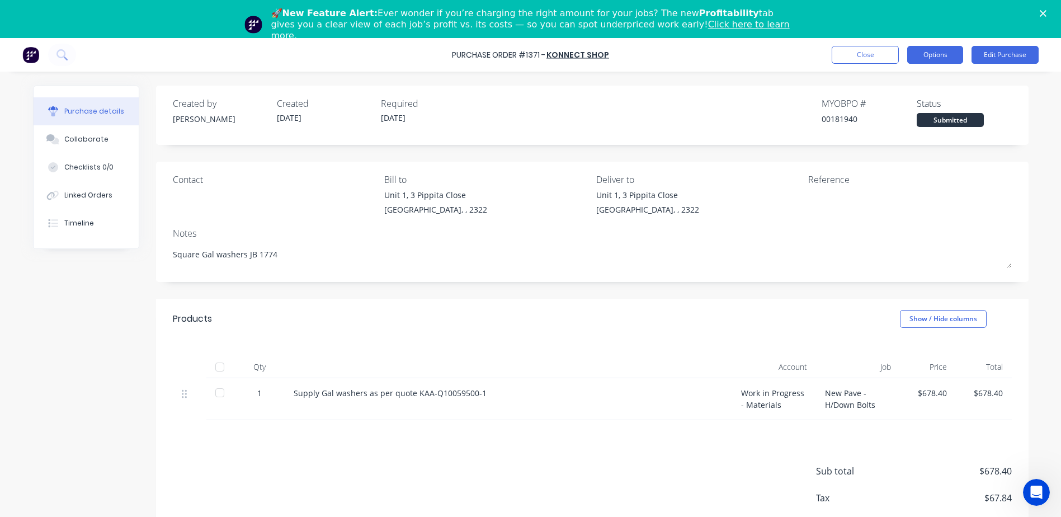
click at [946, 57] on button "Options" at bounding box center [935, 55] width 56 height 18
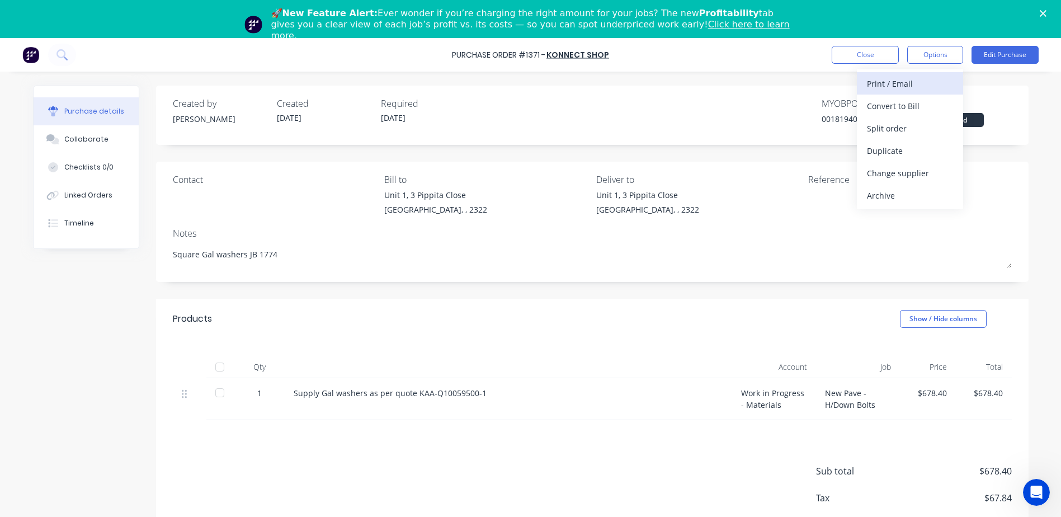
click at [911, 83] on div "Print / Email" at bounding box center [910, 84] width 86 height 16
click at [901, 110] on div "With pricing" at bounding box center [910, 106] width 86 height 16
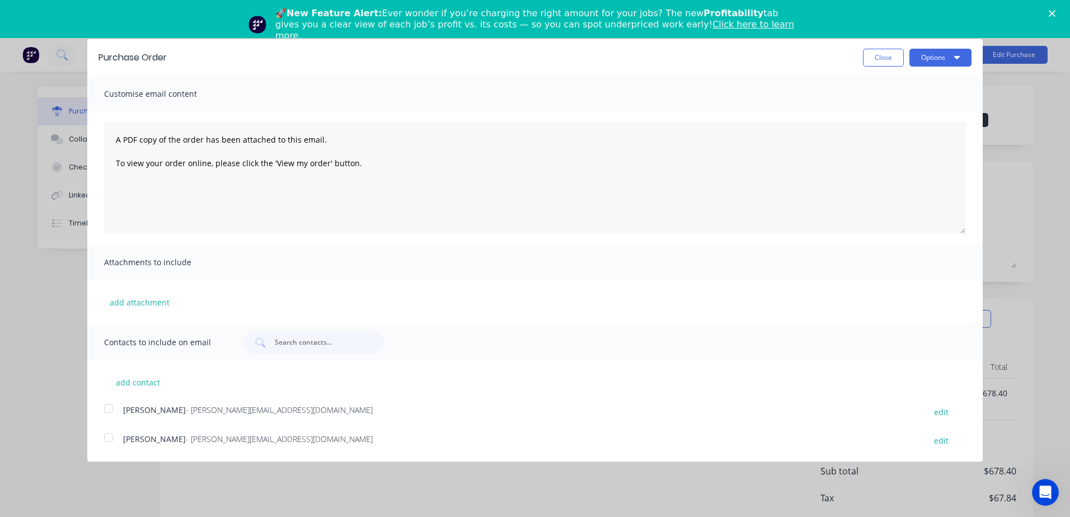
drag, startPoint x: 111, startPoint y: 408, endPoint x: 114, endPoint y: 435, distance: 27.1
click at [110, 408] on div at bounding box center [108, 408] width 22 height 22
click at [110, 442] on div at bounding box center [108, 437] width 22 height 22
click at [939, 57] on button "Options" at bounding box center [940, 58] width 62 height 18
click at [912, 107] on div "Email" at bounding box center [918, 108] width 86 height 16
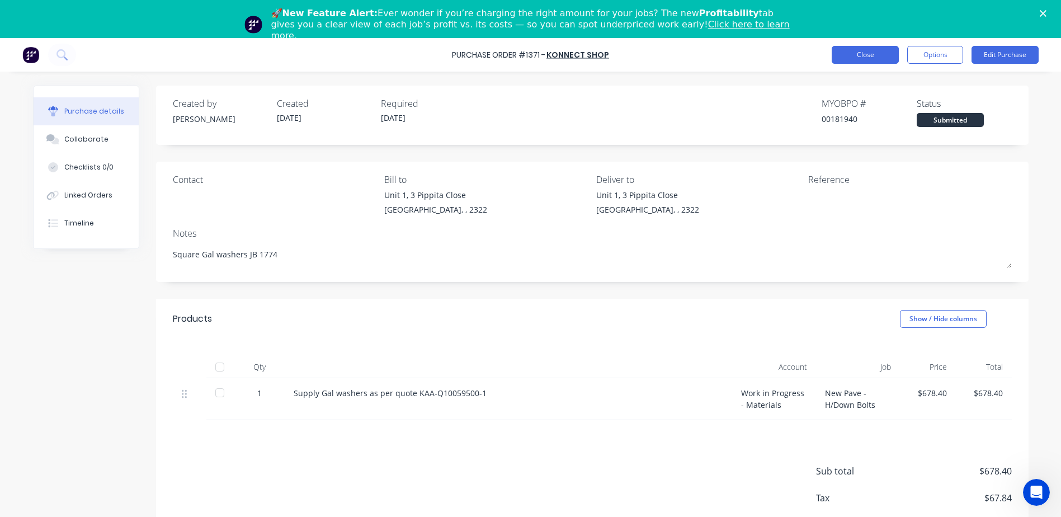
click at [863, 53] on button "Close" at bounding box center [865, 55] width 67 height 18
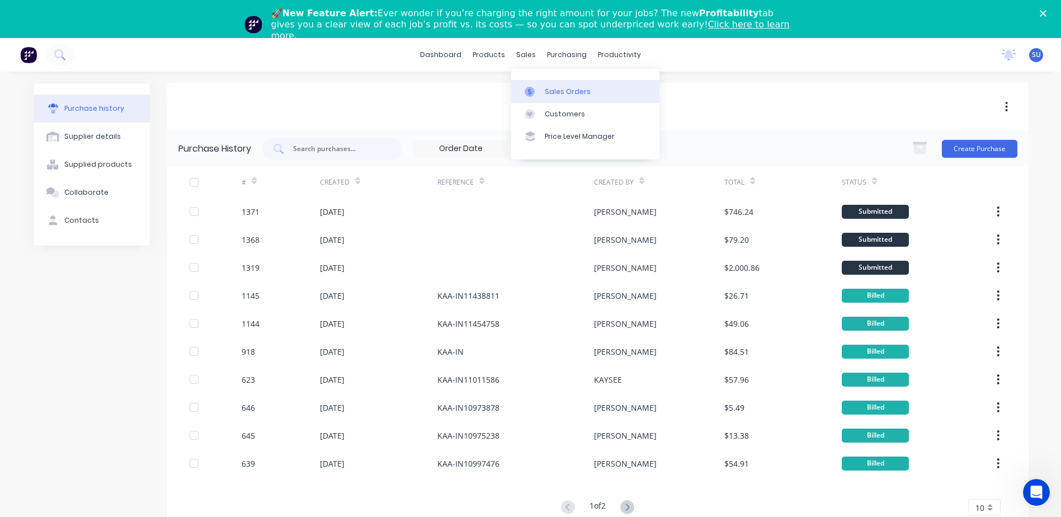
click at [567, 93] on div "Sales Orders" at bounding box center [568, 92] width 46 height 10
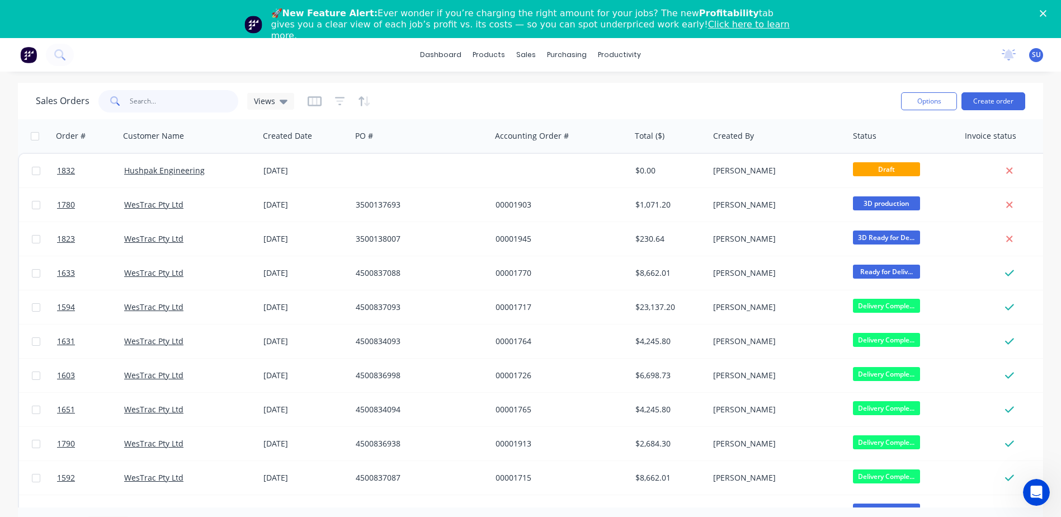
click at [174, 102] on input "text" at bounding box center [184, 101] width 109 height 22
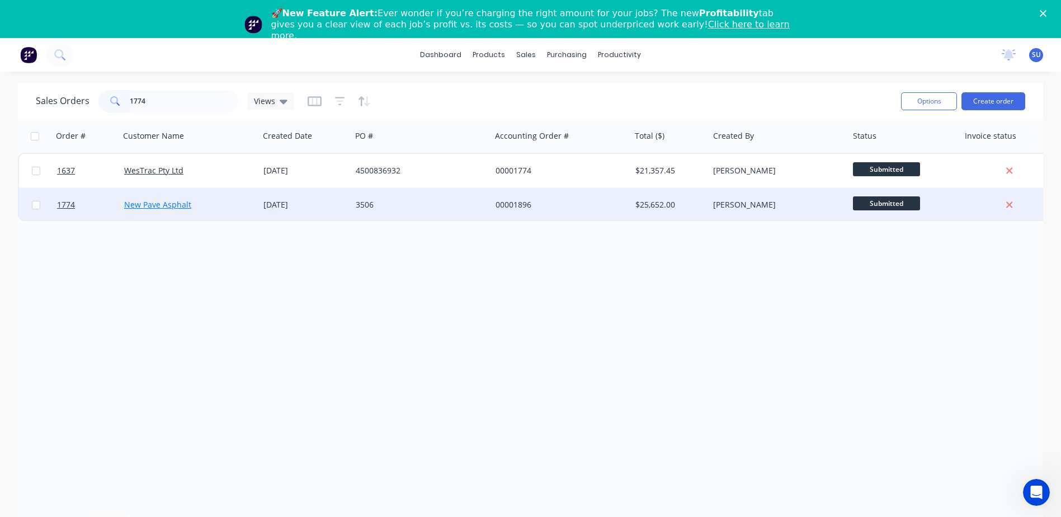
click at [158, 206] on link "New Pave Asphalt" at bounding box center [157, 204] width 67 height 11
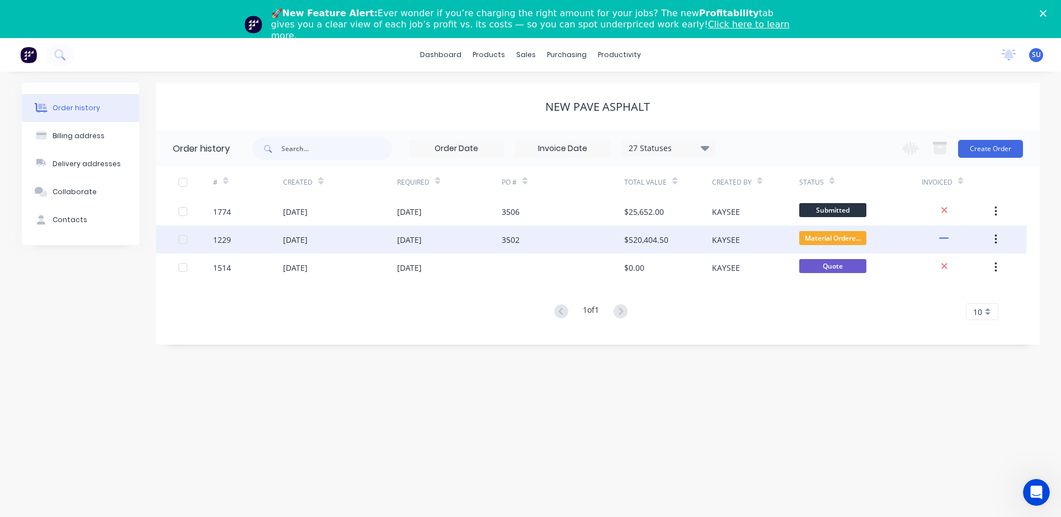
click at [307, 240] on div "[DATE]" at bounding box center [295, 240] width 25 height 12
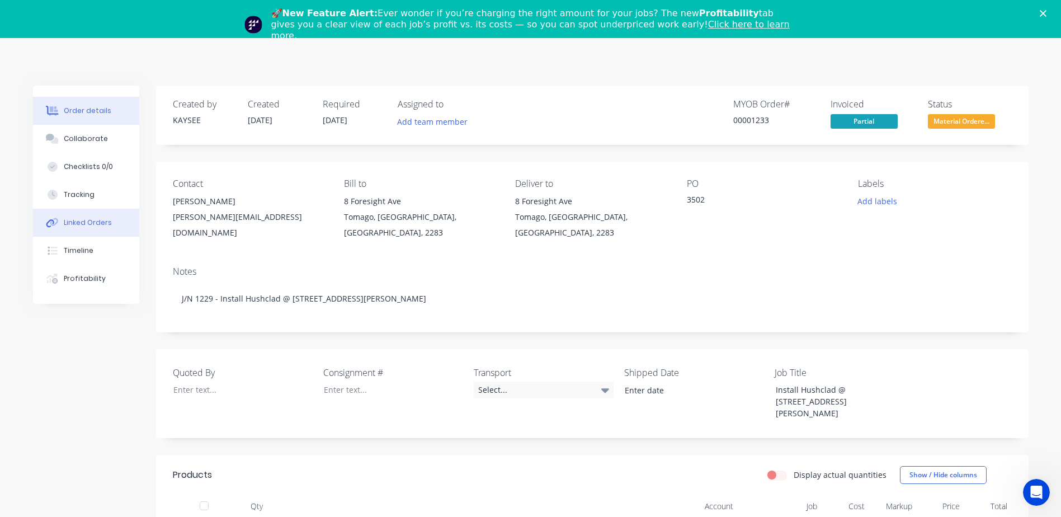
click at [85, 221] on div "Linked Orders" at bounding box center [88, 223] width 48 height 10
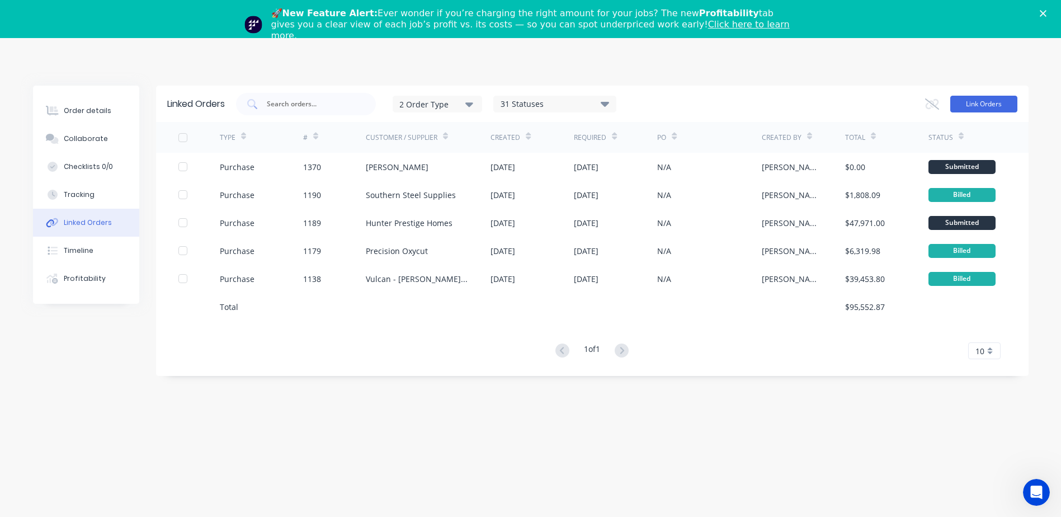
click at [973, 104] on button "Link Orders" at bounding box center [984, 104] width 67 height 17
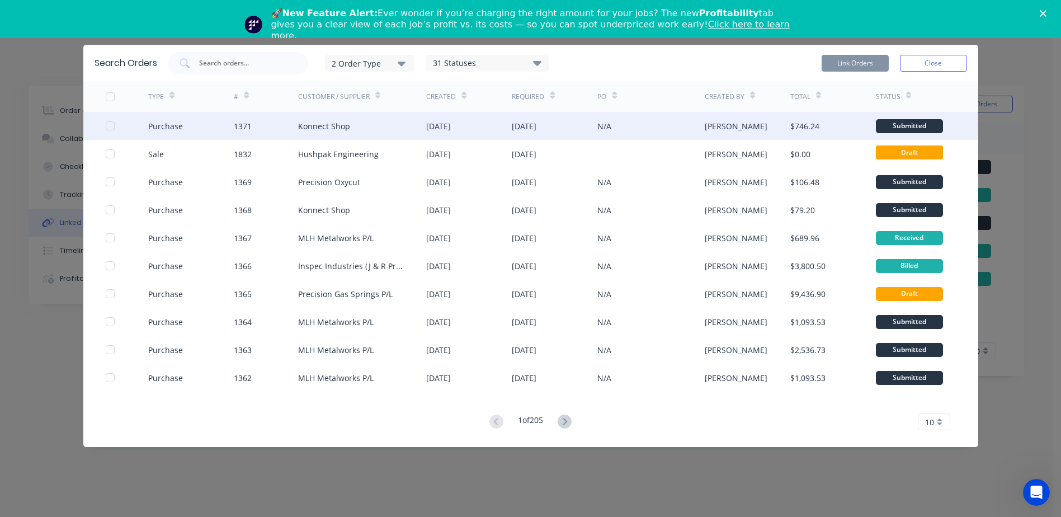
click at [111, 126] on div at bounding box center [110, 126] width 22 height 22
click at [933, 67] on button "Close" at bounding box center [933, 63] width 67 height 17
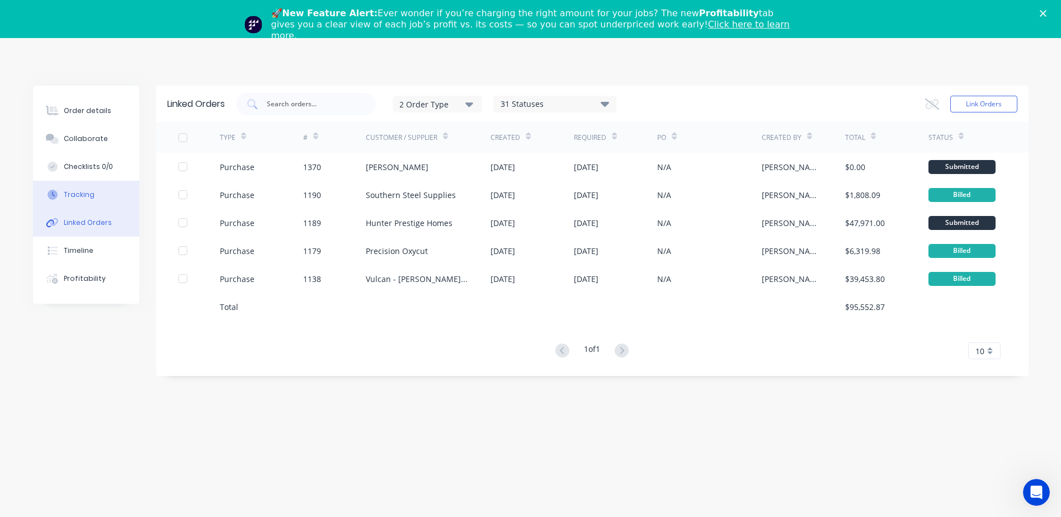
click at [86, 196] on div "Tracking" at bounding box center [79, 195] width 31 height 10
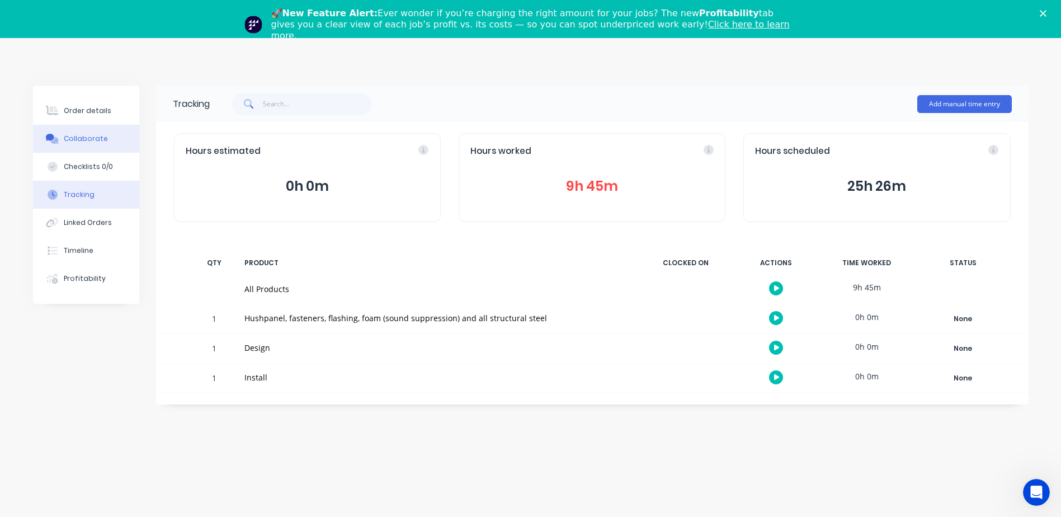
click at [94, 145] on button "Collaborate" at bounding box center [86, 139] width 106 height 28
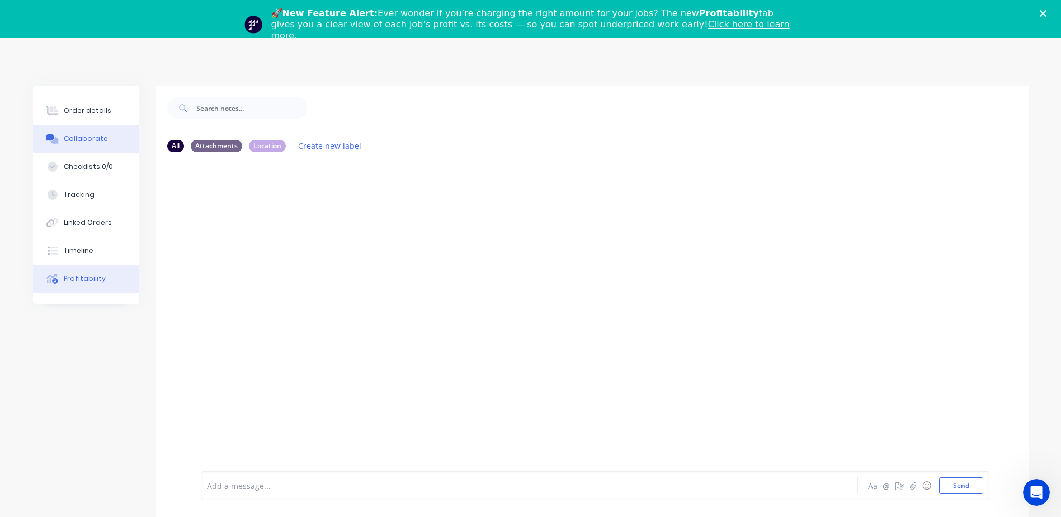
click at [73, 287] on button "Profitability" at bounding box center [86, 279] width 106 height 28
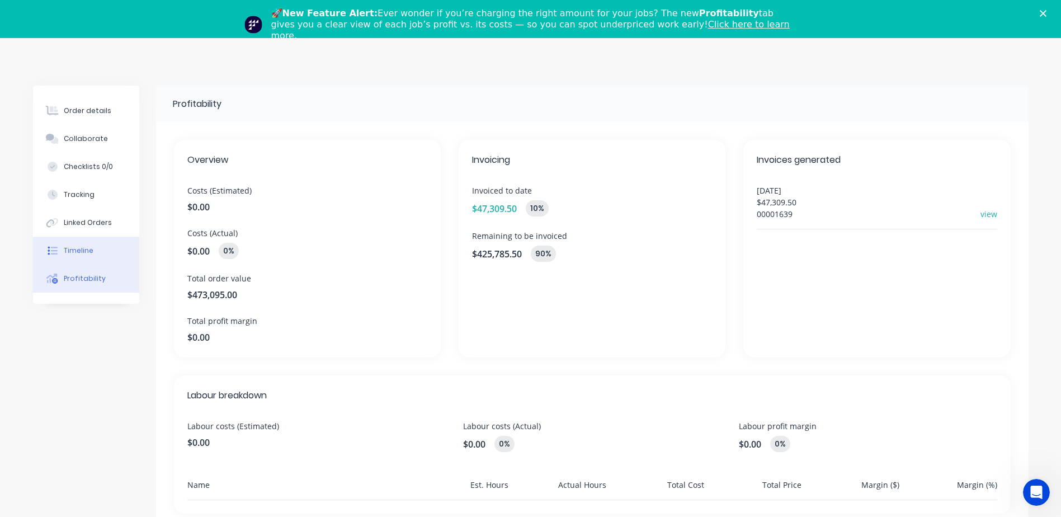
click at [72, 244] on button "Timeline" at bounding box center [86, 251] width 106 height 28
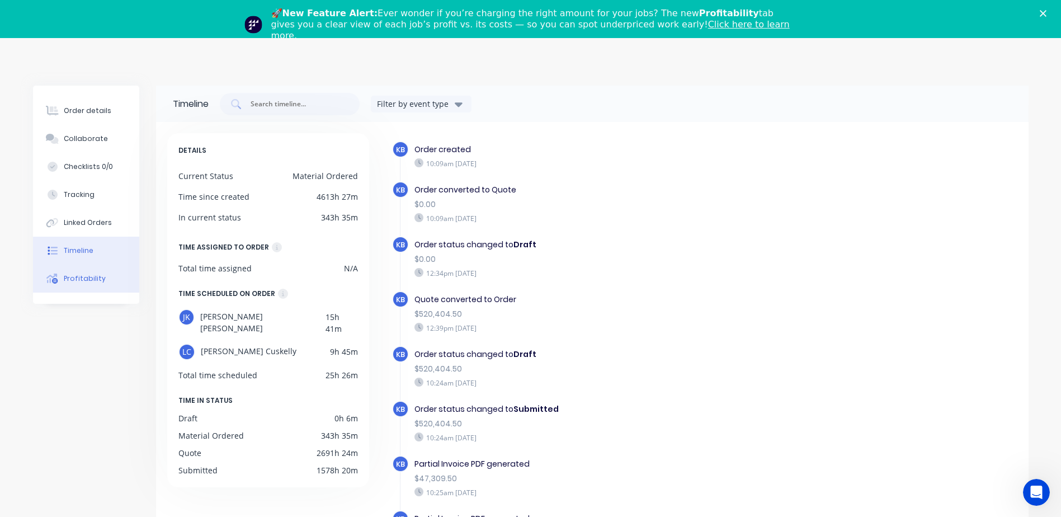
click at [82, 277] on div "Profitability" at bounding box center [85, 279] width 42 height 10
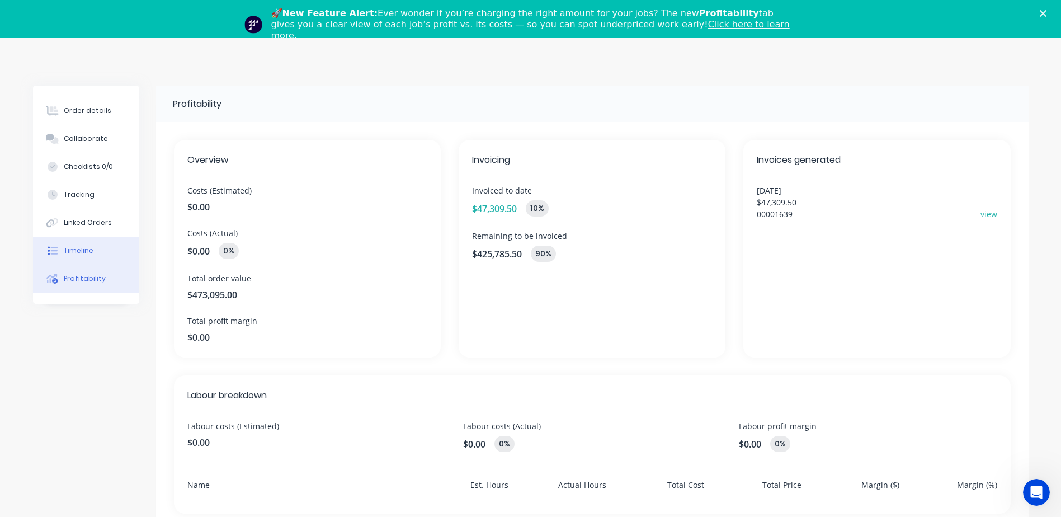
click at [88, 251] on div "Timeline" at bounding box center [79, 251] width 30 height 10
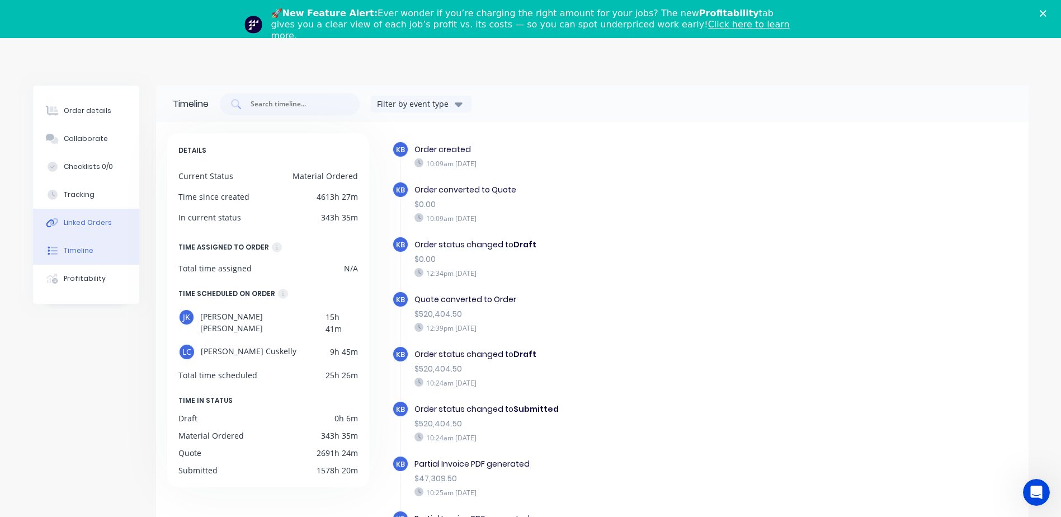
click at [85, 221] on div "Linked Orders" at bounding box center [88, 223] width 48 height 10
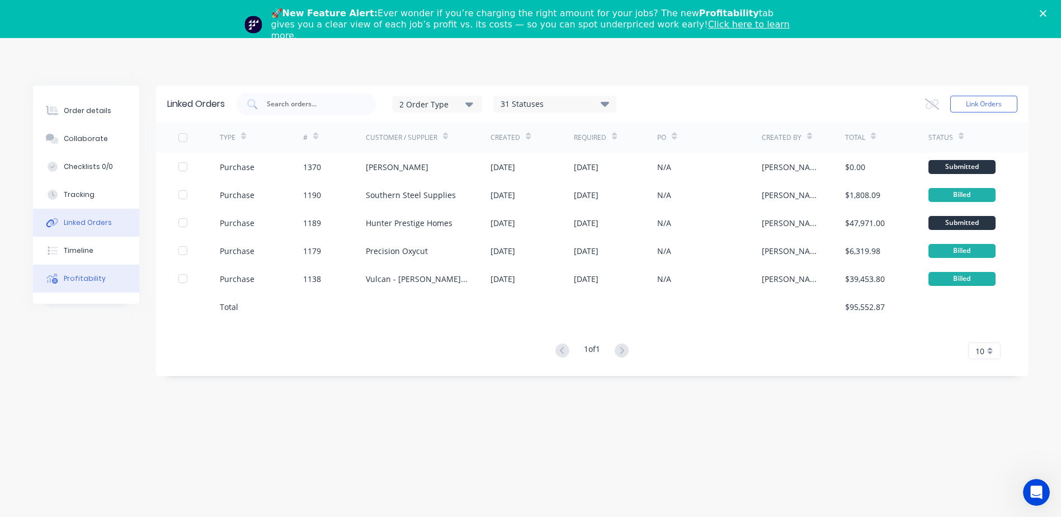
click at [75, 277] on div "Profitability" at bounding box center [85, 279] width 42 height 10
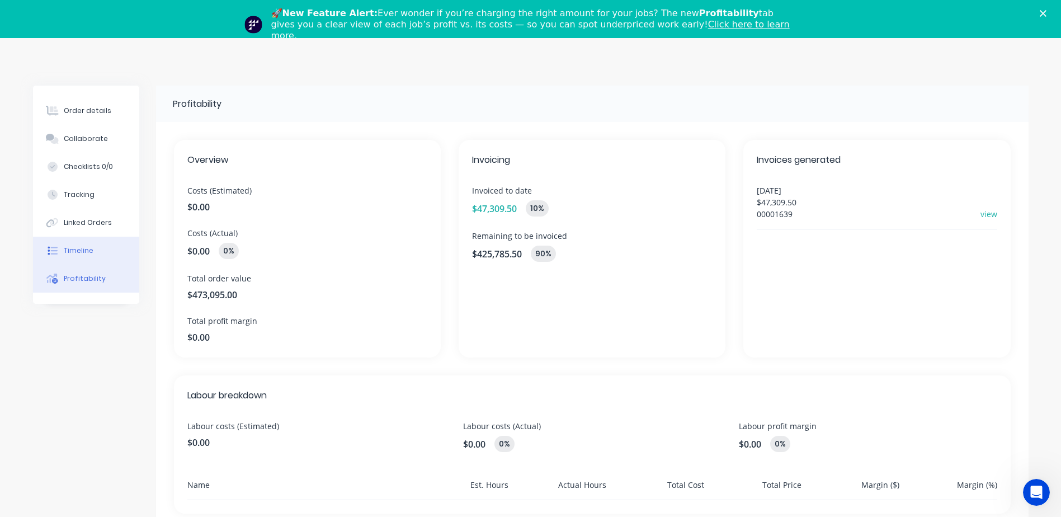
click at [79, 252] on div "Timeline" at bounding box center [79, 251] width 30 height 10
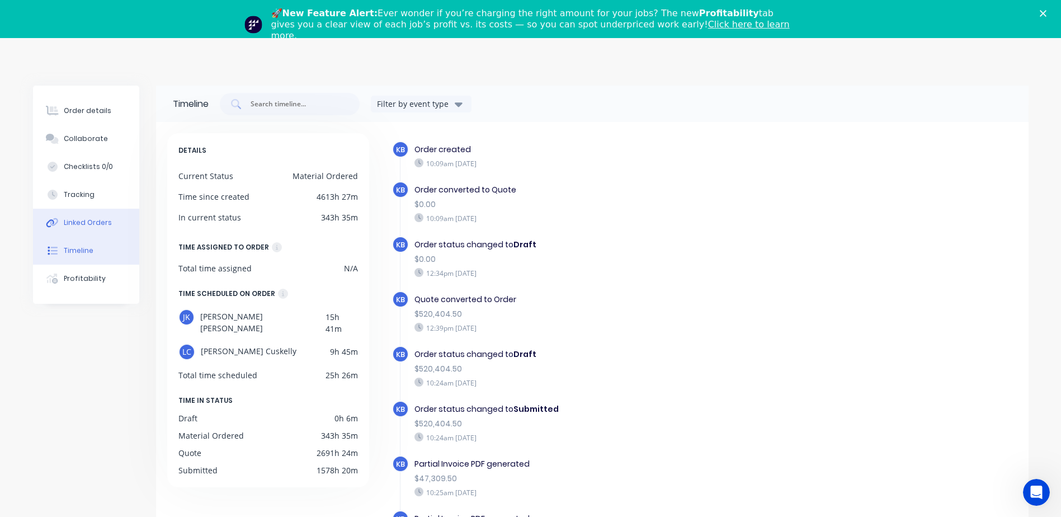
click at [84, 225] on div "Linked Orders" at bounding box center [88, 223] width 48 height 10
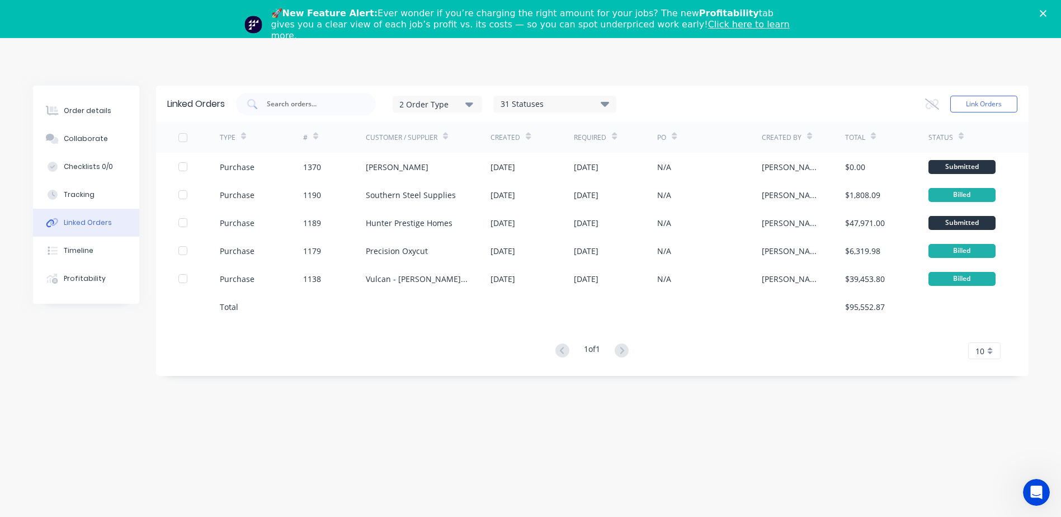
click at [1047, 14] on polygon "Close" at bounding box center [1043, 13] width 7 height 7
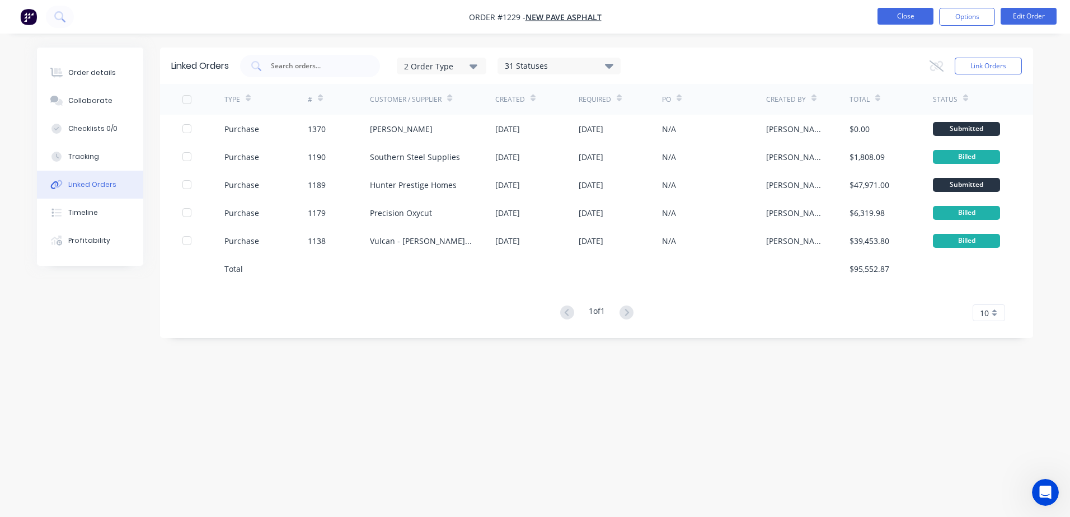
click at [916, 12] on button "Close" at bounding box center [905, 16] width 56 height 17
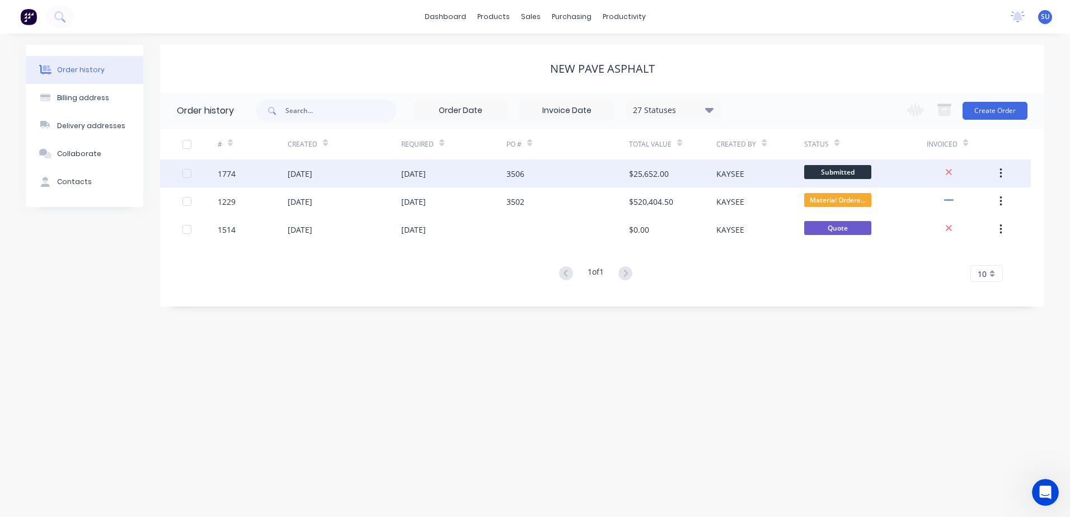
click at [299, 170] on div "[DATE]" at bounding box center [300, 174] width 25 height 12
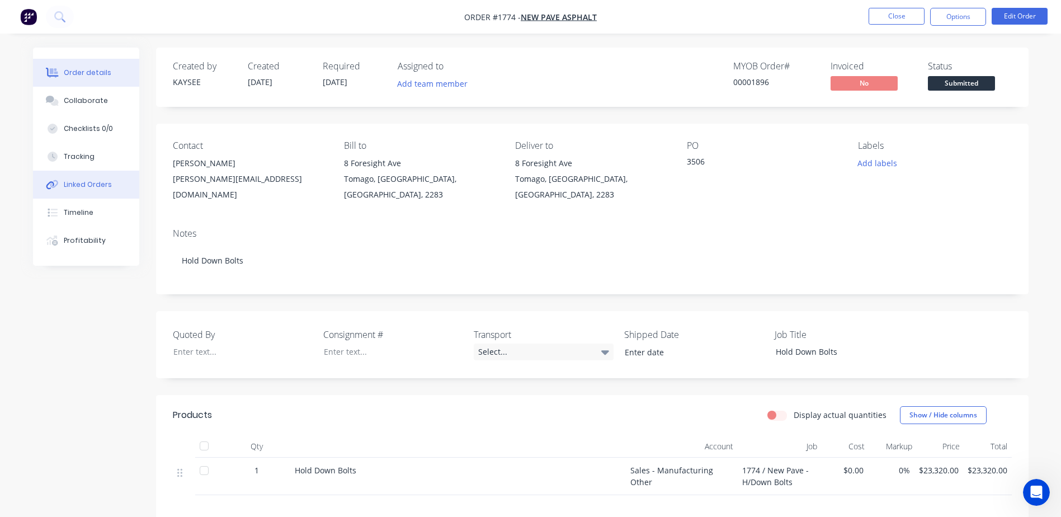
click at [92, 186] on div "Linked Orders" at bounding box center [88, 185] width 48 height 10
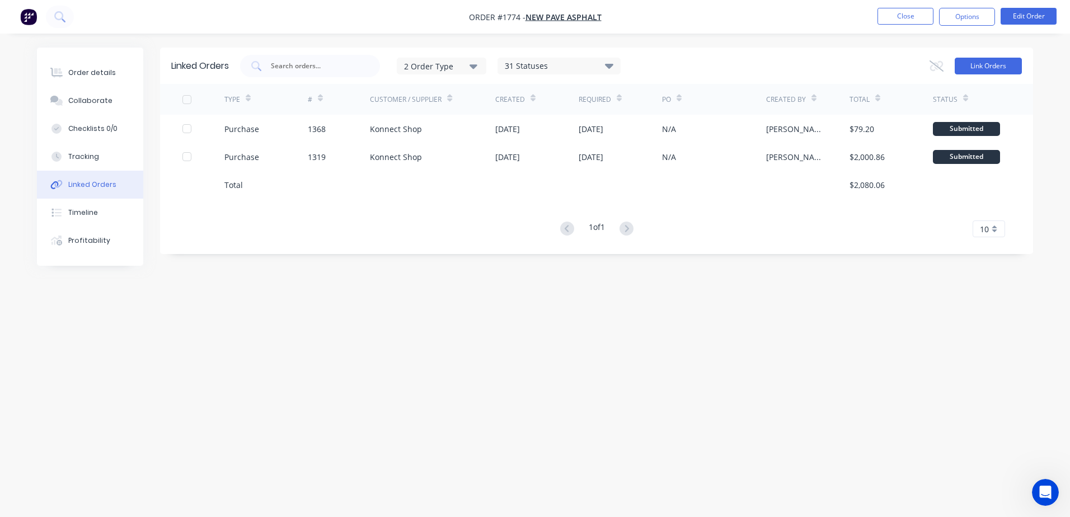
click at [984, 68] on button "Link Orders" at bounding box center [987, 66] width 67 height 17
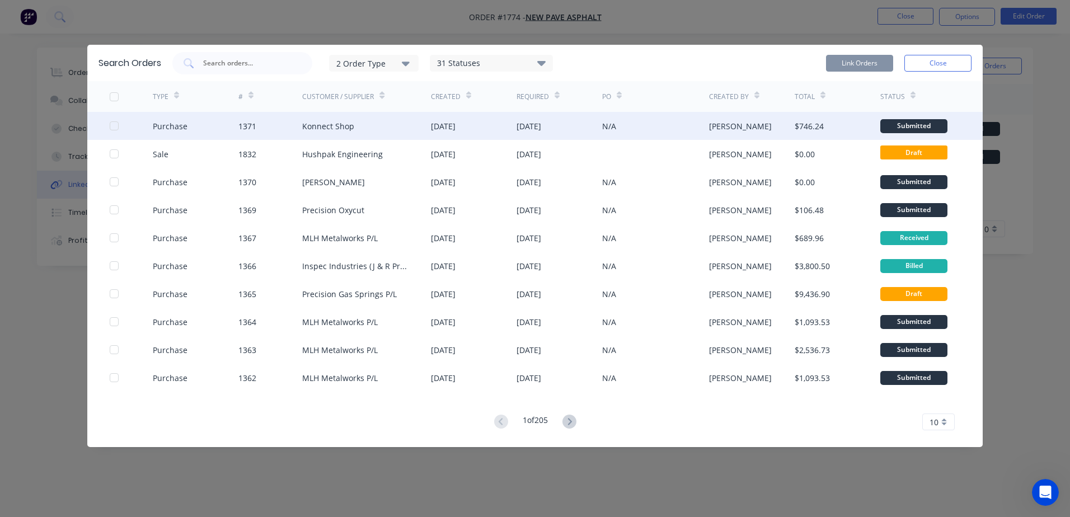
click at [111, 124] on div at bounding box center [114, 126] width 22 height 22
drag, startPoint x: 863, startPoint y: 65, endPoint x: 744, endPoint y: 124, distance: 132.6
click at [859, 65] on button "Link Orders" at bounding box center [859, 63] width 67 height 17
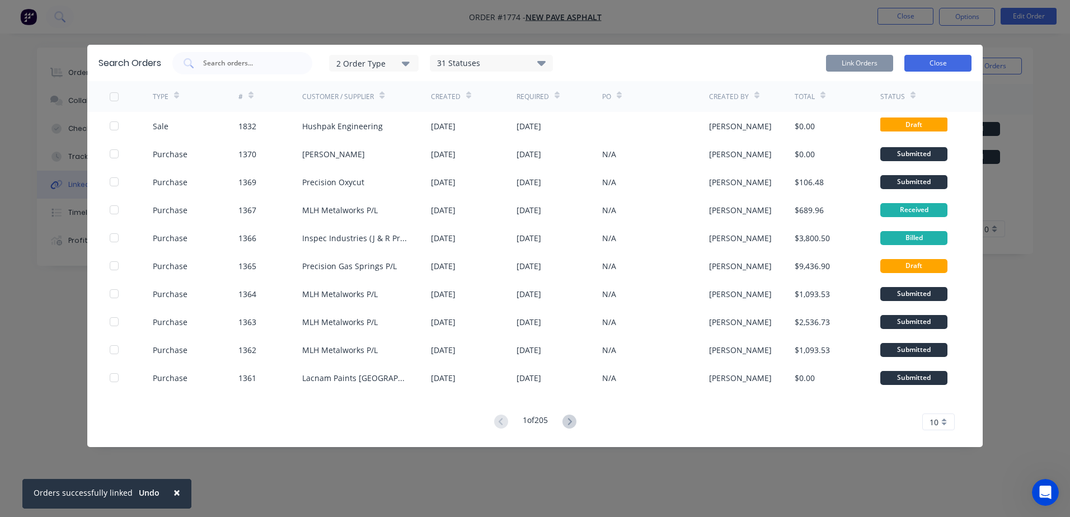
click at [935, 64] on button "Close" at bounding box center [937, 63] width 67 height 17
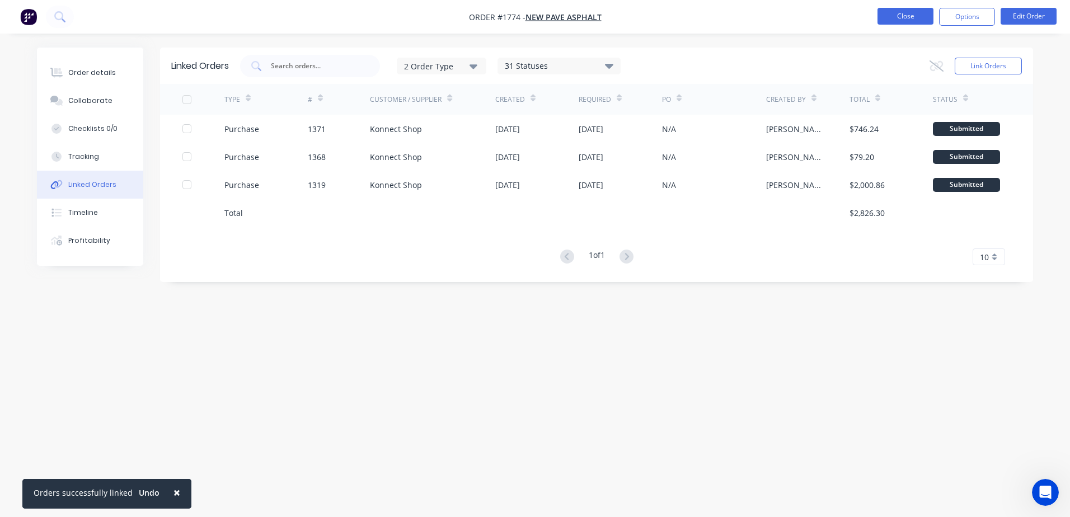
click at [898, 20] on button "Close" at bounding box center [905, 16] width 56 height 17
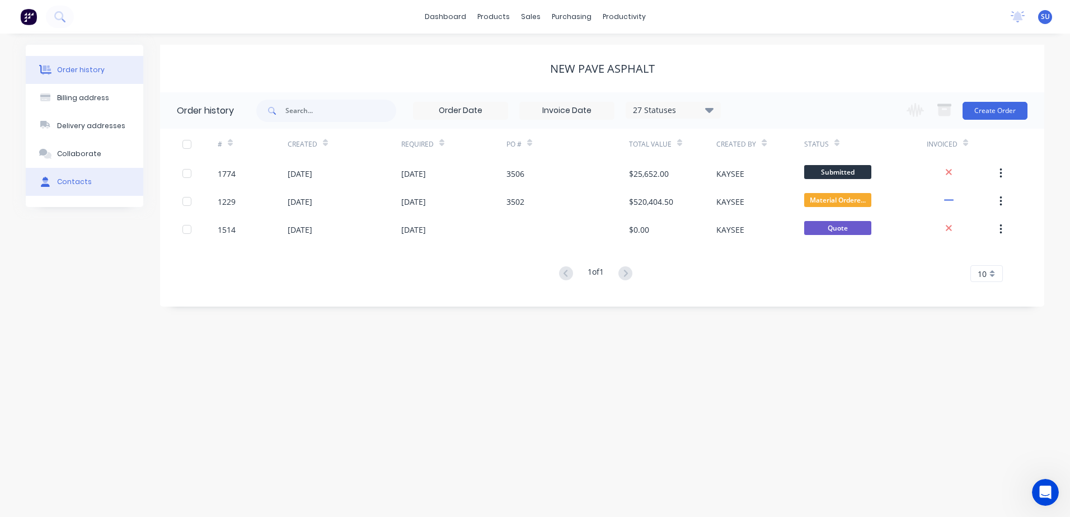
click at [86, 178] on div "Contacts" at bounding box center [74, 182] width 35 height 10
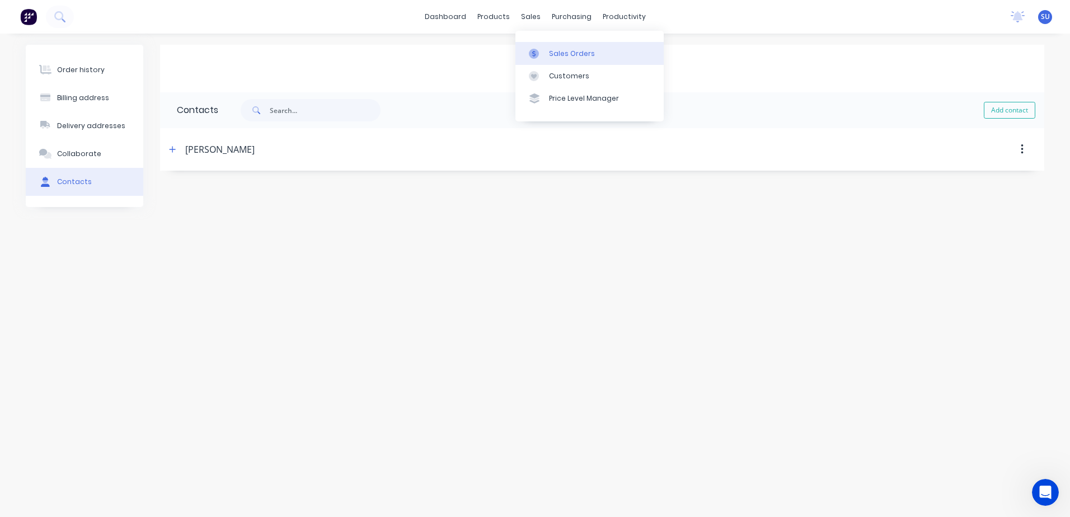
click at [570, 58] on div "Sales Orders" at bounding box center [572, 54] width 46 height 10
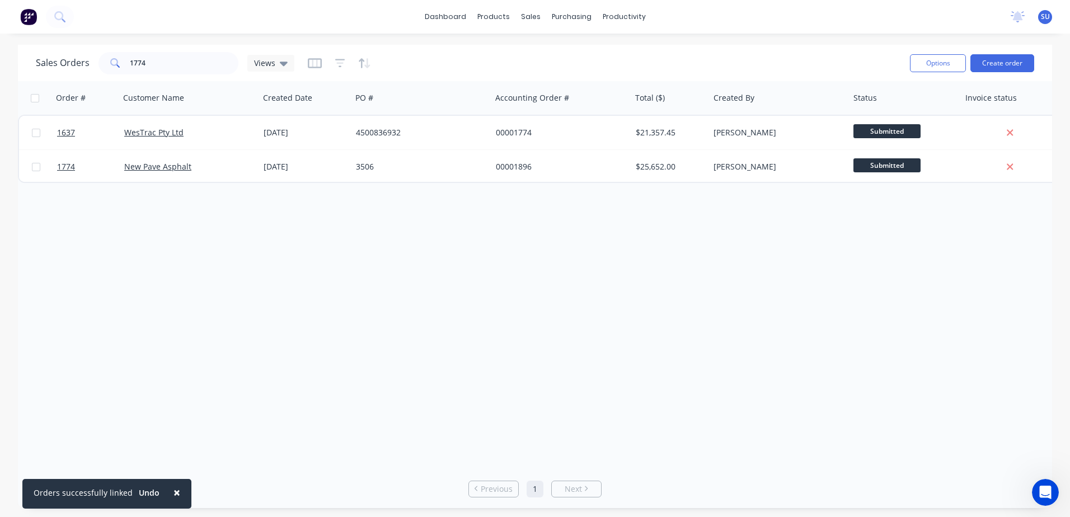
click at [173, 494] on span "×" at bounding box center [176, 493] width 7 height 16
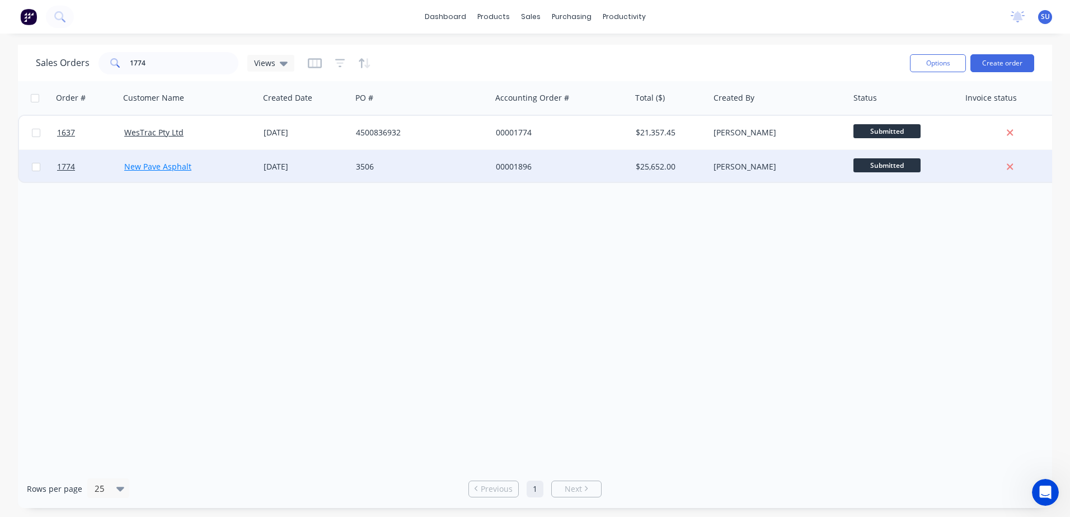
click at [151, 171] on link "New Pave Asphalt" at bounding box center [157, 166] width 67 height 11
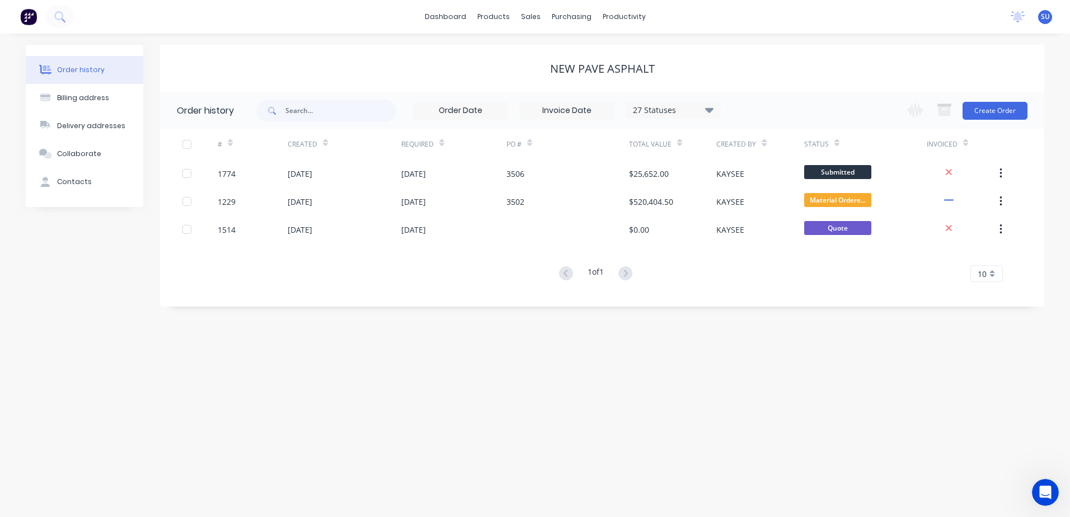
click at [344, 373] on div "Order history Billing address Delivery addresses Collaborate Contacts New Pave …" at bounding box center [535, 275] width 1070 height 483
click at [715, 374] on div "Order history Billing address Delivery addresses Collaborate Contacts New Pave …" at bounding box center [535, 275] width 1070 height 483
